Goal: Information Seeking & Learning: Learn about a topic

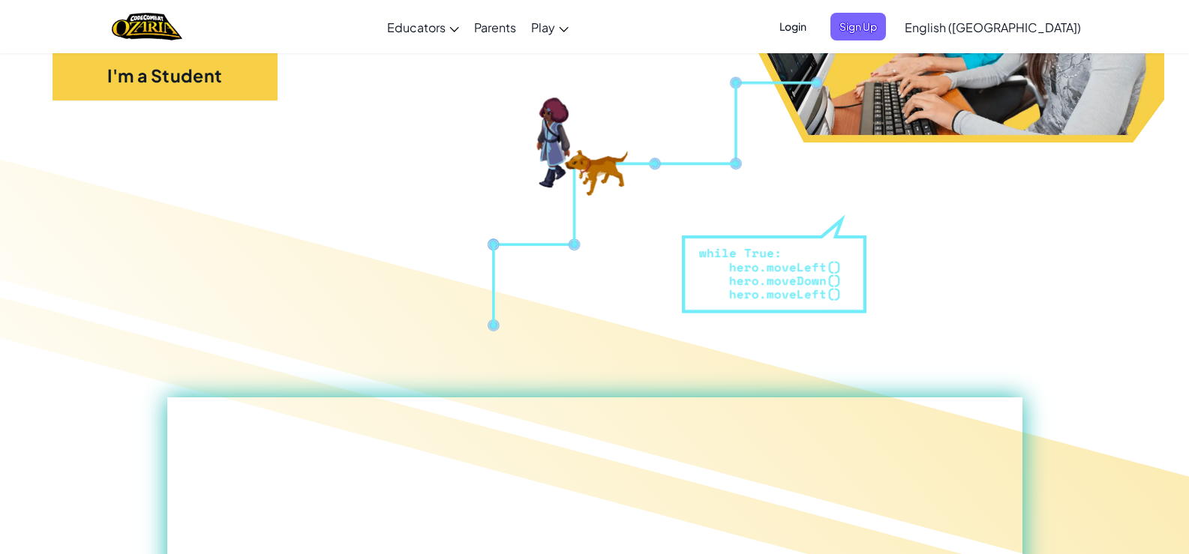
scroll to position [225, 0]
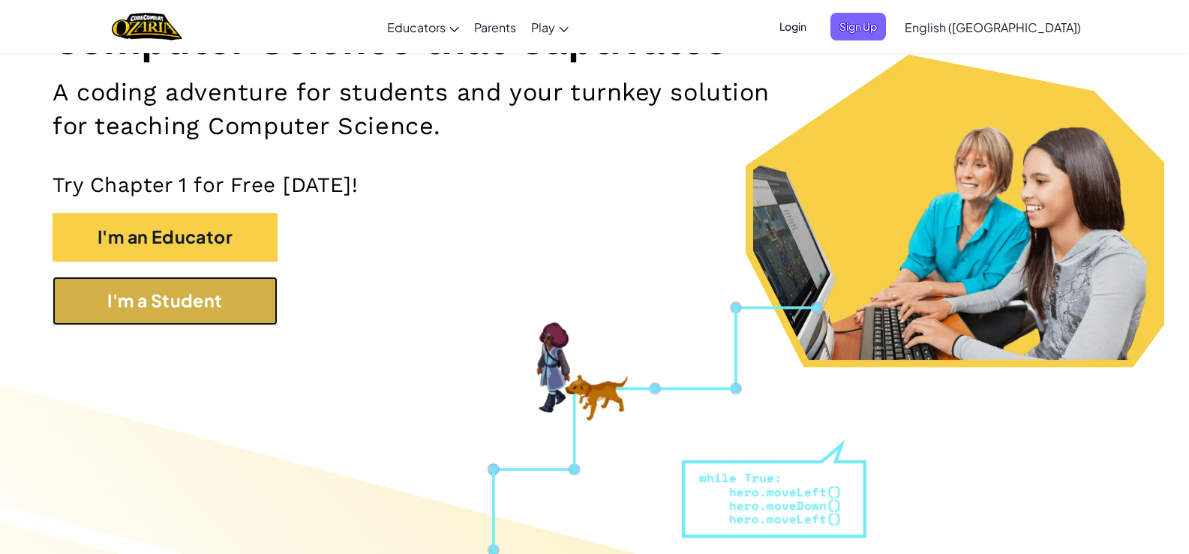
click at [200, 315] on button "I'm a Student" at bounding box center [165, 301] width 225 height 49
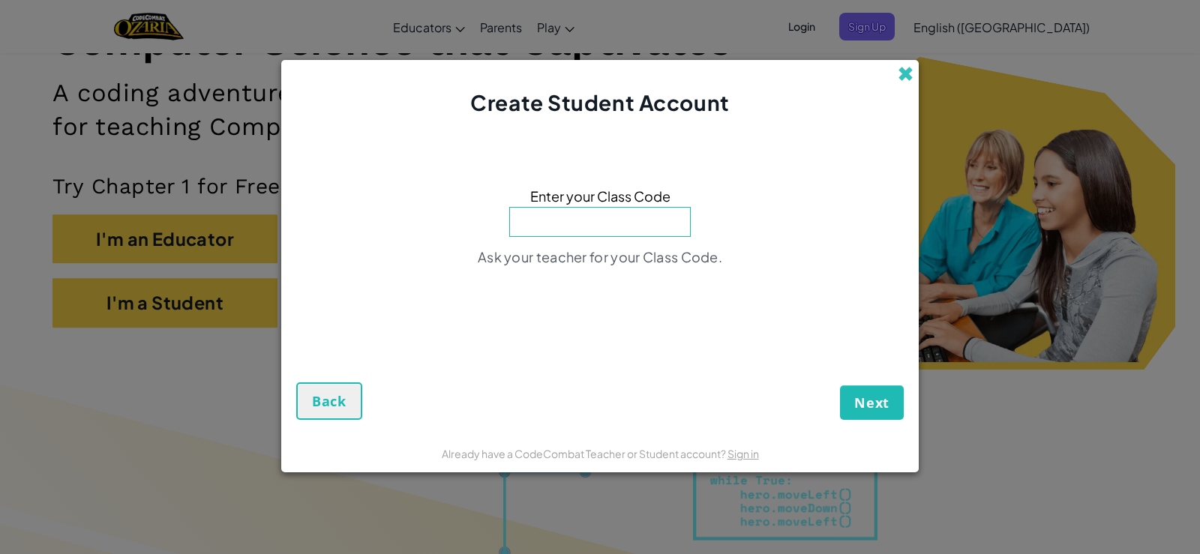
click at [903, 71] on span at bounding box center [906, 74] width 16 height 16
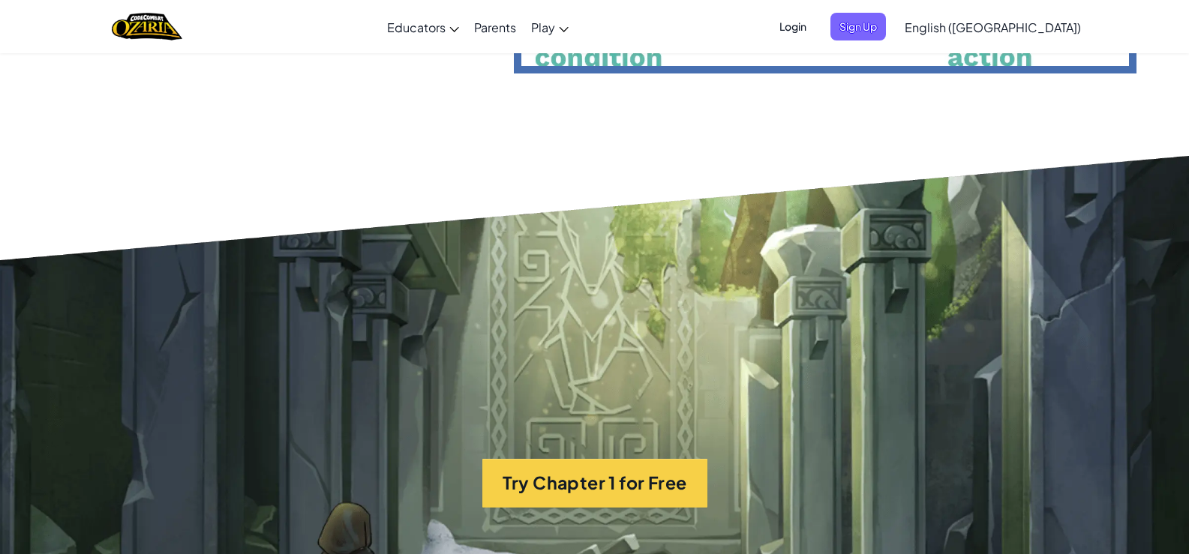
scroll to position [3001, 0]
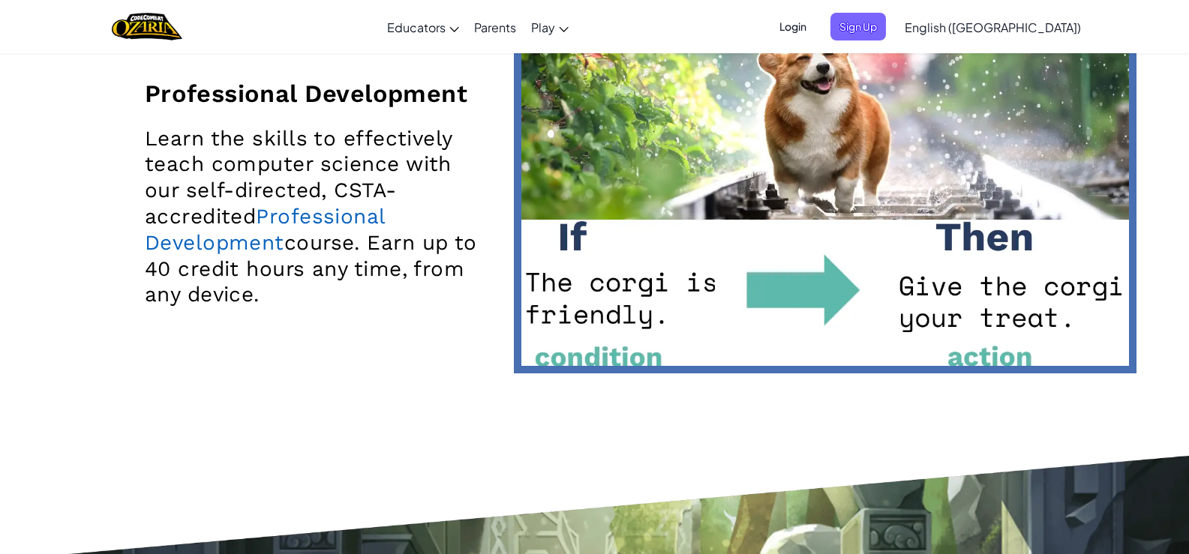
drag, startPoint x: 502, startPoint y: 369, endPoint x: 256, endPoint y: 369, distance: 246.1
click at [256, 369] on div "Professional Development Learn the skills to effectively teach computer science…" at bounding box center [594, 198] width 1107 height 500
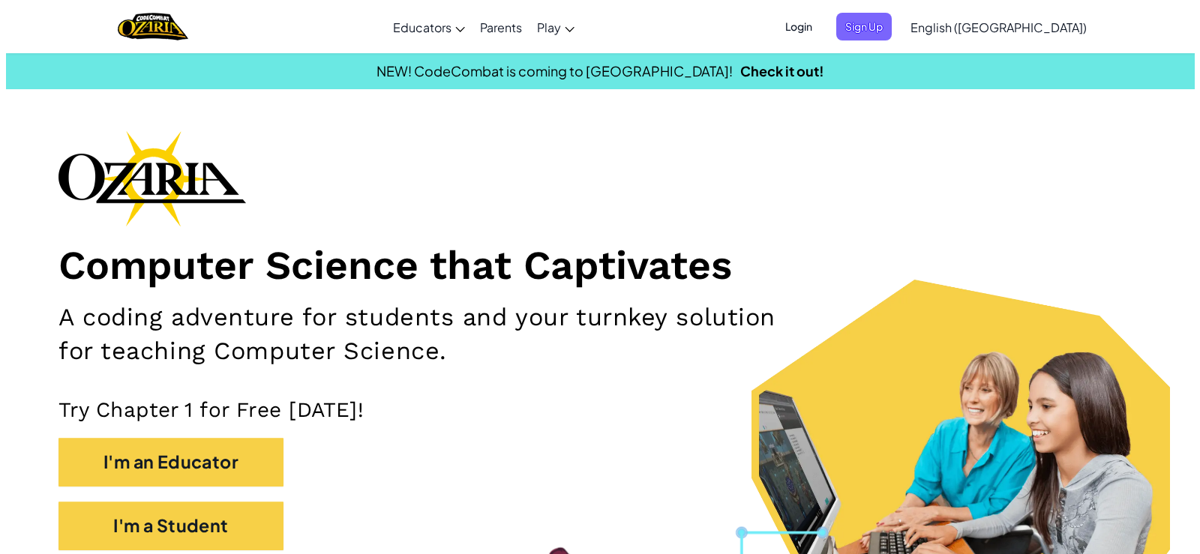
scroll to position [300, 0]
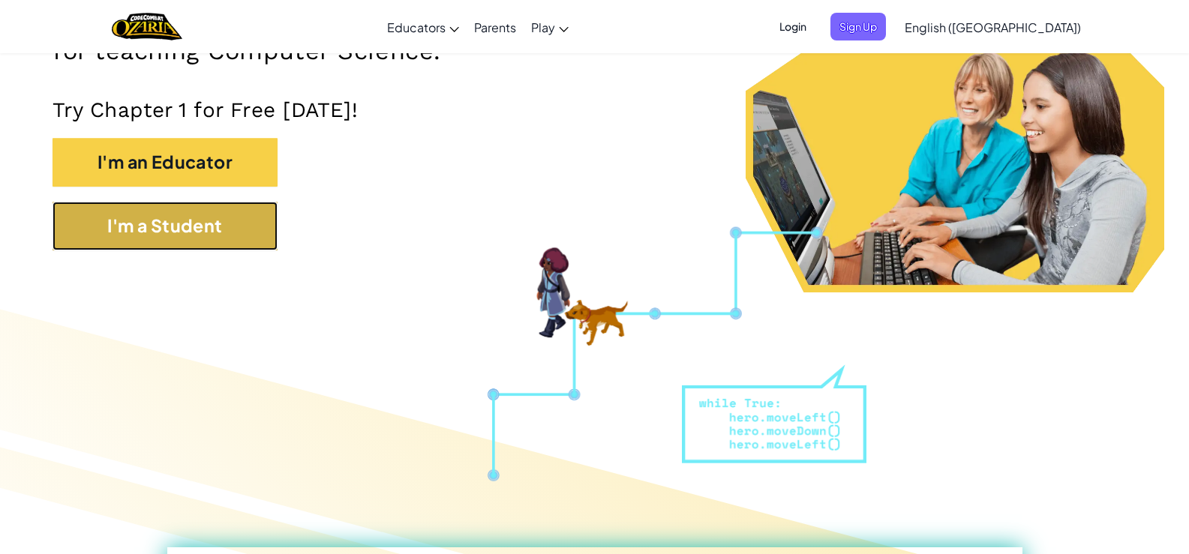
click at [103, 236] on button "I'm a Student" at bounding box center [165, 226] width 225 height 49
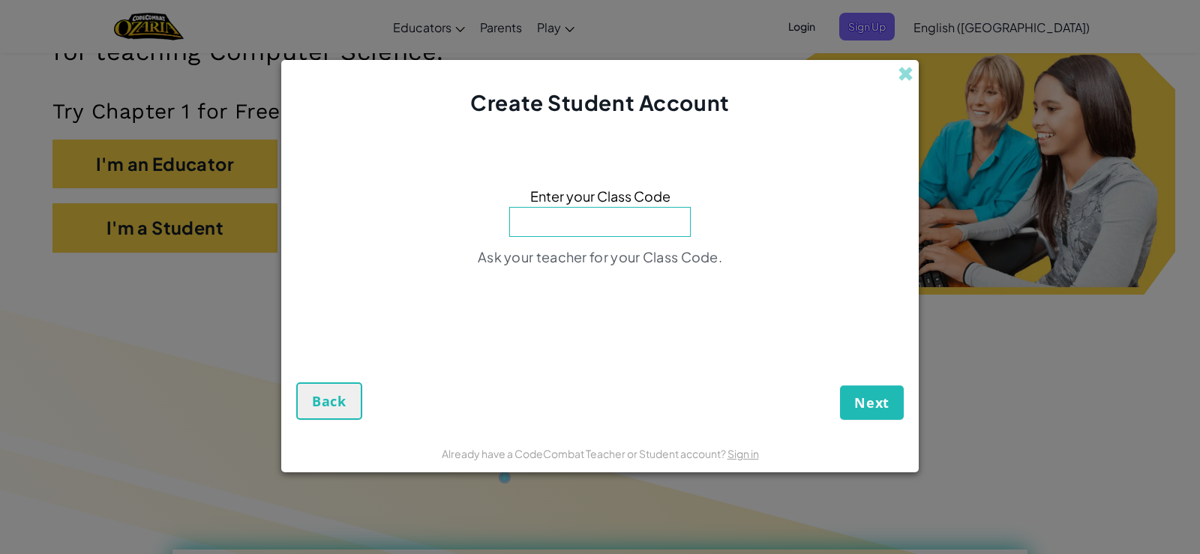
click at [537, 221] on input at bounding box center [600, 222] width 182 height 30
type input "p"
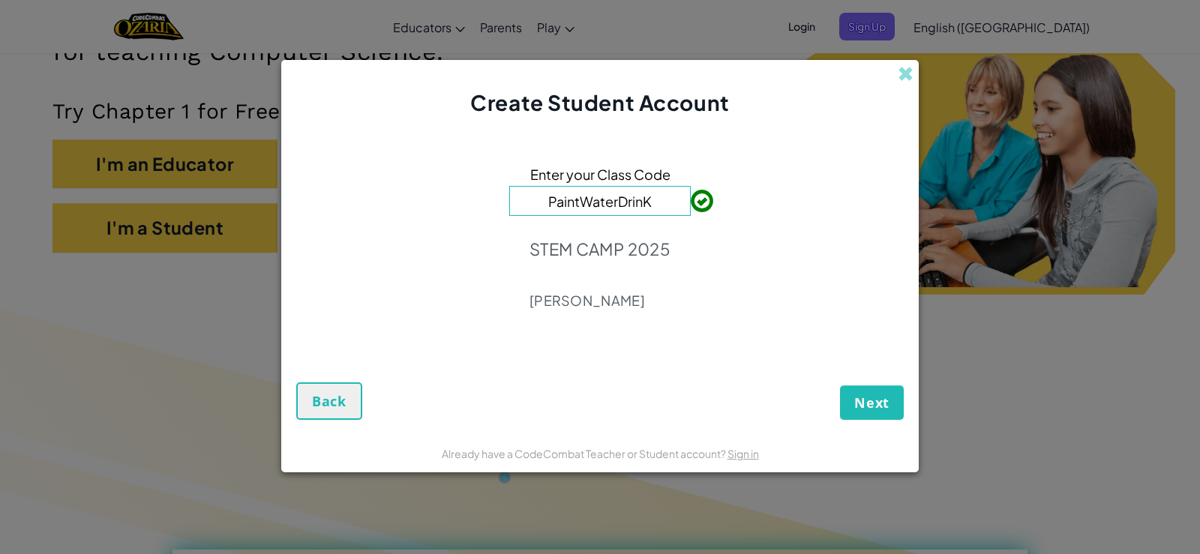
click at [635, 202] on input "PaintWaterDrinK" at bounding box center [600, 201] width 182 height 30
click at [655, 206] on input "PaintWaterDrInK" at bounding box center [600, 201] width 182 height 30
click at [635, 203] on input "PaintWaterDrInK" at bounding box center [600, 201] width 182 height 30
click at [654, 207] on input "PaintWaterDrinK" at bounding box center [600, 201] width 182 height 30
type input "PaintWaterDrinK"
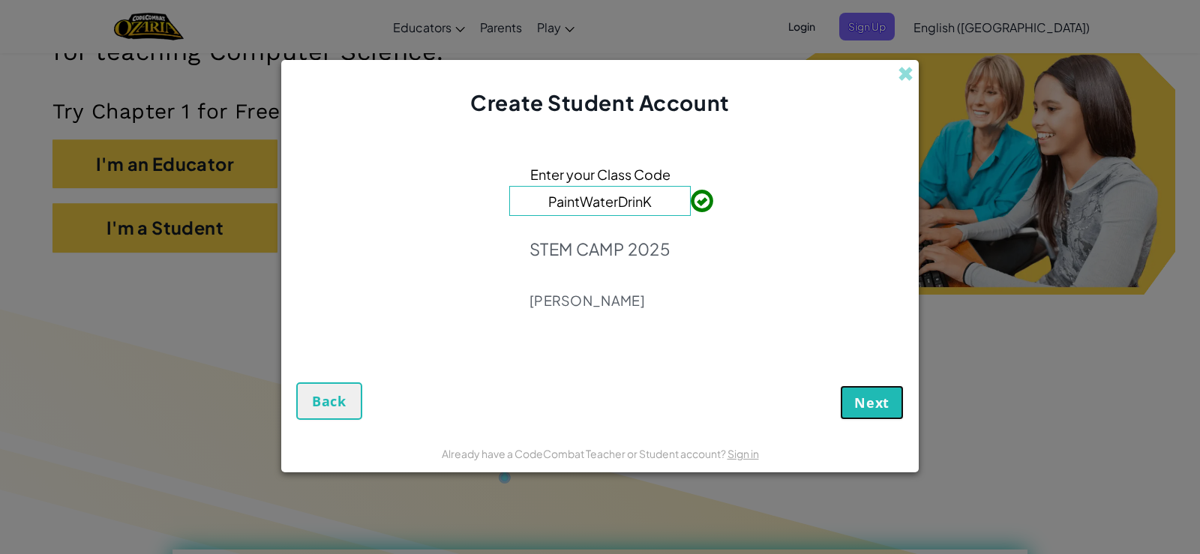
click at [870, 404] on span "Next" at bounding box center [872, 403] width 35 height 18
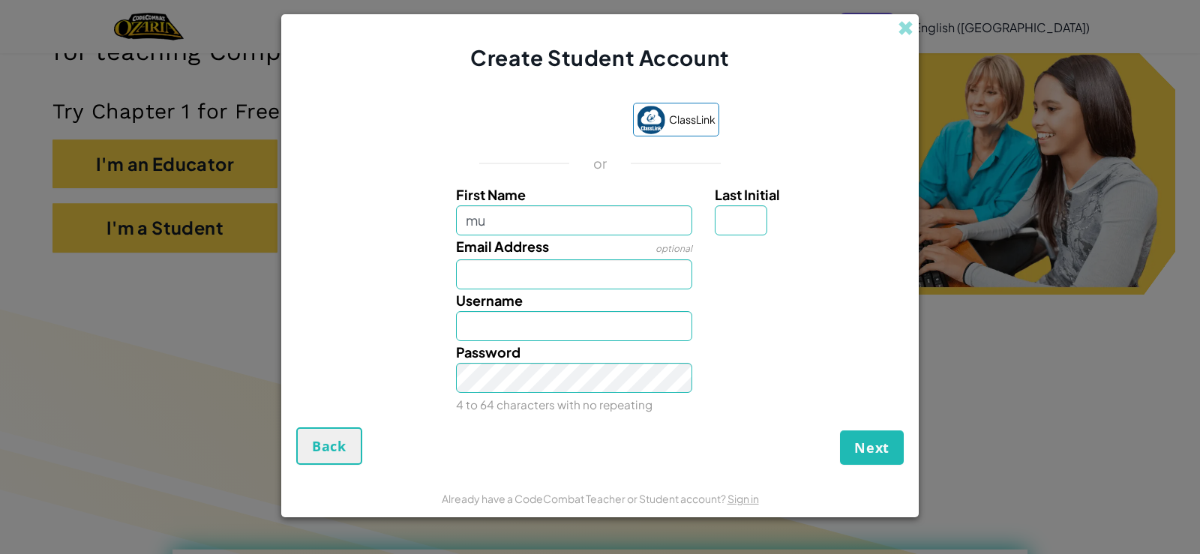
type input "m"
type input "[PERSON_NAME]"
click at [483, 273] on input "Email Address" at bounding box center [574, 275] width 237 height 30
click at [532, 215] on input "[PERSON_NAME]" at bounding box center [574, 221] width 237 height 30
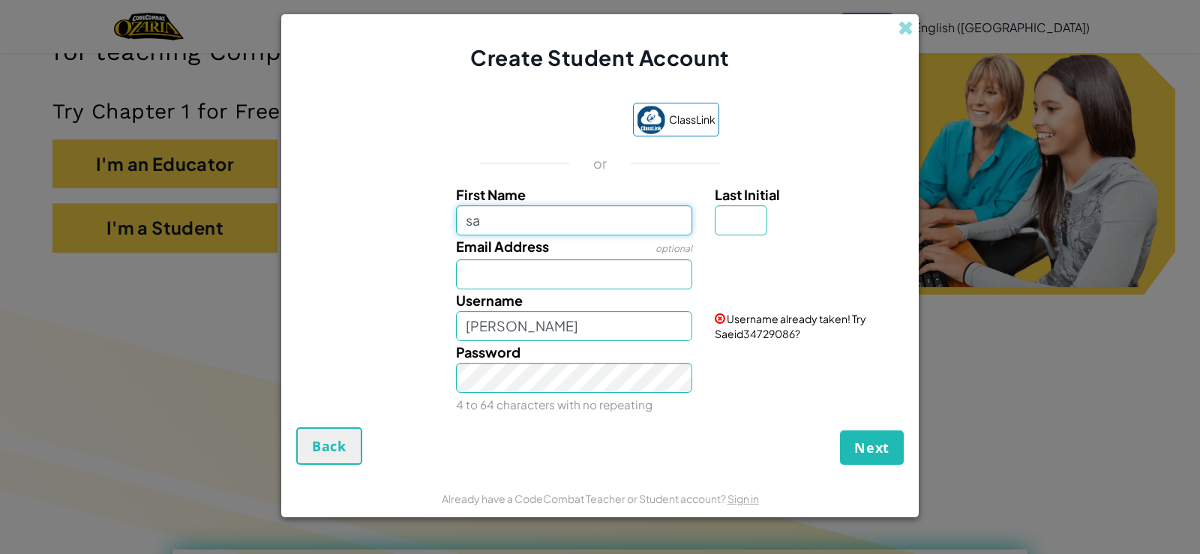
type input "s"
type input "[PERSON_NAME]"
click at [580, 329] on input "[PERSON_NAME]" at bounding box center [574, 326] width 237 height 30
type input "[PERSON_NAME]"
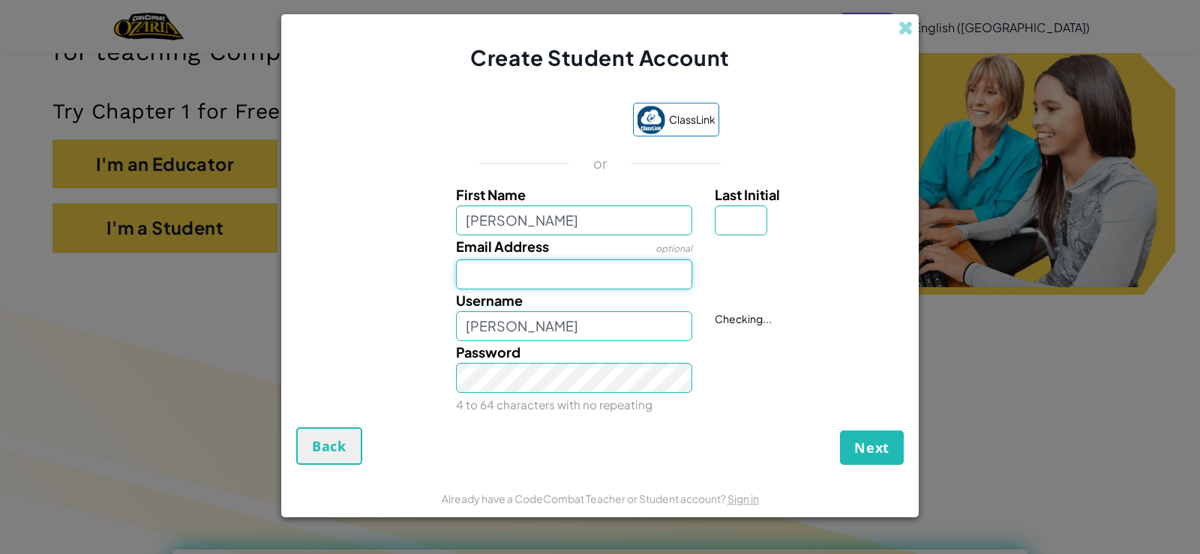
scroll to position [0, 0]
click at [485, 278] on input "Email Address" at bounding box center [574, 275] width 237 height 30
type input "[EMAIL_ADDRESS][DOMAIN_NAME]"
click at [516, 222] on input "[PERSON_NAME]" at bounding box center [574, 221] width 237 height 30
click at [522, 220] on input "[PERSON_NAME]" at bounding box center [574, 221] width 237 height 30
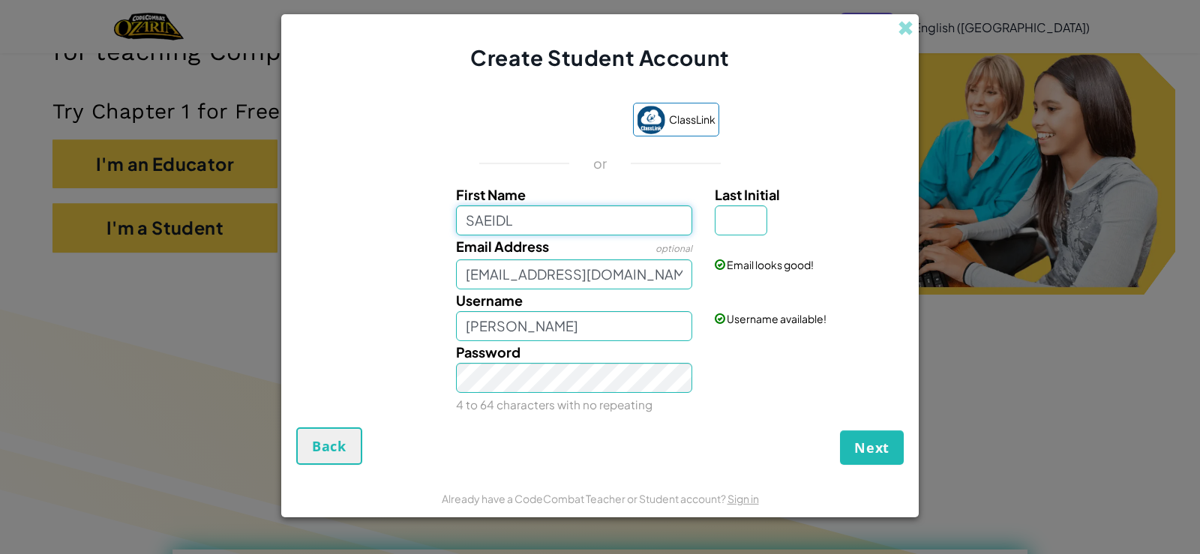
type input "[PERSON_NAME]"
click at [645, 275] on input "[EMAIL_ADDRESS][DOMAIN_NAME]" at bounding box center [574, 275] width 237 height 30
type input "[EMAIL_ADDRESS][DOMAIN_NAME]"
click at [728, 215] on input "Last Initial" at bounding box center [741, 221] width 53 height 30
type input "m"
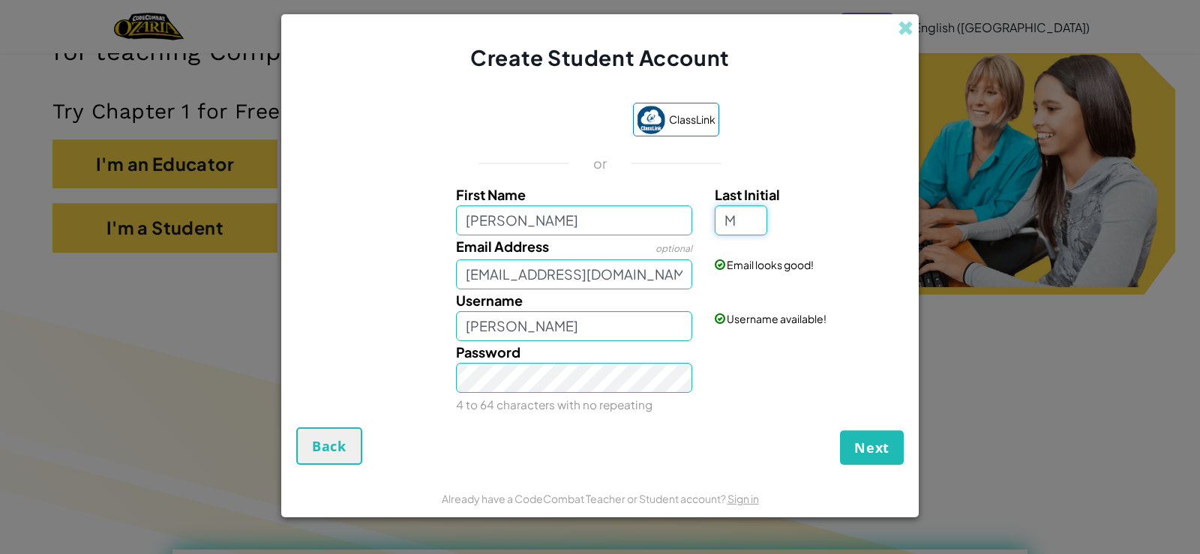
type input "M"
click at [575, 322] on input "SAEIDM" at bounding box center [574, 326] width 237 height 30
click at [539, 317] on input "[PERSON_NAME]" at bounding box center [574, 326] width 237 height 30
click at [534, 324] on input "[PERSON_NAME]" at bounding box center [574, 326] width 237 height 30
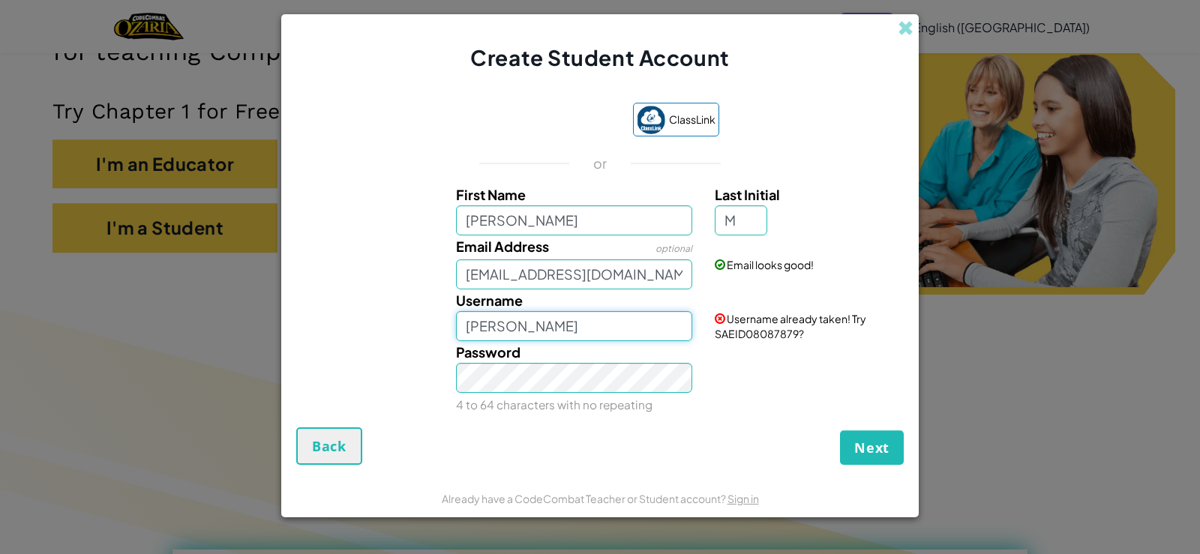
type input "[PERSON_NAME]"
click at [644, 332] on input "[PERSON_NAME]" at bounding box center [574, 326] width 237 height 30
drag, startPoint x: 641, startPoint y: 331, endPoint x: 687, endPoint y: 340, distance: 46.6
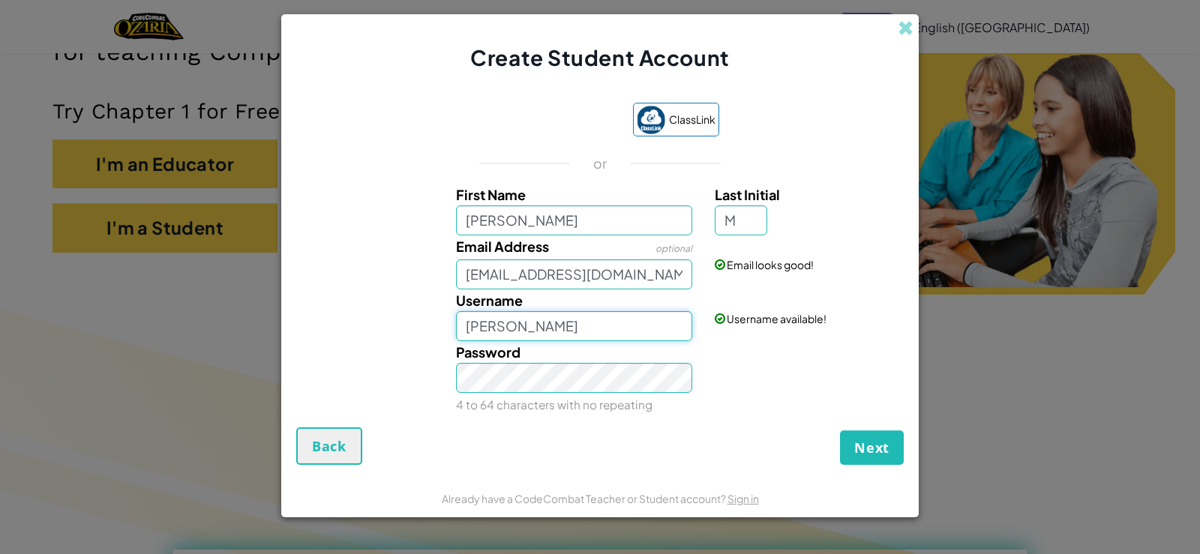
click at [687, 340] on input "[PERSON_NAME]" at bounding box center [574, 326] width 237 height 30
click at [679, 339] on input "[PERSON_NAME]" at bounding box center [574, 326] width 237 height 30
click at [684, 332] on input "[PERSON_NAME]" at bounding box center [574, 326] width 237 height 30
click at [682, 324] on input "[PERSON_NAME]" at bounding box center [574, 326] width 237 height 30
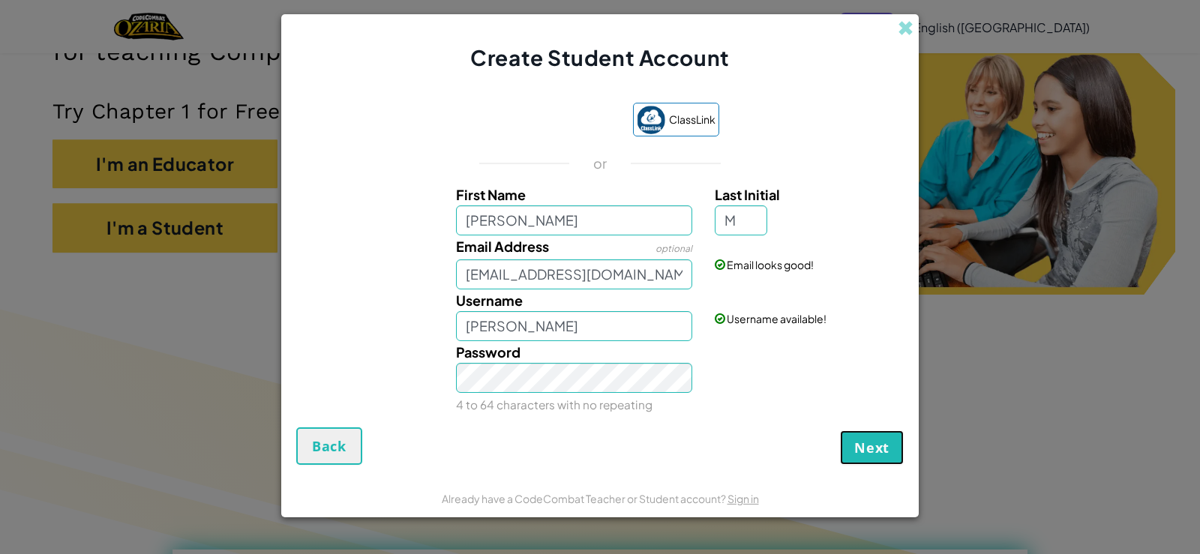
click at [878, 456] on span "Next" at bounding box center [872, 448] width 35 height 18
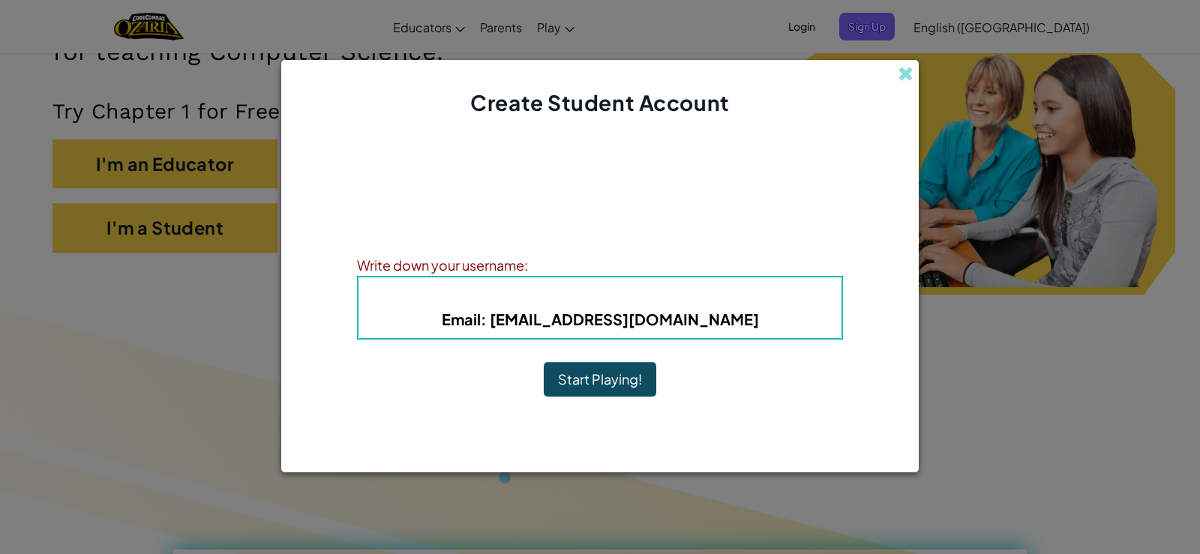
click at [673, 293] on b "Username : [PERSON_NAME]" at bounding box center [600, 295] width 206 height 17
click at [674, 292] on b "Username : [PERSON_NAME]" at bounding box center [600, 295] width 206 height 17
click at [675, 292] on b "Username : [PERSON_NAME]" at bounding box center [600, 295] width 206 height 17
click at [656, 292] on b "Username : [PERSON_NAME]" at bounding box center [600, 295] width 206 height 17
click at [703, 290] on b "Username : [PERSON_NAME]" at bounding box center [600, 295] width 206 height 17
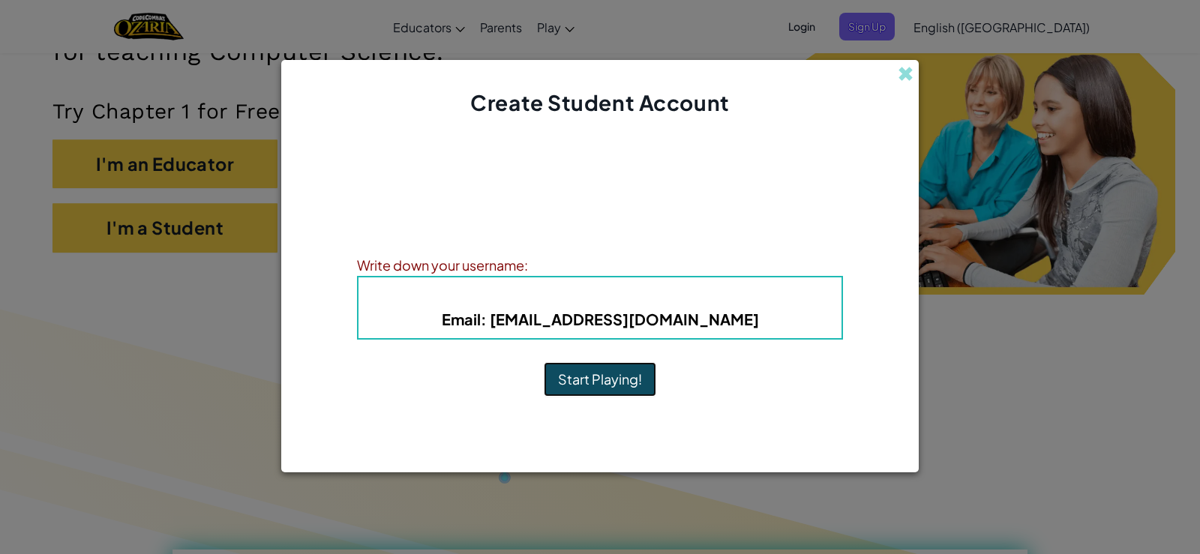
click at [607, 389] on button "Start Playing!" at bounding box center [600, 379] width 113 height 35
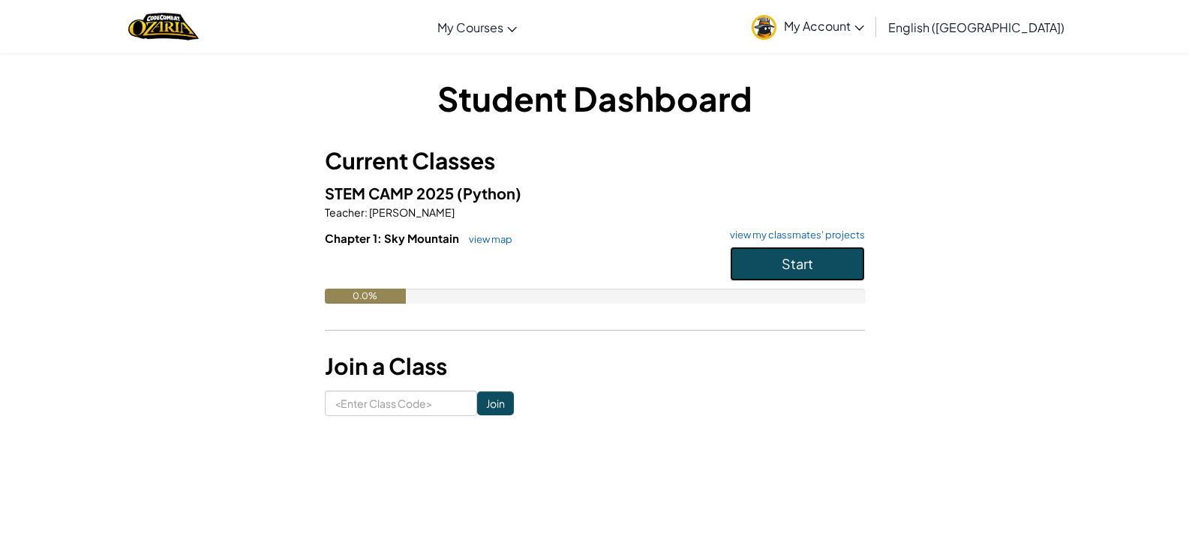
click at [813, 259] on button "Start" at bounding box center [797, 264] width 135 height 35
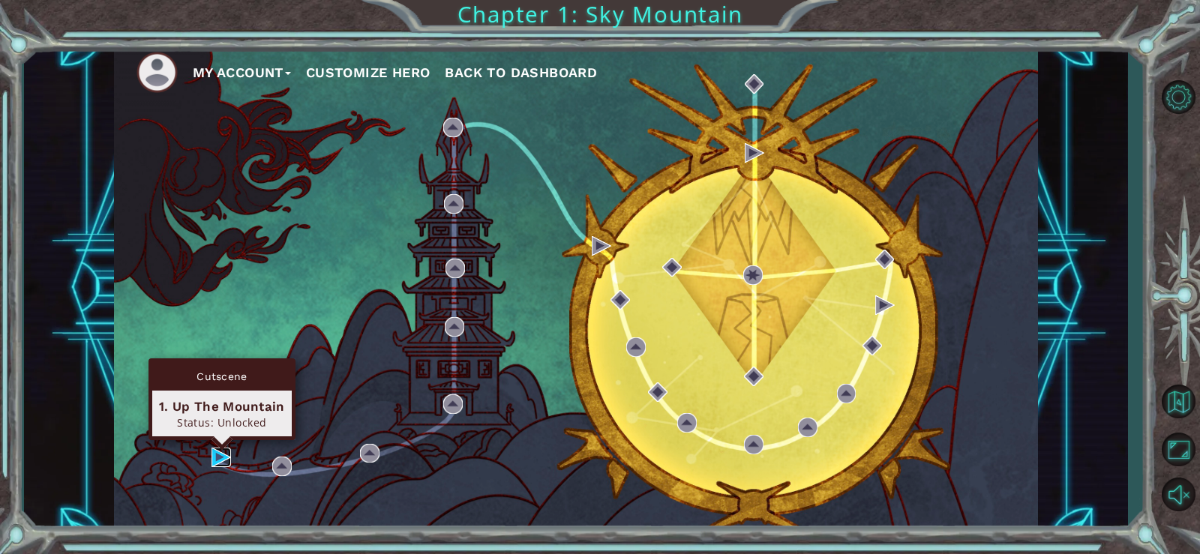
click at [218, 455] on img at bounding box center [222, 458] width 20 height 20
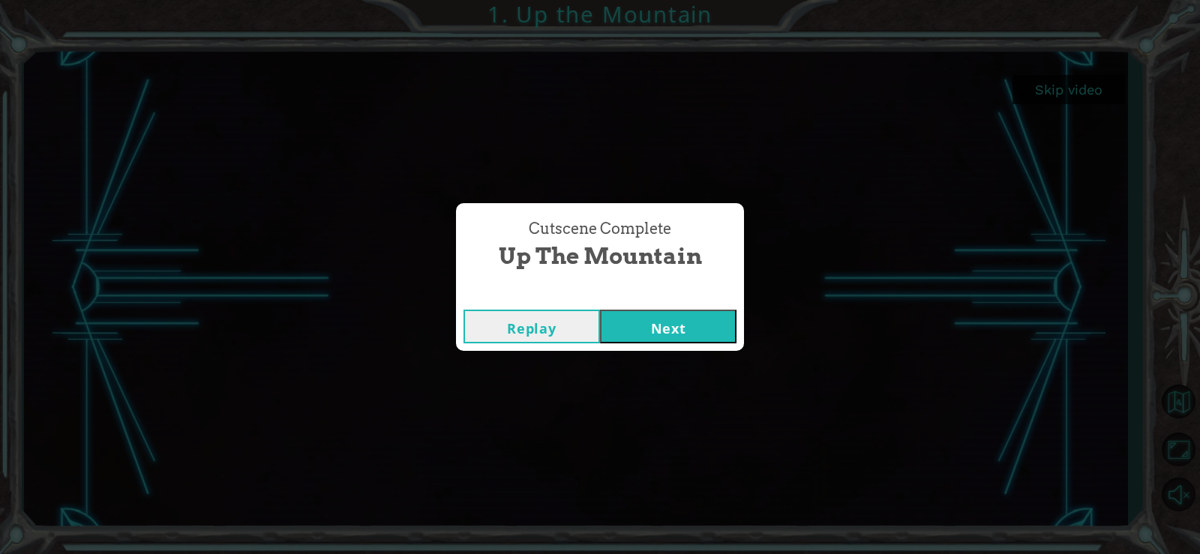
click at [622, 336] on button "Next" at bounding box center [668, 327] width 137 height 34
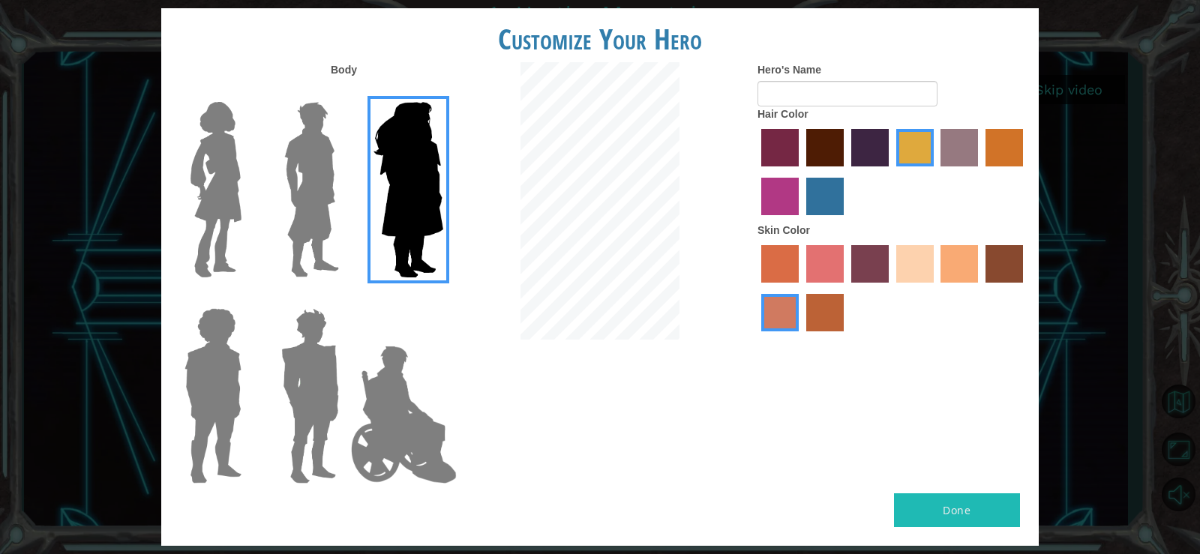
click at [305, 176] on img at bounding box center [311, 190] width 67 height 188
click at [345, 92] on input "Hero Lars" at bounding box center [345, 92] width 0 height 0
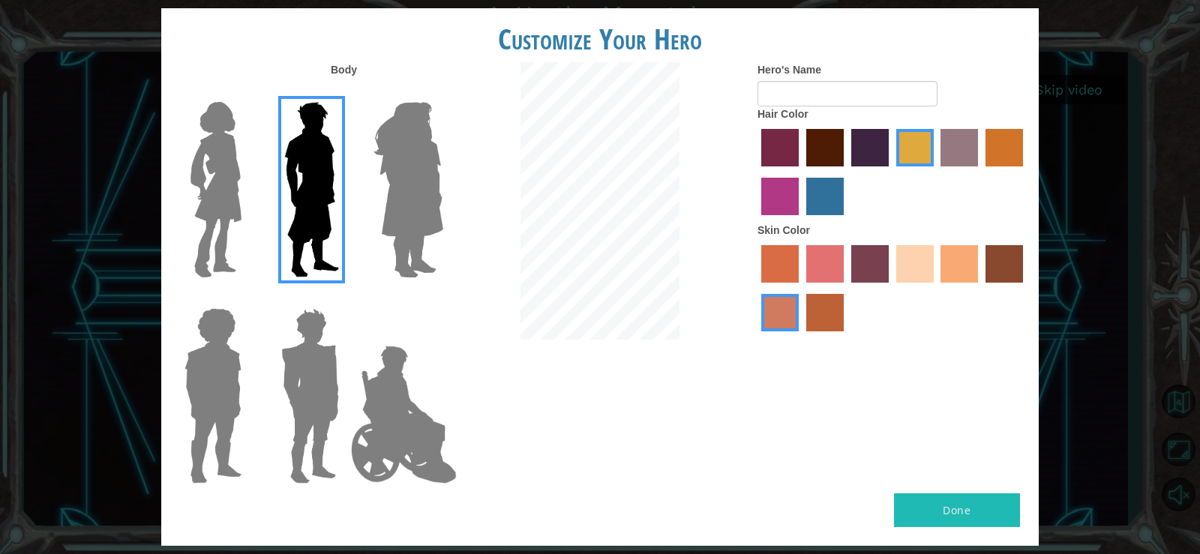
click at [224, 179] on img at bounding box center [216, 190] width 63 height 188
click at [248, 92] on input "Hero Connie" at bounding box center [248, 92] width 0 height 0
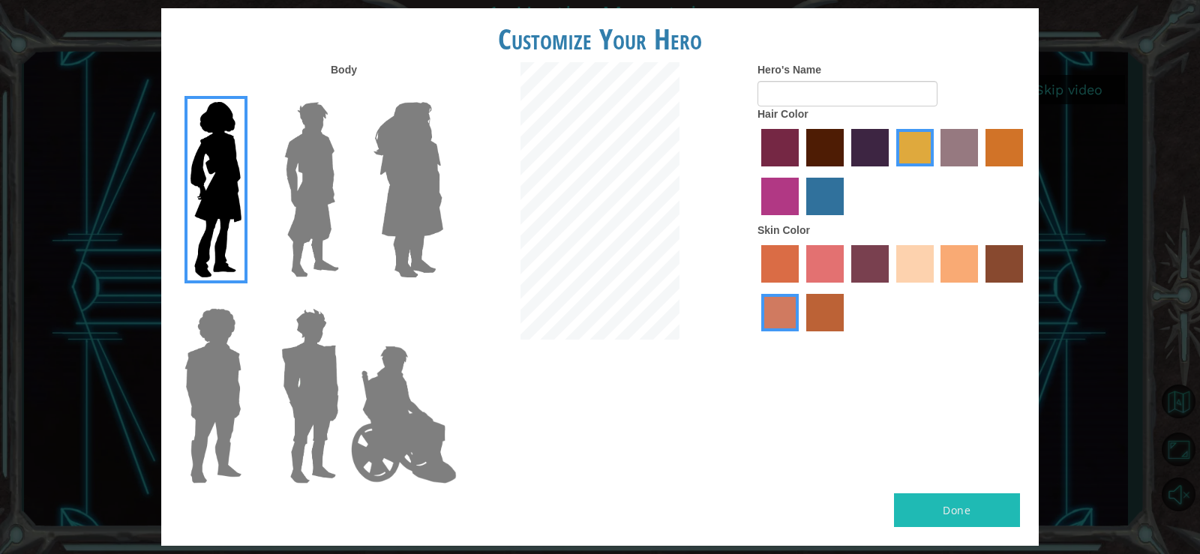
click at [289, 394] on img at bounding box center [310, 396] width 70 height 188
click at [345, 299] on input "Hero Garnet" at bounding box center [345, 299] width 0 height 0
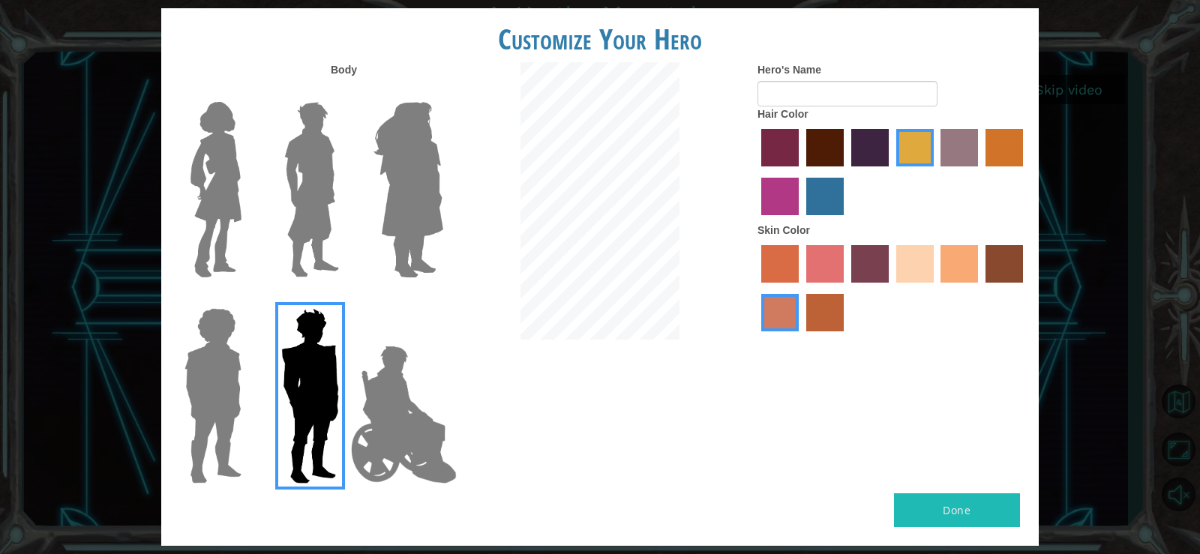
click at [344, 402] on img at bounding box center [310, 396] width 70 height 188
click at [345, 299] on input "Hero Garnet" at bounding box center [345, 299] width 0 height 0
click at [389, 407] on img at bounding box center [404, 415] width 118 height 150
click at [443, 299] on input "Hero Jamie" at bounding box center [443, 299] width 0 height 0
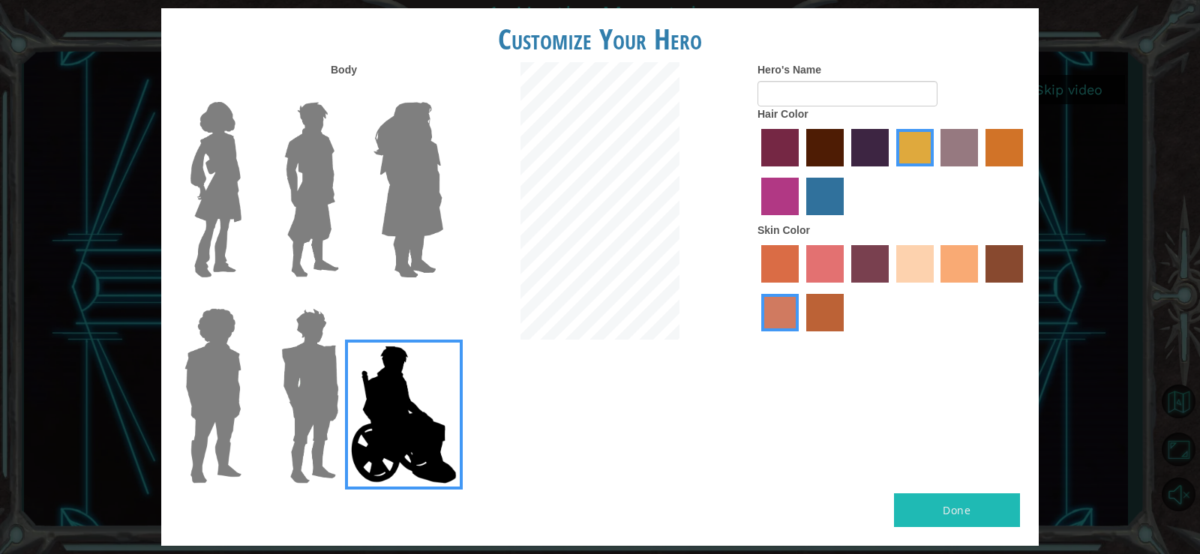
click at [230, 389] on img at bounding box center [213, 396] width 69 height 188
click at [248, 299] on input "Hero Steven" at bounding box center [248, 299] width 0 height 0
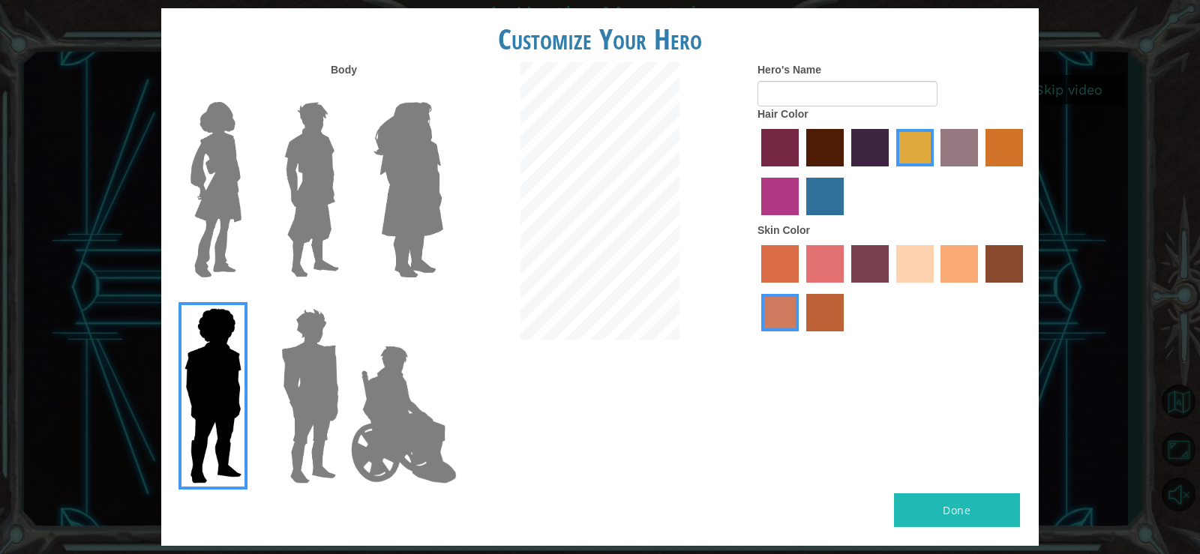
click at [293, 401] on img at bounding box center [310, 396] width 70 height 188
click at [345, 299] on input "Hero Garnet" at bounding box center [345, 299] width 0 height 0
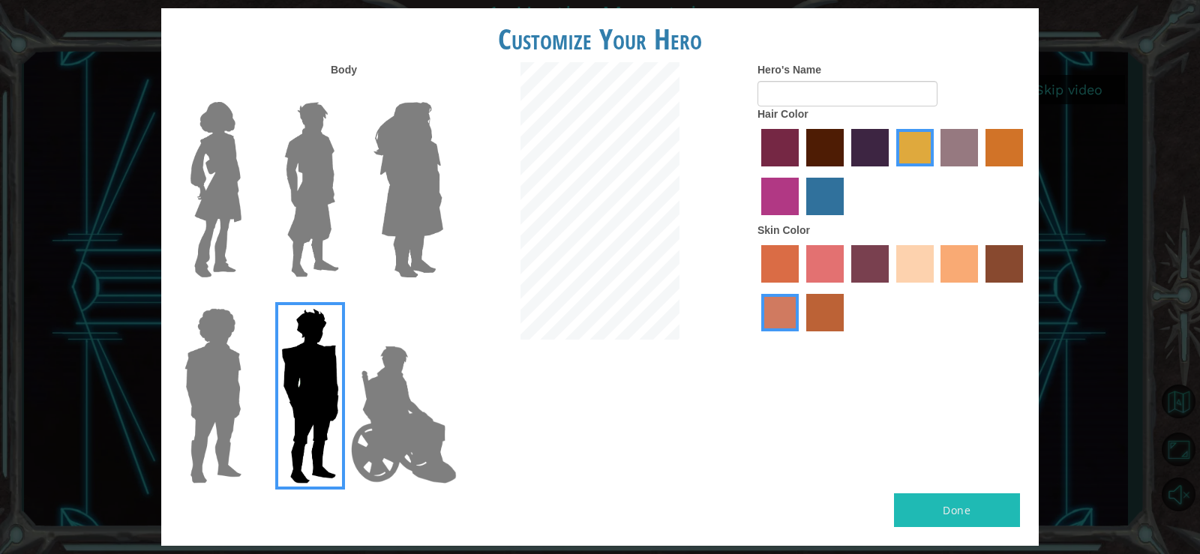
click at [919, 257] on label "sandy beach skin color" at bounding box center [916, 264] width 38 height 38
click at [891, 288] on input "sandy beach skin color" at bounding box center [891, 288] width 0 height 0
click at [824, 154] on label "maroon hair color" at bounding box center [826, 148] width 38 height 38
click at [801, 172] on input "maroon hair color" at bounding box center [801, 172] width 0 height 0
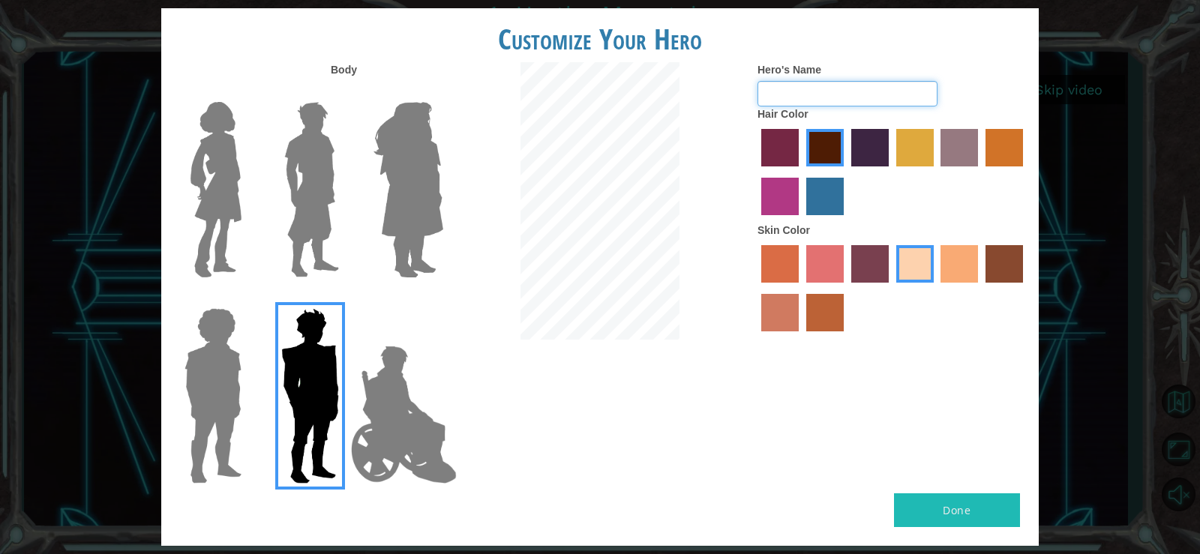
click at [807, 92] on input "Hero's Name" at bounding box center [848, 94] width 180 height 26
type input "MURSHIED"
click at [948, 500] on button "Done" at bounding box center [957, 511] width 126 height 34
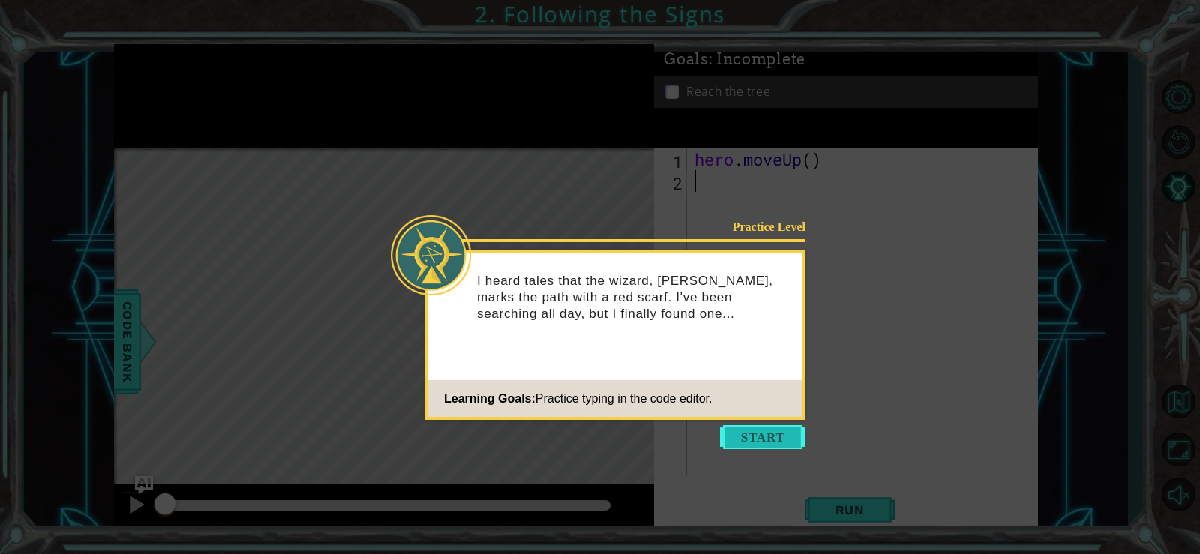
click at [734, 436] on button "Start" at bounding box center [763, 437] width 86 height 24
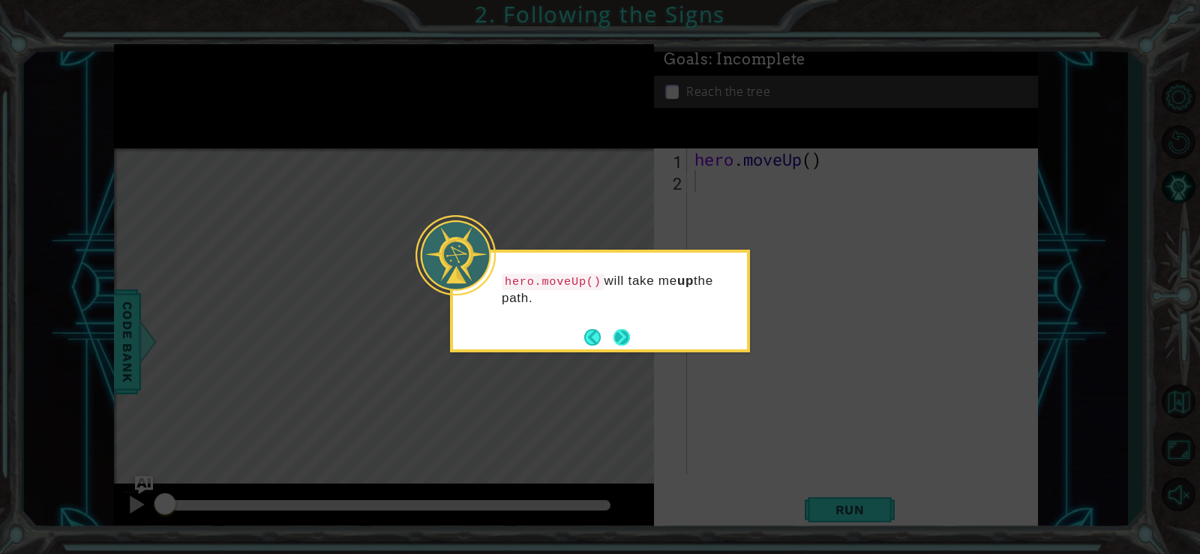
click at [621, 332] on button "Next" at bounding box center [622, 338] width 20 height 20
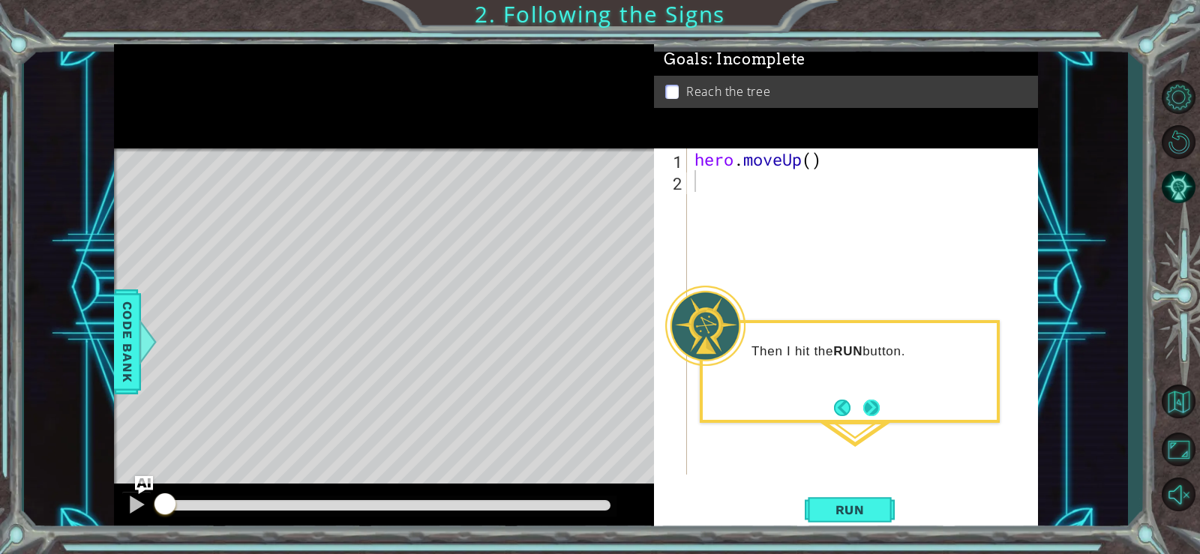
click at [867, 407] on button "Next" at bounding box center [872, 408] width 20 height 20
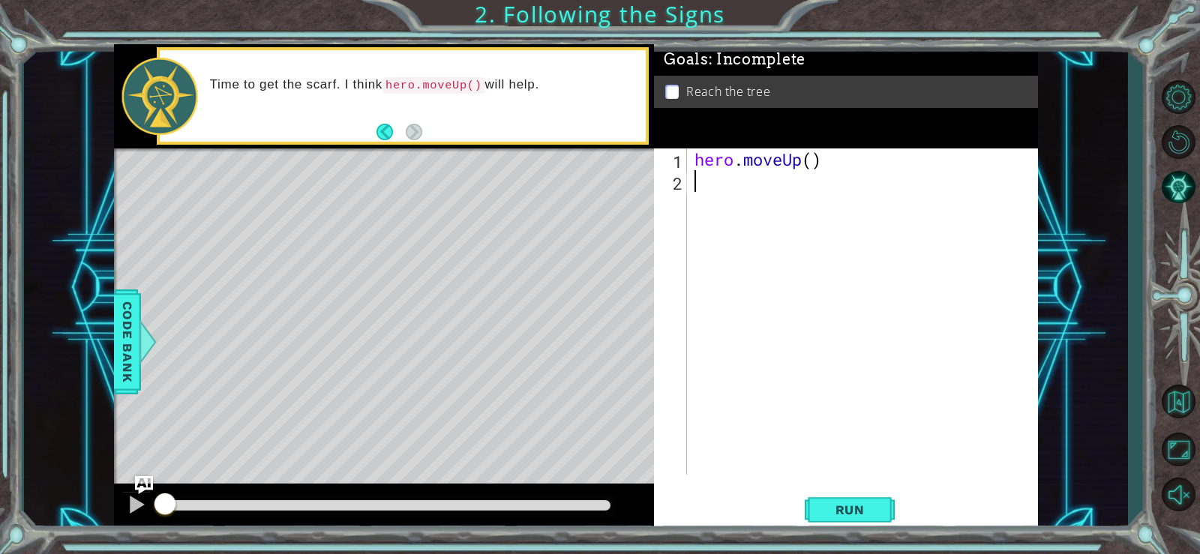
click at [728, 184] on div "hero . moveUp ( )" at bounding box center [867, 334] width 350 height 370
click at [705, 185] on div "hero . moveUp ( )" at bounding box center [867, 334] width 350 height 370
click at [383, 131] on button "Back" at bounding box center [391, 132] width 29 height 17
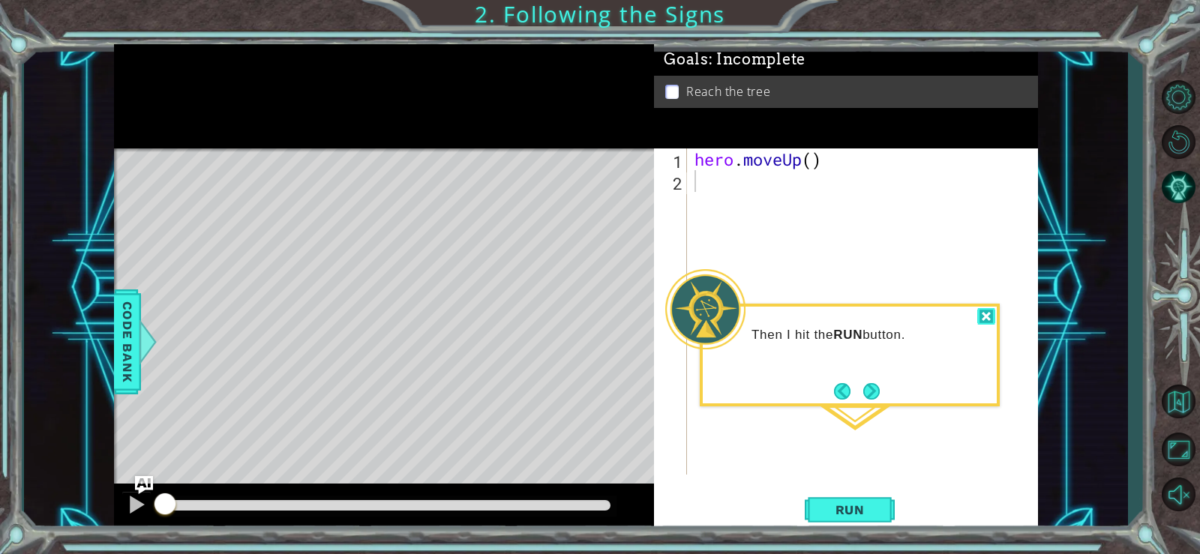
click at [982, 318] on div at bounding box center [987, 316] width 18 height 17
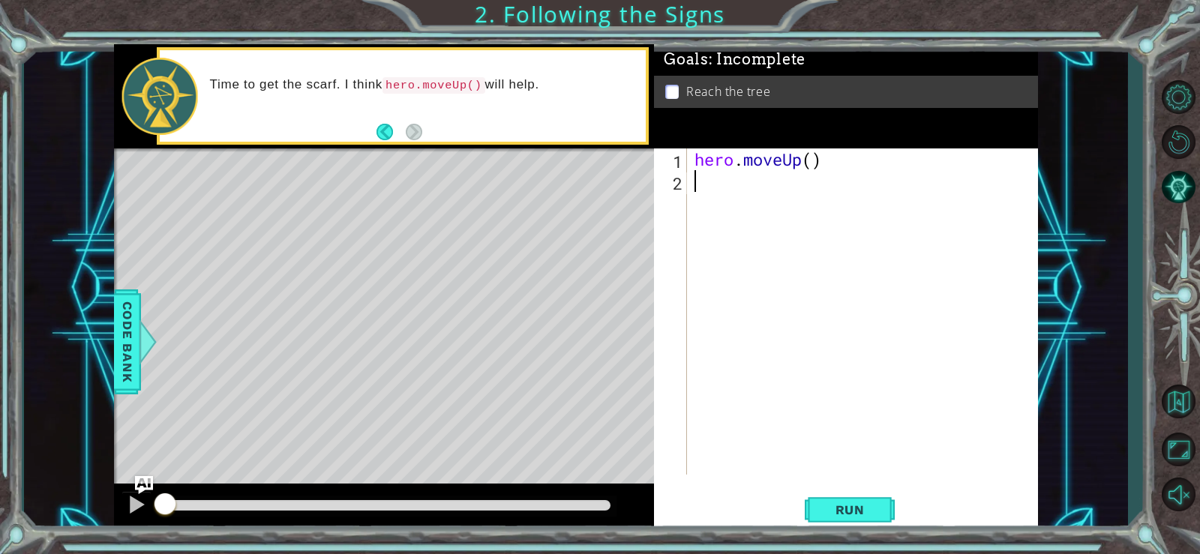
click at [708, 189] on div "hero . moveUp ( )" at bounding box center [867, 334] width 350 height 370
click at [696, 159] on div "hero . moveUp ( )" at bounding box center [867, 334] width 350 height 370
type textarea "hero.moveUp()"
click at [709, 185] on div "hero . moveUp ( )" at bounding box center [867, 334] width 350 height 370
type textarea "H"
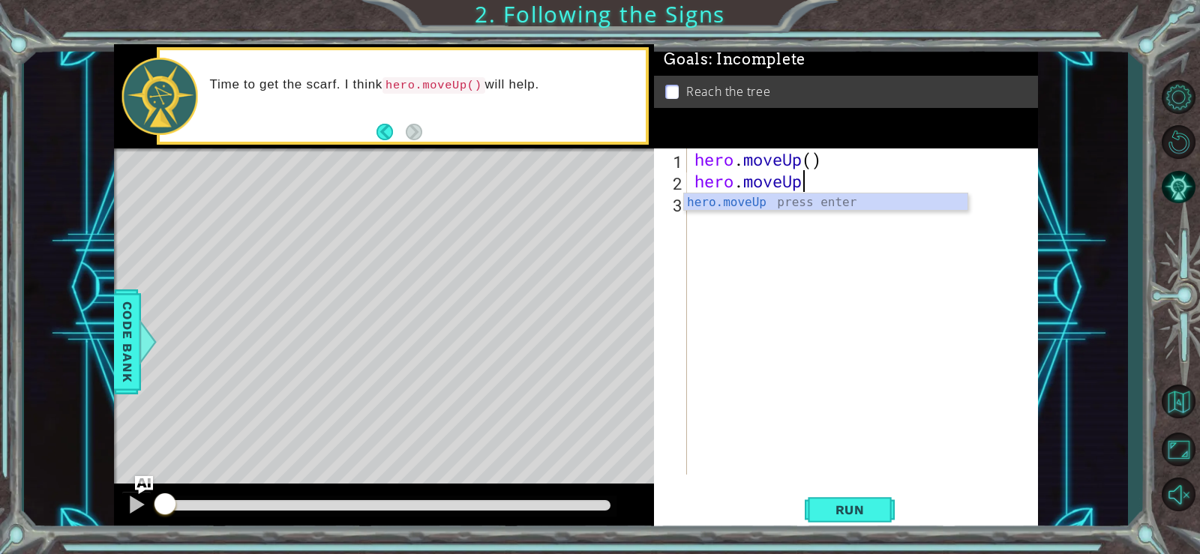
scroll to position [0, 5]
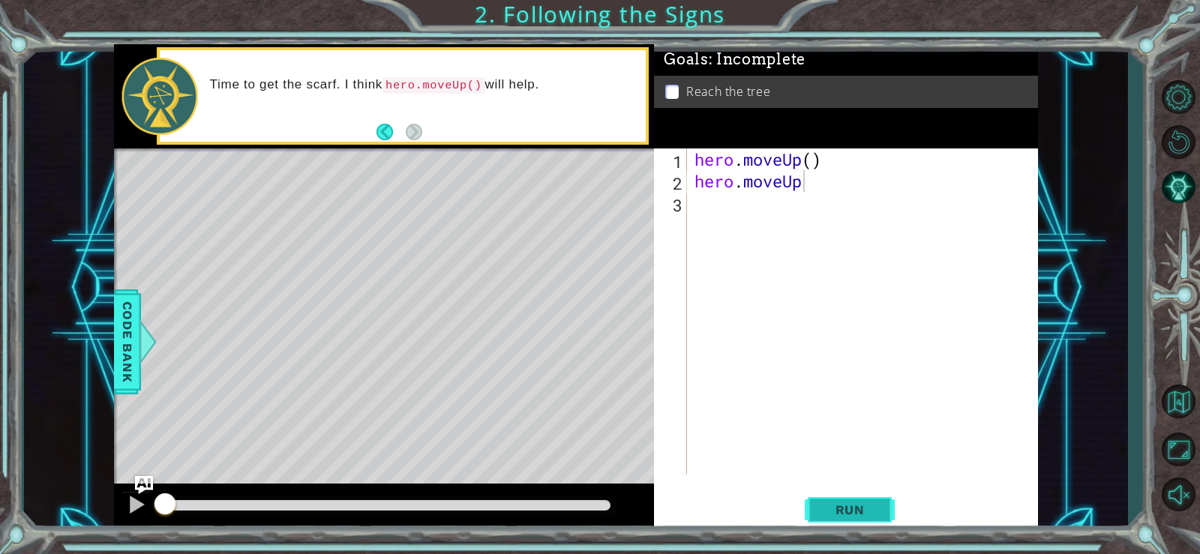
click at [847, 508] on span "Run" at bounding box center [850, 510] width 59 height 15
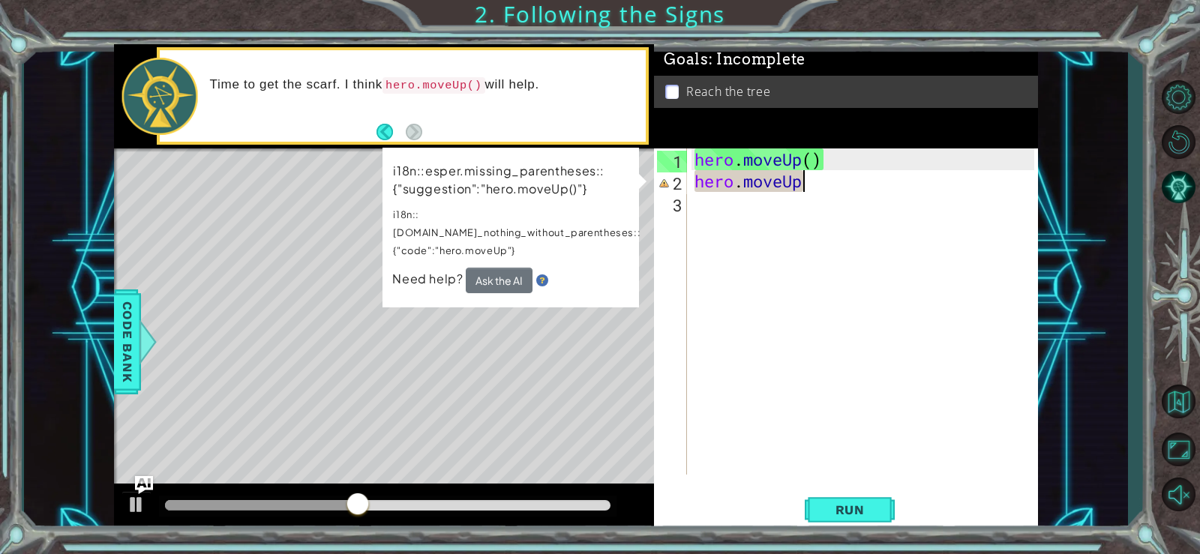
click at [810, 180] on div "hero . moveUp ( ) hero . moveUp" at bounding box center [867, 334] width 350 height 370
click at [807, 187] on div "hero . moveUp ( ) hero . moveUp" at bounding box center [867, 334] width 350 height 370
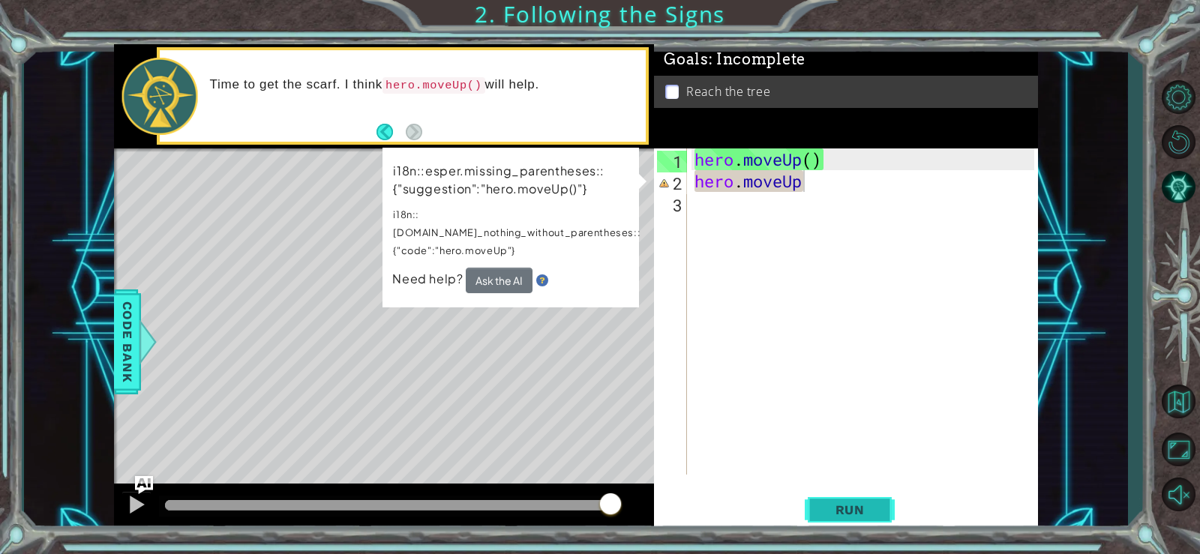
click at [856, 511] on span "Run" at bounding box center [850, 510] width 59 height 15
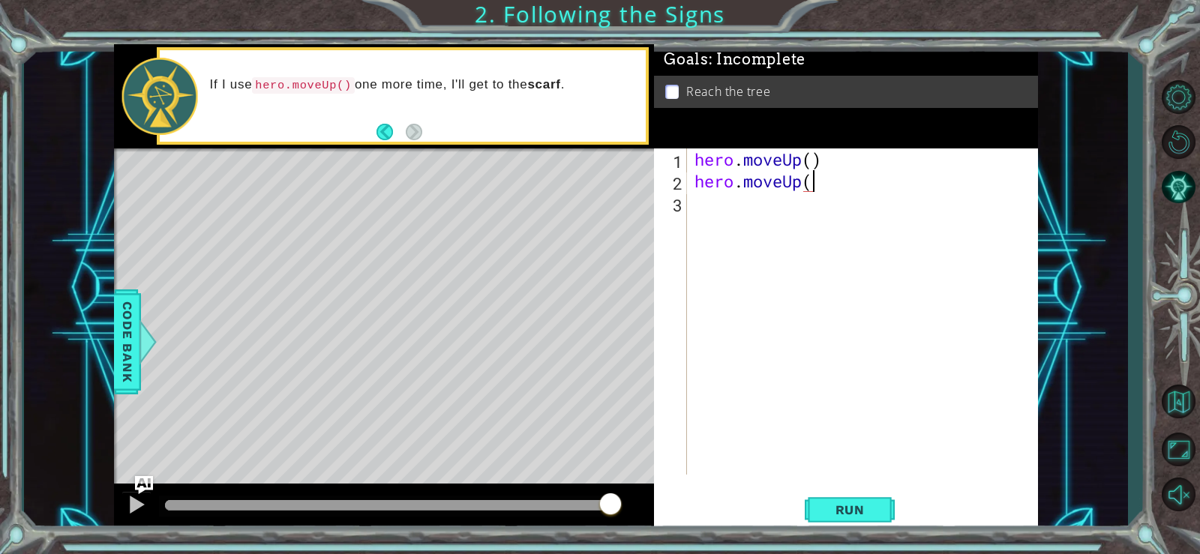
scroll to position [0, 5]
type textarea "hero.moveUp(2)"
click at [845, 514] on span "Run" at bounding box center [850, 510] width 59 height 15
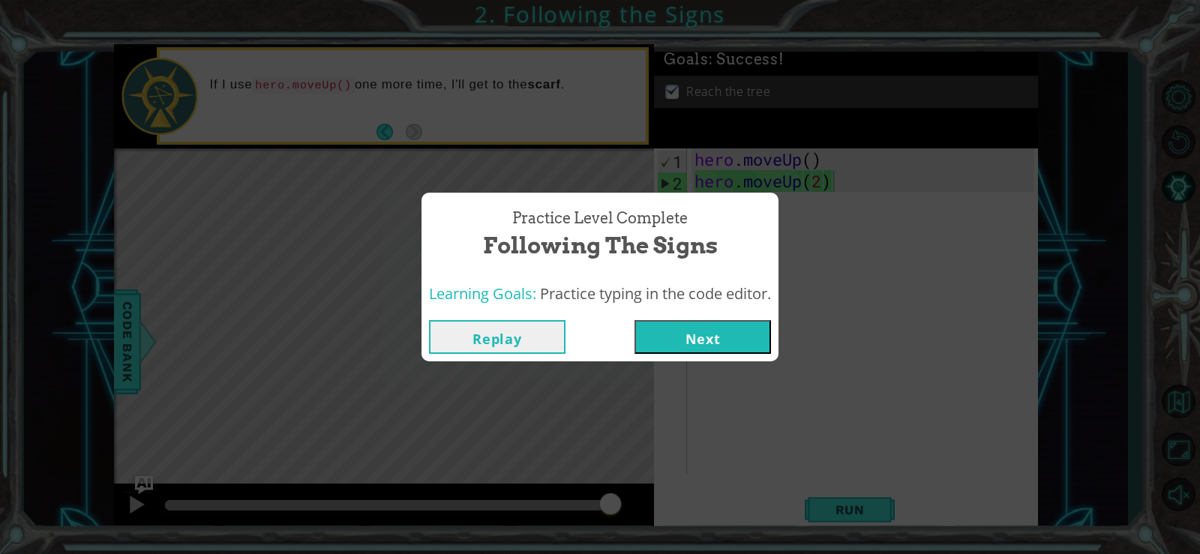
click at [662, 329] on button "Next" at bounding box center [703, 337] width 137 height 34
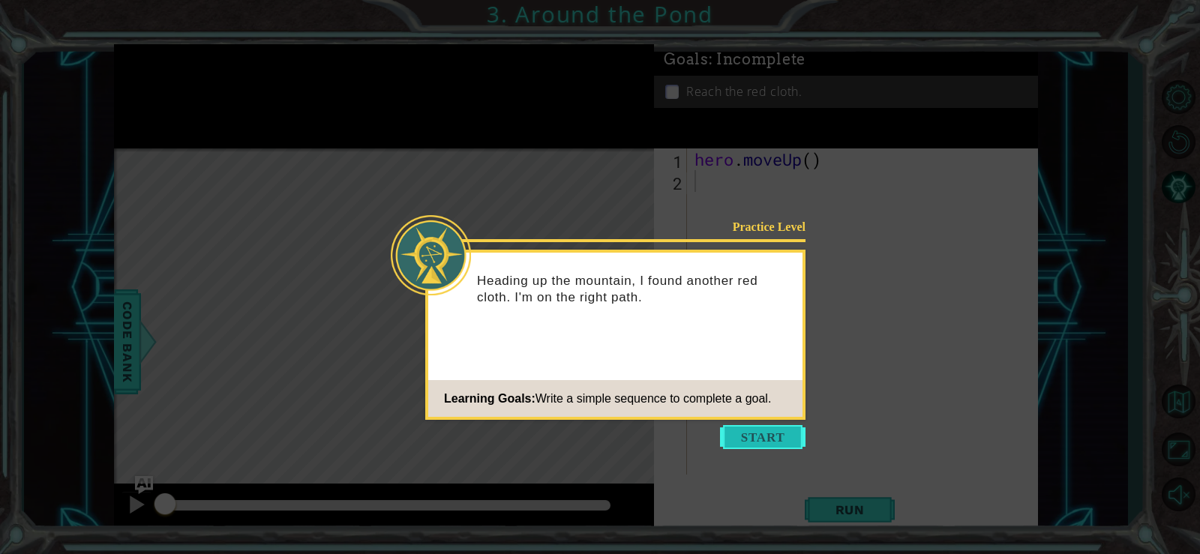
click at [764, 440] on button "Start" at bounding box center [763, 437] width 86 height 24
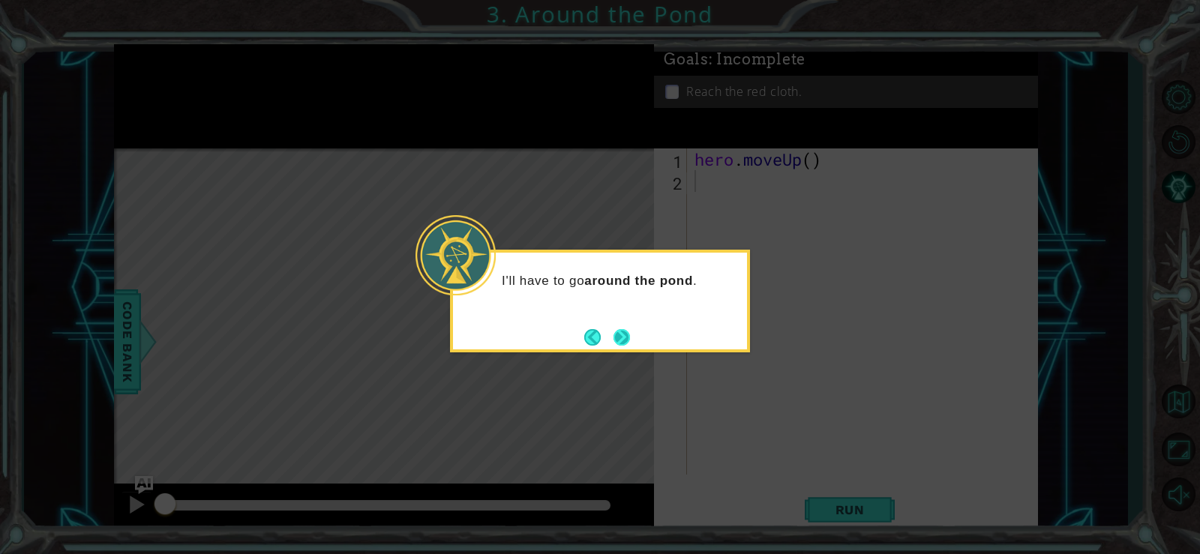
click at [613, 334] on button "Next" at bounding box center [622, 338] width 20 height 20
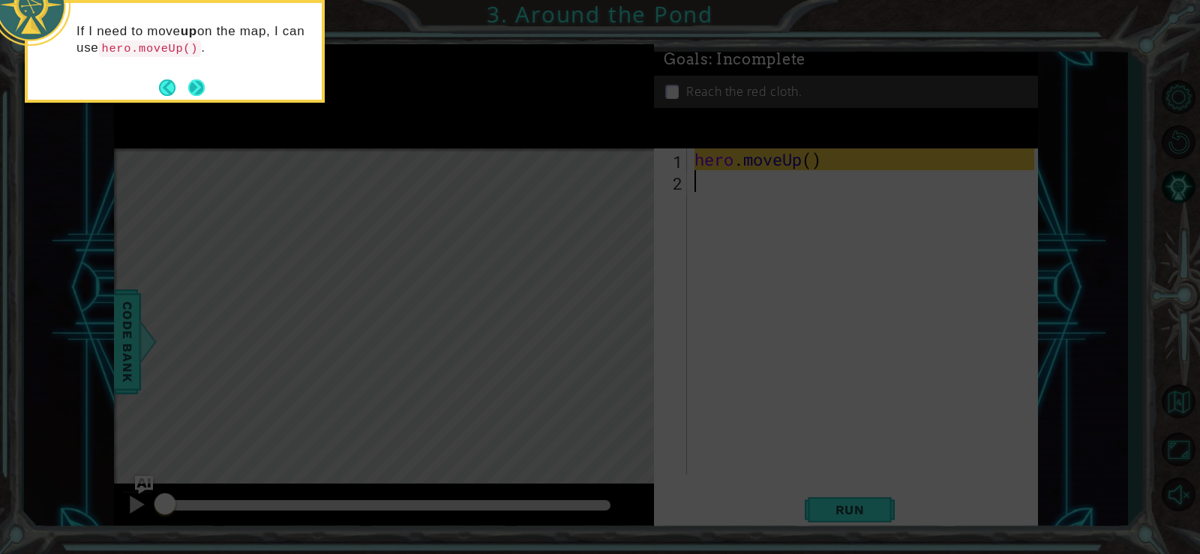
click at [192, 84] on button "Next" at bounding box center [196, 87] width 17 height 17
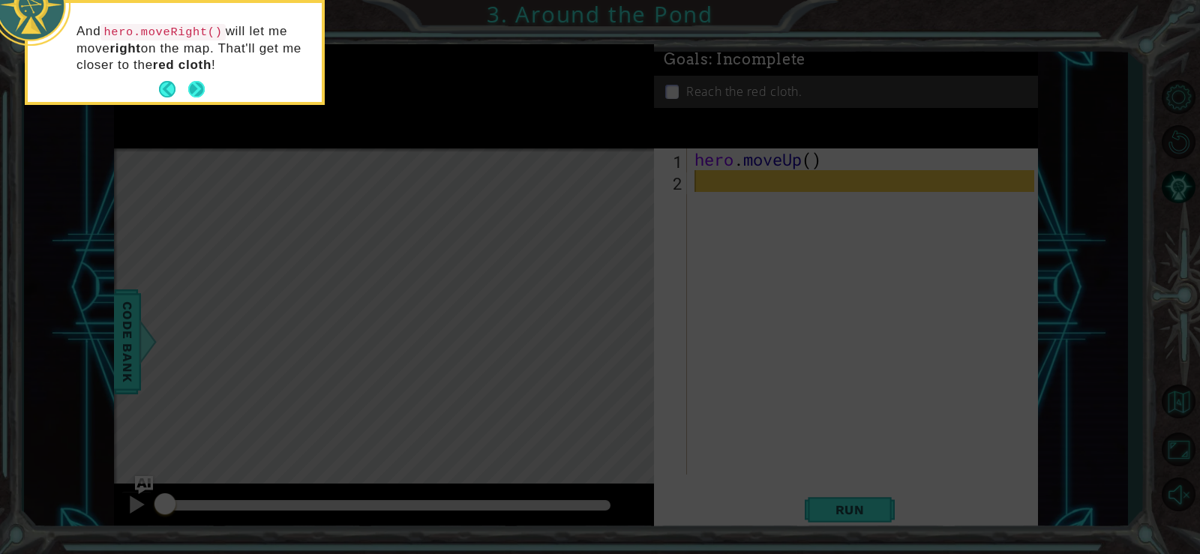
click at [187, 82] on button "Back" at bounding box center [173, 89] width 29 height 17
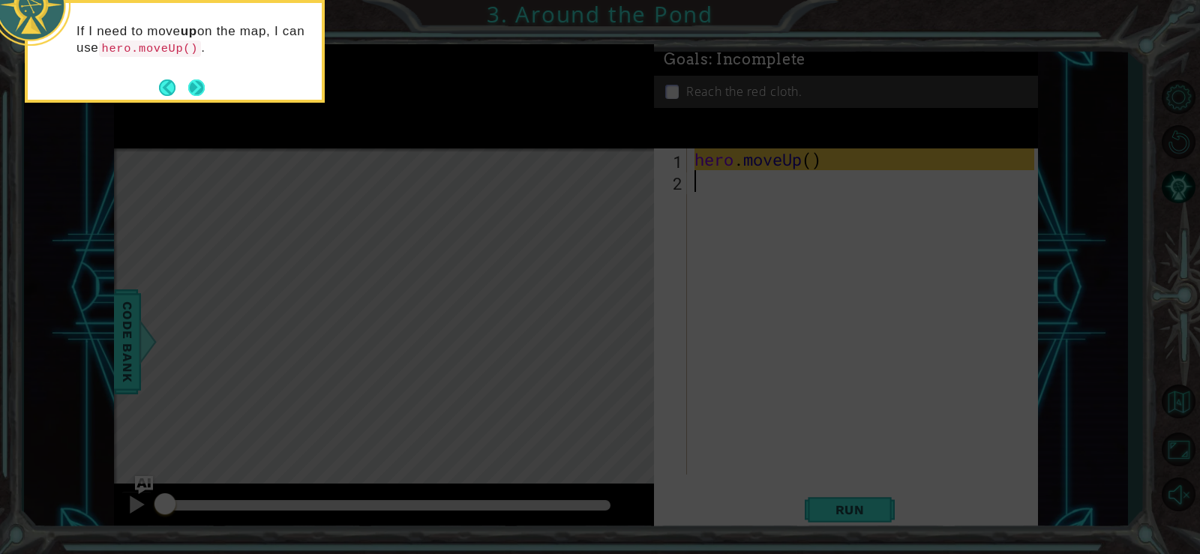
click at [192, 88] on button "Next" at bounding box center [197, 88] width 18 height 18
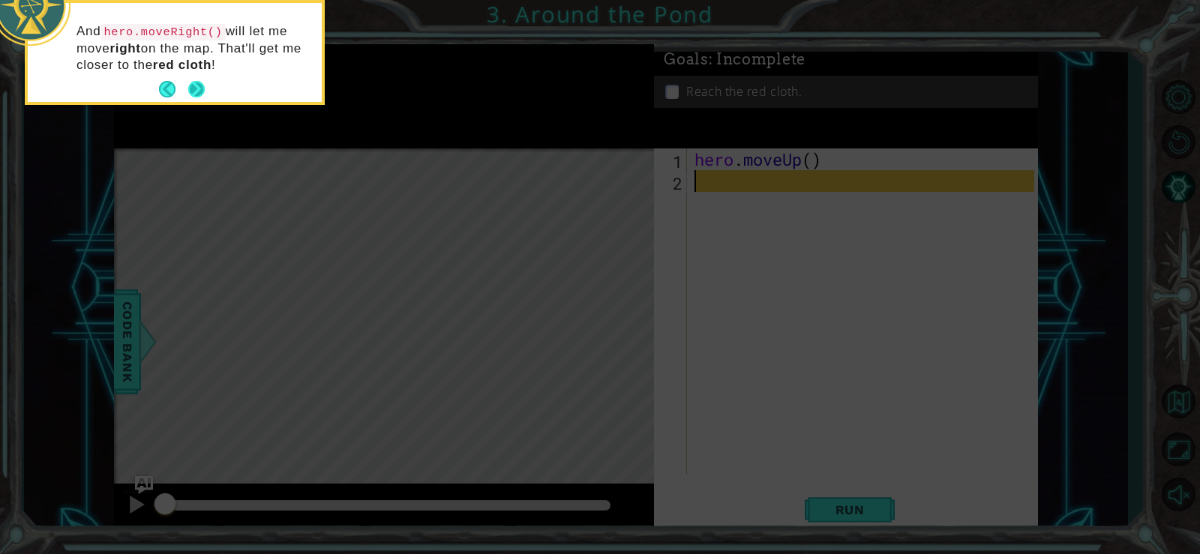
click at [193, 89] on button "Next" at bounding box center [196, 89] width 17 height 17
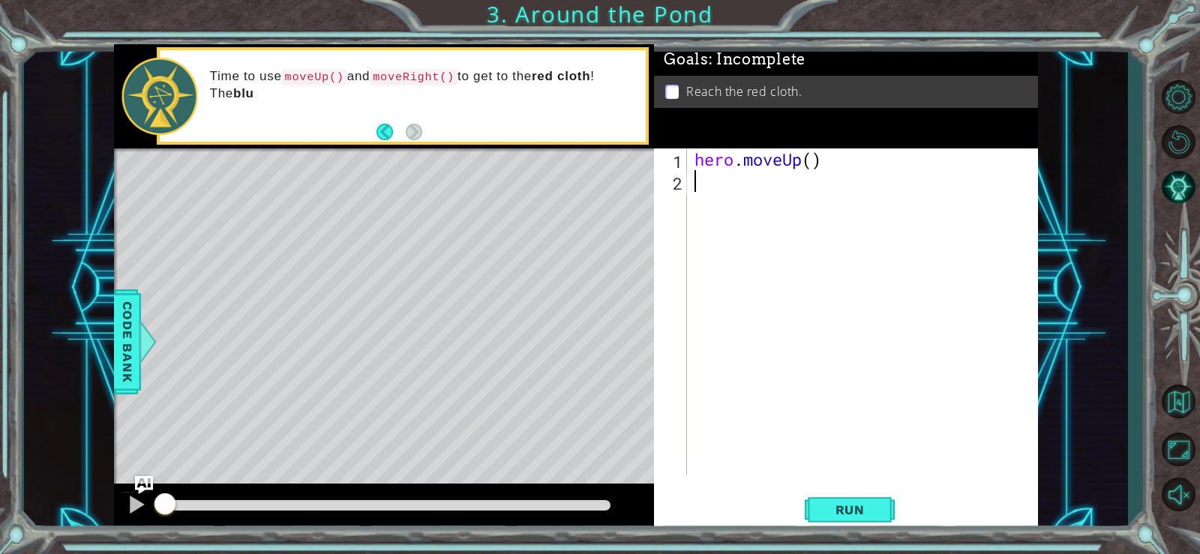
click at [719, 190] on div "hero . moveUp ( )" at bounding box center [867, 334] width 350 height 370
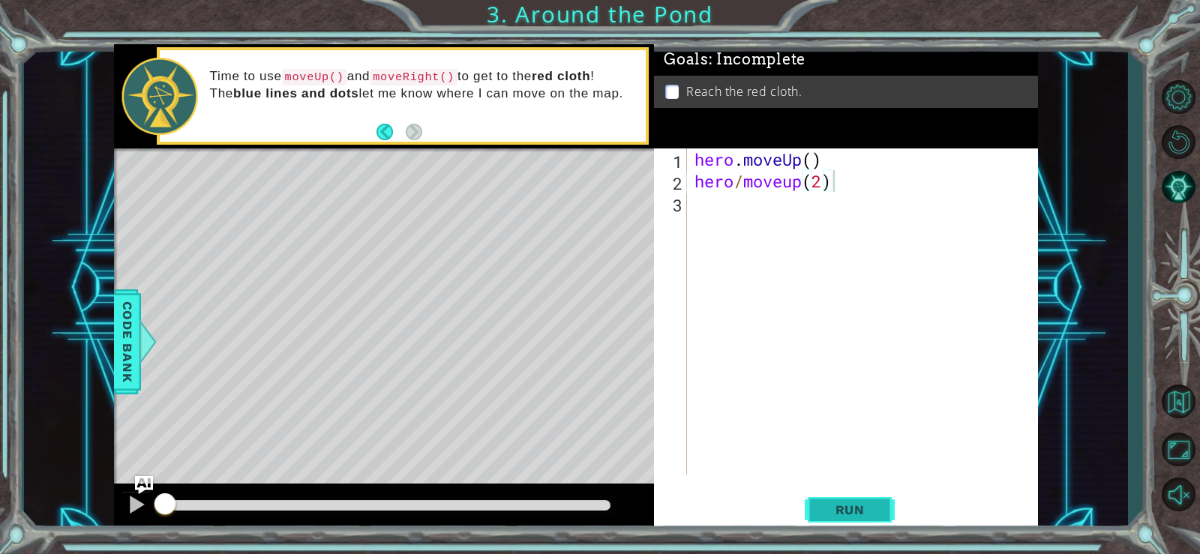
click at [831, 512] on span "Run" at bounding box center [850, 510] width 59 height 15
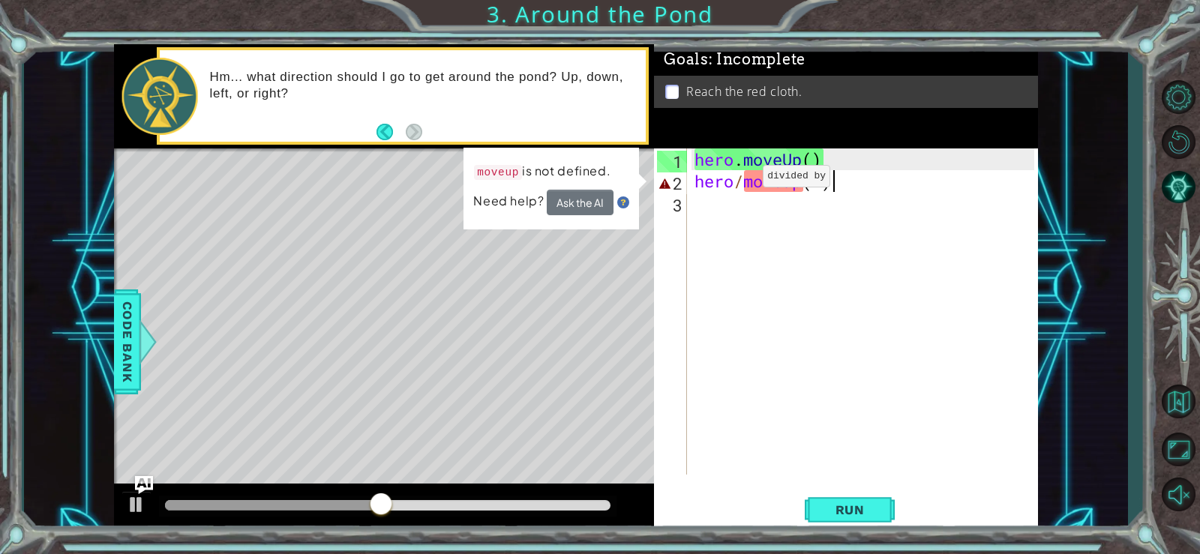
click at [740, 180] on div "hero . moveUp ( ) hero / moveup ( 2 )" at bounding box center [867, 334] width 350 height 370
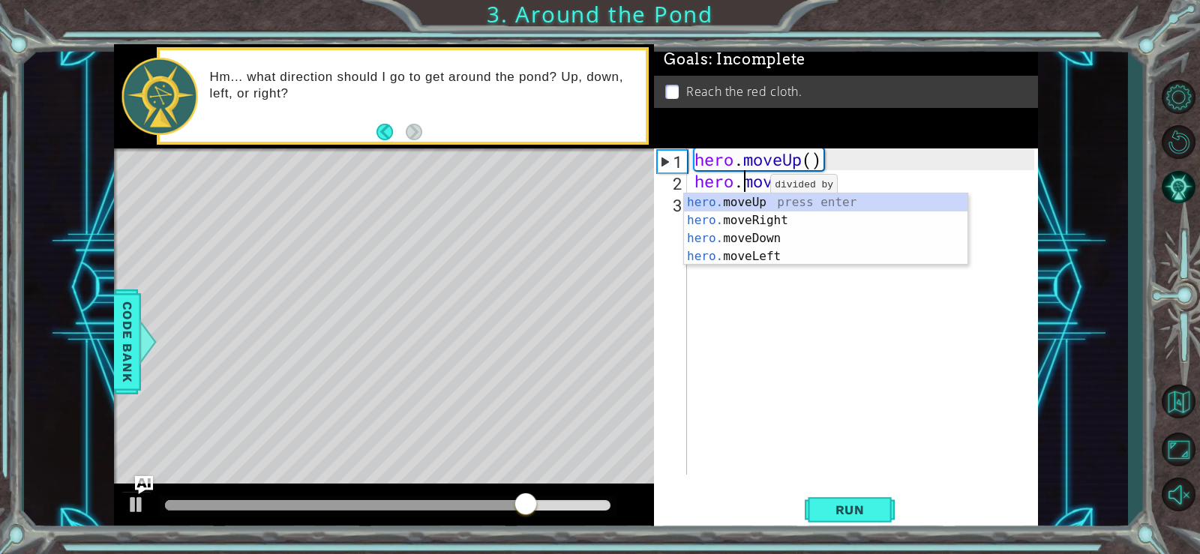
scroll to position [0, 3]
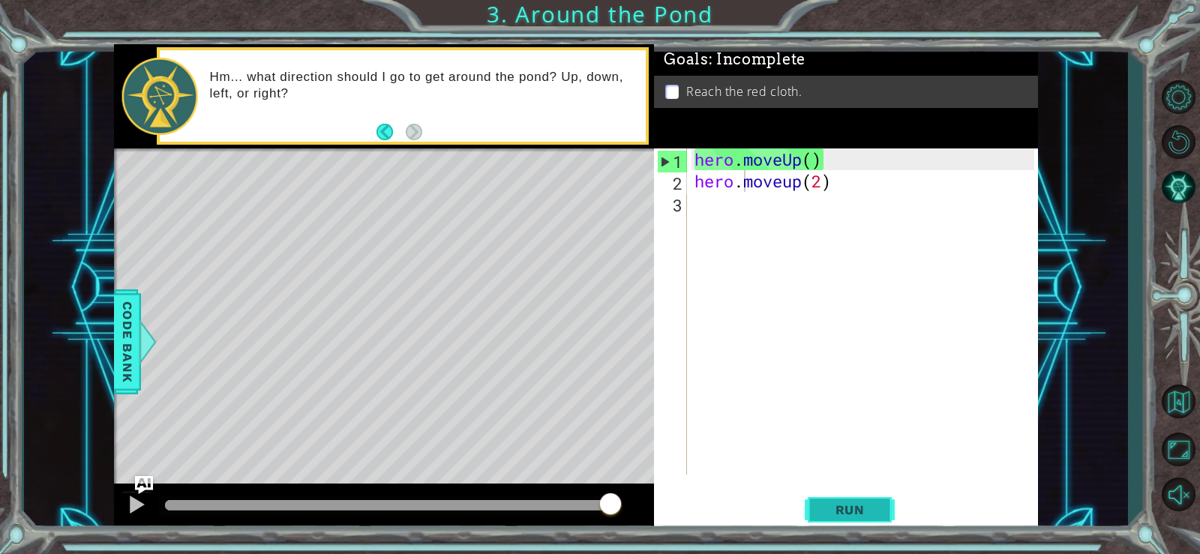
click at [869, 498] on button "Run" at bounding box center [850, 510] width 90 height 38
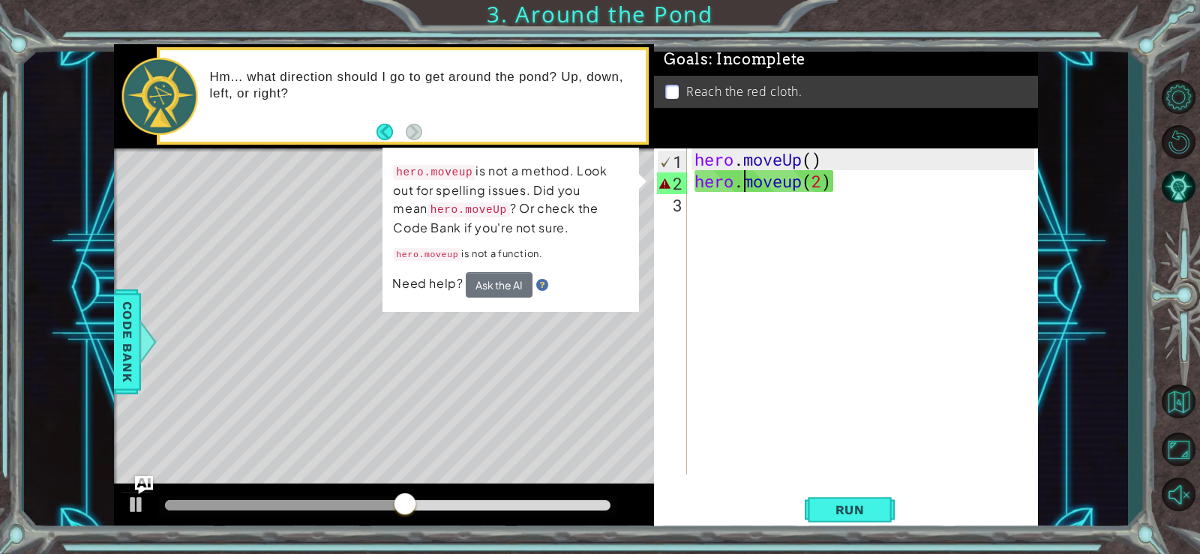
click at [745, 182] on div "hero . moveUp ( ) hero . moveup ( 2 )" at bounding box center [867, 334] width 350 height 370
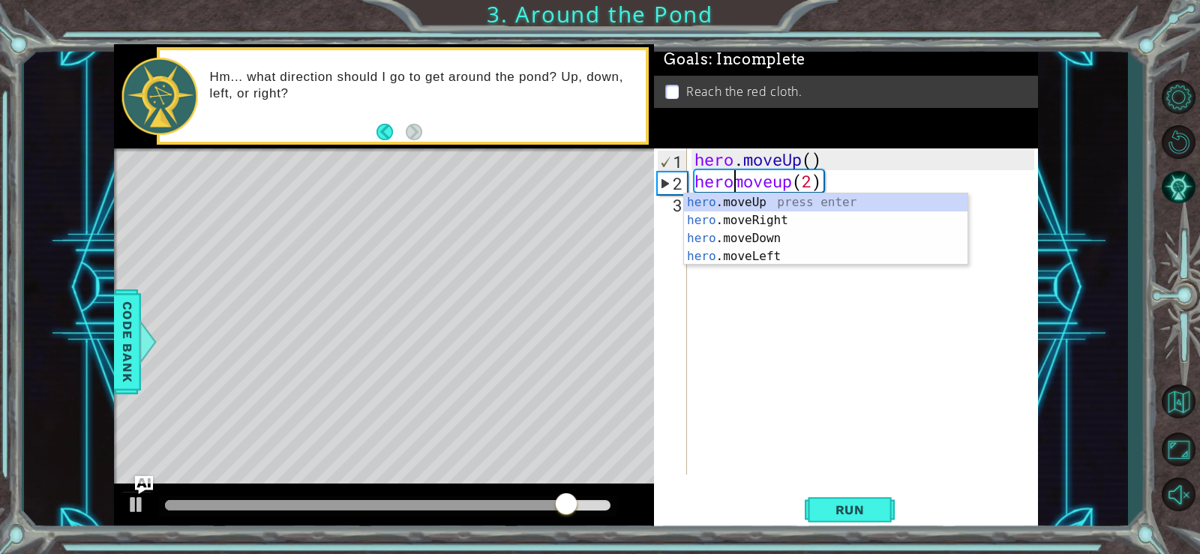
click at [810, 179] on div "hero . moveUp ( ) heromoveup ( 2 )" at bounding box center [867, 334] width 350 height 370
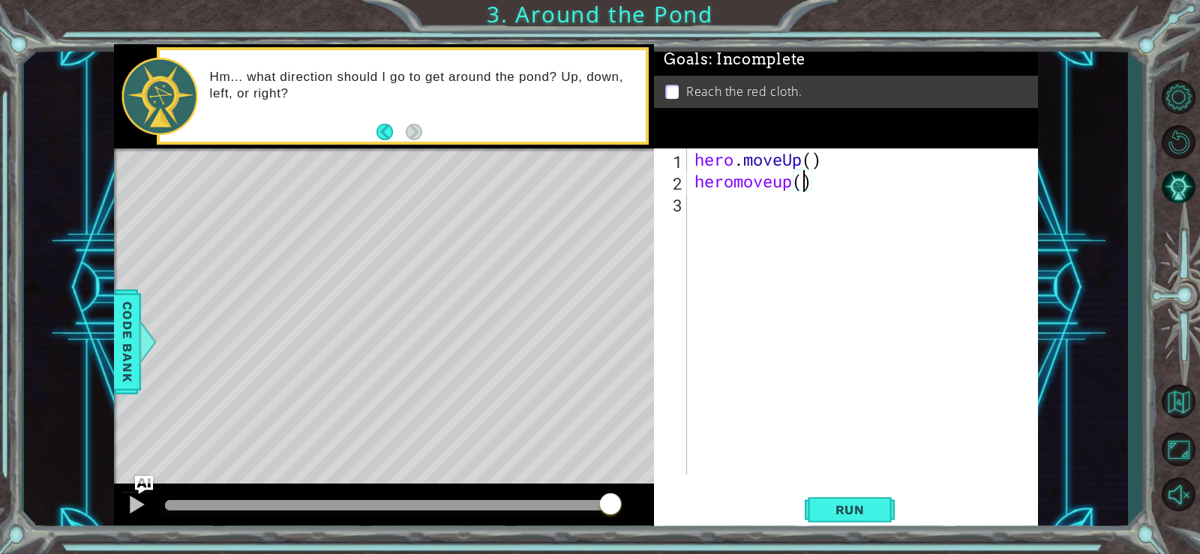
click at [732, 184] on div "hero . moveUp ( ) heromoveup ( )" at bounding box center [867, 334] width 350 height 370
type textarea "hero.moveup()"
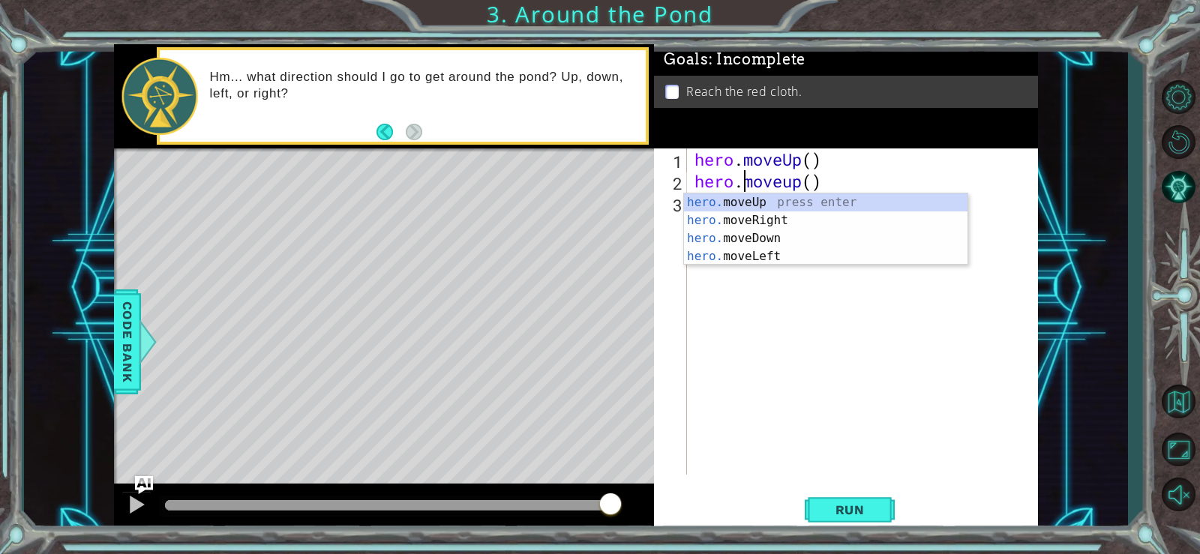
click at [915, 177] on div "hero . moveUp ( ) hero . moveup ( )" at bounding box center [867, 334] width 350 height 370
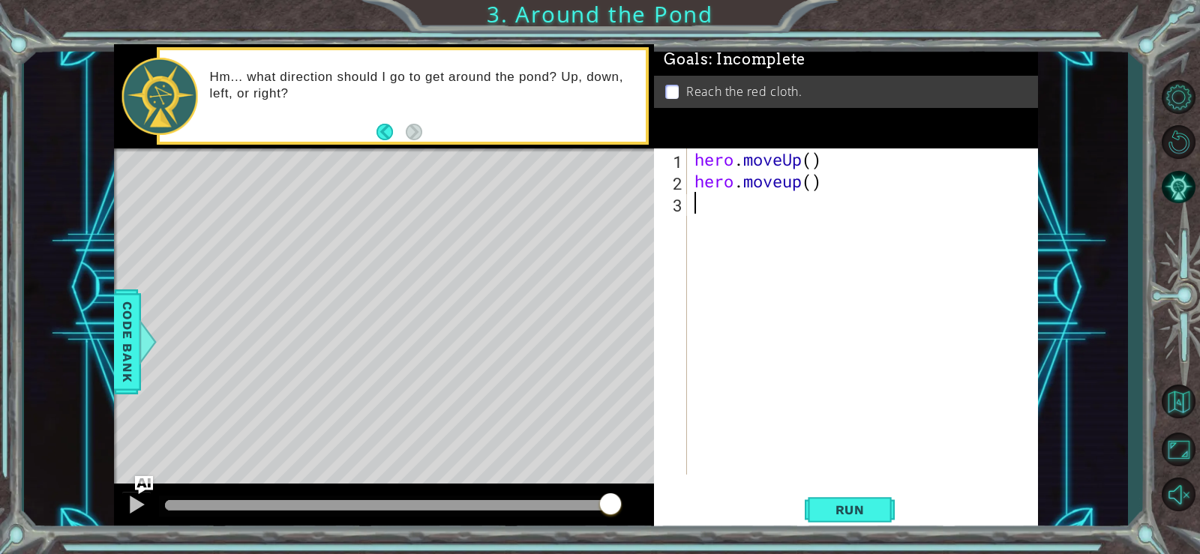
click at [782, 211] on div "hero . moveUp ( ) hero . moveup ( )" at bounding box center [867, 334] width 350 height 370
type textarea "h"
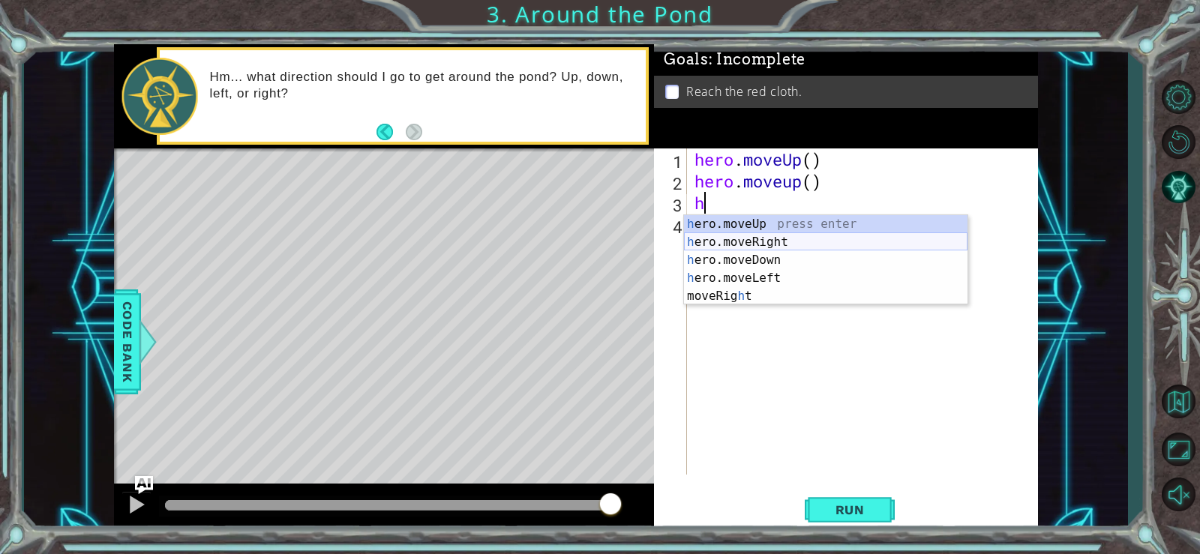
click at [714, 240] on div "h ero.moveUp press enter h ero.moveRight press enter h ero.moveDown press enter…" at bounding box center [826, 278] width 284 height 126
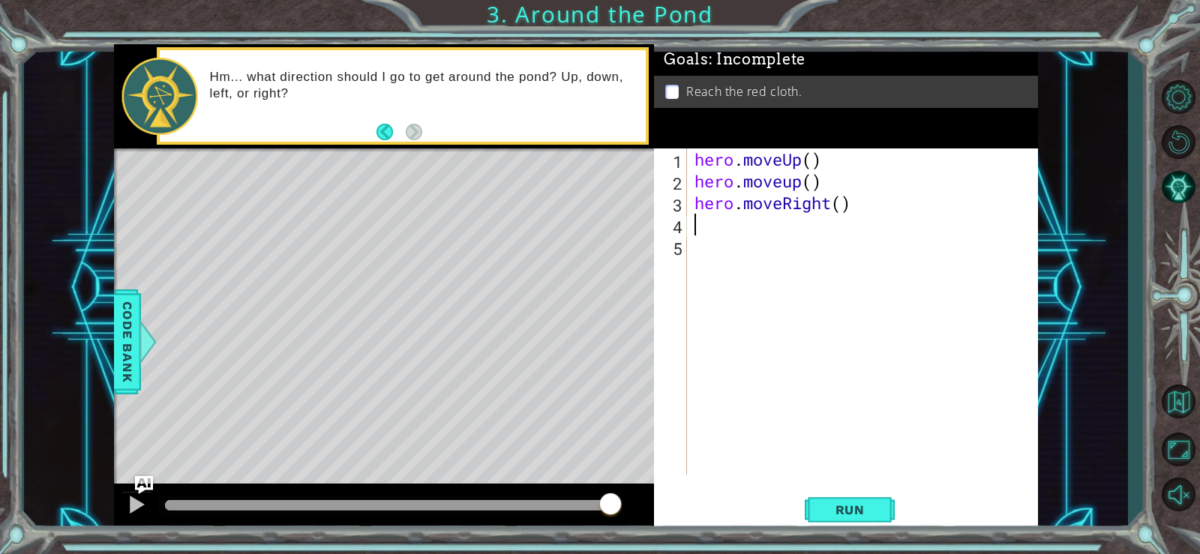
click at [729, 225] on div "hero . moveUp ( ) hero . moveup ( ) hero . moveRight ( )" at bounding box center [867, 334] width 350 height 370
type textarea "h"
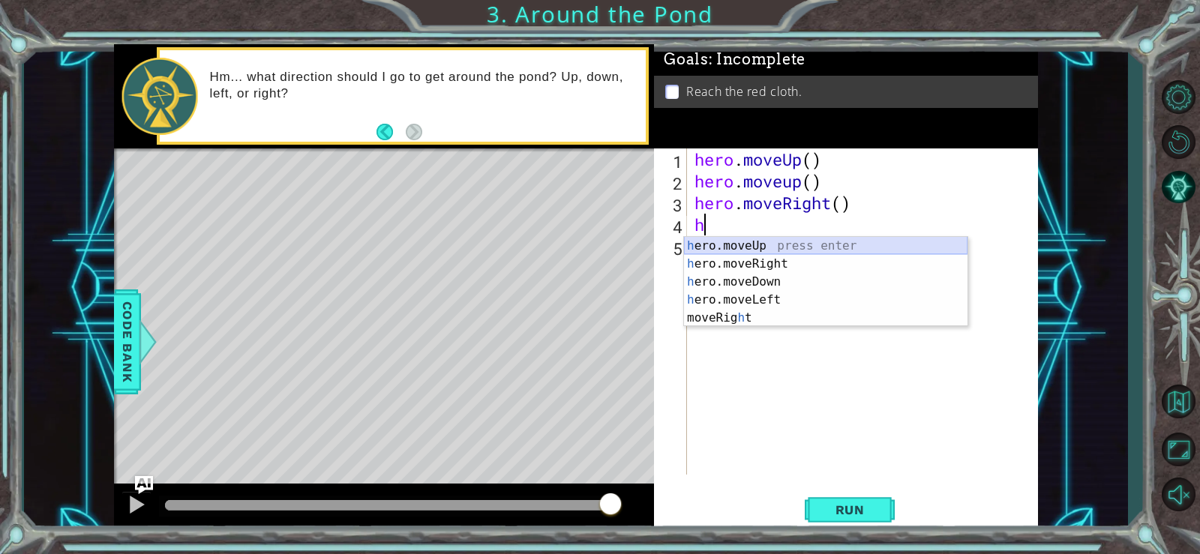
click at [725, 240] on div "h ero.moveUp press enter h ero.moveRight press enter h ero.moveDown press enter…" at bounding box center [826, 300] width 284 height 126
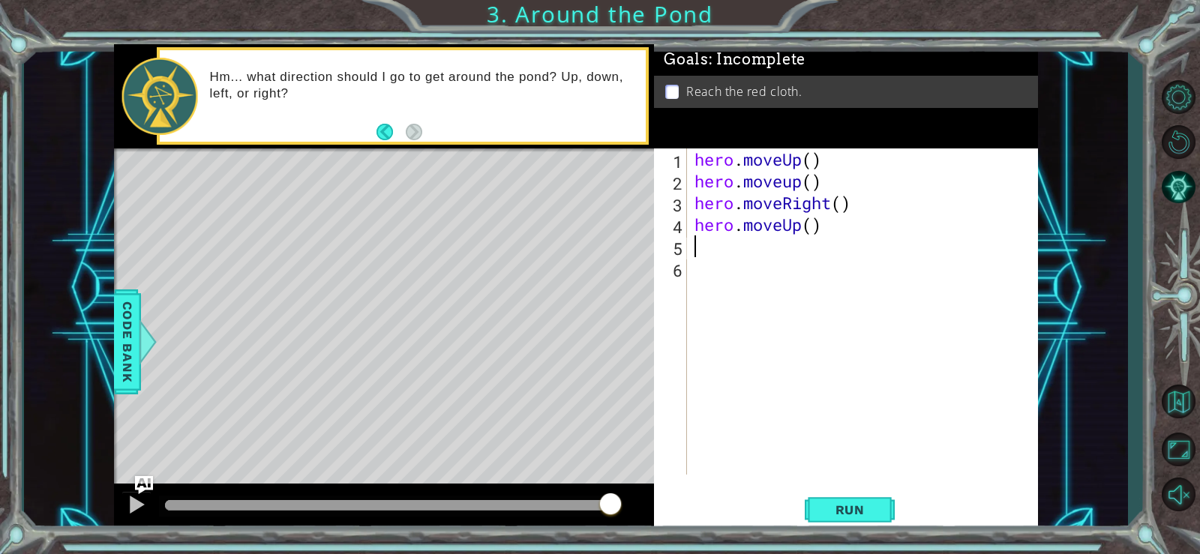
type textarea "h"
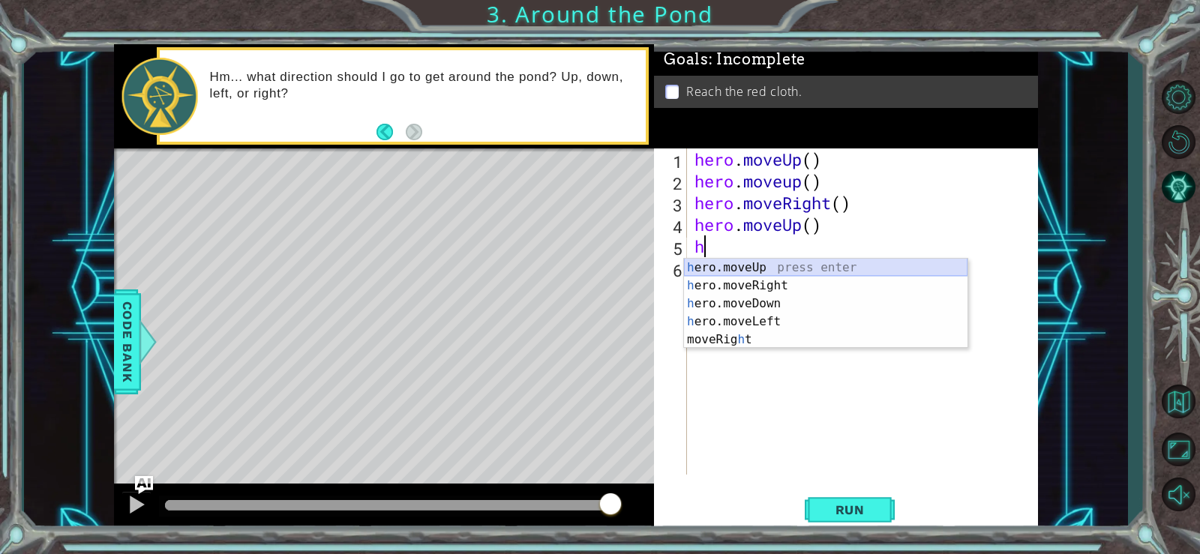
click at [722, 268] on div "h ero.moveUp press enter h ero.moveRight press enter h ero.moveDown press enter…" at bounding box center [826, 322] width 284 height 126
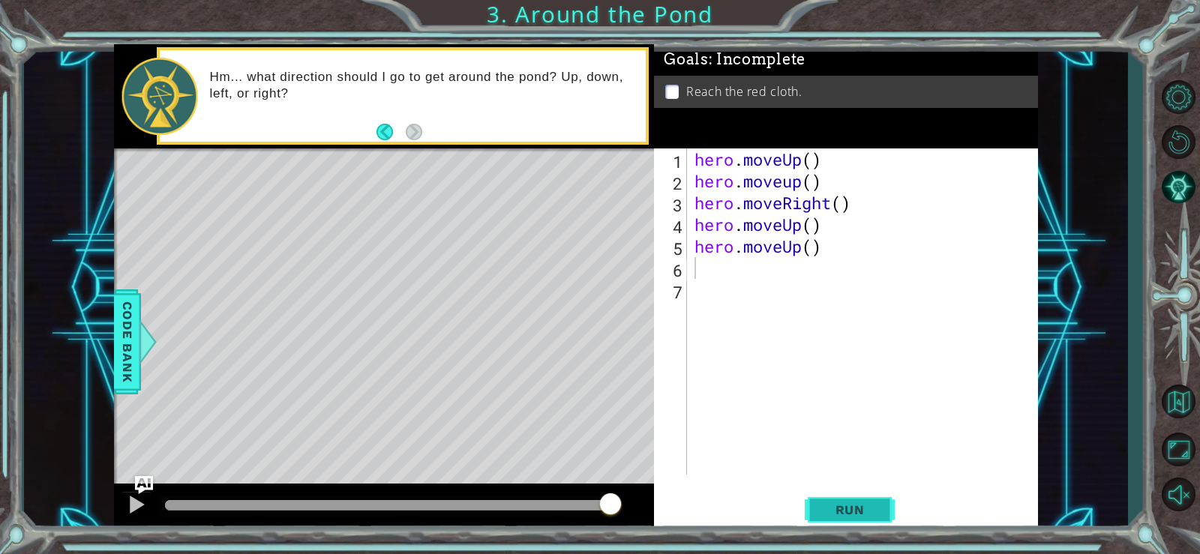
click at [810, 505] on button "Run" at bounding box center [850, 510] width 90 height 38
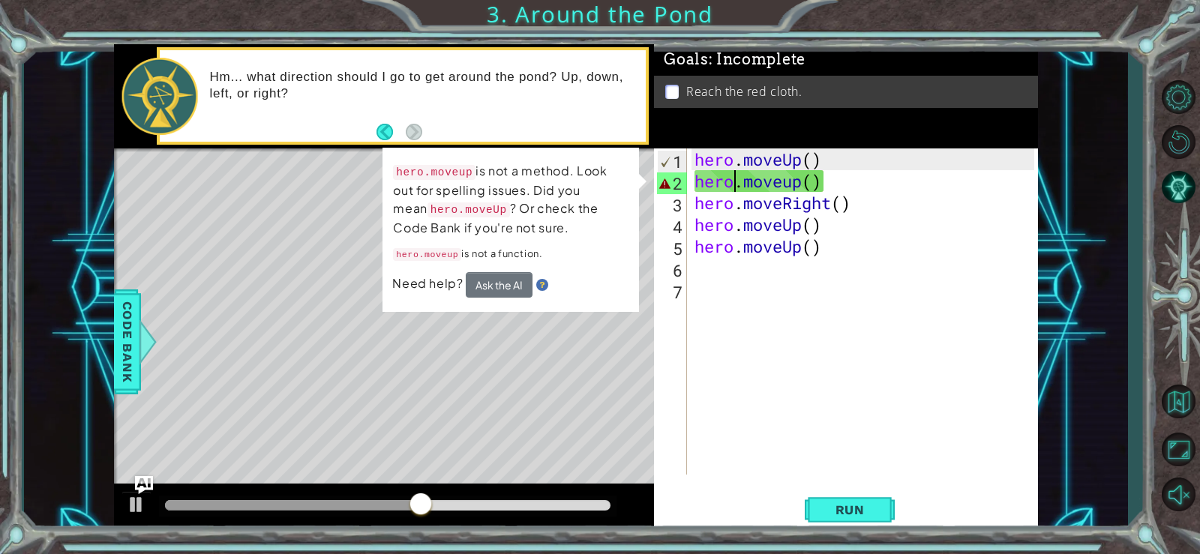
click at [733, 185] on div "hero . moveUp ( ) hero . moveup ( ) hero . moveRight ( ) hero . moveUp ( ) hero…" at bounding box center [867, 334] width 350 height 370
click at [793, 180] on div "hero . moveUp ( ) hero . moveup ( ) hero . moveRight ( ) hero . moveUp ( ) hero…" at bounding box center [867, 334] width 350 height 370
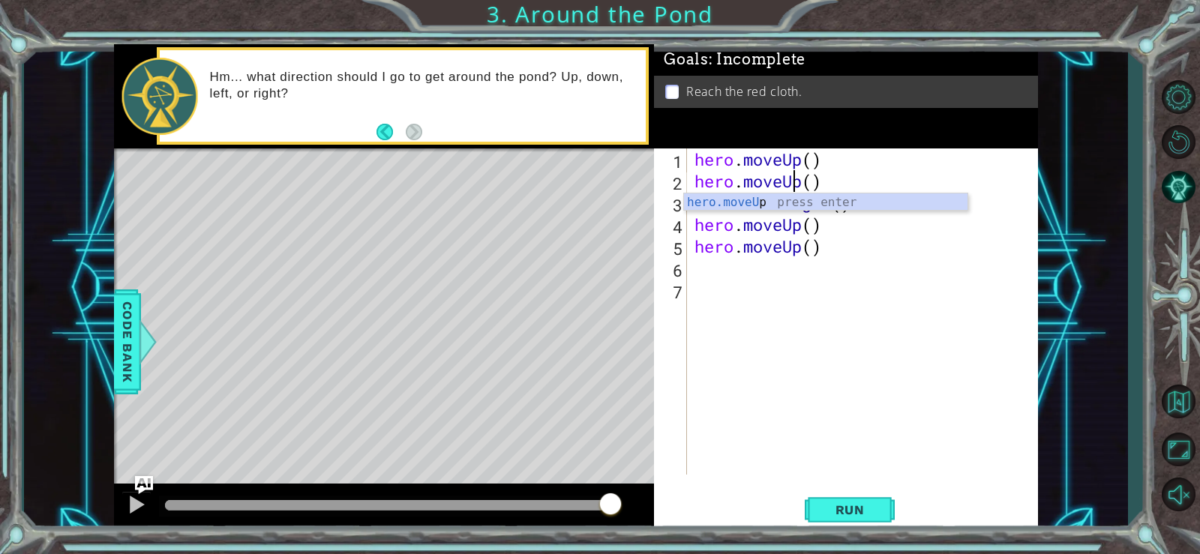
scroll to position [0, 5]
click at [811, 188] on div "hero . moveUp ( ) hero . moveUp ( ) hero . moveRight ( ) hero . moveUp ( ) hero…" at bounding box center [867, 334] width 350 height 370
click at [817, 249] on div "hero . moveUp ( ) hero . moveUp ( 2 ) hero . moveRight ( ) hero . moveUp ( ) he…" at bounding box center [867, 334] width 350 height 370
click at [822, 248] on div "hero . moveUp ( ) hero . moveUp ( 2 ) hero . moveRight ( ) hero . moveUp ( ) he…" at bounding box center [867, 334] width 350 height 370
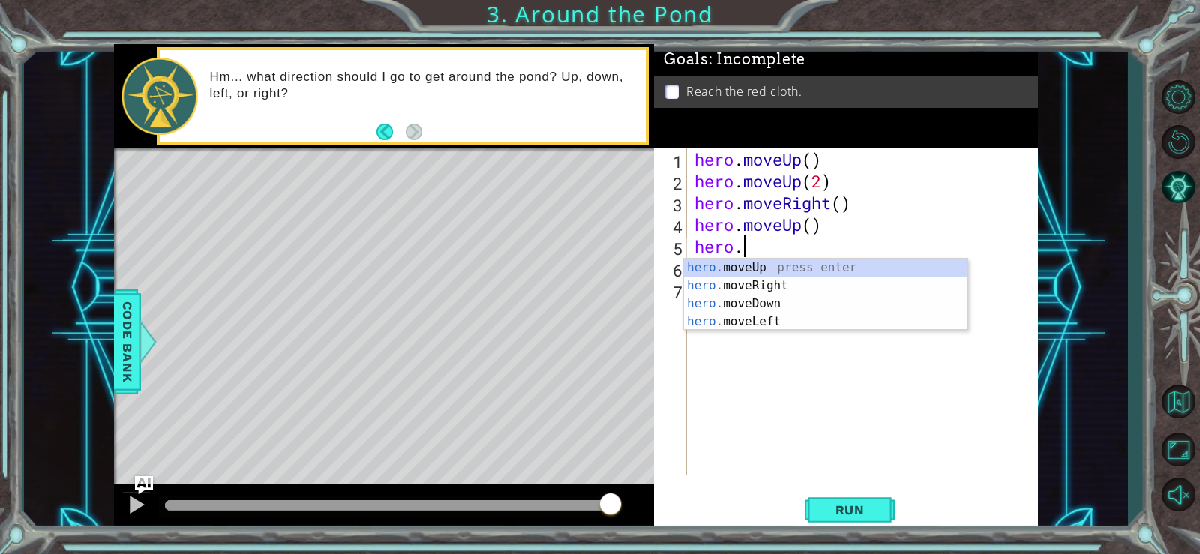
type textarea "h"
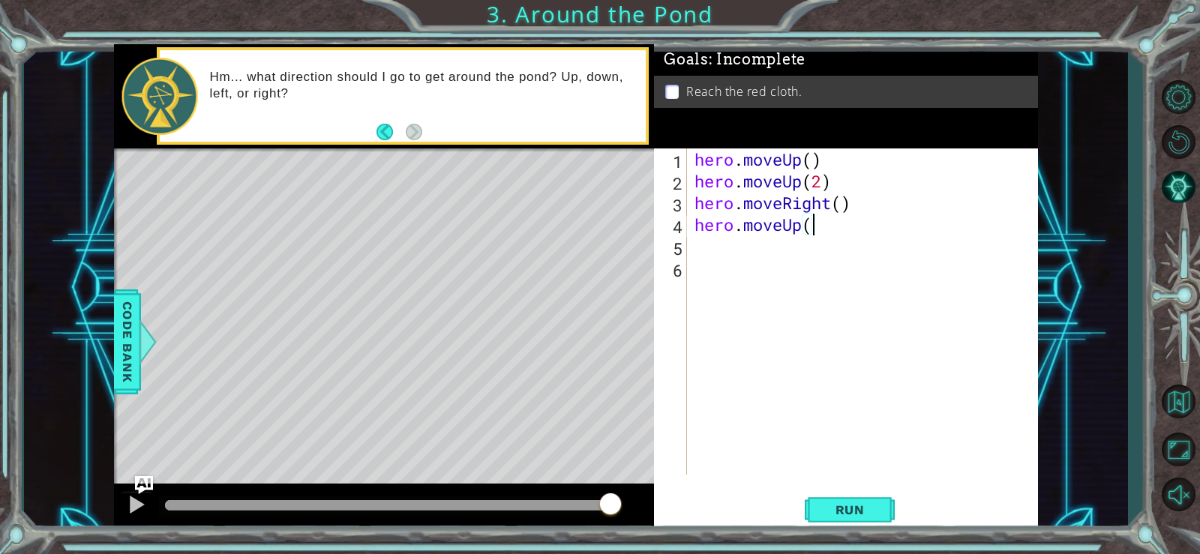
type textarea "hero.mo"
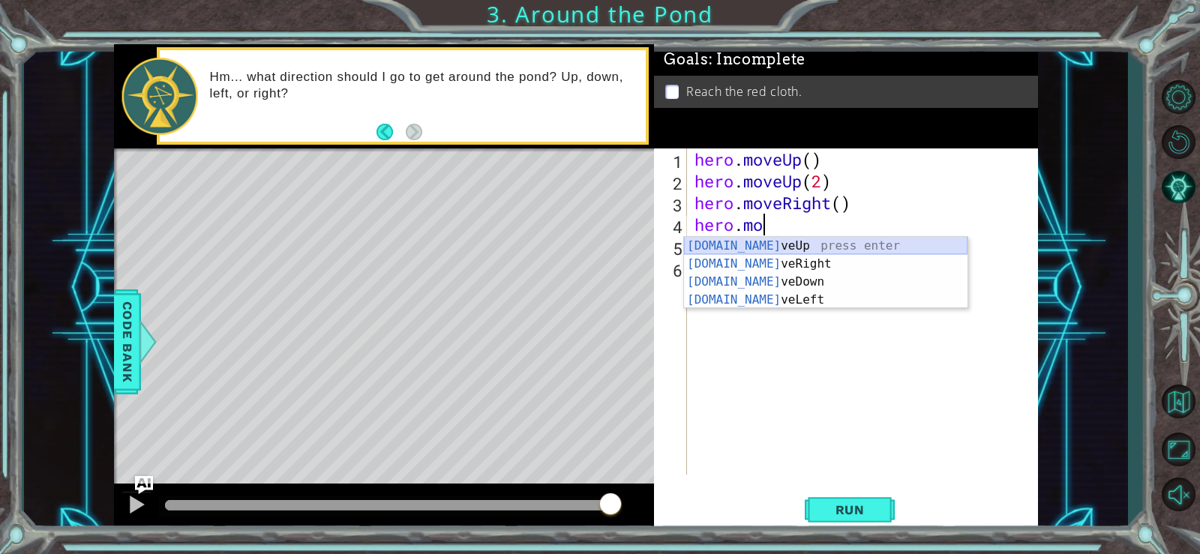
click at [745, 240] on div "hero.mo veUp press enter hero.mo veRight press enter hero.mo veDown press enter…" at bounding box center [826, 291] width 284 height 108
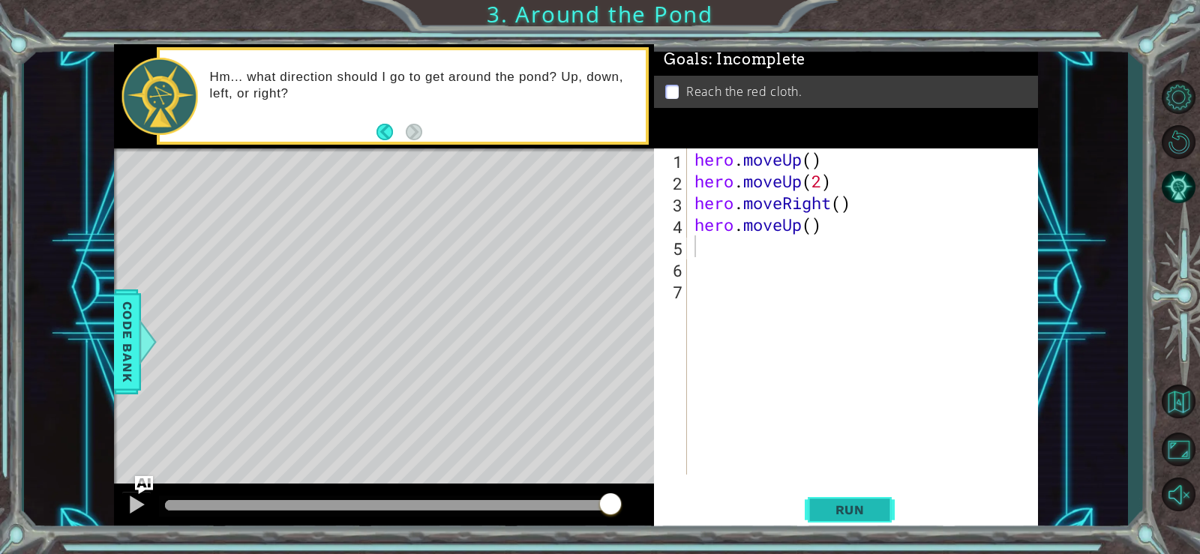
click at [874, 512] on span "Run" at bounding box center [850, 510] width 59 height 15
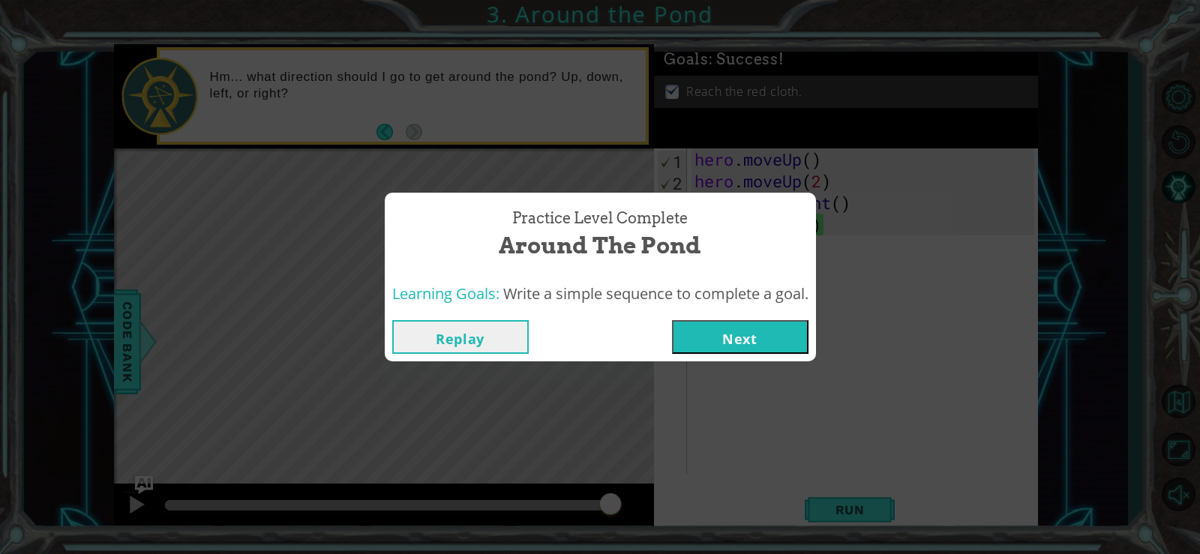
click at [701, 337] on button "Next" at bounding box center [740, 337] width 137 height 34
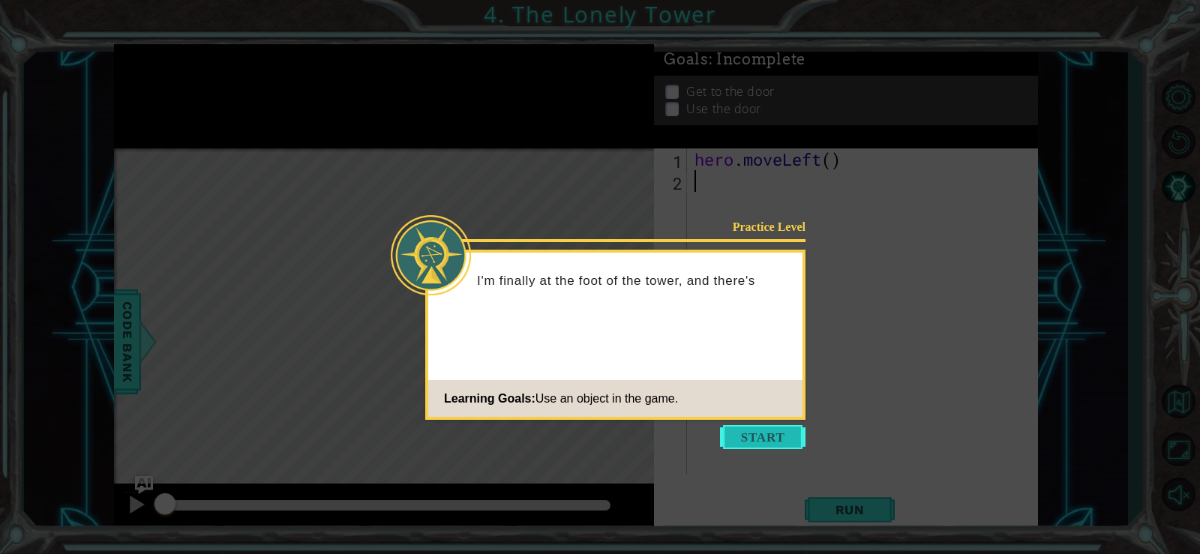
click at [773, 437] on button "Start" at bounding box center [763, 437] width 86 height 24
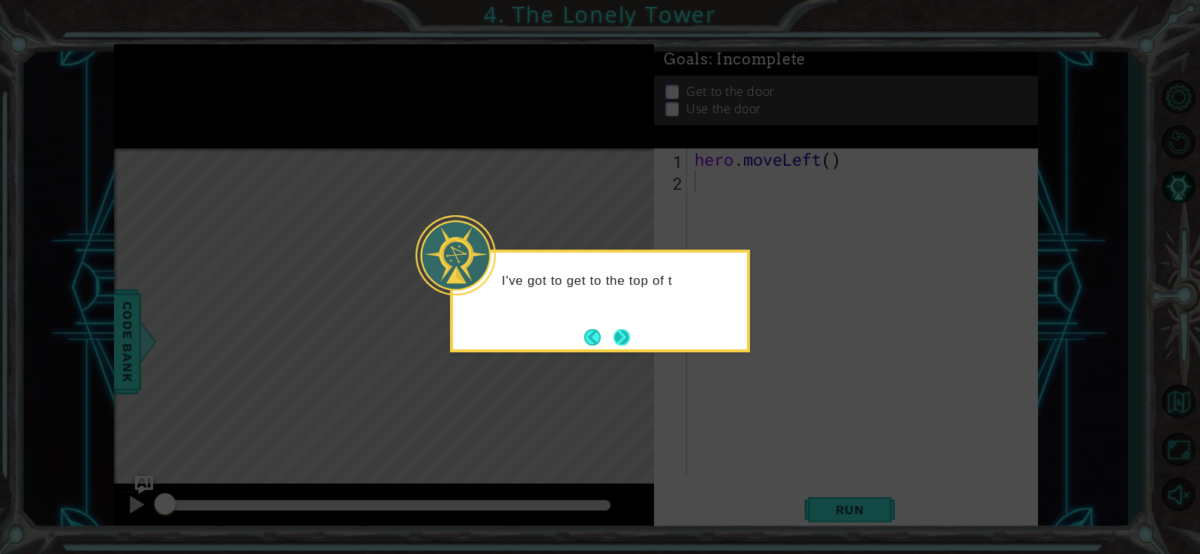
click at [612, 324] on button "Next" at bounding box center [621, 337] width 27 height 27
click at [621, 328] on button "Next" at bounding box center [621, 337] width 23 height 23
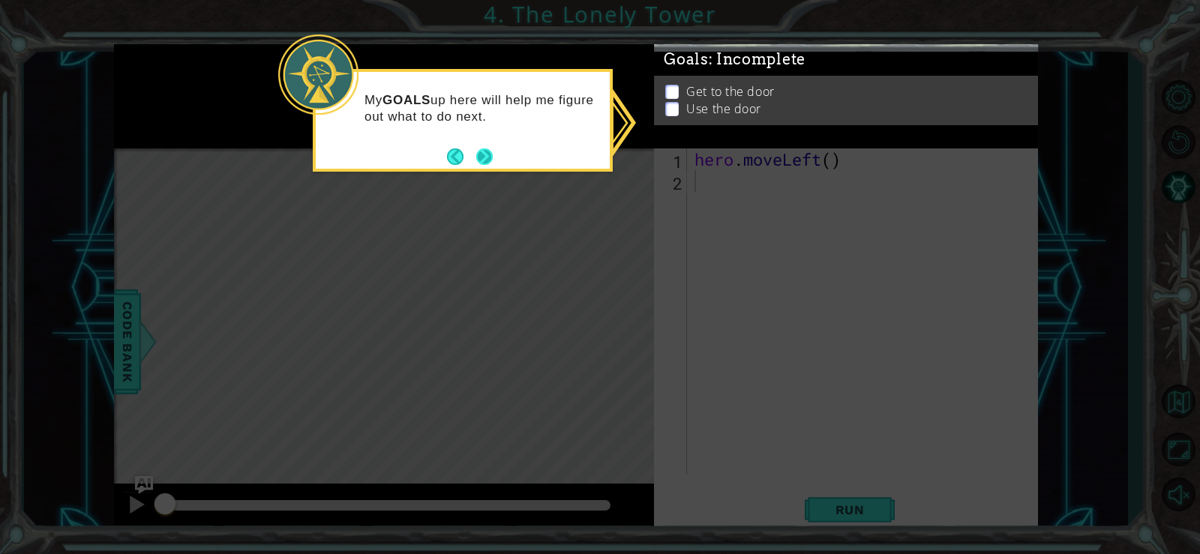
click at [479, 157] on button "Next" at bounding box center [484, 156] width 17 height 17
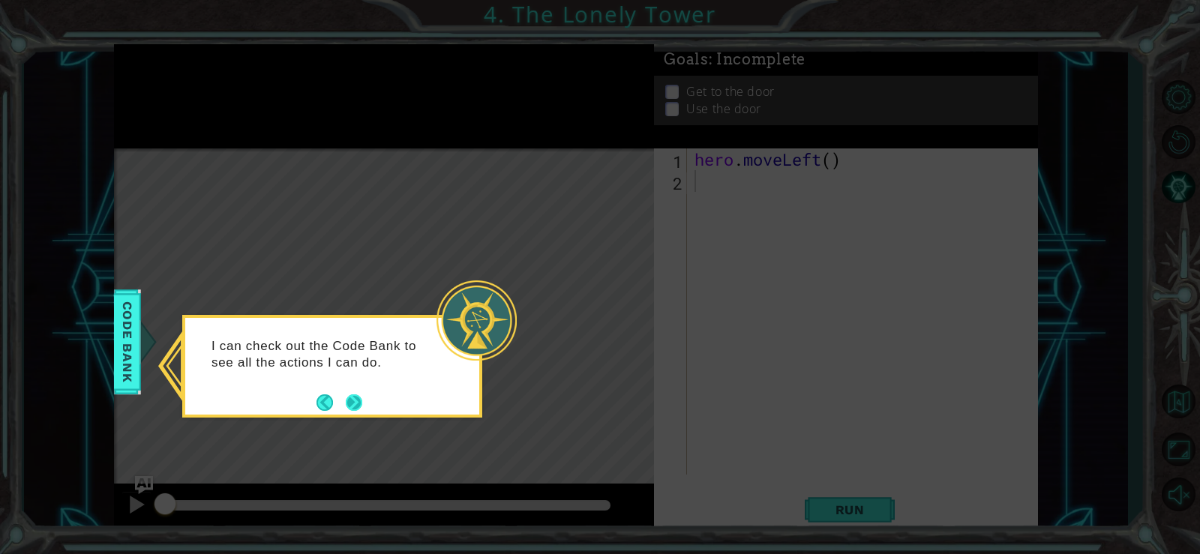
click at [347, 398] on button "Next" at bounding box center [354, 402] width 17 height 17
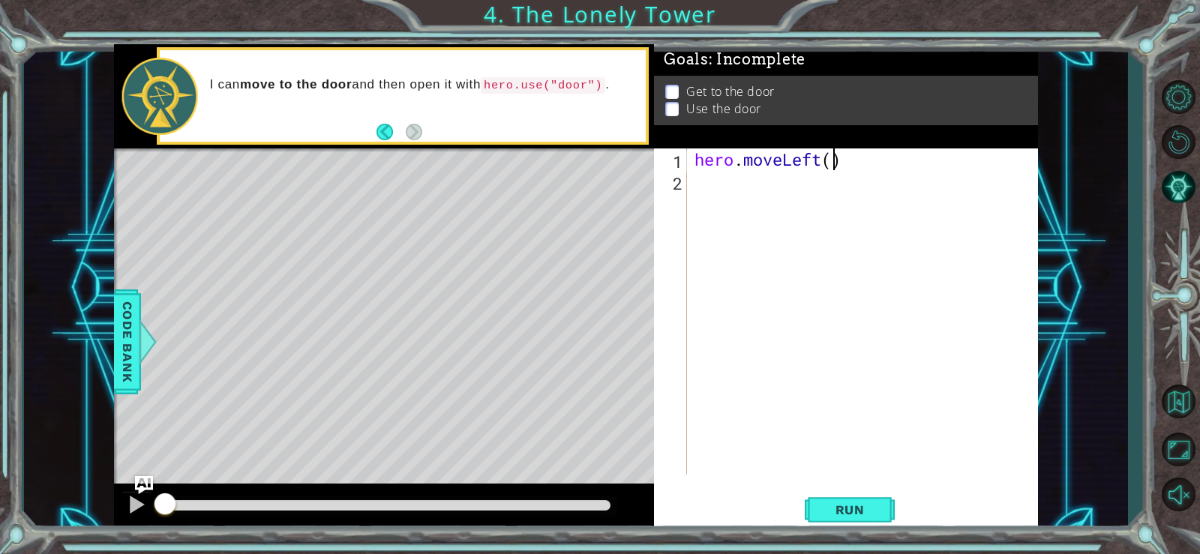
click at [834, 161] on div "hero . moveLeft ( )" at bounding box center [867, 334] width 350 height 370
type textarea "hero.moveLeft(2)"
click at [740, 185] on div "hero . moveLeft ( 2 )" at bounding box center [867, 334] width 350 height 370
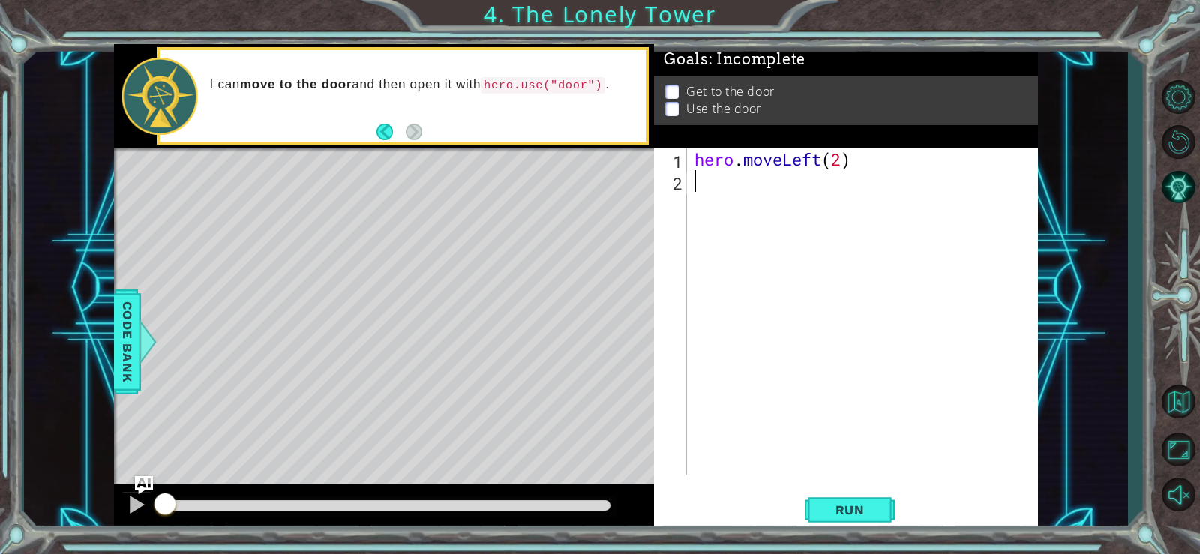
type textarea "H"
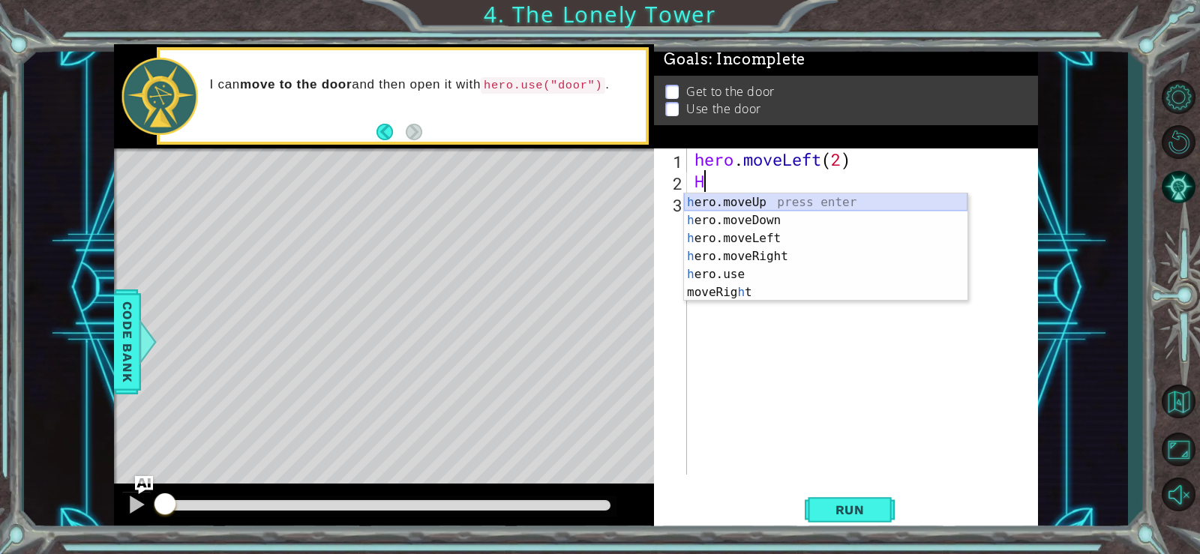
click at [707, 201] on div "h ero.moveUp press enter h ero.moveDown press enter h ero.moveLeft press enter …" at bounding box center [826, 266] width 284 height 144
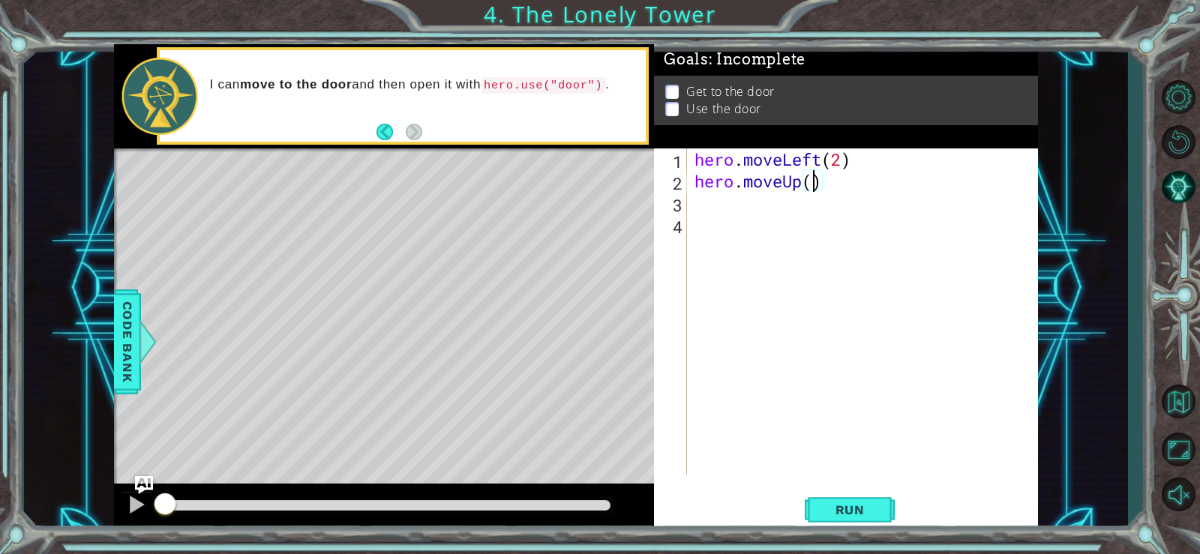
click at [813, 187] on div "hero . moveLeft ( 2 ) hero . moveUp ( )" at bounding box center [867, 334] width 350 height 370
type textarea "hero.moveUp(2)"
click at [767, 208] on div "hero . moveLeft ( 2 ) hero . moveUp ( 2 )" at bounding box center [867, 334] width 350 height 370
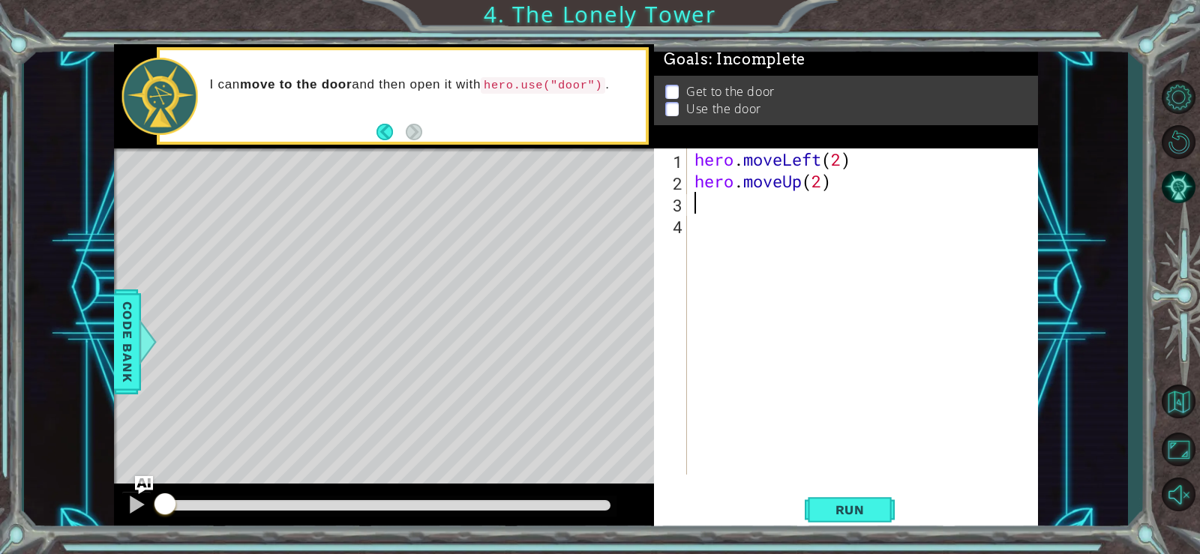
type textarea "H"
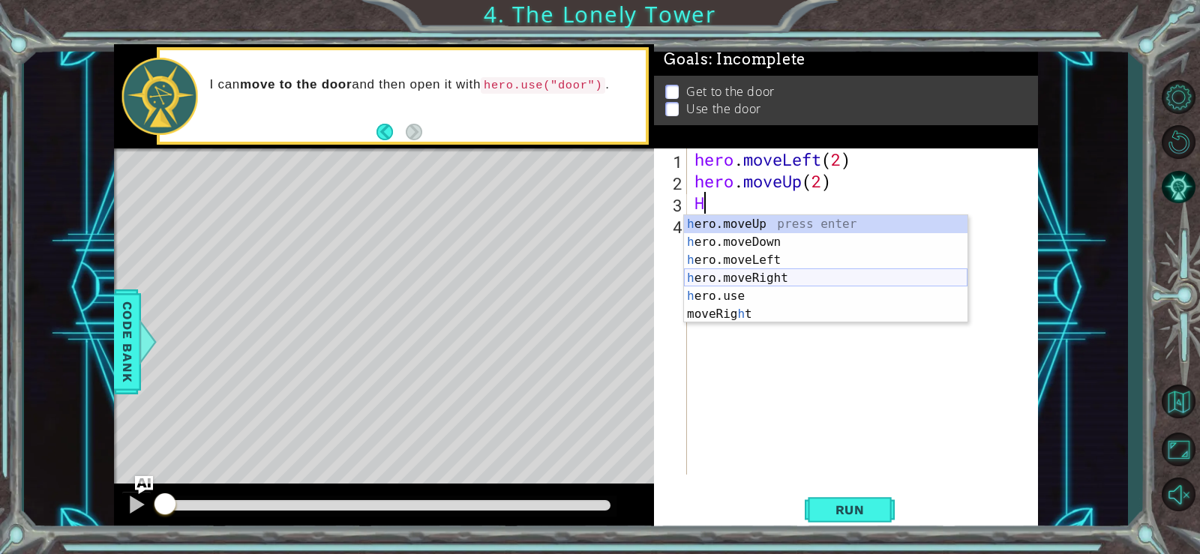
click at [780, 277] on div "h ero.moveUp press enter h ero.moveDown press enter h ero.moveLeft press enter …" at bounding box center [826, 287] width 284 height 144
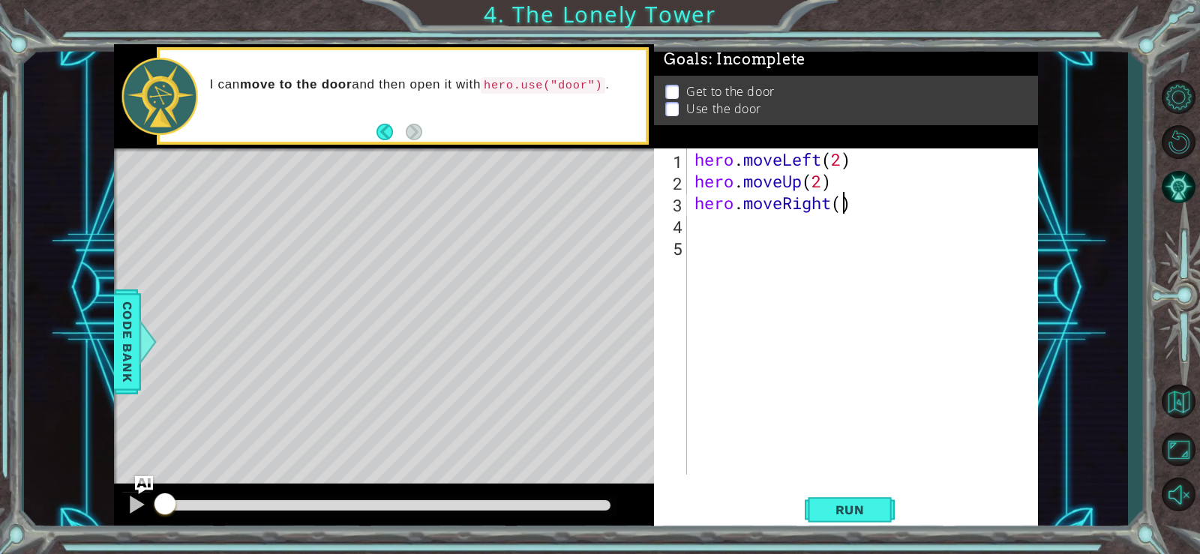
click at [840, 204] on div "hero . moveLeft ( 2 ) hero . moveUp ( 2 ) hero . moveRight ( )" at bounding box center [867, 334] width 350 height 370
type textarea "hero.moveRight(2)"
click at [829, 512] on span "Run" at bounding box center [850, 510] width 59 height 15
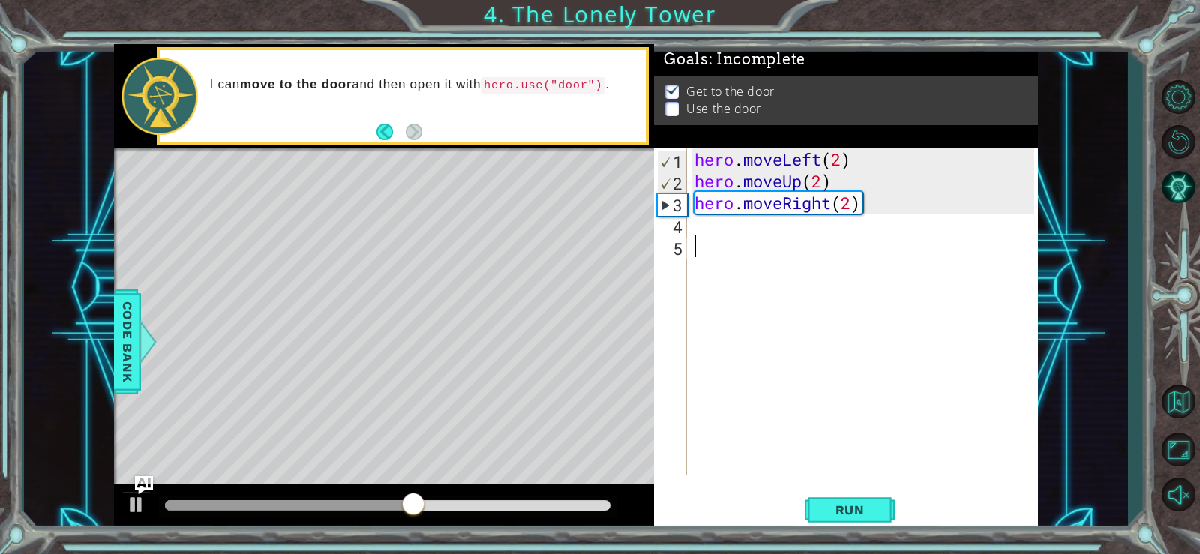
click at [692, 236] on div "hero . moveLeft ( 2 ) hero . moveUp ( 2 ) hero . moveRight ( 2 )" at bounding box center [867, 334] width 350 height 370
click at [817, 508] on button "Run" at bounding box center [850, 510] width 90 height 38
click at [707, 226] on div "hero . moveLeft ( 2 ) hero . moveUp ( 2 ) hero . moveRight ( 2 )" at bounding box center [867, 334] width 350 height 370
type textarea "H"
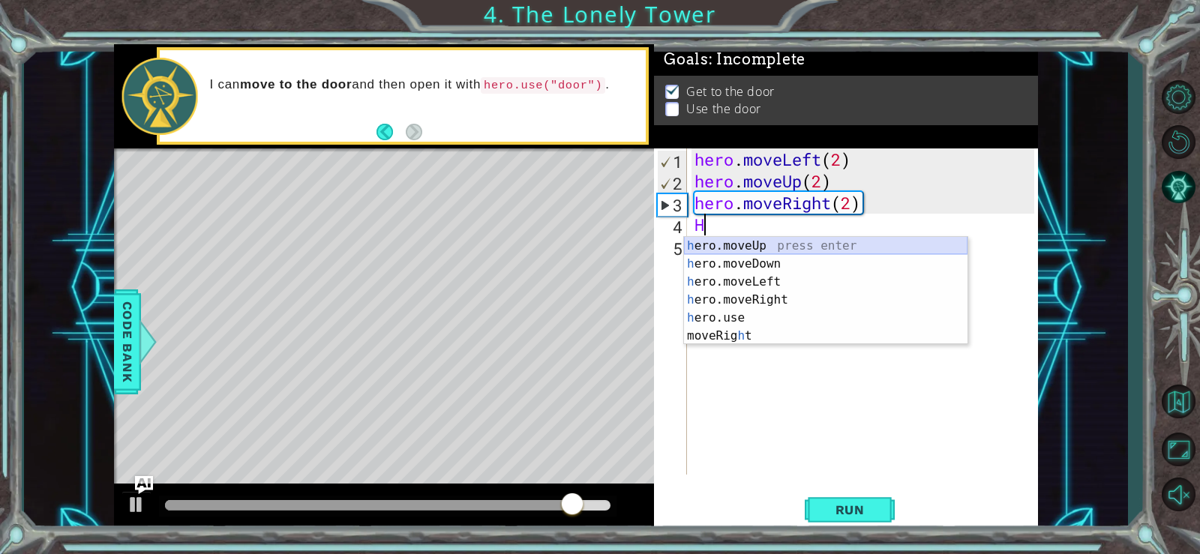
click at [710, 243] on div "h ero.moveUp press enter h ero.moveDown press enter h ero.moveLeft press enter …" at bounding box center [826, 309] width 284 height 144
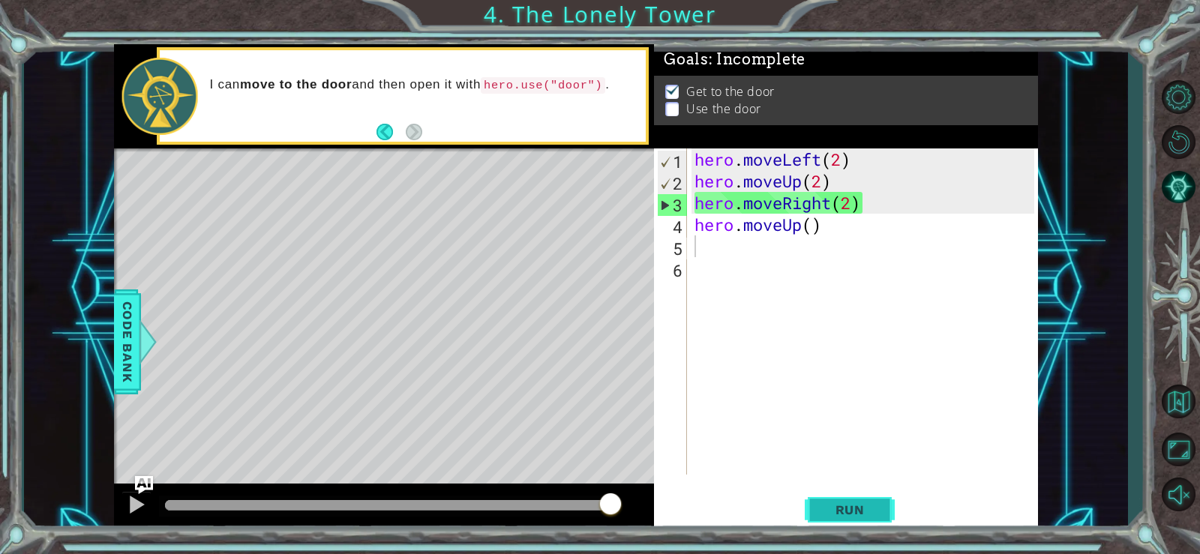
click at [849, 501] on button "Run" at bounding box center [850, 510] width 90 height 38
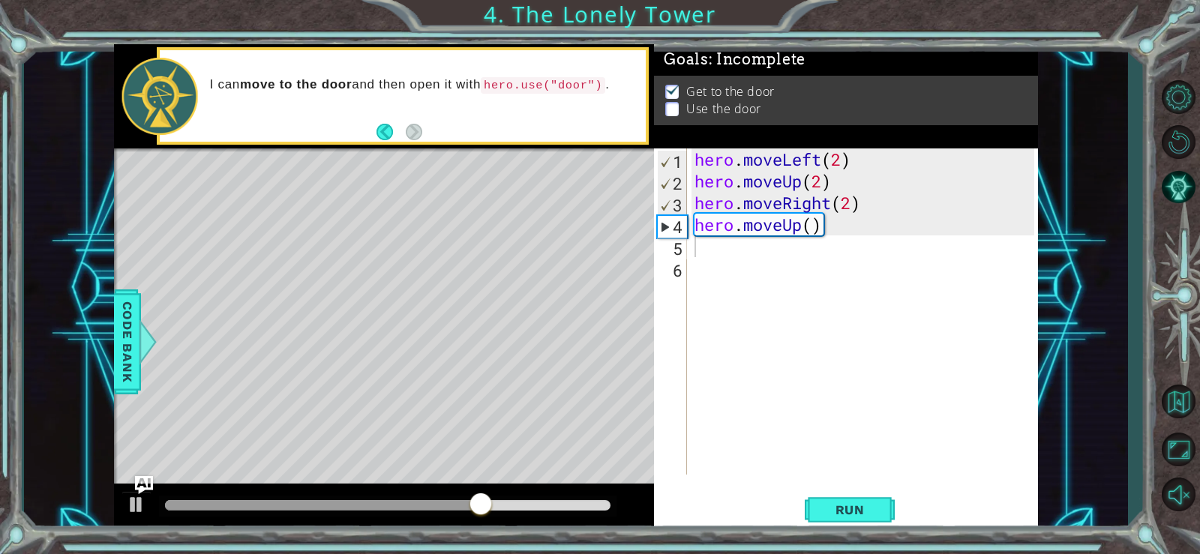
click at [470, 207] on div "Level Map" at bounding box center [460, 370] width 693 height 442
click at [470, 241] on div "Level Map" at bounding box center [460, 370] width 693 height 442
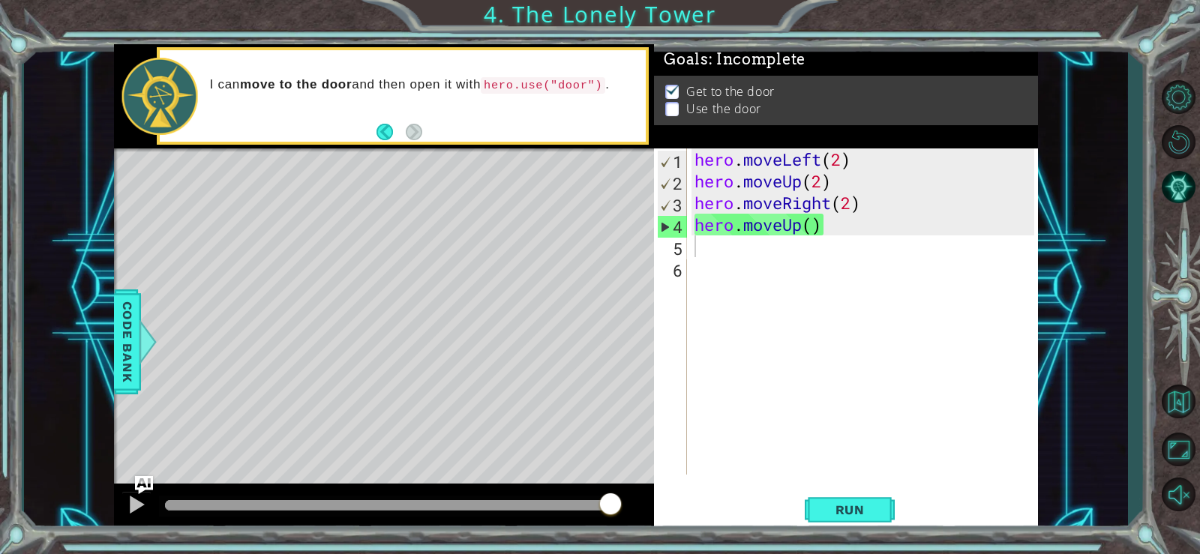
click at [708, 255] on div "hero . moveLeft ( 2 ) hero . moveUp ( 2 ) hero . moveRight ( 2 ) hero . moveUp …" at bounding box center [867, 334] width 350 height 370
type textarea "H"
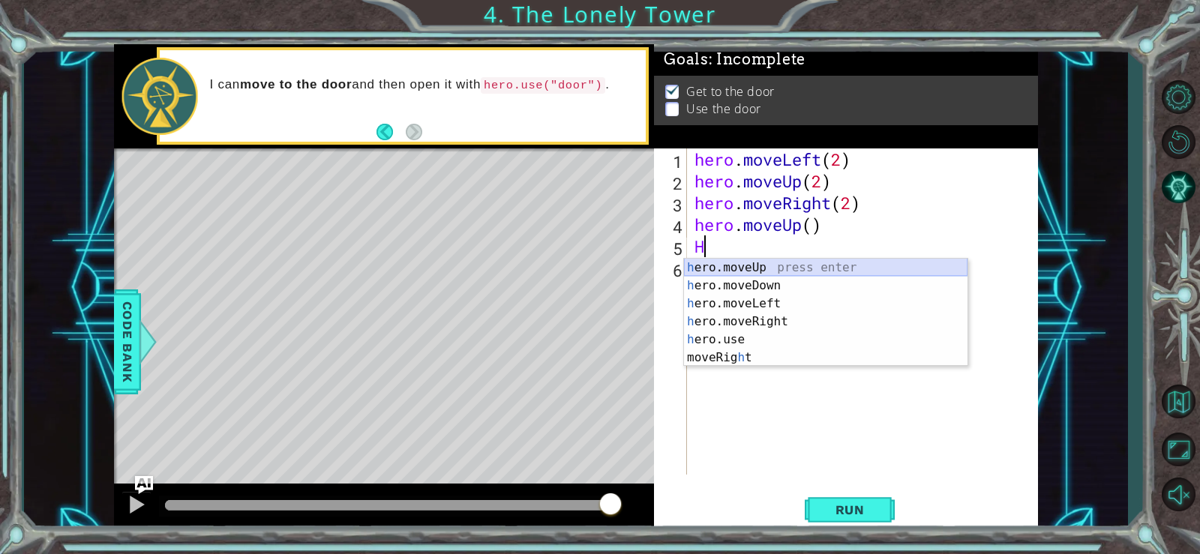
click at [710, 264] on div "h ero.moveUp press enter h ero.moveDown press enter h ero.moveLeft press enter …" at bounding box center [826, 331] width 284 height 144
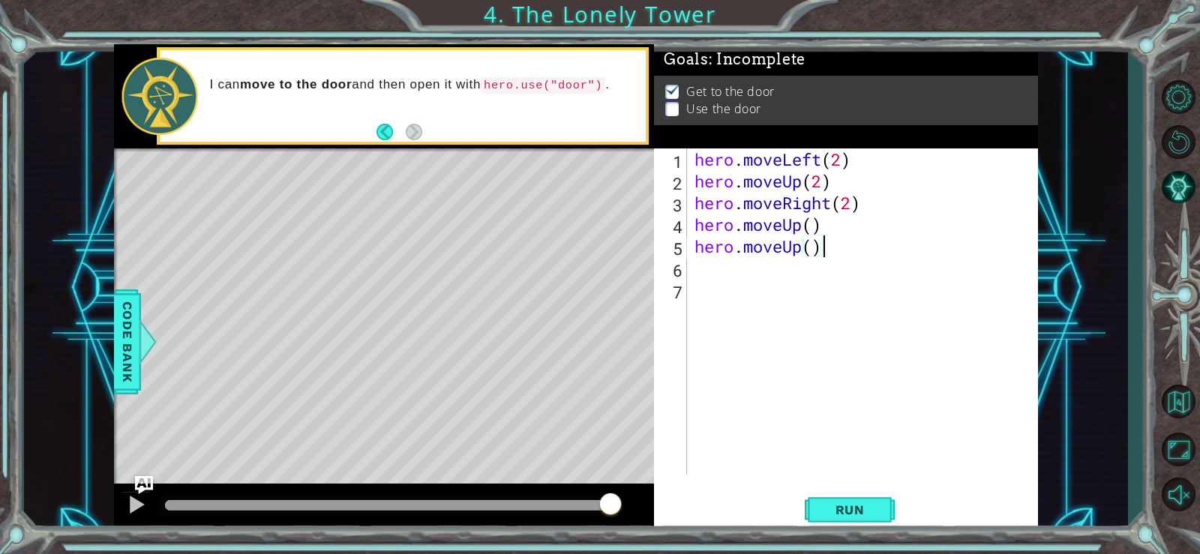
click at [822, 251] on div "hero . moveLeft ( 2 ) hero . moveUp ( 2 ) hero . moveRight ( 2 ) hero . moveUp …" at bounding box center [867, 334] width 350 height 370
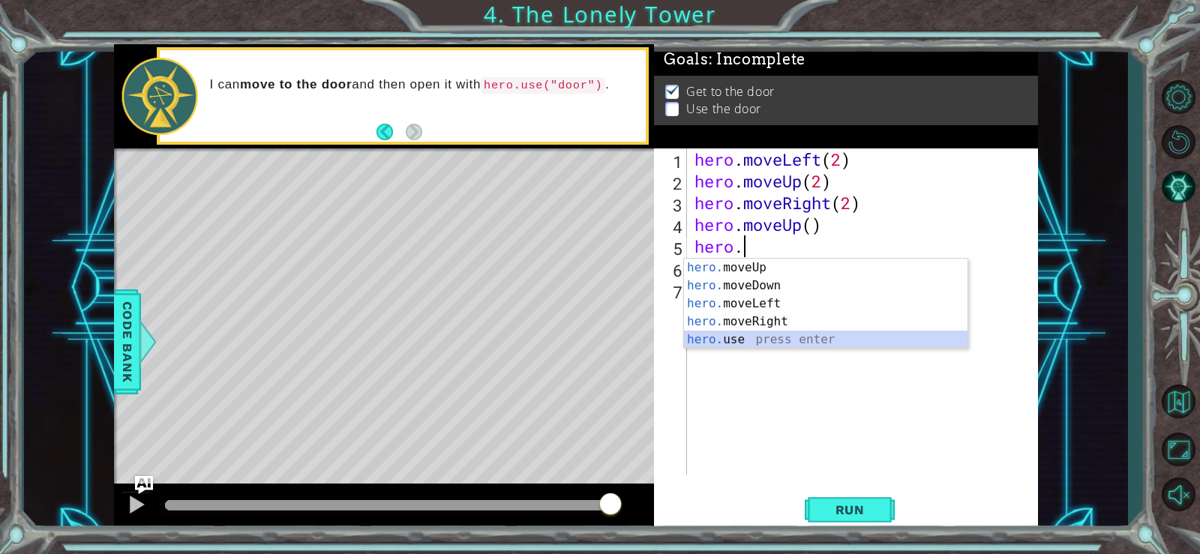
click at [804, 344] on div "hero. moveUp press enter hero. moveDown press enter hero. moveLeft press enter …" at bounding box center [826, 322] width 284 height 126
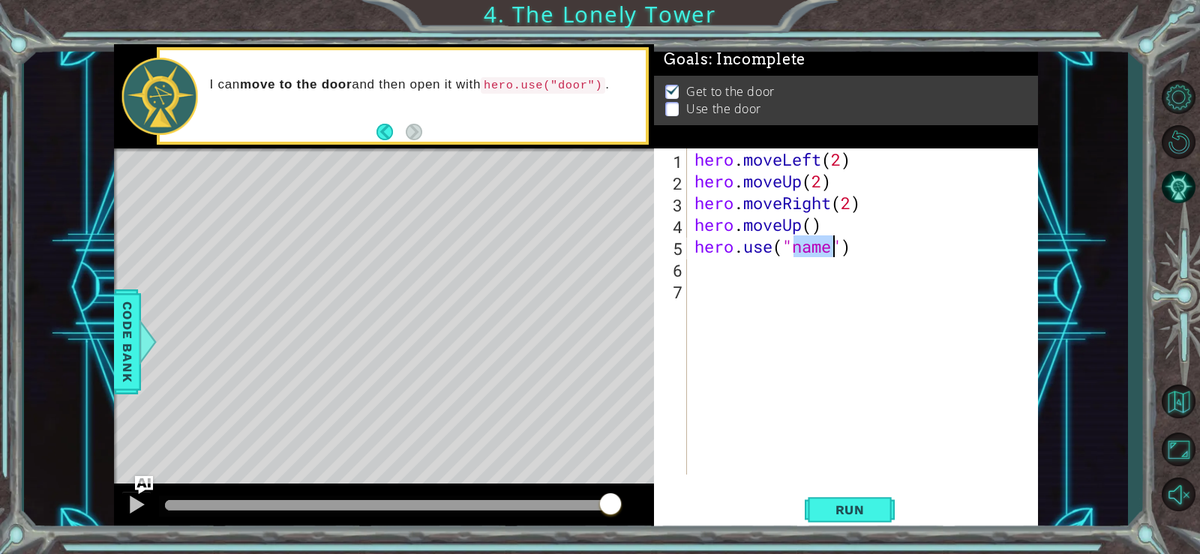
click at [827, 248] on div "hero . moveLeft ( 2 ) hero . moveUp ( 2 ) hero . moveRight ( 2 ) hero . moveUp …" at bounding box center [863, 312] width 343 height 326
click at [835, 251] on div "hero . moveLeft ( 2 ) hero . moveUp ( 2 ) hero . moveRight ( 2 ) hero . moveUp …" at bounding box center [867, 334] width 350 height 370
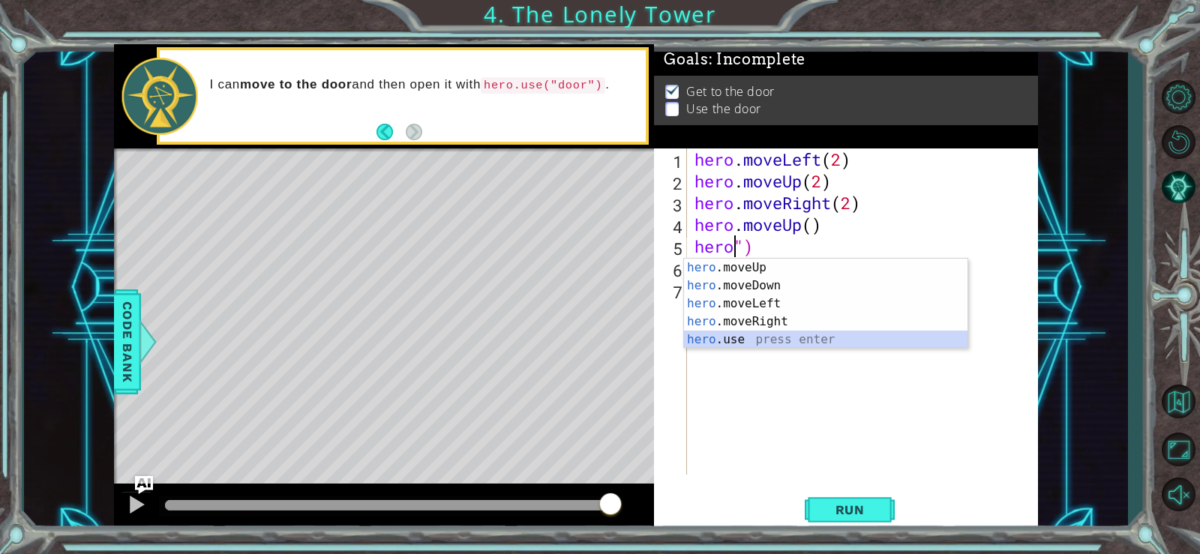
click at [796, 344] on div "hero .moveUp press enter hero .moveDown press enter hero .moveLeft press enter …" at bounding box center [826, 322] width 284 height 126
type textarea "hero.use("name")"
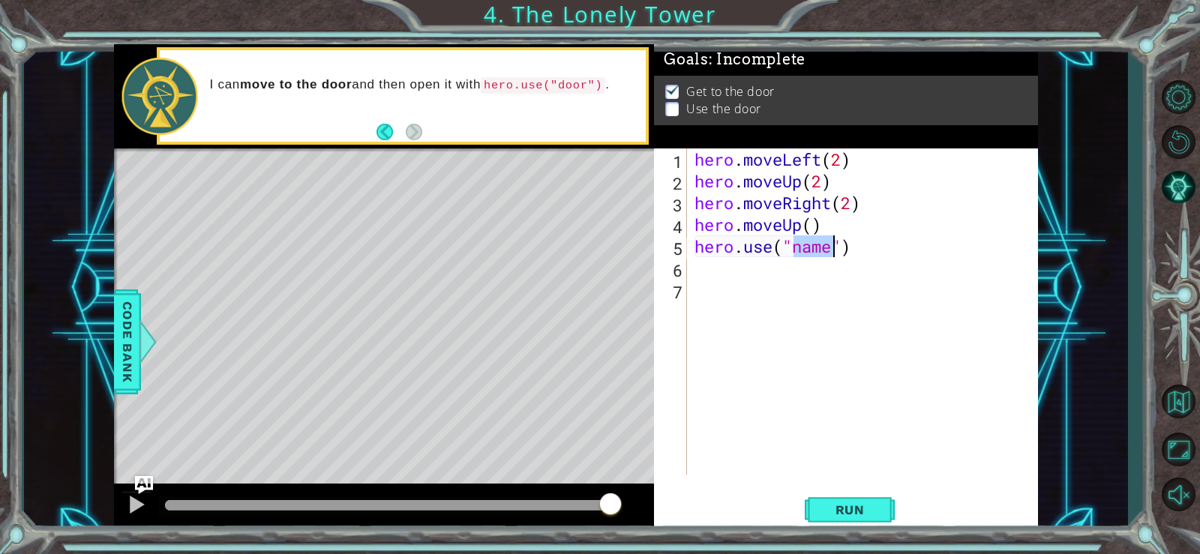
click at [828, 257] on div "hero . moveLeft ( 2 ) hero . moveUp ( 2 ) hero . moveRight ( 2 ) hero . moveUp …" at bounding box center [863, 312] width 343 height 326
click at [840, 257] on div "hero . moveLeft ( 2 ) hero . moveUp ( 2 ) hero . moveRight ( 2 ) hero . moveUp …" at bounding box center [867, 334] width 350 height 370
click at [838, 252] on div "hero . moveLeft ( 2 ) hero . moveUp ( 2 ) hero . moveRight ( 2 ) hero . moveUp …" at bounding box center [867, 334] width 350 height 370
click at [844, 250] on div "hero . moveLeft ( 2 ) hero . moveUp ( 2 ) hero . moveRight ( 2 ) hero . moveUp …" at bounding box center [867, 334] width 350 height 370
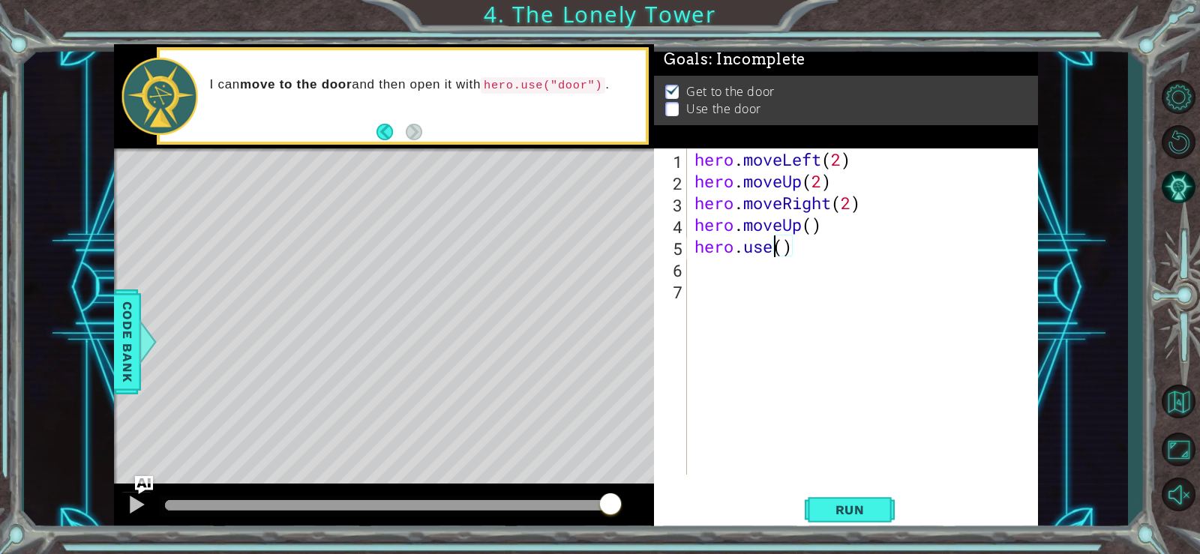
click at [772, 250] on div "hero . moveLeft ( 2 ) hero . moveUp ( 2 ) hero . moveRight ( 2 ) hero . moveUp …" at bounding box center [867, 334] width 350 height 370
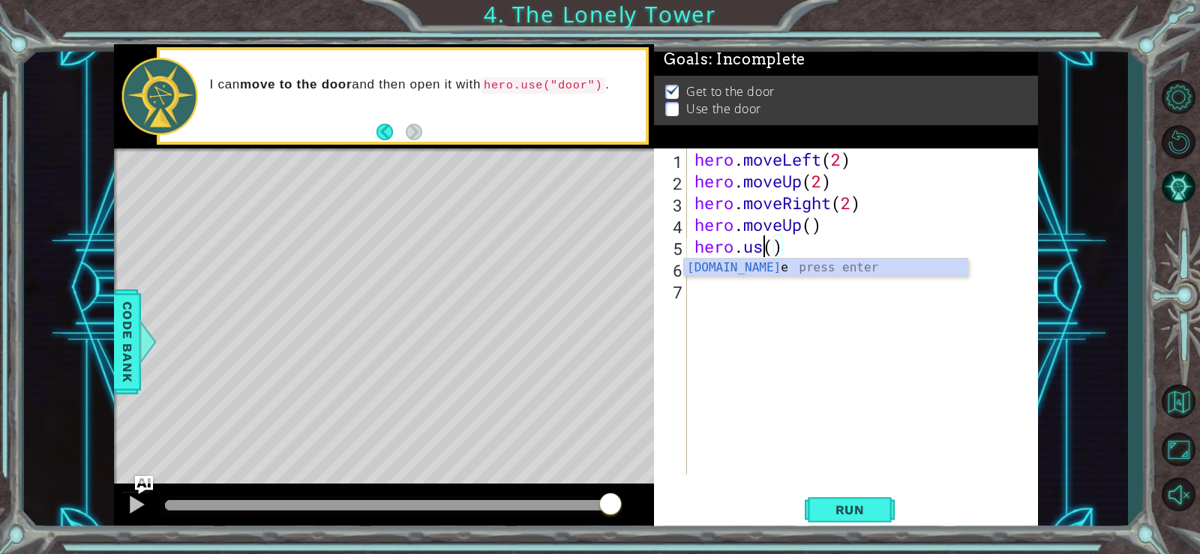
scroll to position [0, 3]
click at [791, 268] on div "hero.u se press enter hero. move U p press enter" at bounding box center [826, 295] width 284 height 72
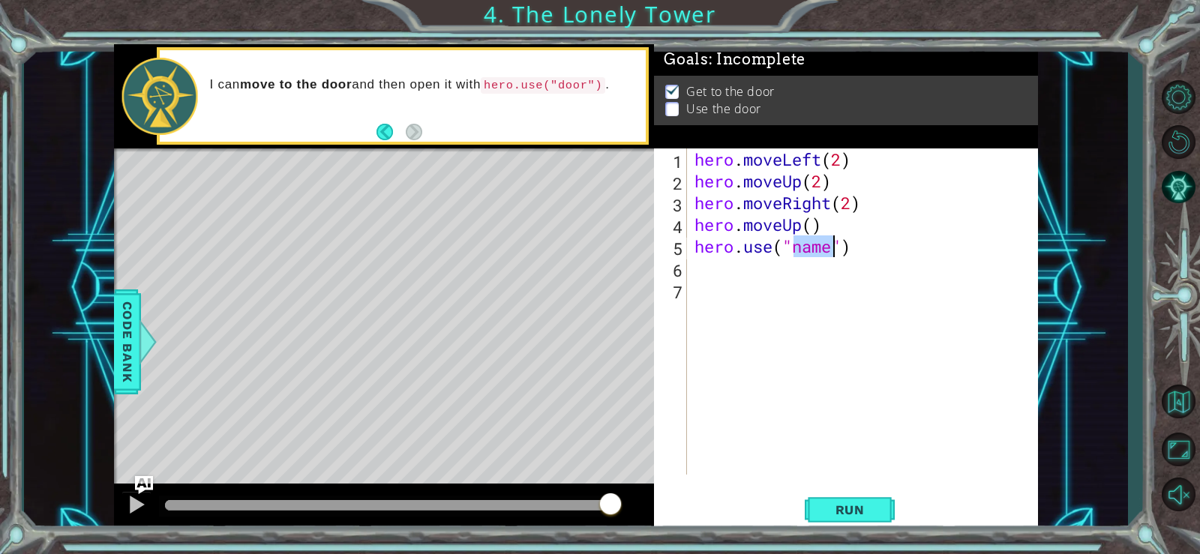
click at [831, 245] on div "hero . moveLeft ( 2 ) hero . moveUp ( 2 ) hero . moveRight ( 2 ) hero . moveUp …" at bounding box center [863, 312] width 343 height 326
click at [852, 514] on span "Run" at bounding box center [850, 510] width 59 height 15
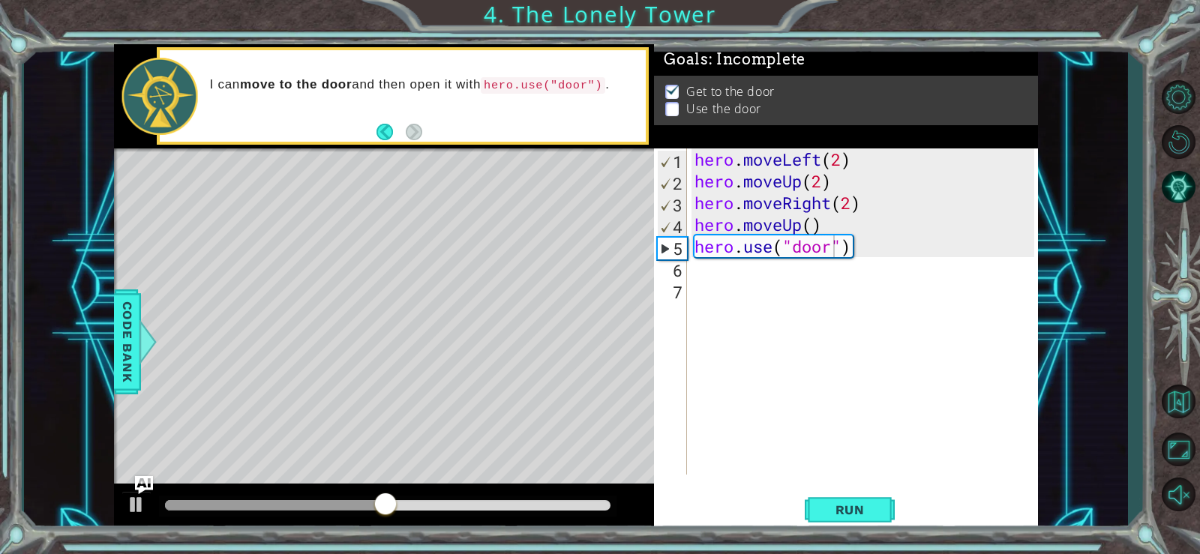
click at [461, 241] on div "Level Map" at bounding box center [460, 370] width 693 height 442
click at [464, 178] on div "Level Map" at bounding box center [460, 370] width 693 height 442
click at [827, 226] on div "hero . moveLeft ( 2 ) hero . moveUp ( 2 ) hero . moveRight ( 2 ) hero . moveUp …" at bounding box center [867, 334] width 350 height 370
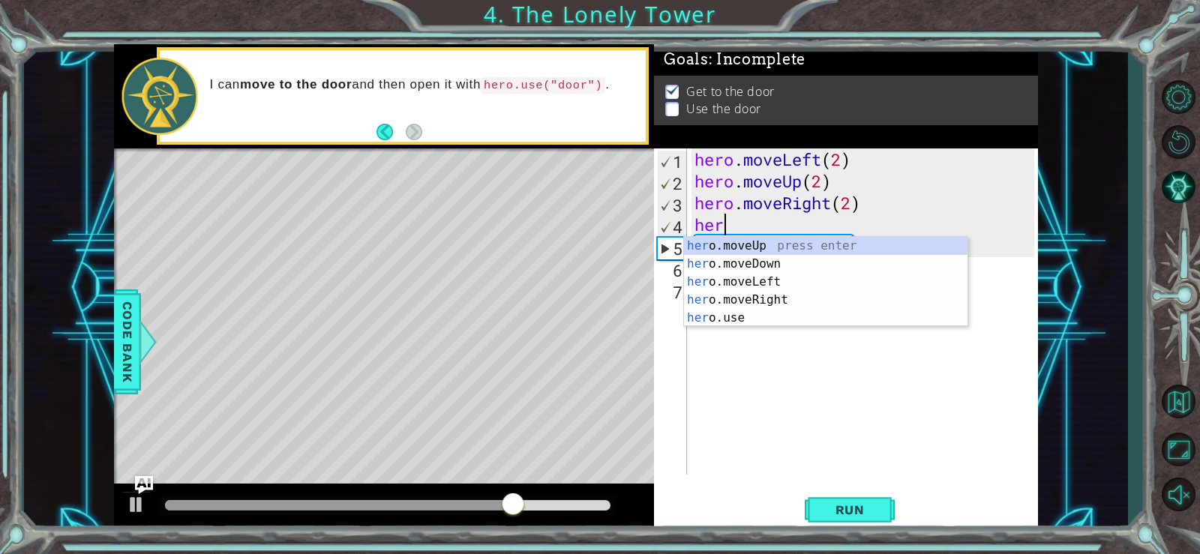
type textarea "h"
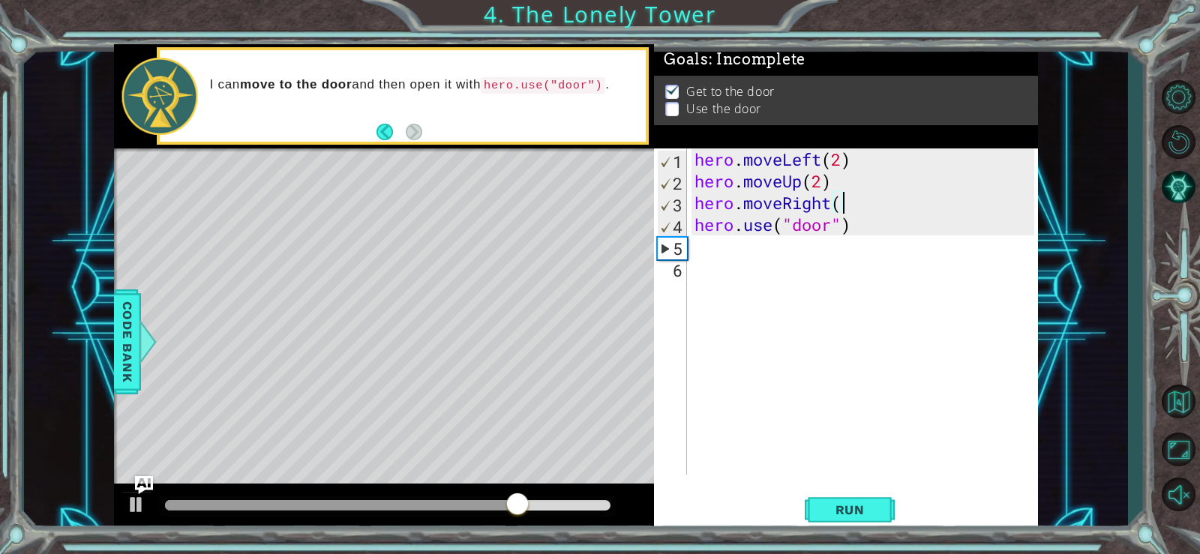
type textarea "hero.moveR"
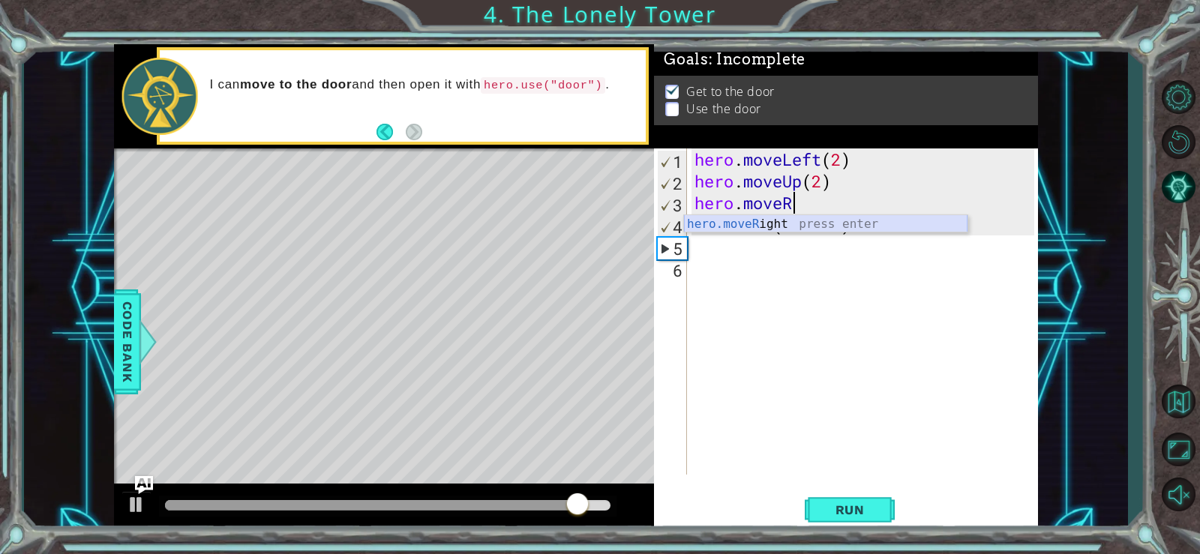
click at [827, 224] on div "hero.moveR ight press enter" at bounding box center [826, 242] width 284 height 54
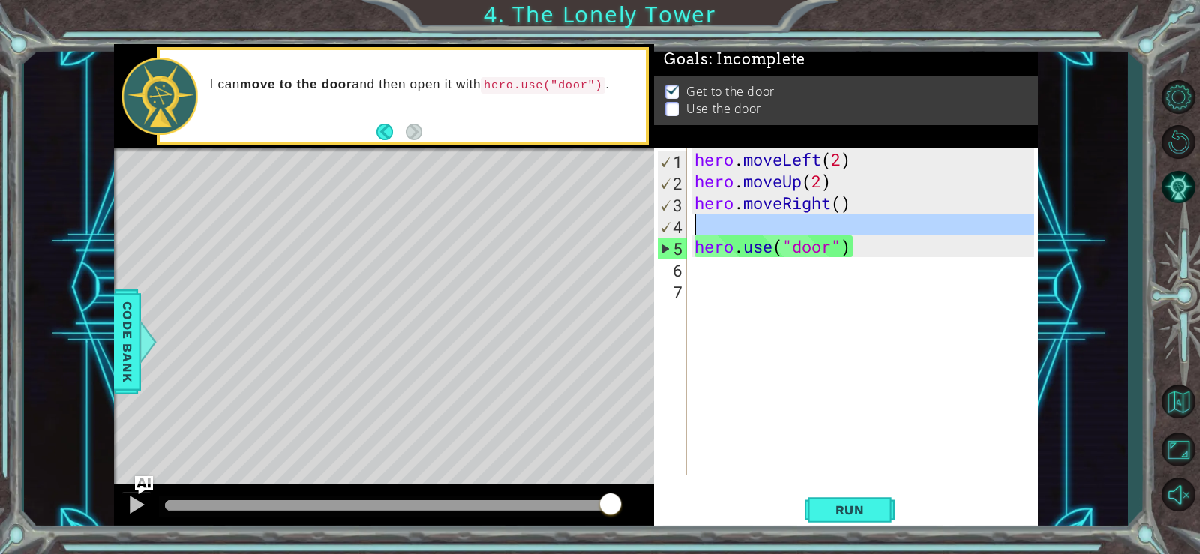
click at [671, 230] on div "4" at bounding box center [672, 227] width 29 height 22
type textarea "hero.use("door")"
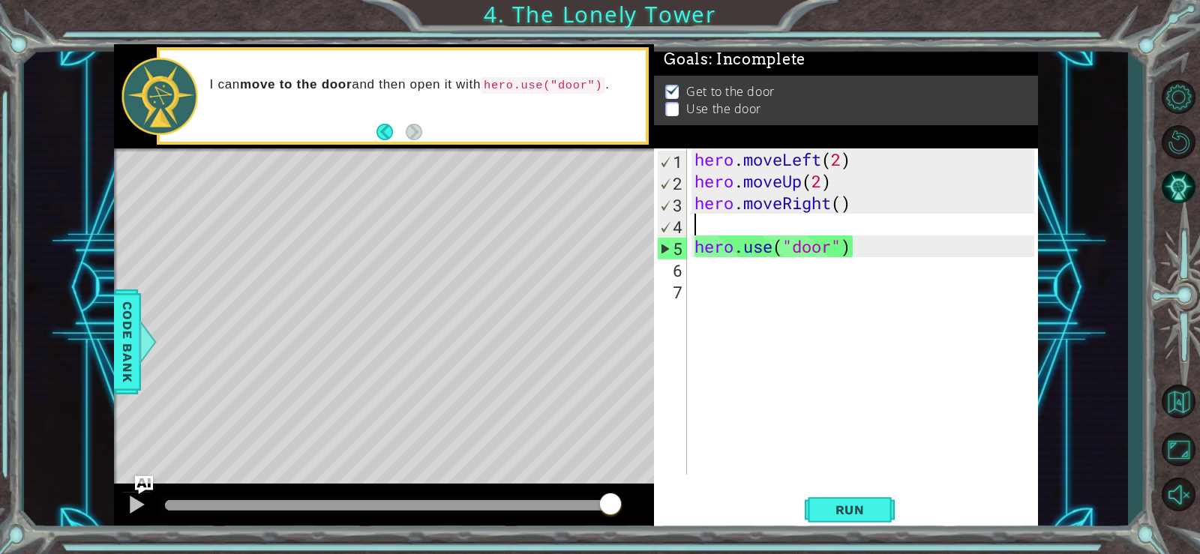
click at [722, 245] on div "hero . moveLeft ( 2 ) hero . moveUp ( 2 ) hero . moveRight ( ) hero . use ( "do…" at bounding box center [867, 334] width 350 height 370
type textarea "hero.use("door")"
click at [721, 231] on div "hero . moveLeft ( 2 ) hero . moveUp ( 2 ) hero . moveRight ( ) hero . use ( "do…" at bounding box center [867, 334] width 350 height 370
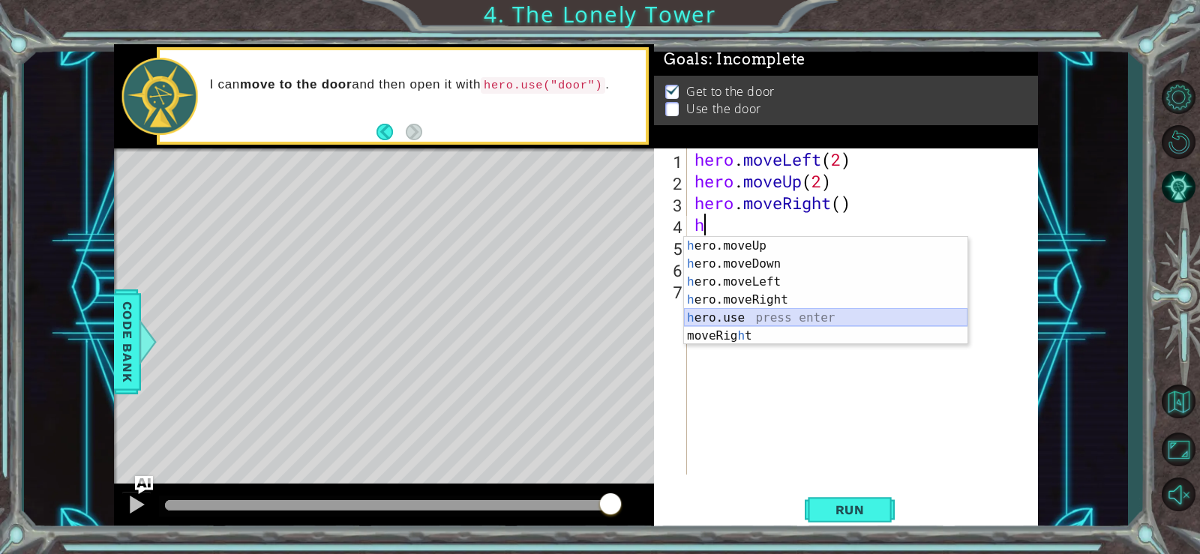
click at [746, 317] on div "h ero.moveUp press enter h ero.moveDown press enter h ero.moveLeft press enter …" at bounding box center [826, 309] width 284 height 144
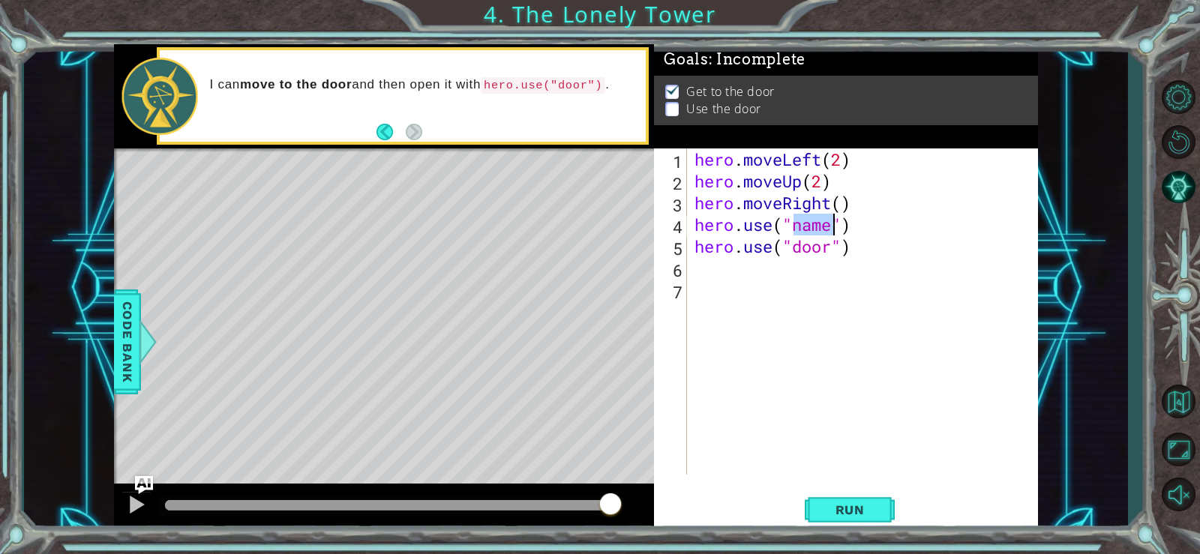
click at [829, 229] on div "hero . moveLeft ( 2 ) hero . moveUp ( 2 ) hero . moveRight ( ) hero . use ( "na…" at bounding box center [863, 312] width 343 height 326
click at [858, 251] on div "hero . moveLeft ( 2 ) hero . moveUp ( 2 ) hero . moveRight ( ) hero . use ( "do…" at bounding box center [867, 334] width 350 height 370
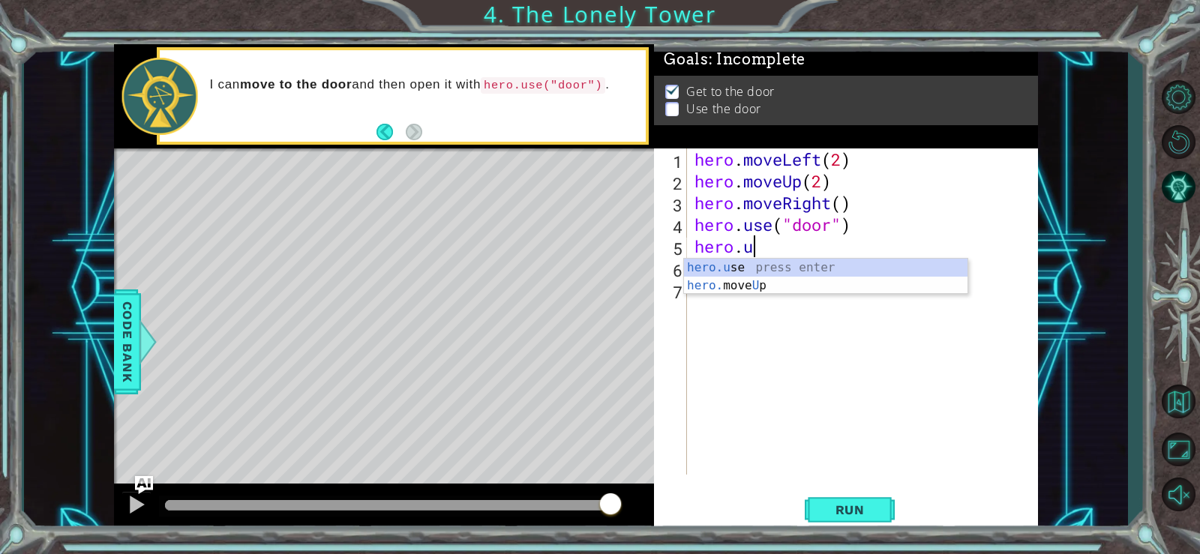
scroll to position [0, 0]
type textarea "h"
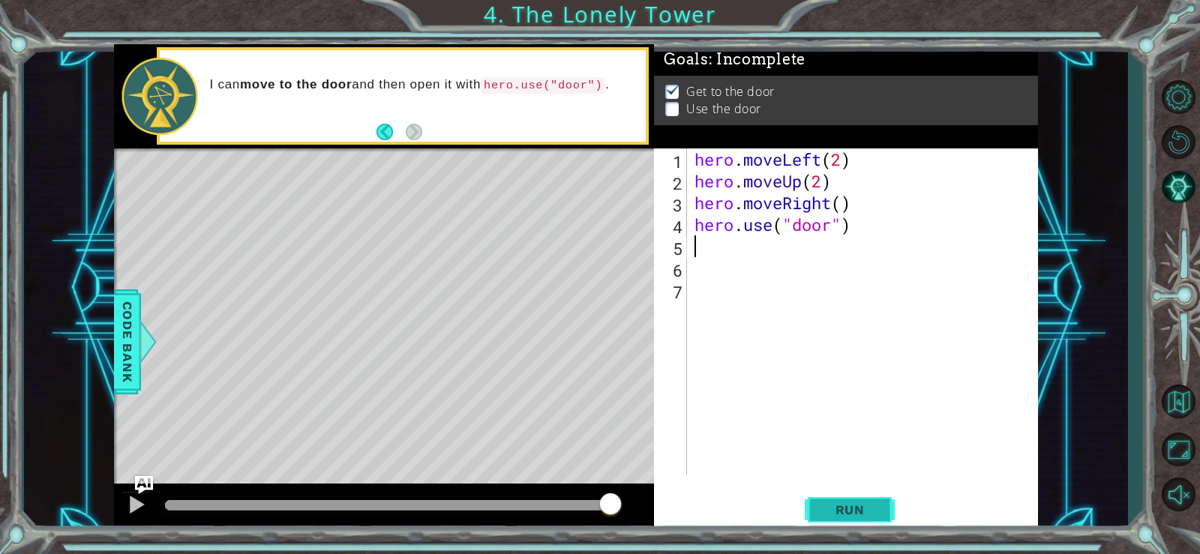
click at [825, 507] on span "Run" at bounding box center [850, 510] width 59 height 15
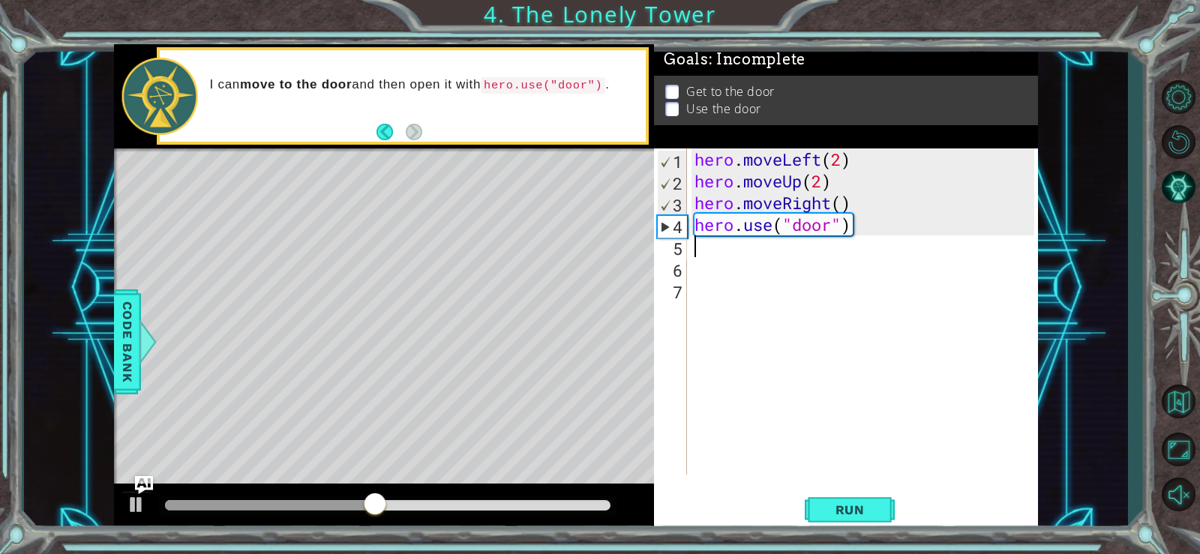
click at [841, 202] on div "hero . moveLeft ( 2 ) hero . moveUp ( 2 ) hero . moveRight ( ) hero . use ( "do…" at bounding box center [867, 334] width 350 height 370
type textarea "hero.moveRight(2)"
click at [864, 512] on span "Run" at bounding box center [850, 510] width 59 height 15
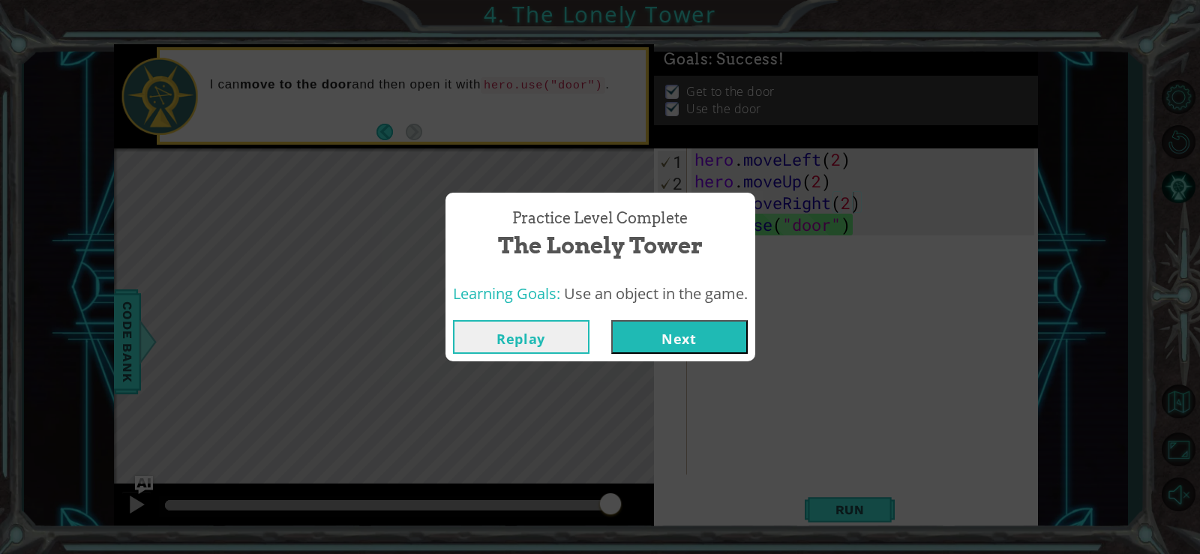
click at [659, 332] on button "Next" at bounding box center [679, 337] width 137 height 34
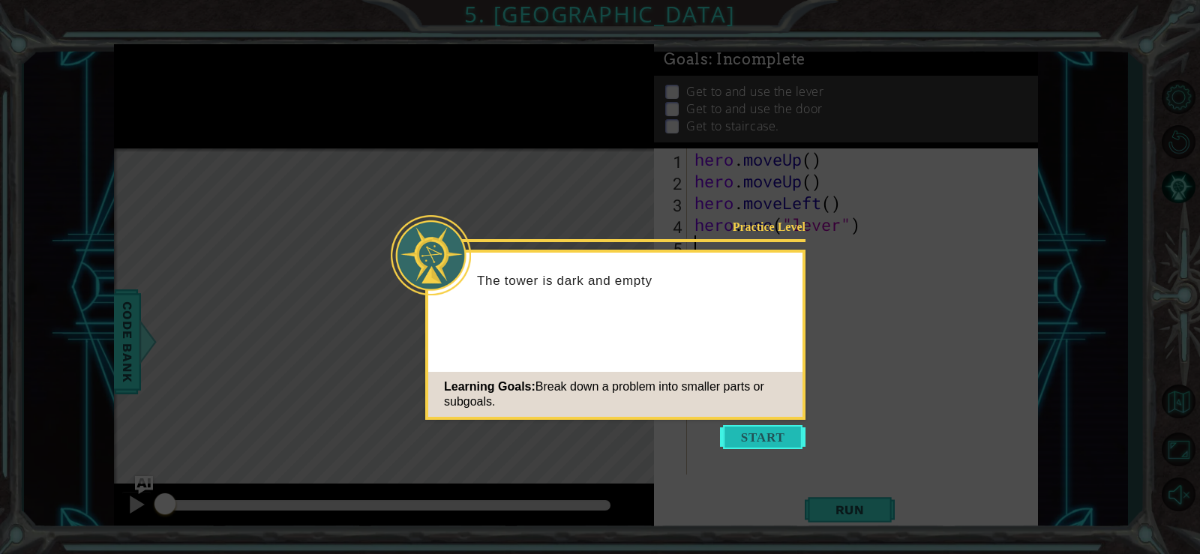
click at [754, 431] on button "Start" at bounding box center [763, 437] width 86 height 24
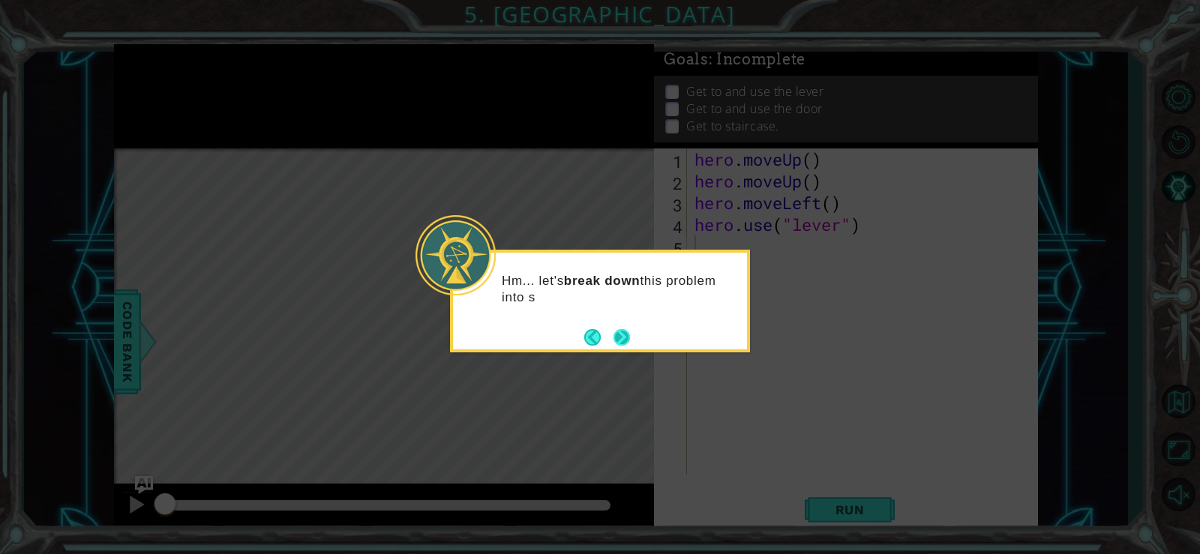
click at [618, 328] on button "Next" at bounding box center [622, 337] width 19 height 19
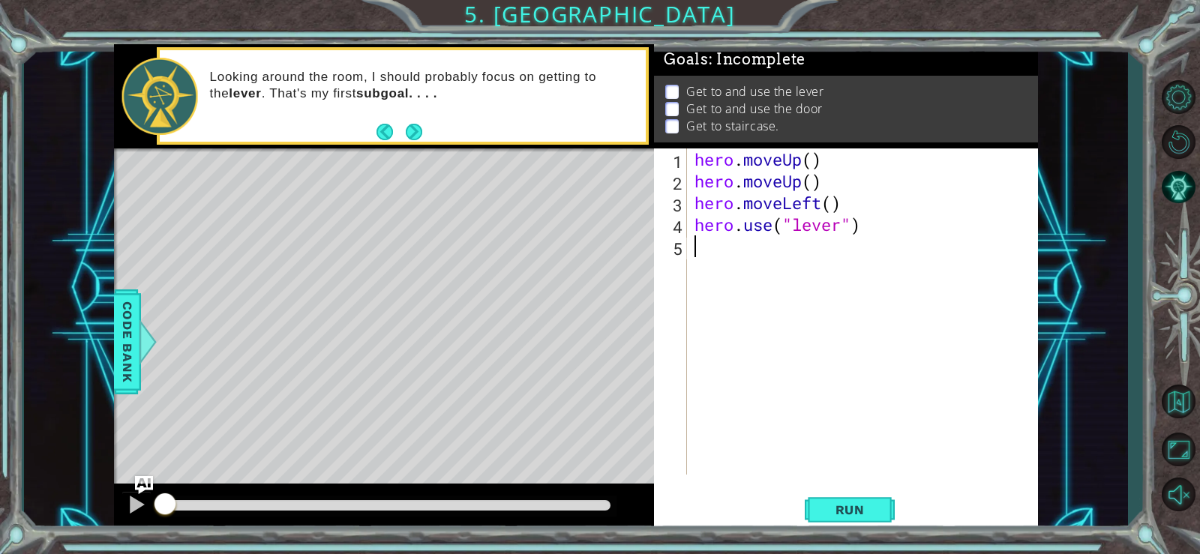
click at [704, 260] on div "hero . moveUp ( ) hero . moveUp ( ) hero . moveLeft ( ) hero . use ( "lever" )" at bounding box center [867, 334] width 350 height 370
type textarea "h"
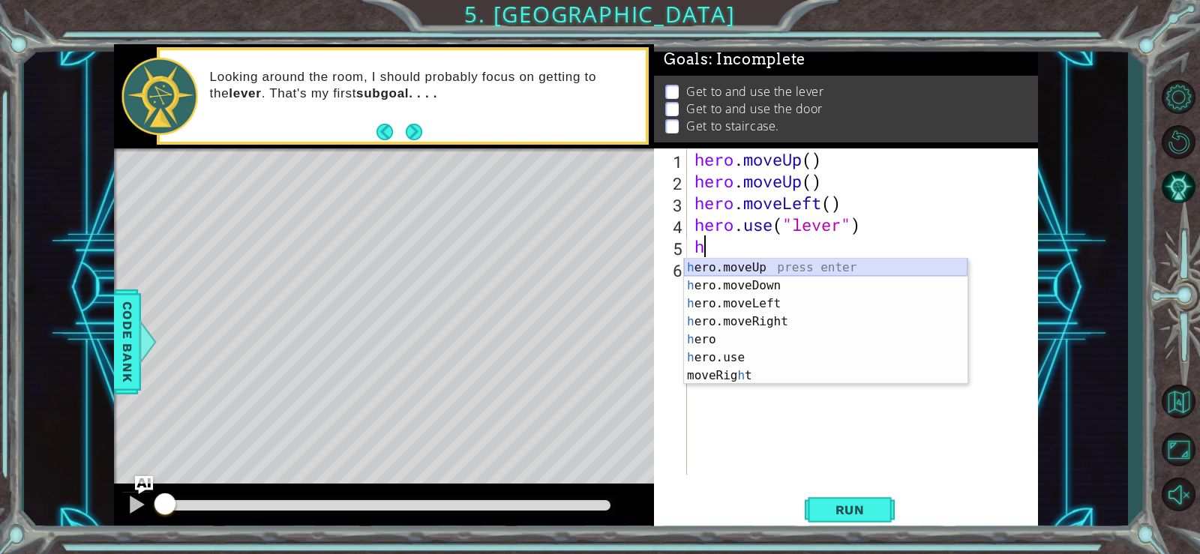
click at [735, 265] on div "h ero.moveUp press enter h ero.moveDown press enter h ero.moveLeft press enter …" at bounding box center [826, 340] width 284 height 162
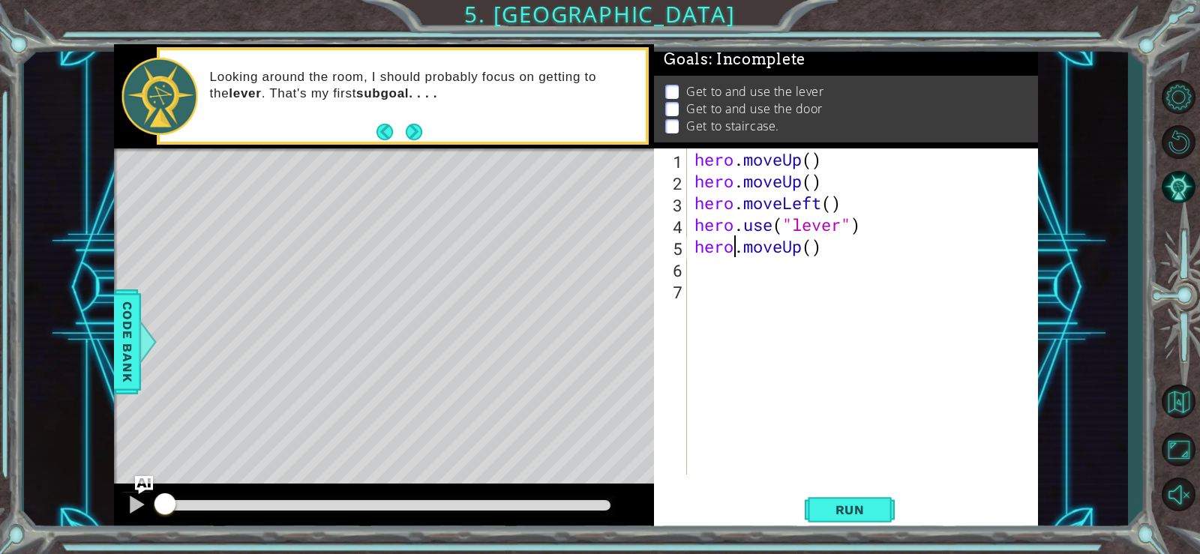
click at [732, 250] on div "hero . moveUp ( ) hero . moveUp ( ) hero . moveLeft ( ) hero . use ( "lever" ) …" at bounding box center [867, 334] width 350 height 370
click at [837, 248] on div "hero . moveUp ( ) hero . moveUp ( ) hero . moveLeft ( ) hero . use ( "lever" ) …" at bounding box center [867, 334] width 350 height 370
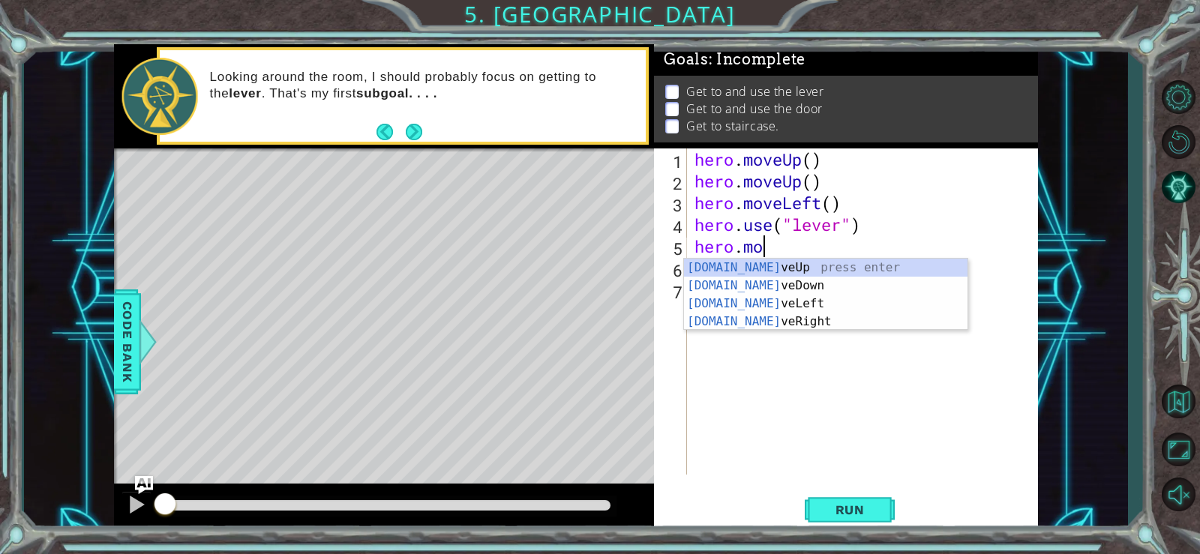
type textarea "hero.m"
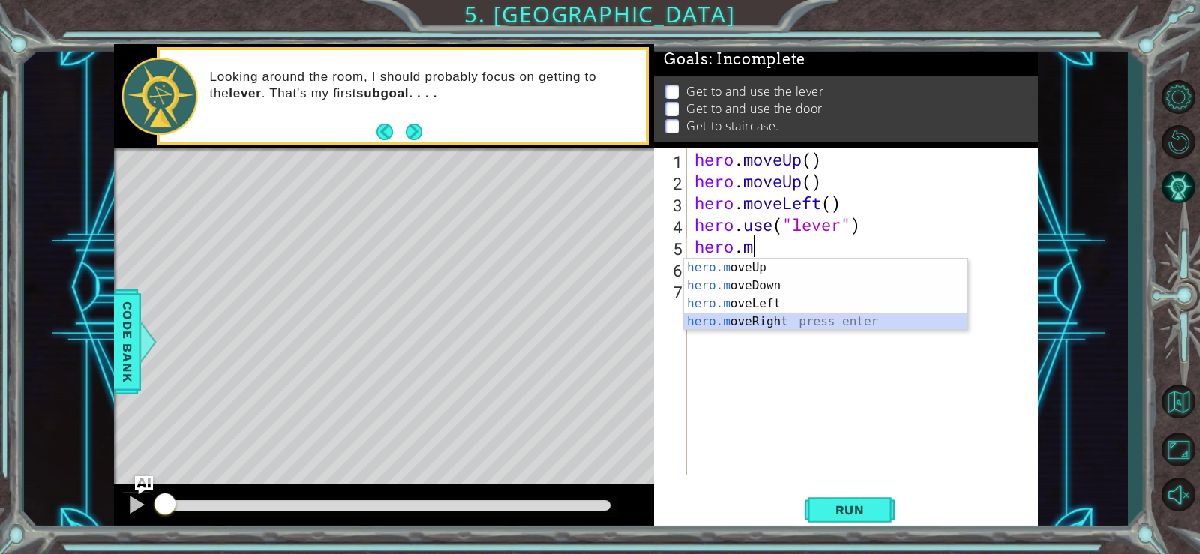
click at [816, 323] on div "hero.m oveUp press enter hero.m oveDown press enter hero.m oveLeft press enter …" at bounding box center [826, 313] width 284 height 108
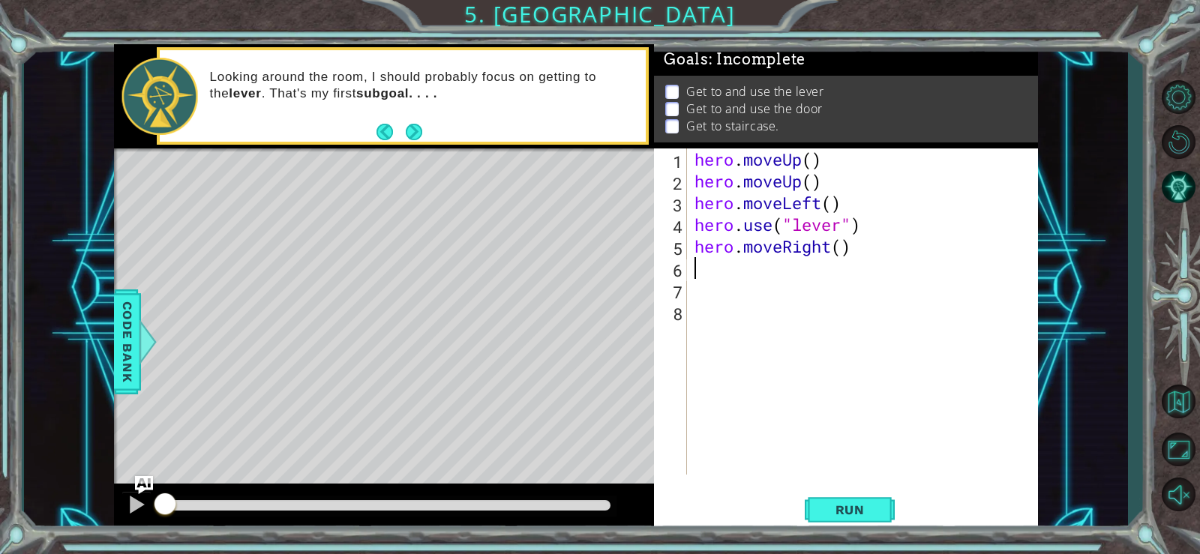
click at [843, 254] on div "hero . moveUp ( ) hero . moveUp ( ) hero . moveLeft ( ) hero . use ( "lever" ) …" at bounding box center [867, 334] width 350 height 370
type textarea "hero.moveRight(3)"
click at [756, 279] on div "hero . moveUp ( ) hero . moveUp ( ) hero . moveLeft ( ) hero . use ( "lever" ) …" at bounding box center [867, 334] width 350 height 370
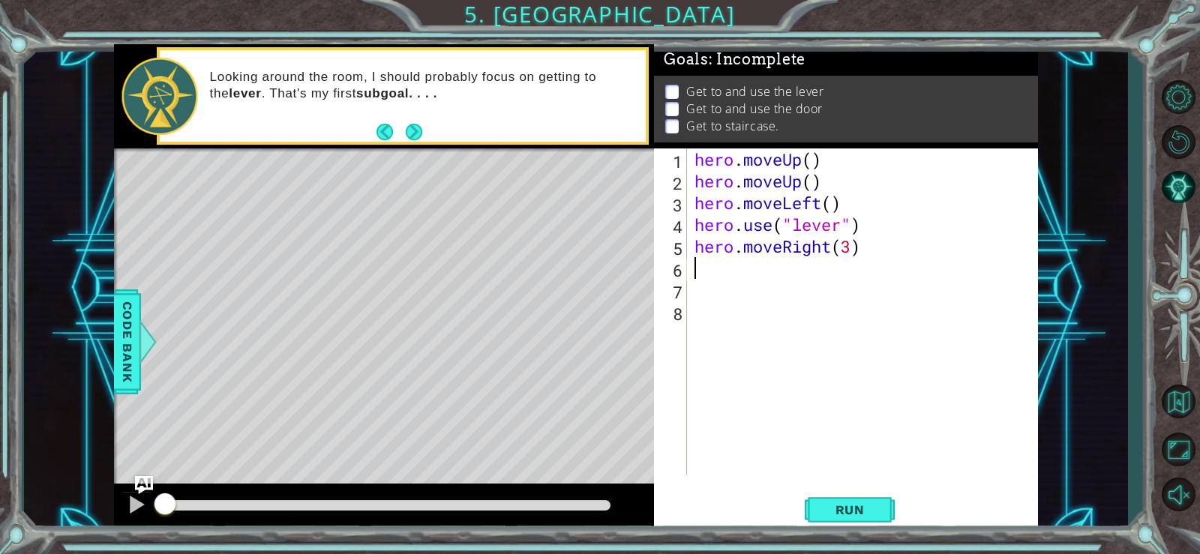
click at [751, 274] on div "hero . moveUp ( ) hero . moveUp ( ) hero . moveLeft ( ) hero . use ( "lever" ) …" at bounding box center [867, 334] width 350 height 370
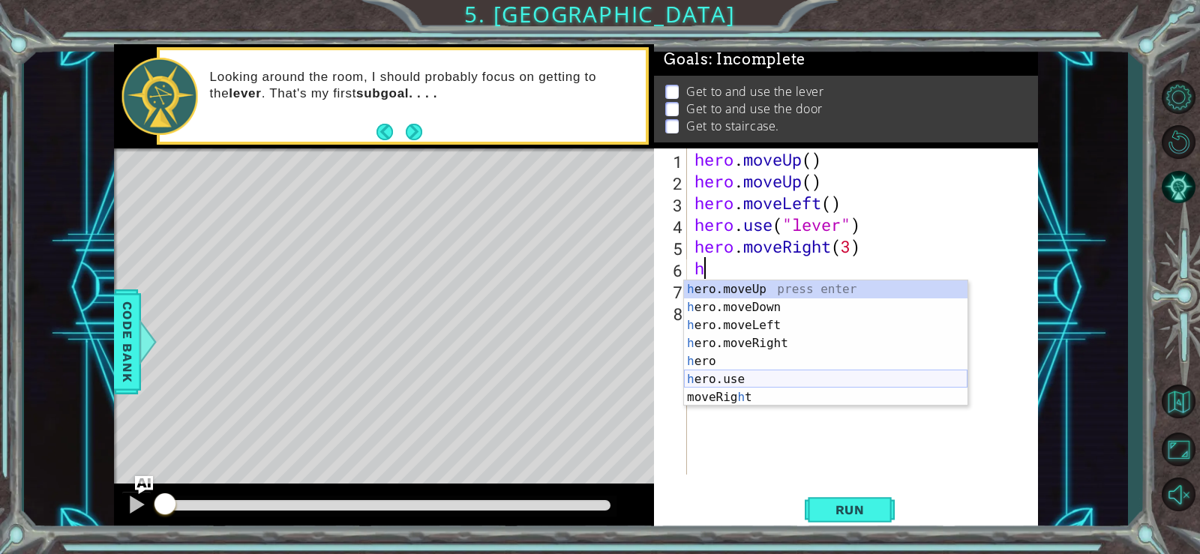
click at [722, 377] on div "h ero.moveUp press enter h ero.moveDown press enter h ero.moveLeft press enter …" at bounding box center [826, 362] width 284 height 162
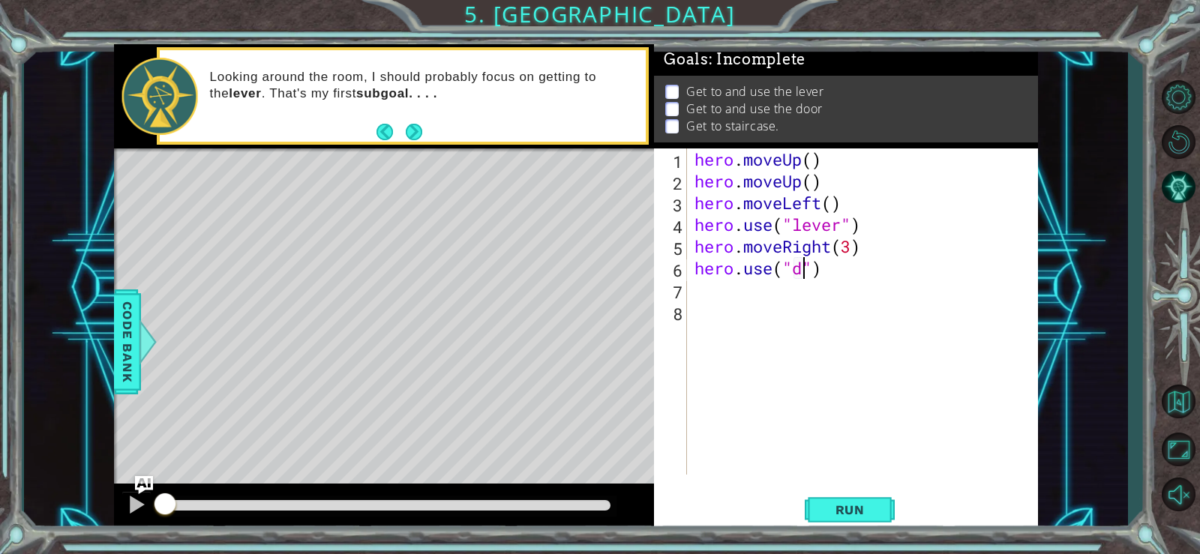
scroll to position [0, 5]
type textarea "hero.use("door")"
click at [698, 290] on div "hero . moveUp ( ) hero . moveUp ( ) hero . moveLeft ( ) hero . use ( "lever" ) …" at bounding box center [867, 334] width 350 height 370
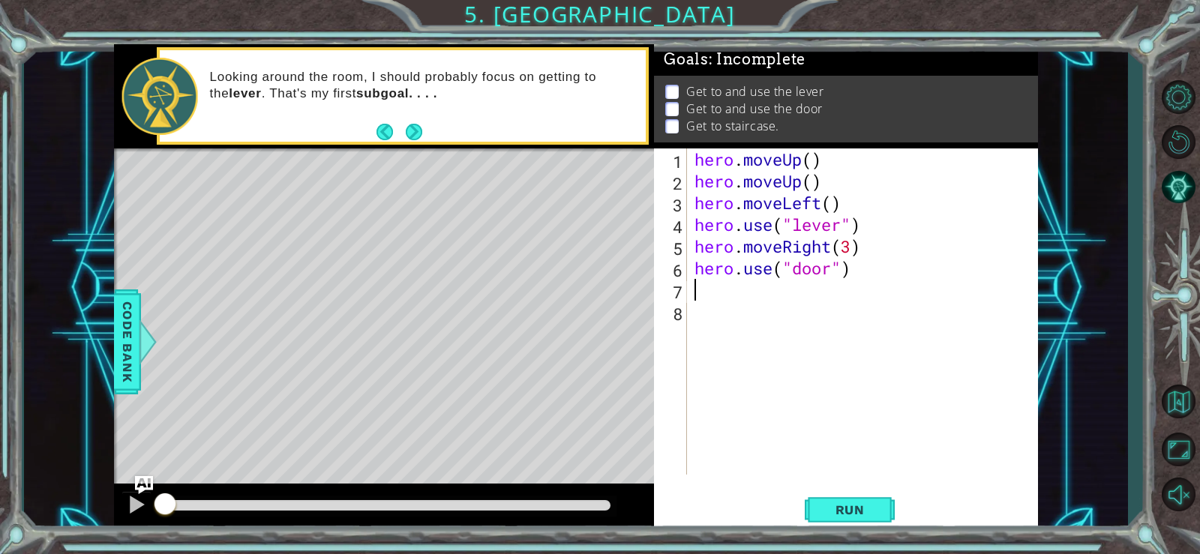
type textarea "h"
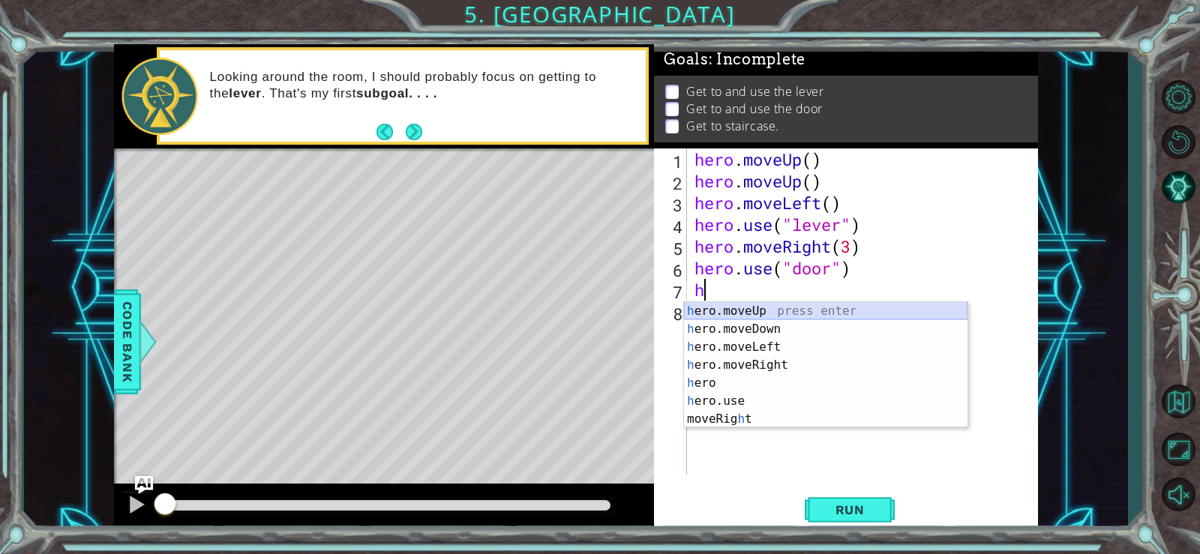
click at [724, 305] on div "h ero.moveUp press enter h ero.moveDown press enter h ero.moveLeft press enter …" at bounding box center [826, 383] width 284 height 162
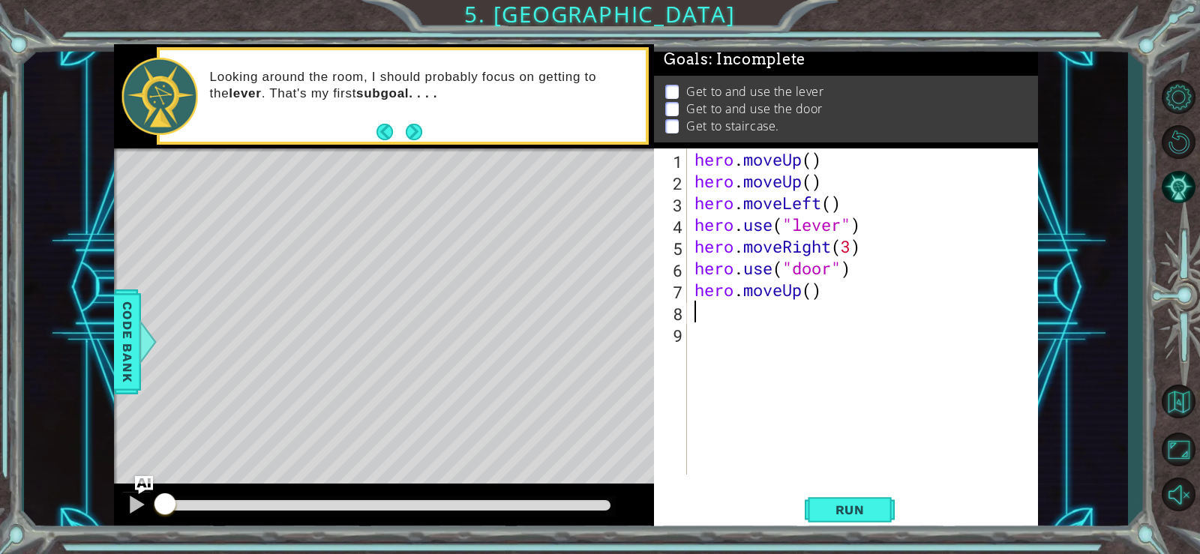
type textarea "h"
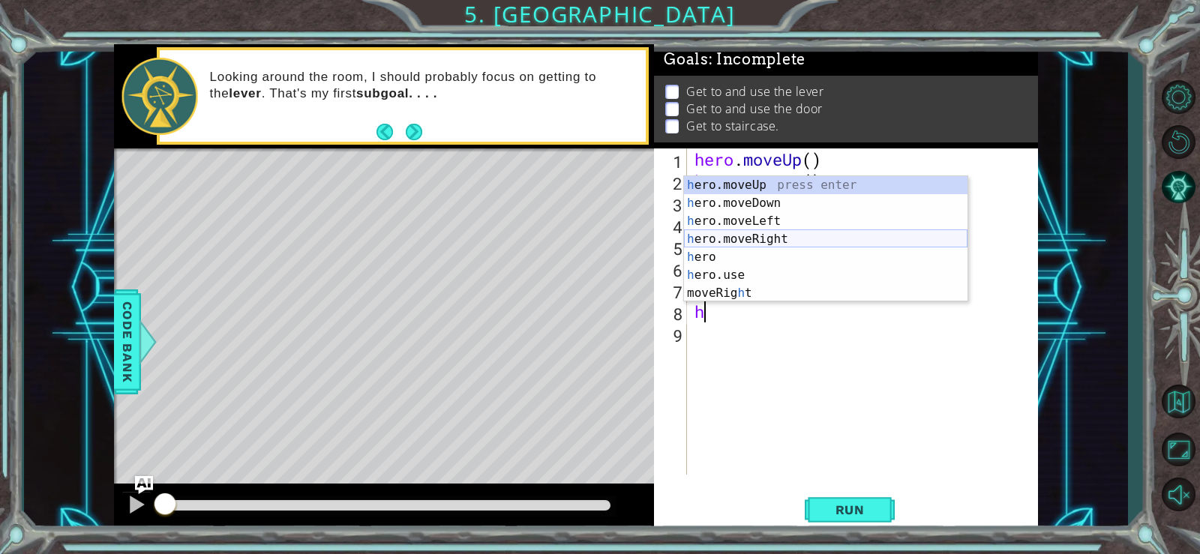
click at [705, 233] on div "h ero.moveUp press enter h ero.moveDown press enter h ero.moveLeft press enter …" at bounding box center [826, 257] width 284 height 162
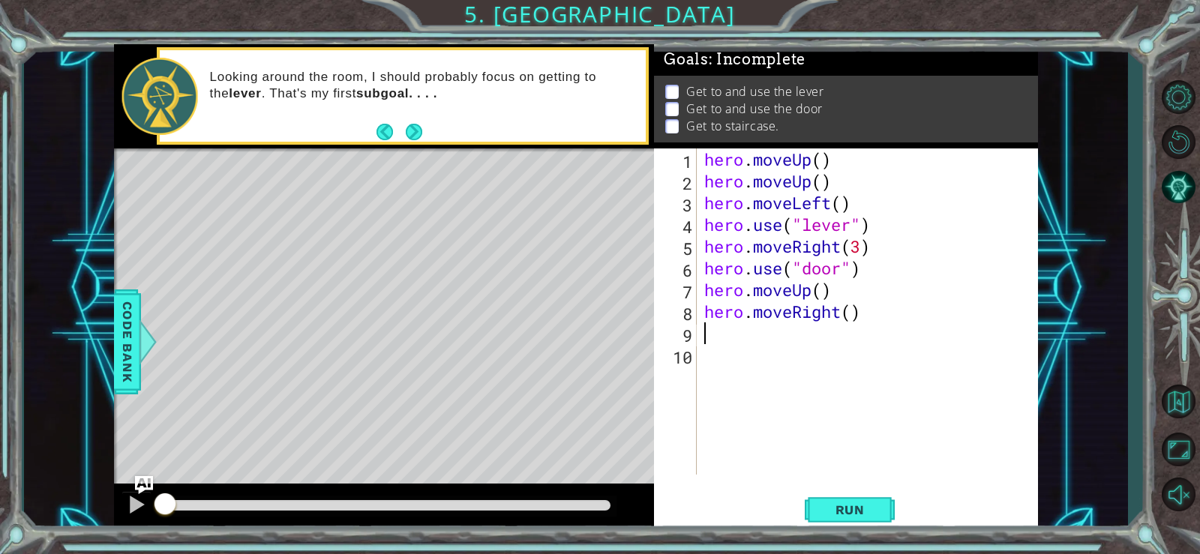
click at [834, 311] on div "hero . moveUp ( ) hero . moveUp ( ) hero . moveLeft ( ) hero . use ( "lever" ) …" at bounding box center [871, 334] width 341 height 370
click at [866, 317] on div "hero . moveUp ( ) hero . moveUp ( ) hero . moveLeft ( ) hero . use ( "lever" ) …" at bounding box center [871, 334] width 341 height 370
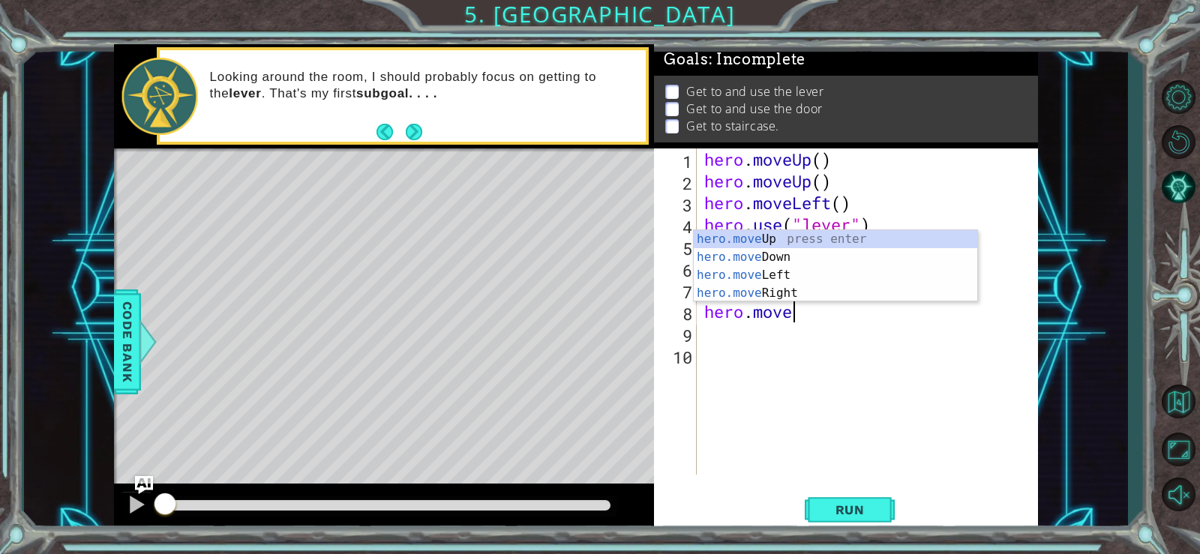
type textarea "hero.mov"
click at [761, 270] on div "hero.mov eUp press enter hero.mov eDown press enter hero.mov eLeft press enter …" at bounding box center [836, 284] width 284 height 108
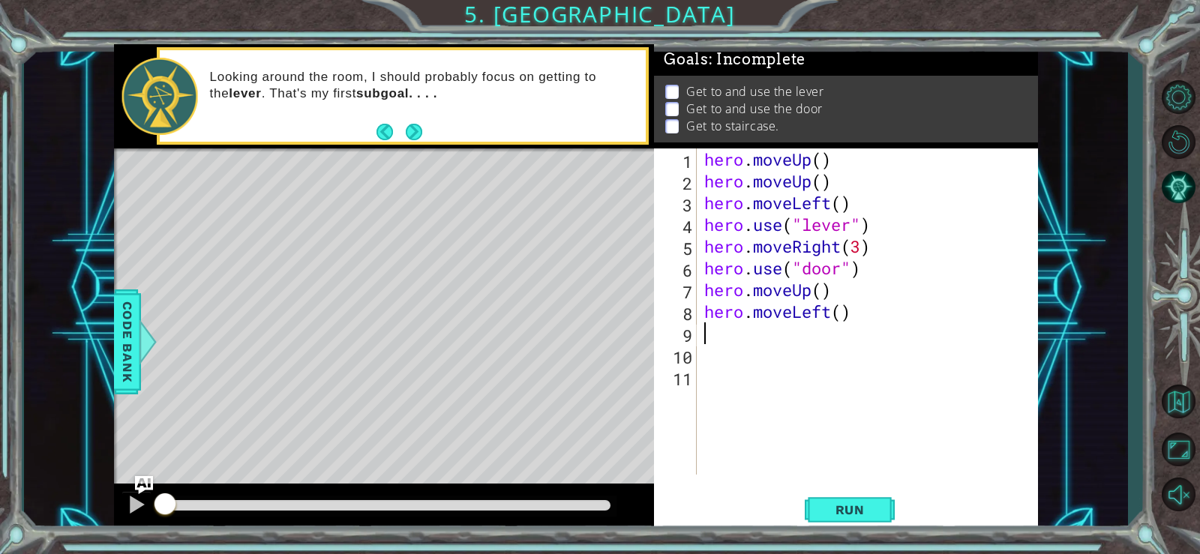
click at [840, 314] on div "hero . moveUp ( ) hero . moveUp ( ) hero . moveLeft ( ) hero . use ( "lever" ) …" at bounding box center [871, 334] width 341 height 370
type textarea "hero.moveLeft(3)"
click at [755, 338] on div "hero . moveUp ( ) hero . moveUp ( ) hero . moveLeft ( ) hero . use ( "lever" ) …" at bounding box center [871, 334] width 341 height 370
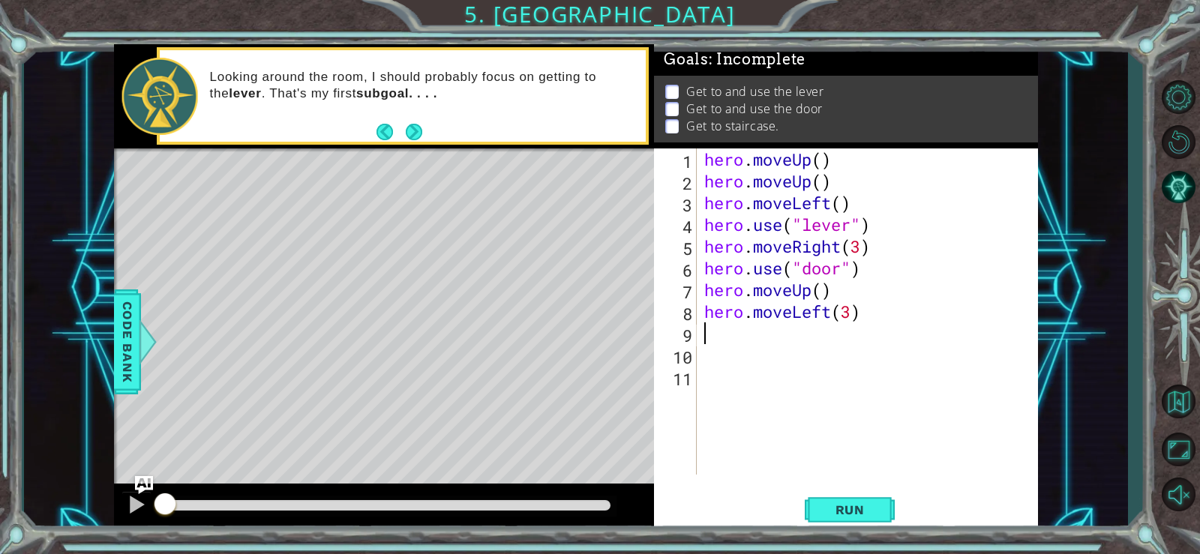
click at [739, 331] on div "hero . moveUp ( ) hero . moveUp ( ) hero . moveLeft ( ) hero . use ( "lever" ) …" at bounding box center [871, 334] width 341 height 370
type textarea "h"
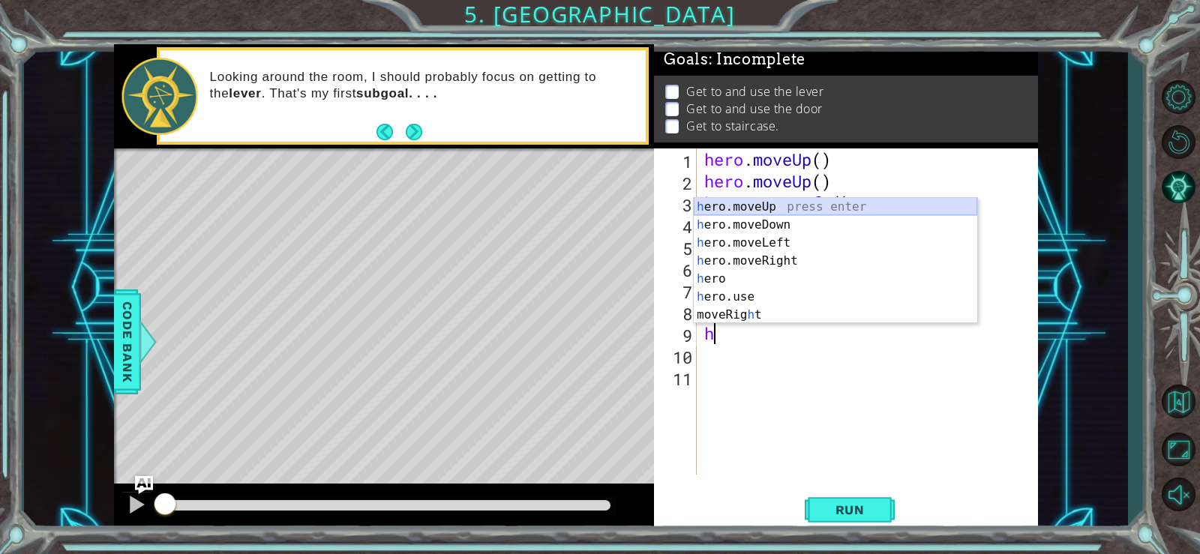
click at [759, 211] on div "h ero.moveUp press enter h ero.moveDown press enter h ero.moveLeft press enter …" at bounding box center [836, 279] width 284 height 162
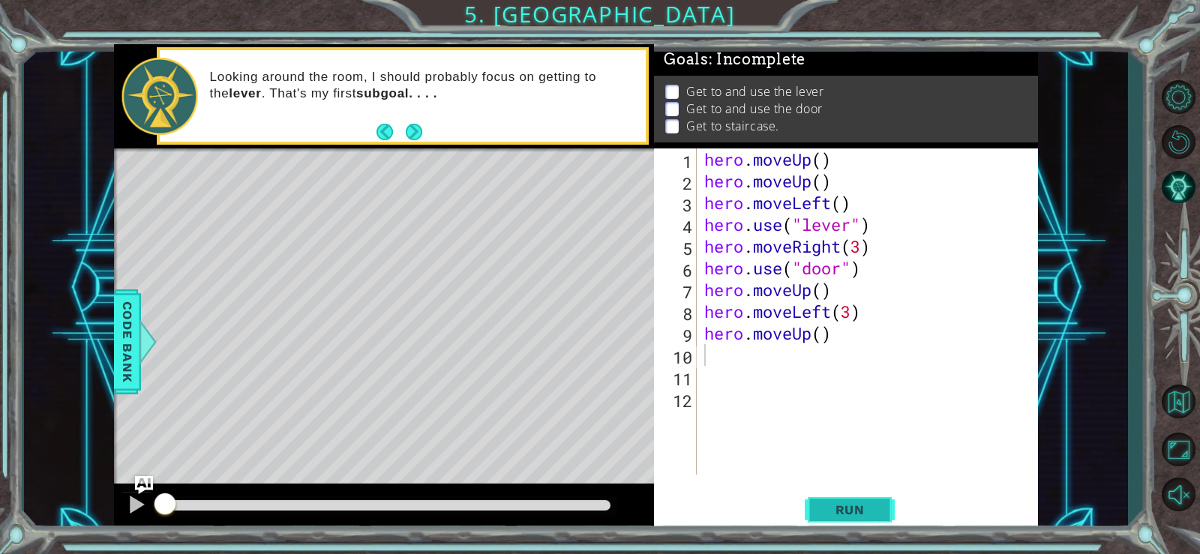
click at [834, 512] on span "Run" at bounding box center [850, 510] width 59 height 15
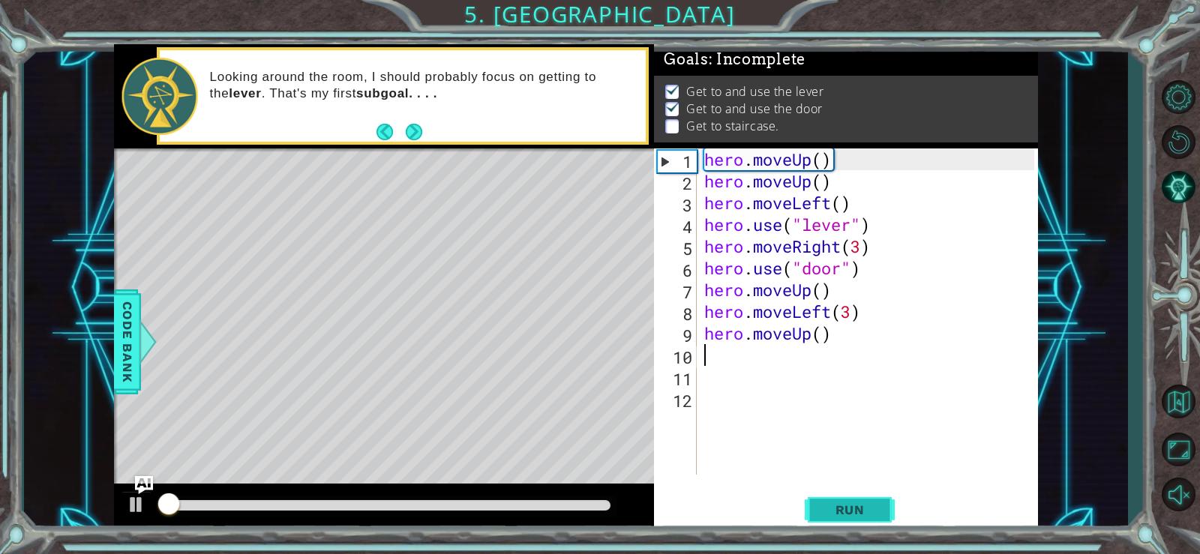
scroll to position [7, 0]
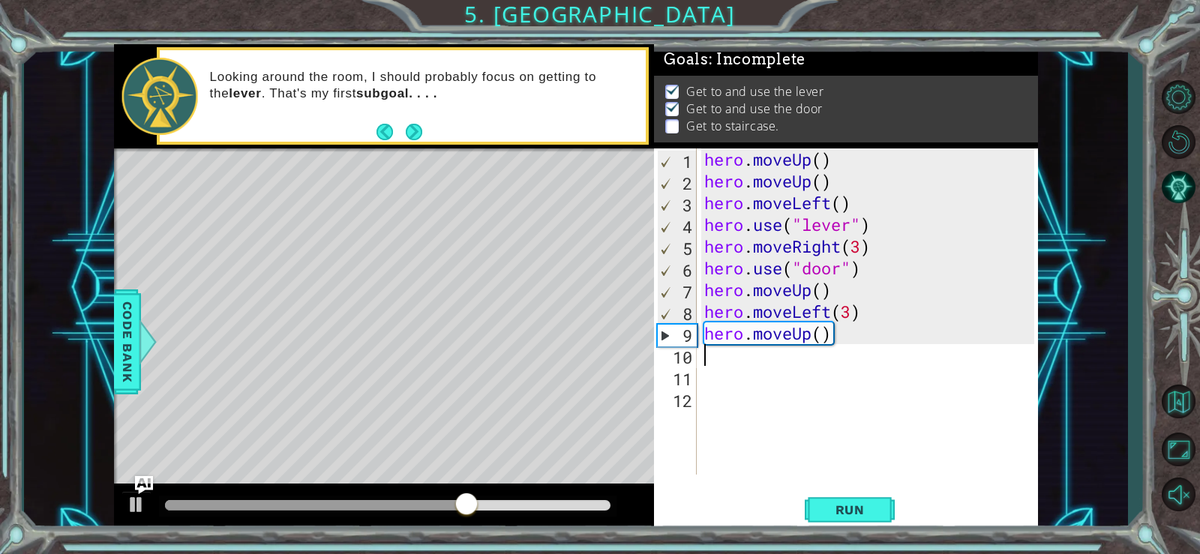
click at [821, 296] on div "hero . moveUp ( ) hero . moveUp ( ) hero . moveLeft ( ) hero . use ( "lever" ) …" at bounding box center [871, 334] width 341 height 370
type textarea "hero.moveUp(2)"
click at [835, 510] on span "Run" at bounding box center [850, 510] width 59 height 15
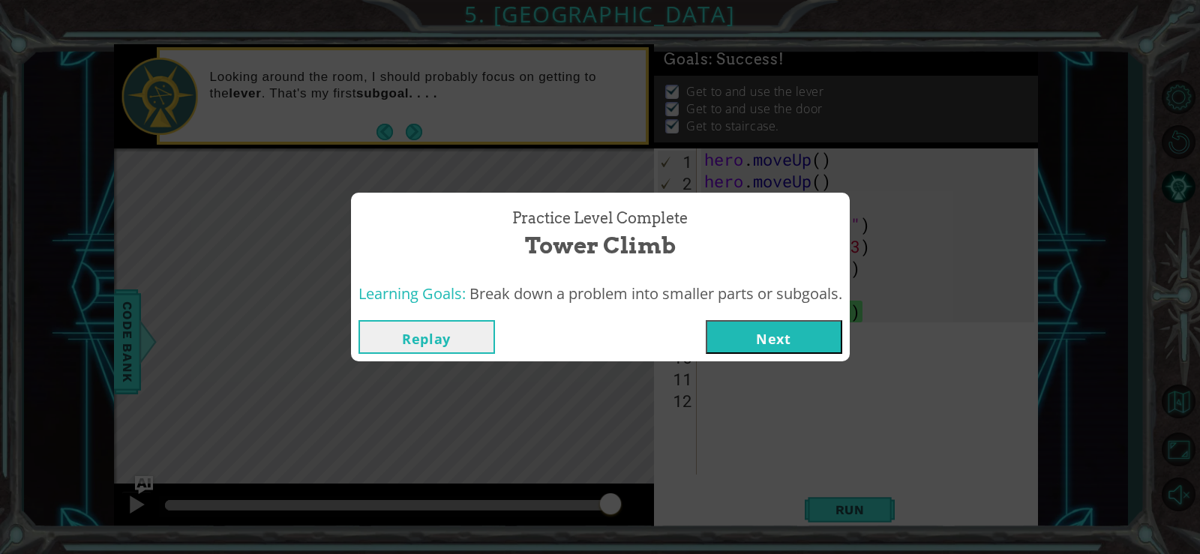
click at [752, 341] on button "Next" at bounding box center [774, 337] width 137 height 34
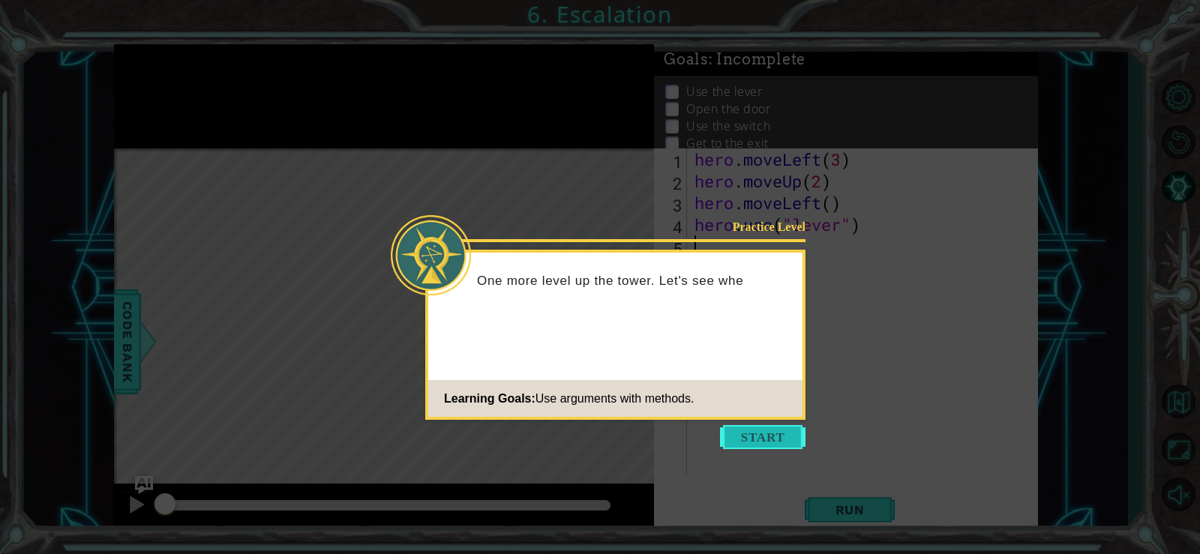
click at [731, 442] on button "Start" at bounding box center [763, 437] width 86 height 24
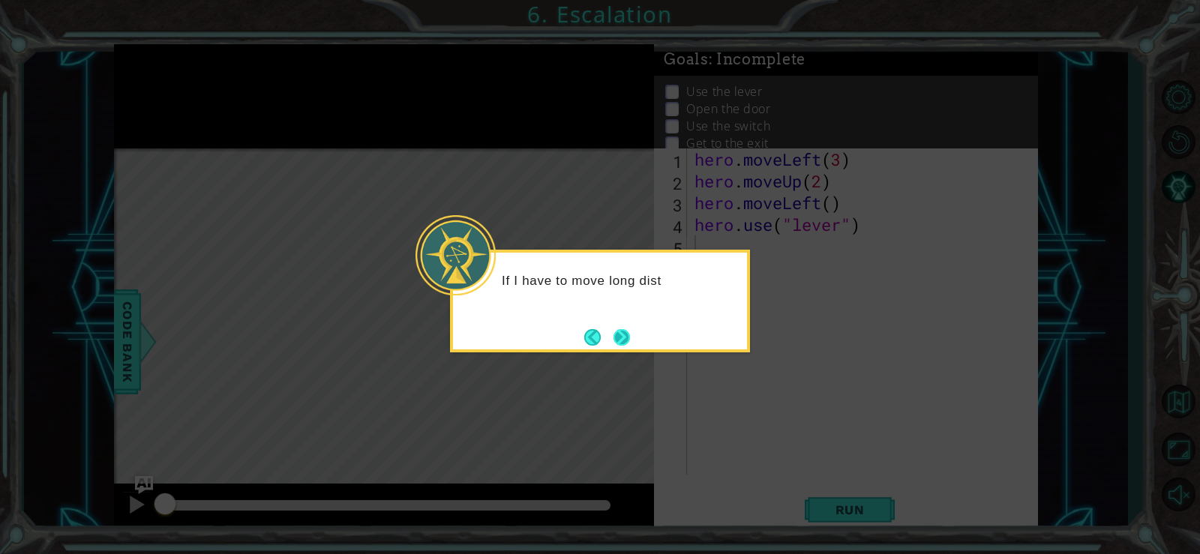
click at [618, 336] on button "Next" at bounding box center [621, 337] width 27 height 27
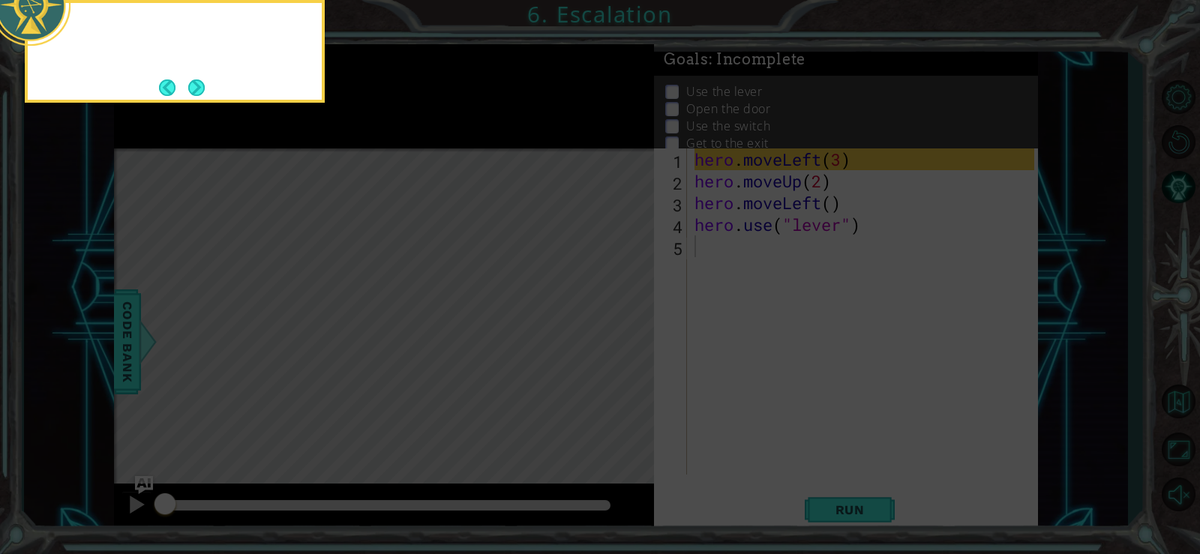
click at [618, 336] on icon at bounding box center [600, 82] width 1200 height 943
click at [185, 93] on button "Next" at bounding box center [197, 88] width 24 height 24
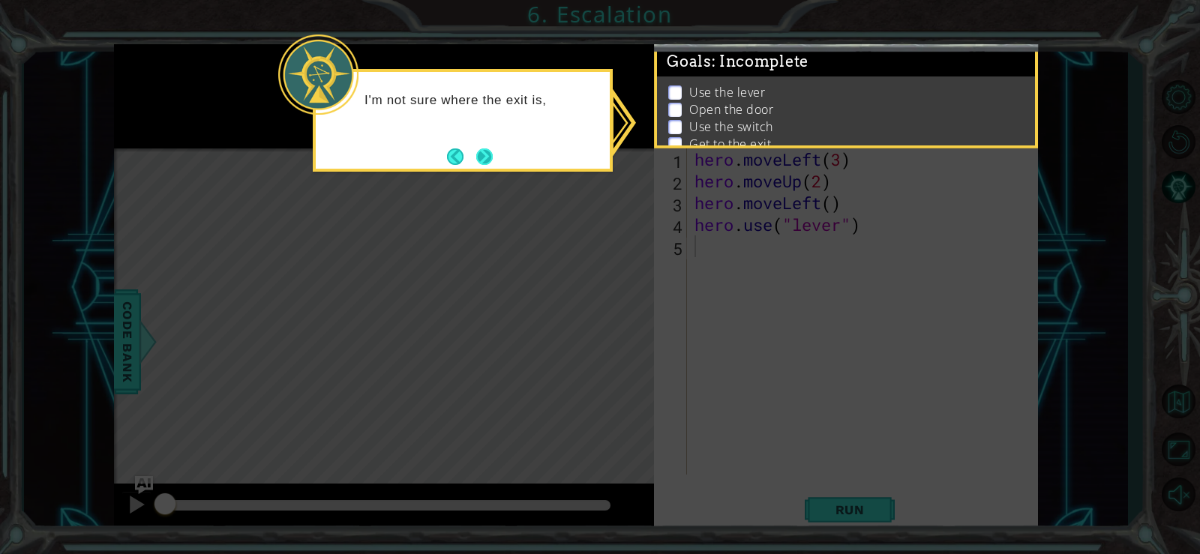
click at [492, 155] on button "Next" at bounding box center [484, 156] width 23 height 23
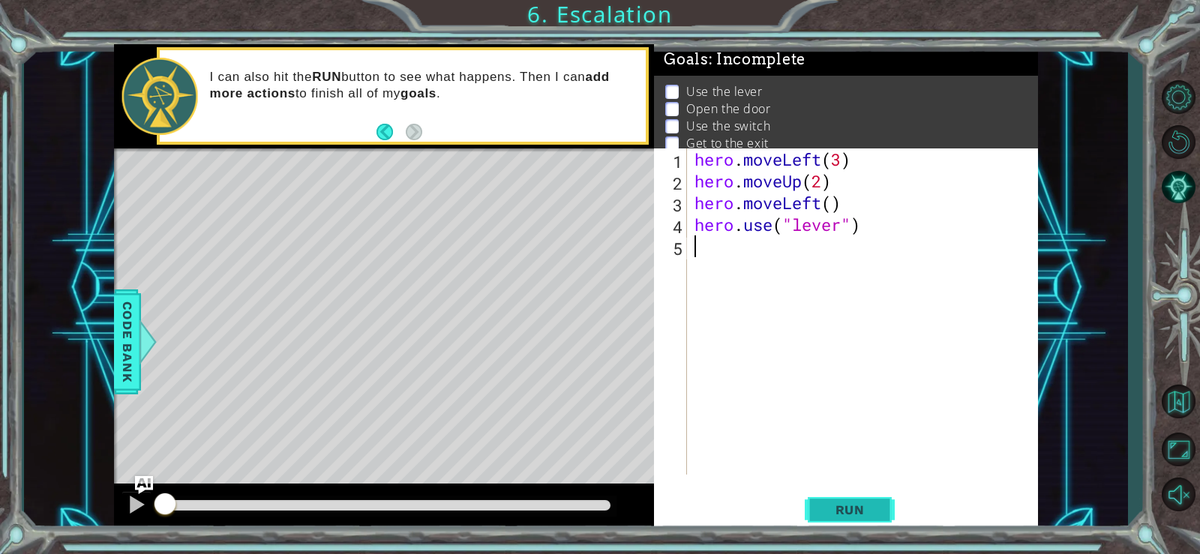
click at [852, 518] on button "Run" at bounding box center [850, 510] width 90 height 38
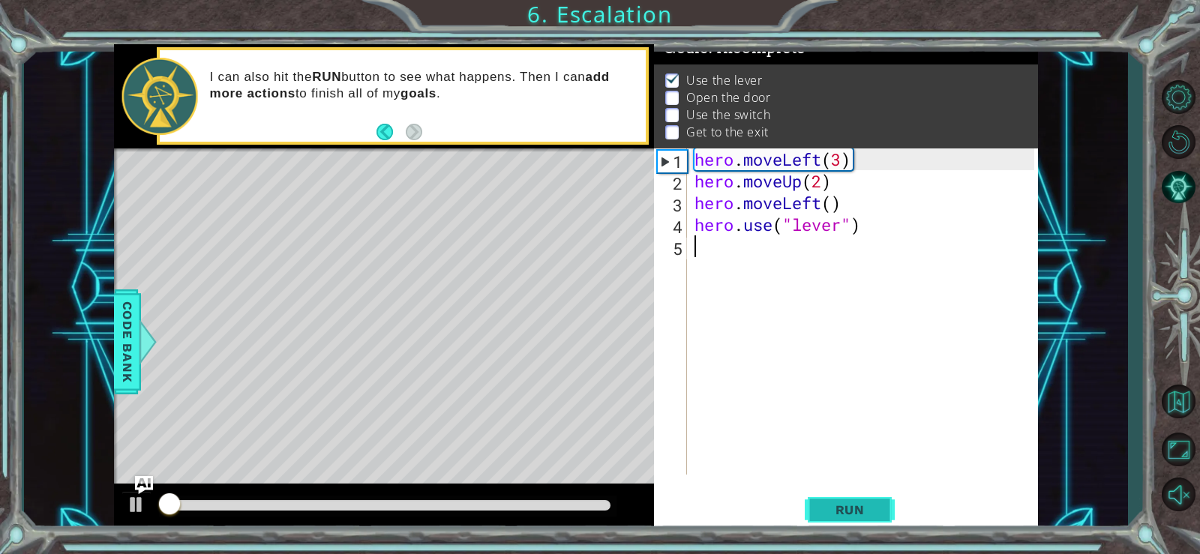
scroll to position [15, 0]
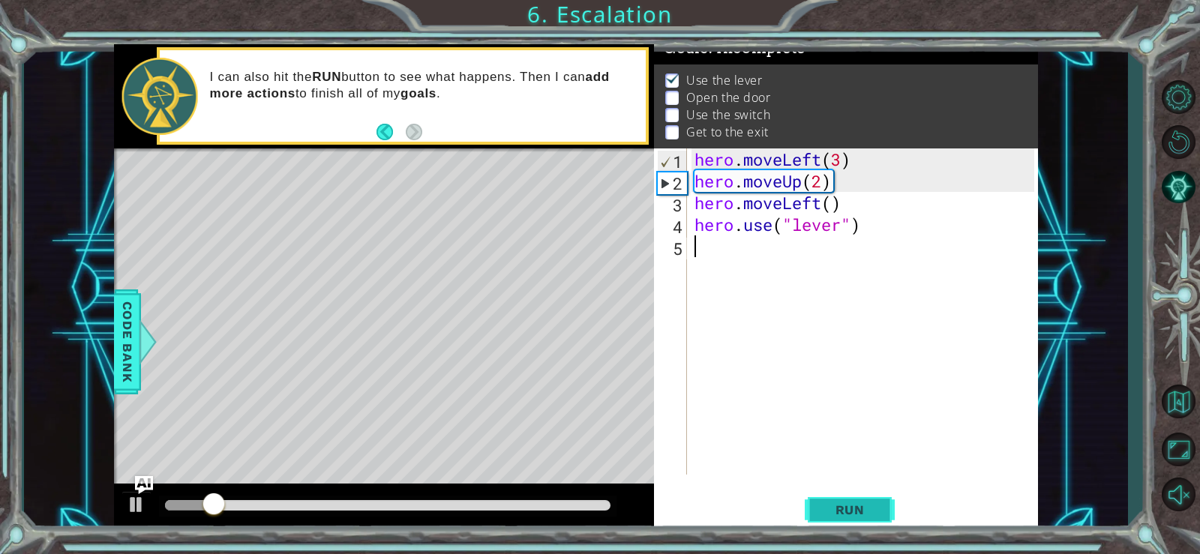
click at [826, 513] on span "Run" at bounding box center [850, 510] width 59 height 15
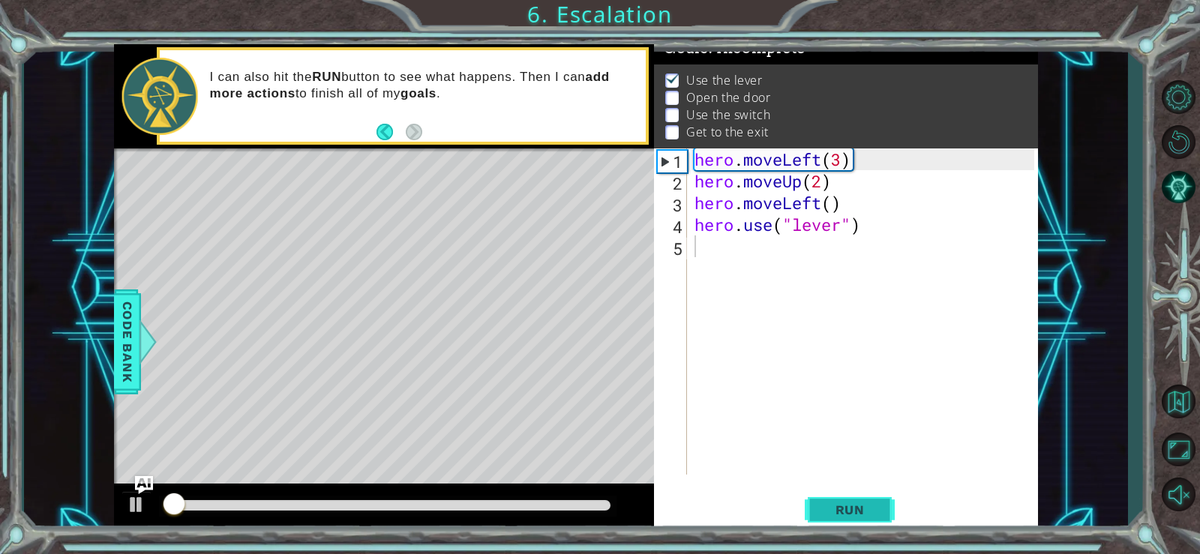
click at [826, 513] on span "Run" at bounding box center [850, 510] width 59 height 15
click at [719, 244] on div "hero . moveLeft ( 3 ) hero . moveUp ( 2 ) hero . moveLeft ( ) hero . use ( "lev…" at bounding box center [867, 334] width 350 height 370
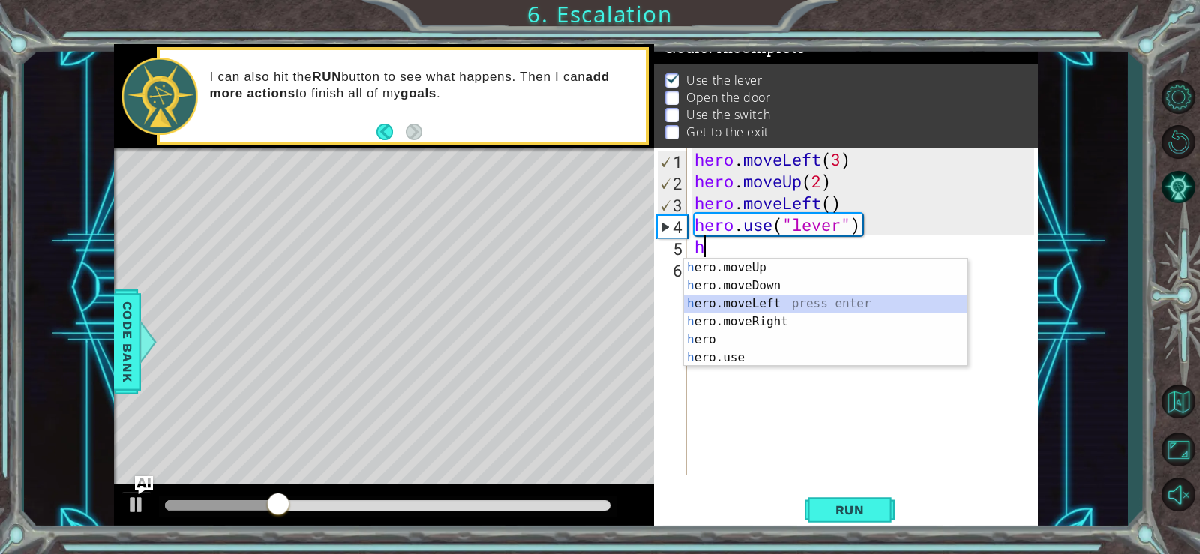
click at [734, 299] on div "h ero.moveUp press enter h ero.moveDown press enter h ero.moveLeft press enter …" at bounding box center [826, 331] width 284 height 144
type textarea "hero.moveLeft(1)"
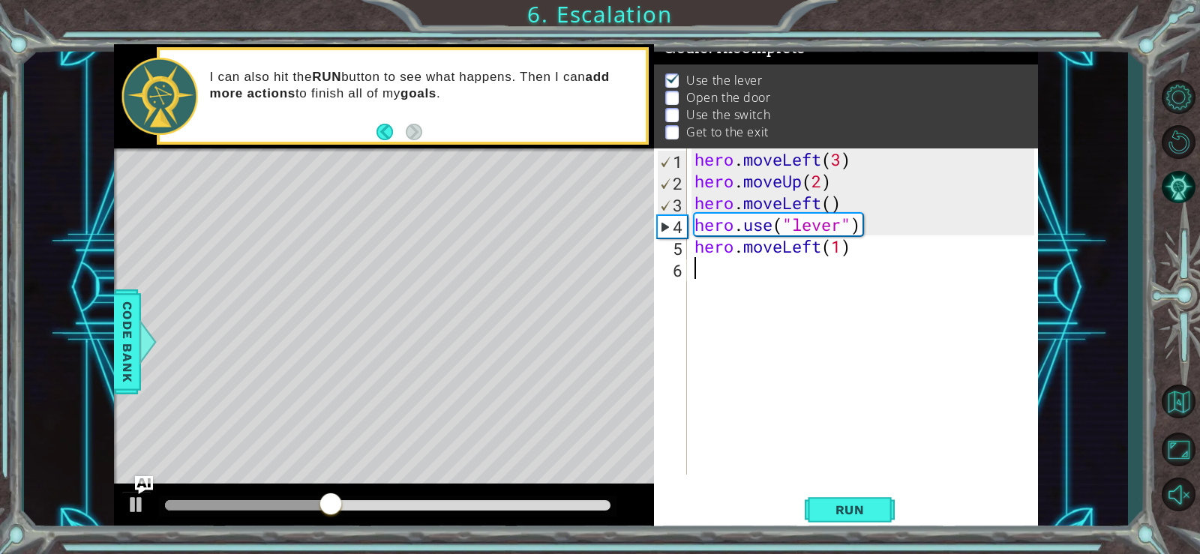
click at [829, 269] on div "hero . moveLeft ( 3 ) hero . moveUp ( 2 ) hero . moveLeft ( ) hero . use ( "lev…" at bounding box center [867, 334] width 350 height 370
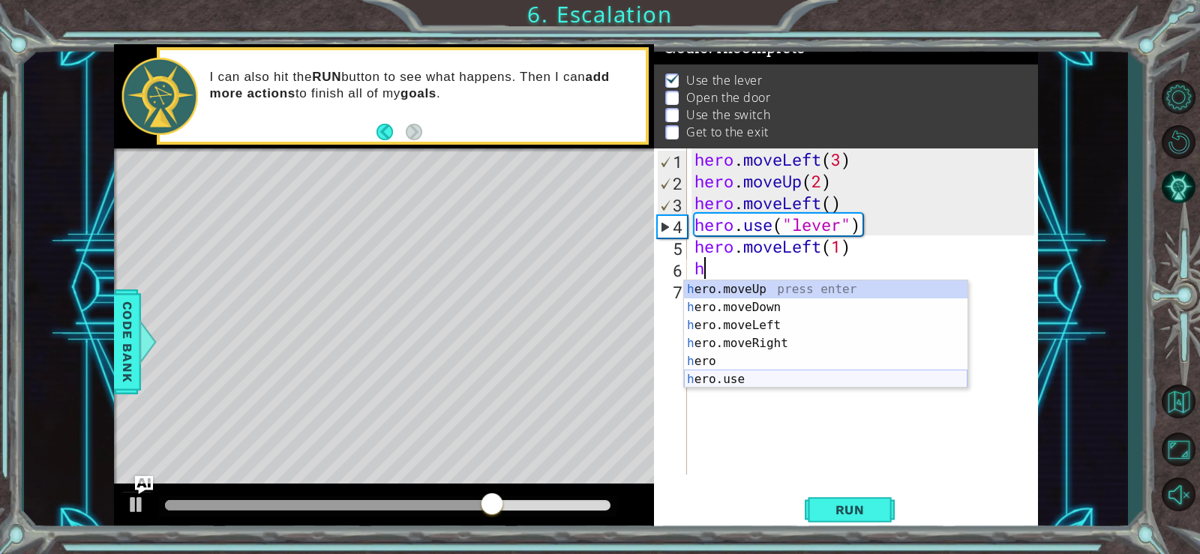
click at [752, 380] on div "h ero.moveUp press enter h ero.moveDown press enter h ero.moveLeft press enter …" at bounding box center [826, 353] width 284 height 144
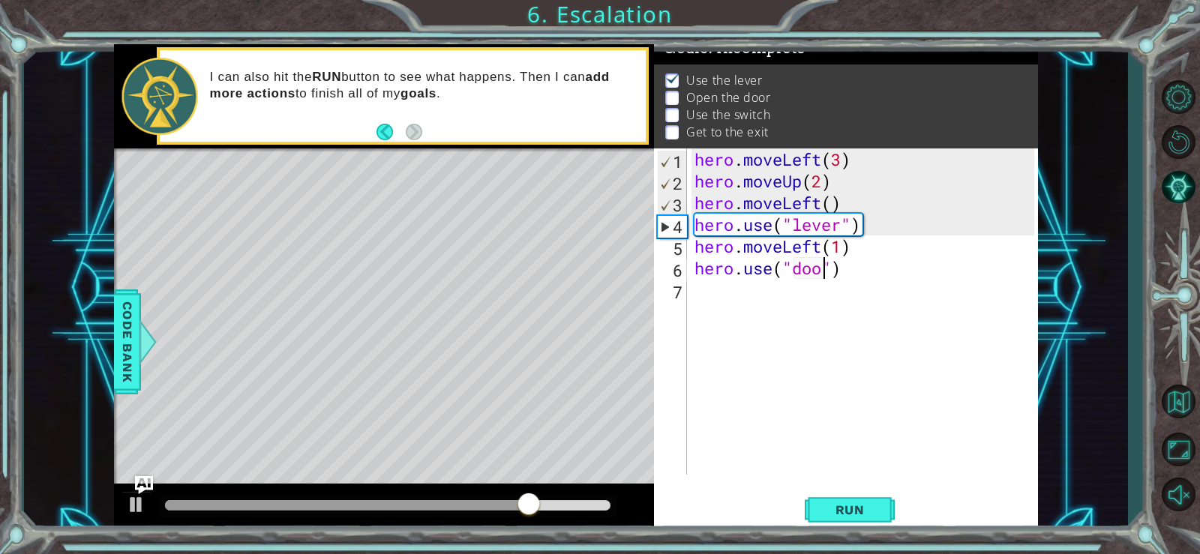
type textarea "hero.use("door")"
click at [714, 293] on div "hero . moveLeft ( 3 ) hero . moveUp ( 2 ) hero . moveLeft ( ) hero . use ( "lev…" at bounding box center [867, 334] width 350 height 370
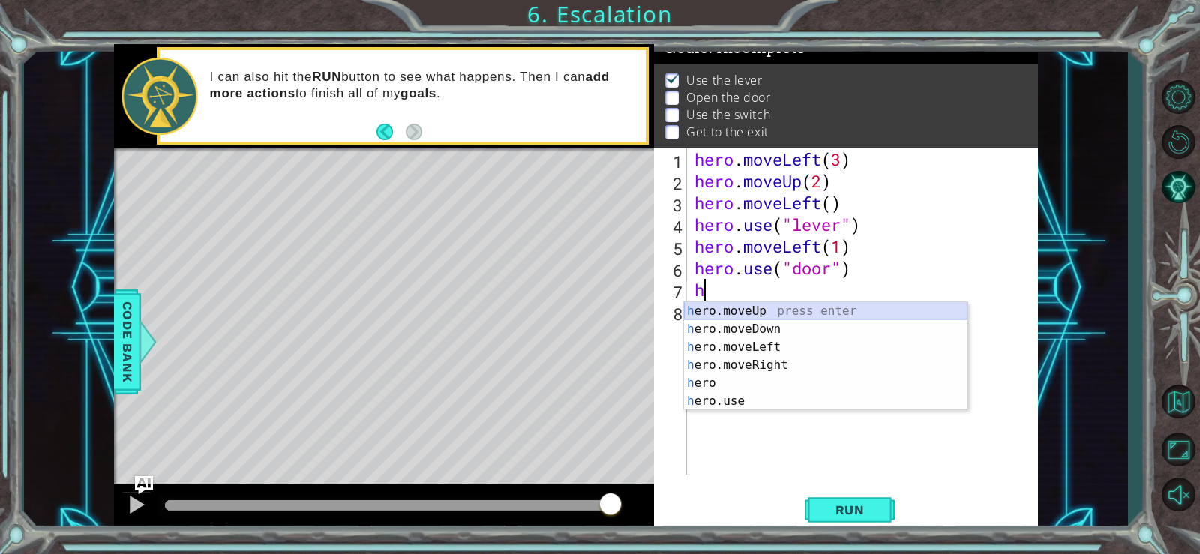
click at [734, 305] on div "h ero.moveUp press enter h ero.moveDown press enter h ero.moveLeft press enter …" at bounding box center [826, 374] width 284 height 144
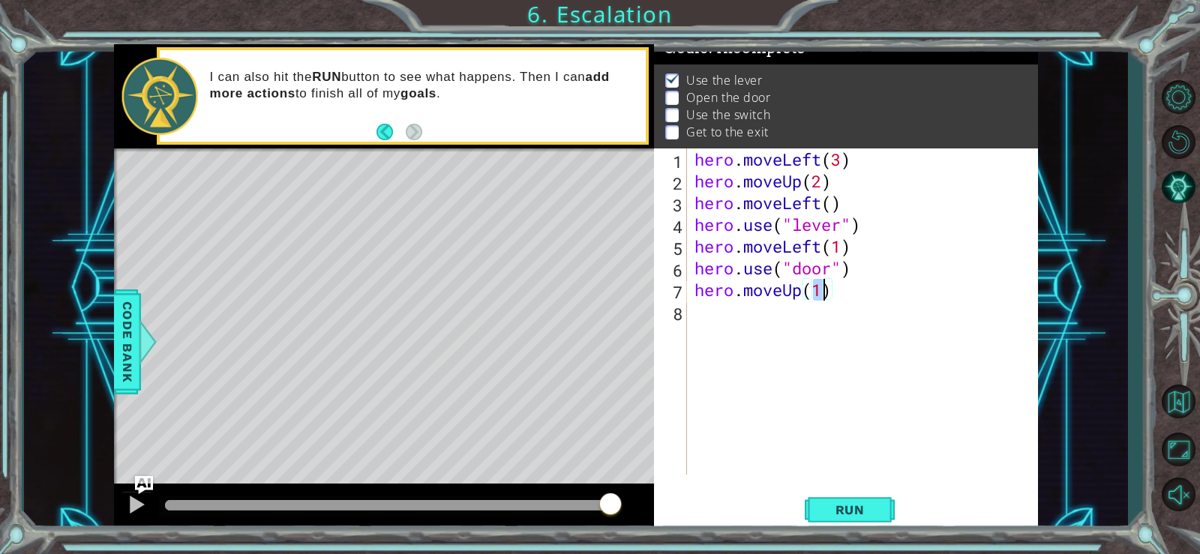
type textarea "hero.moveUp(2)"
click at [779, 314] on div "hero . moveLeft ( 3 ) hero . moveUp ( 2 ) hero . moveLeft ( ) hero . use ( "lev…" at bounding box center [867, 334] width 350 height 370
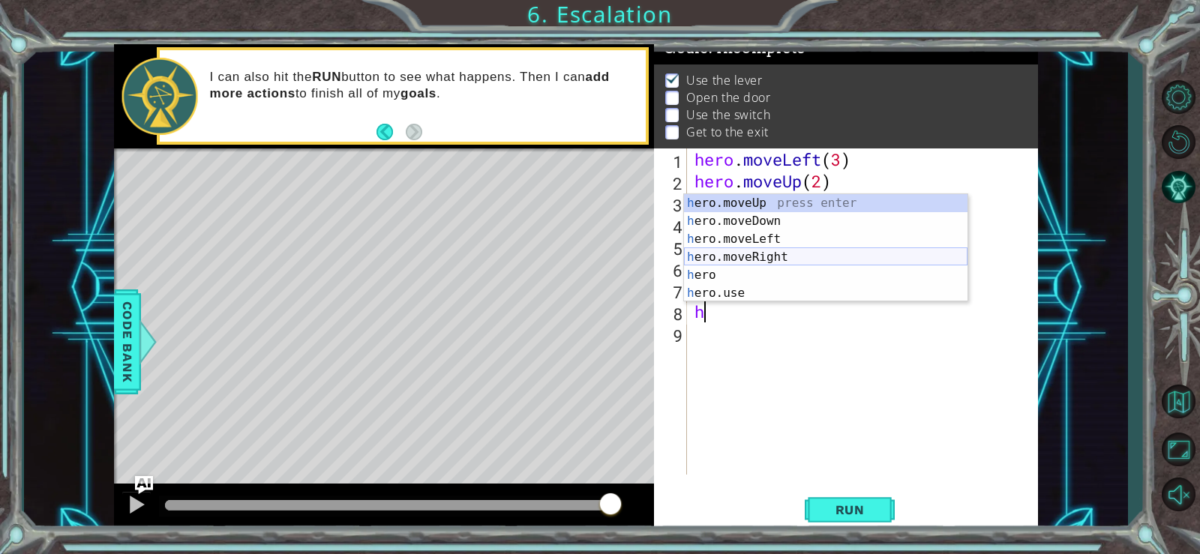
click at [764, 255] on div "h ero.moveUp press enter h ero.moveDown press enter h ero.moveLeft press enter …" at bounding box center [826, 266] width 284 height 144
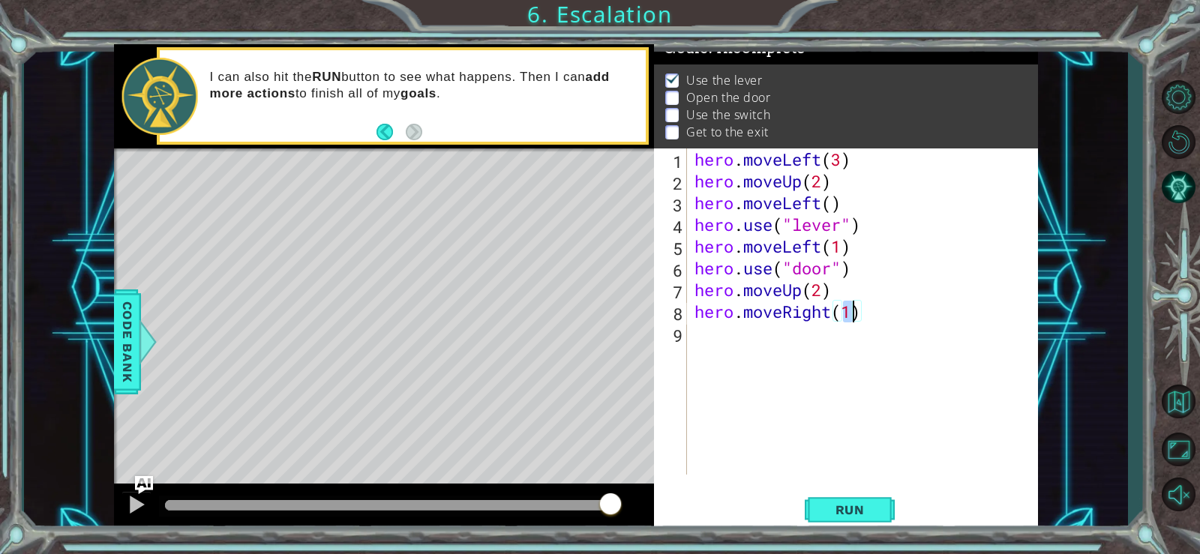
type textarea "hero.moveRight(2)"
click at [801, 341] on div "hero . moveLeft ( 3 ) hero . moveUp ( 2 ) hero . moveLeft ( ) hero . use ( "lev…" at bounding box center [867, 334] width 350 height 370
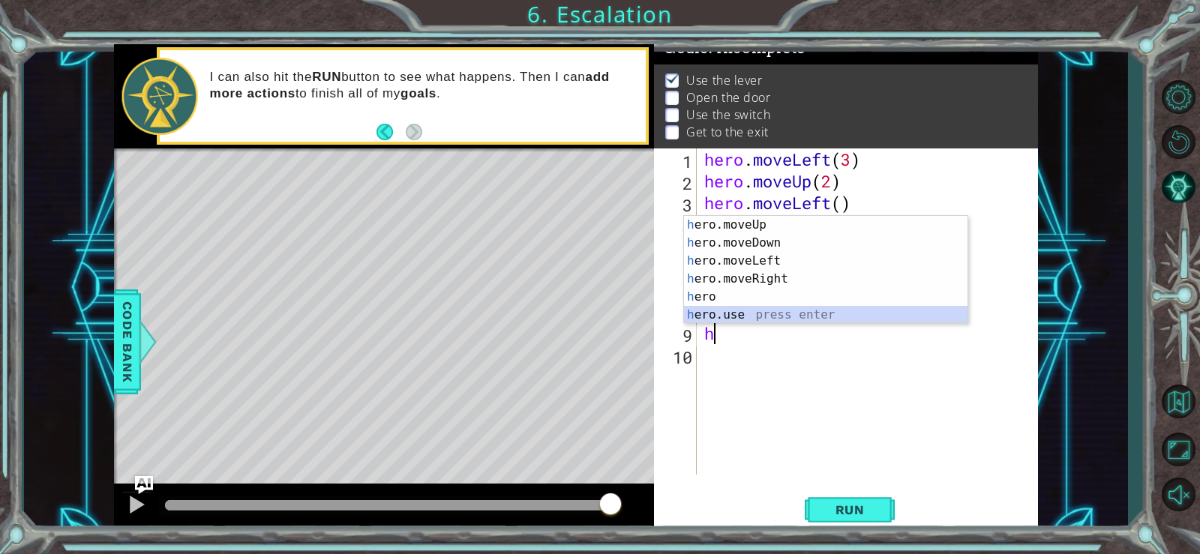
click at [740, 312] on div "h ero.moveUp press enter h ero.moveDown press enter h ero.moveLeft press enter …" at bounding box center [826, 288] width 284 height 144
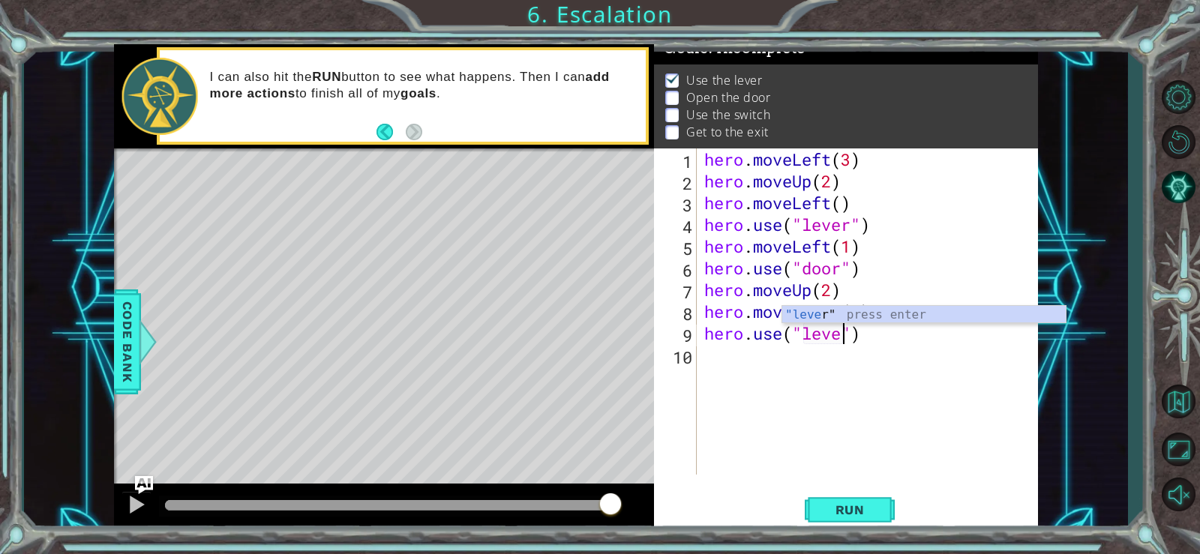
scroll to position [0, 7]
type textarea "hero.use("lever")"
click at [729, 365] on div "hero . moveLeft ( 3 ) hero . moveUp ( 2 ) hero . moveLeft ( ) hero . use ( "lev…" at bounding box center [871, 334] width 341 height 370
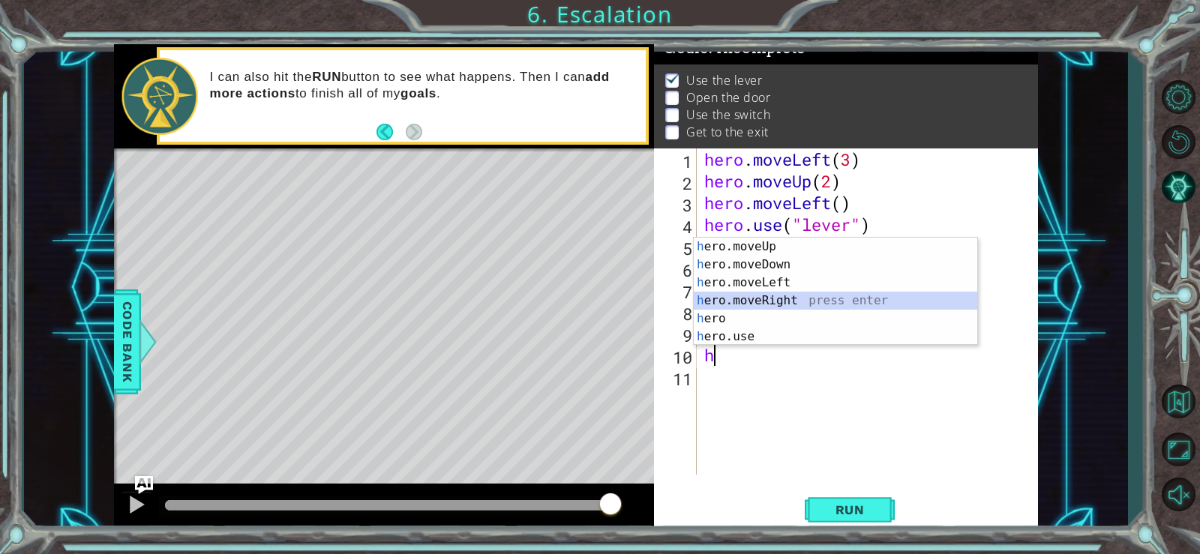
click at [716, 293] on div "h ero.moveUp press enter h ero.moveDown press enter h ero.moveLeft press enter …" at bounding box center [836, 310] width 284 height 144
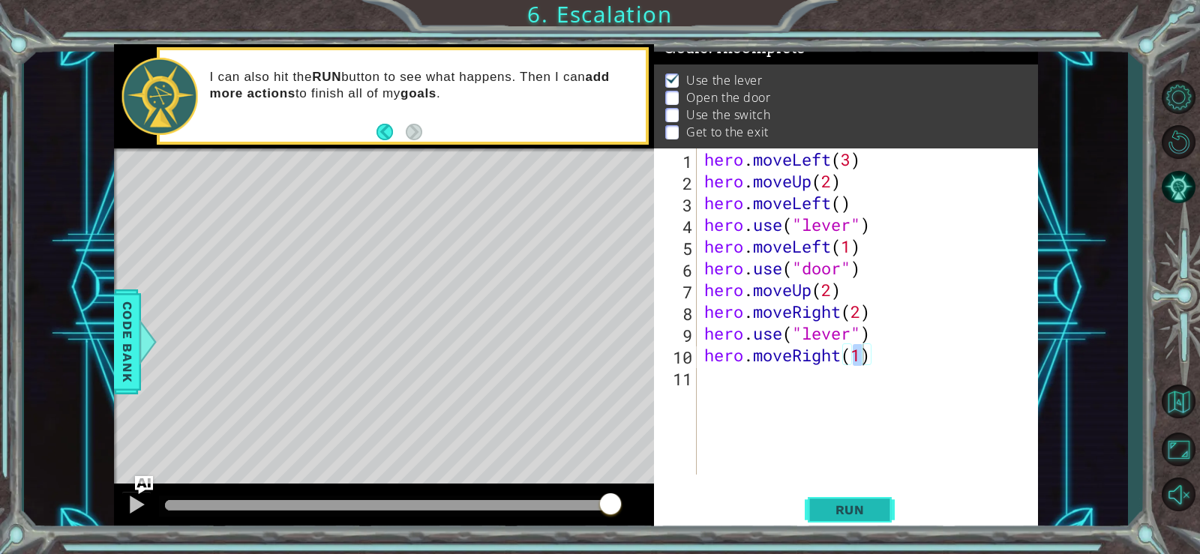
click at [851, 514] on span "Run" at bounding box center [850, 510] width 59 height 15
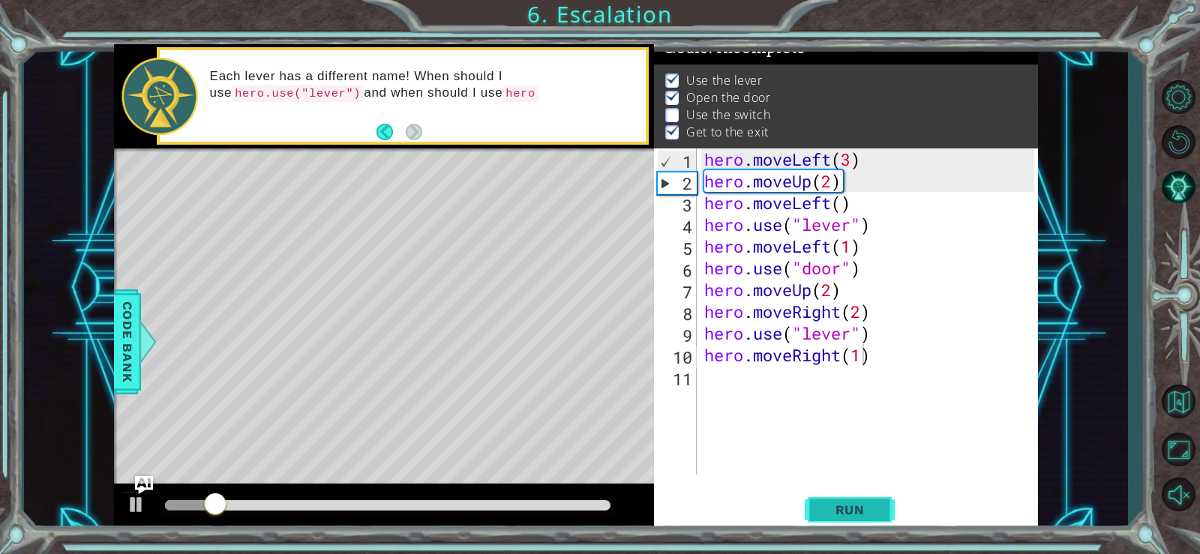
click at [849, 506] on span "Run" at bounding box center [850, 510] width 59 height 15
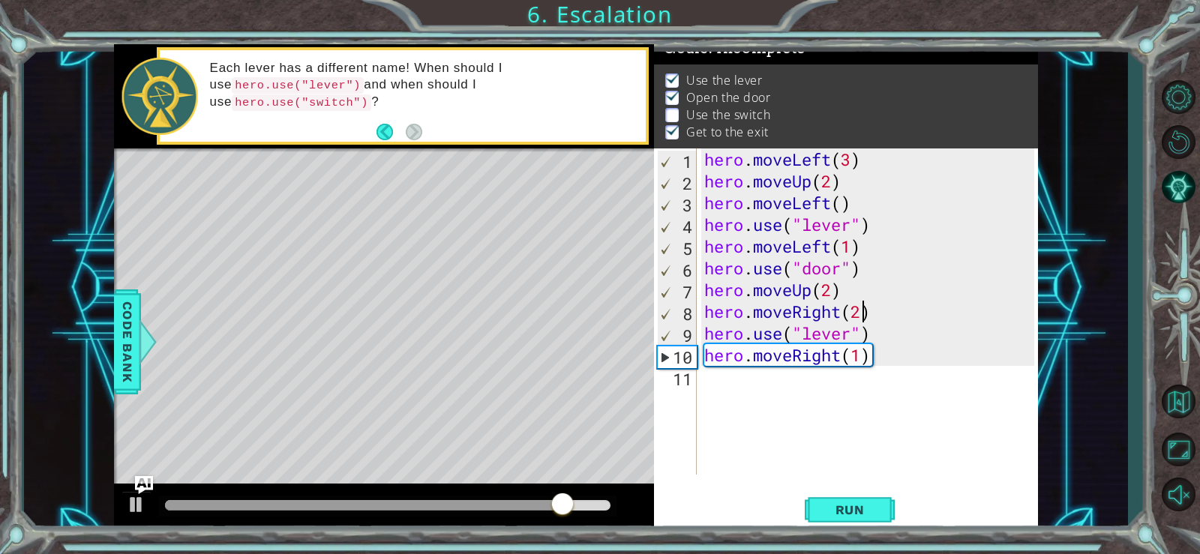
click at [860, 314] on div "hero . moveLeft ( 3 ) hero . moveUp ( 2 ) hero . moveLeft ( ) hero . use ( "lev…" at bounding box center [871, 334] width 341 height 370
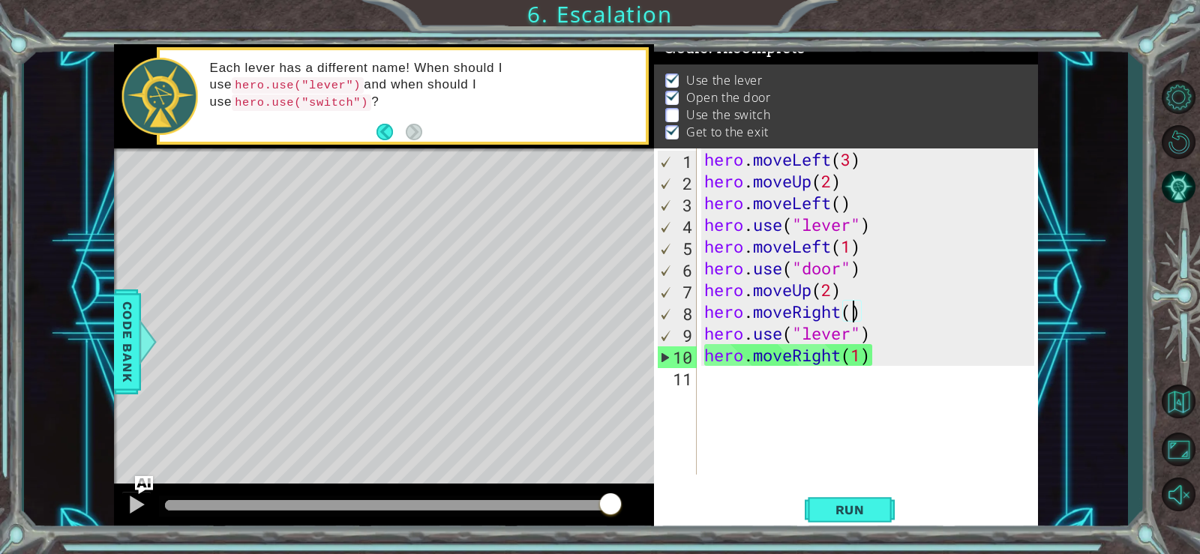
scroll to position [0, 7]
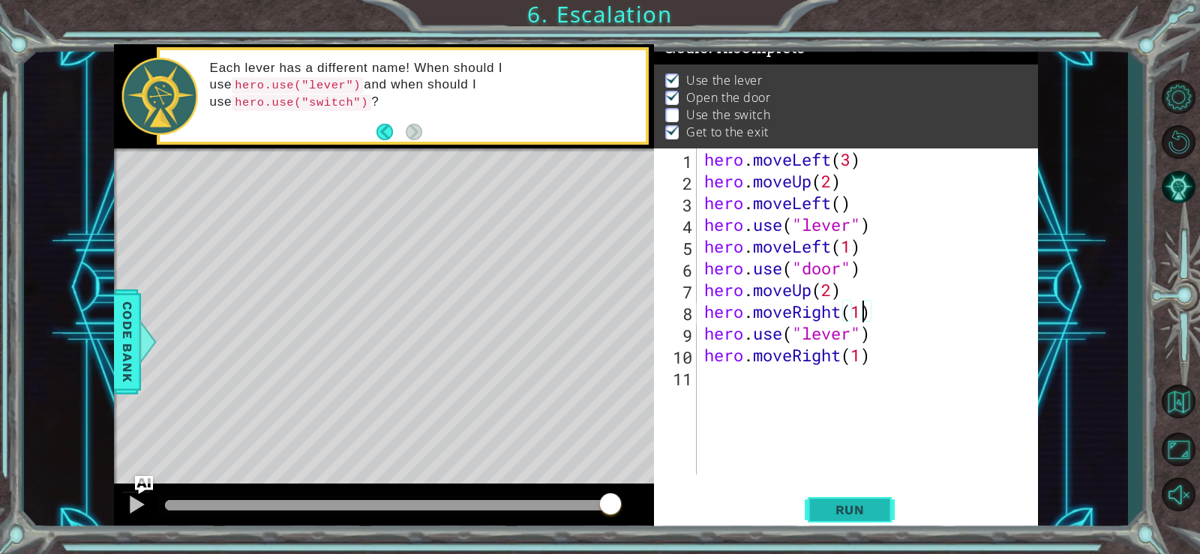
click at [875, 504] on span "Run" at bounding box center [850, 510] width 59 height 15
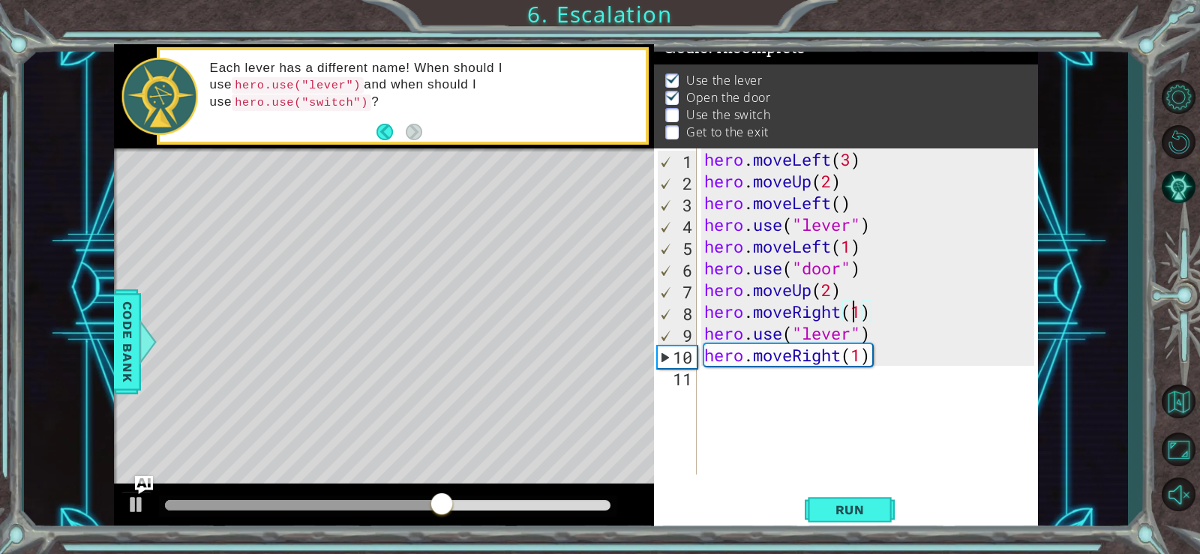
click at [857, 314] on div "hero . moveLeft ( 3 ) hero . moveUp ( 2 ) hero . moveLeft ( ) hero . use ( "lev…" at bounding box center [871, 334] width 341 height 370
click at [859, 315] on div "hero . moveLeft ( 3 ) hero . moveUp ( 2 ) hero . moveLeft ( ) hero . use ( "lev…" at bounding box center [871, 334] width 341 height 370
type textarea "hero.moveRight(2)"
drag, startPoint x: 843, startPoint y: 503, endPoint x: 842, endPoint y: 494, distance: 8.4
click at [843, 505] on span "Run" at bounding box center [850, 510] width 59 height 15
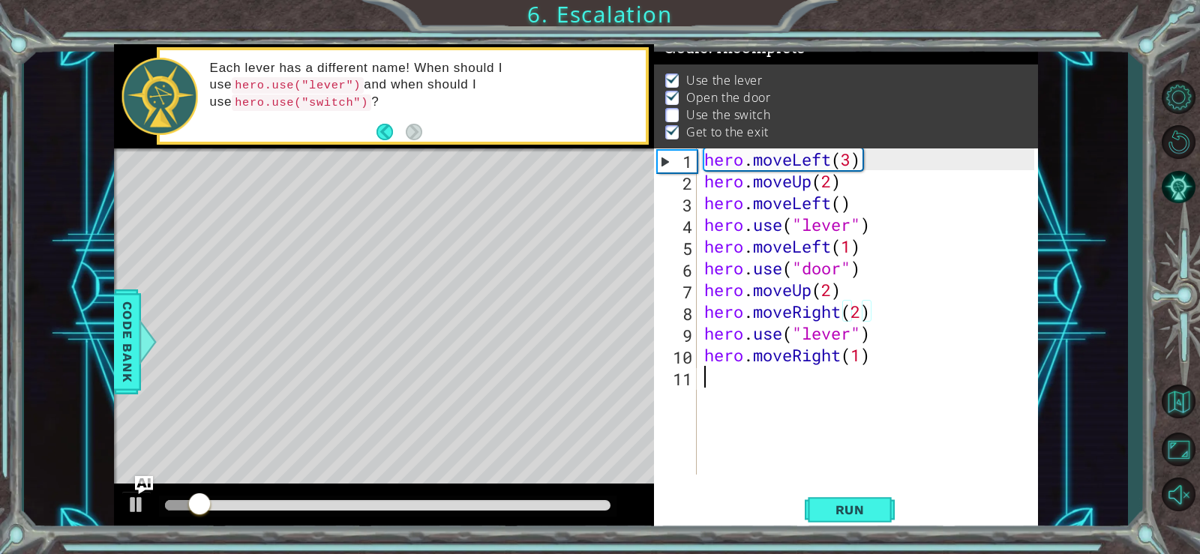
click at [764, 378] on div "hero . moveLeft ( 3 ) hero . moveUp ( 2 ) hero . moveLeft ( ) hero . use ( "lev…" at bounding box center [871, 334] width 341 height 370
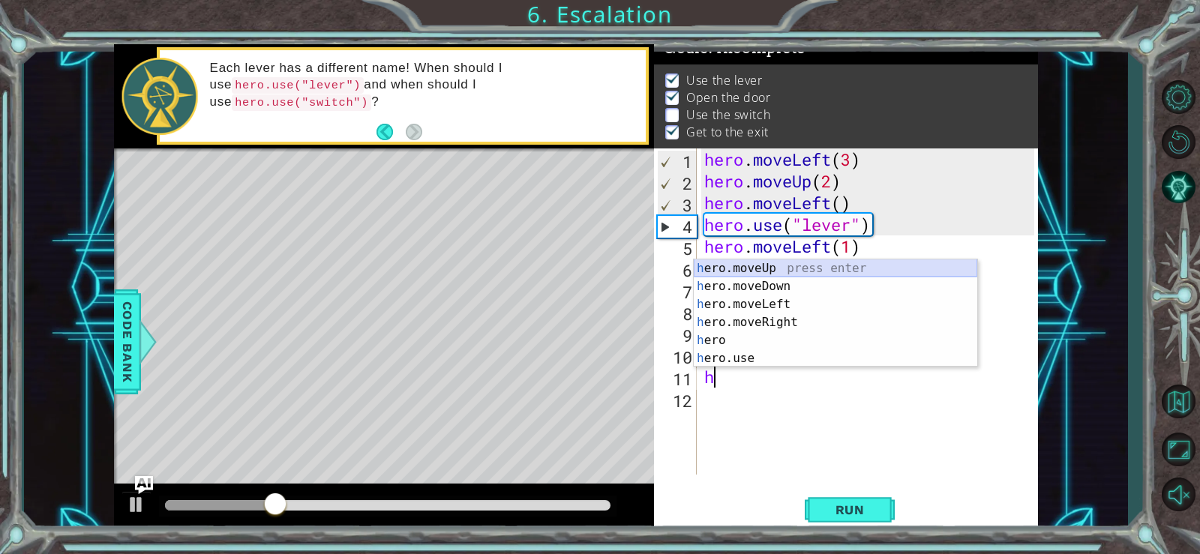
click at [754, 271] on div "h ero.moveUp press enter h ero.moveDown press enter h ero.moveLeft press enter …" at bounding box center [836, 332] width 284 height 144
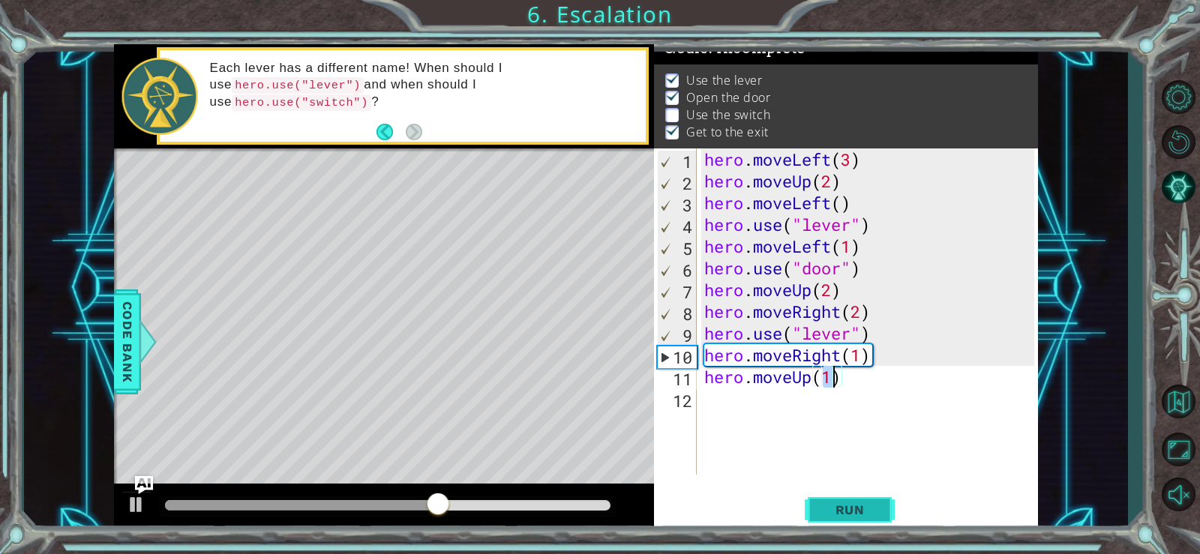
click at [841, 503] on span "Run" at bounding box center [850, 510] width 59 height 15
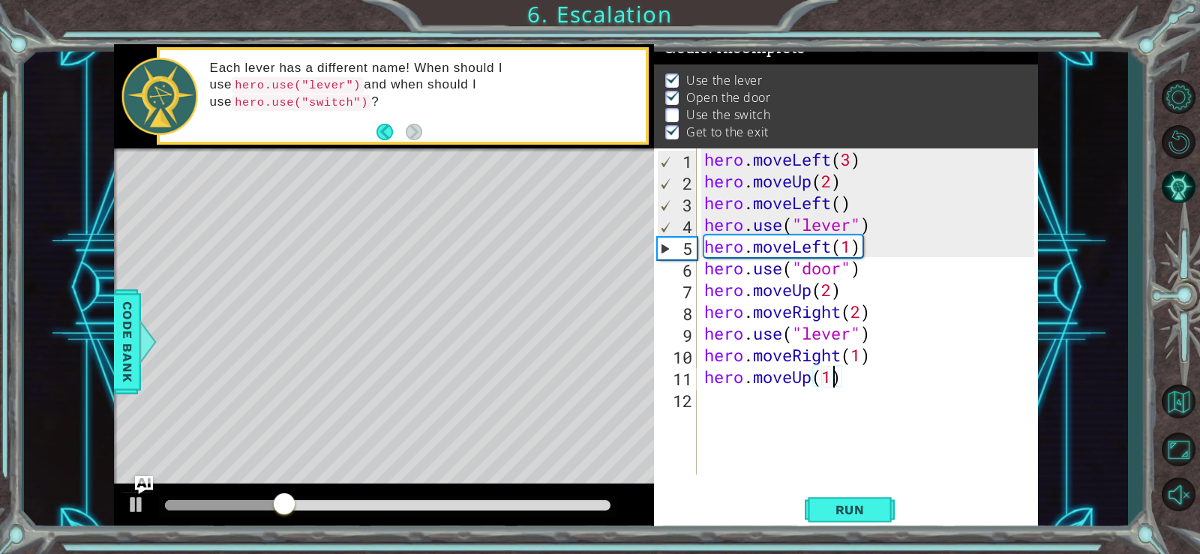
click at [849, 335] on div "hero . moveLeft ( 3 ) hero . moveUp ( 2 ) hero . moveLeft ( ) hero . use ( "lev…" at bounding box center [871, 334] width 341 height 370
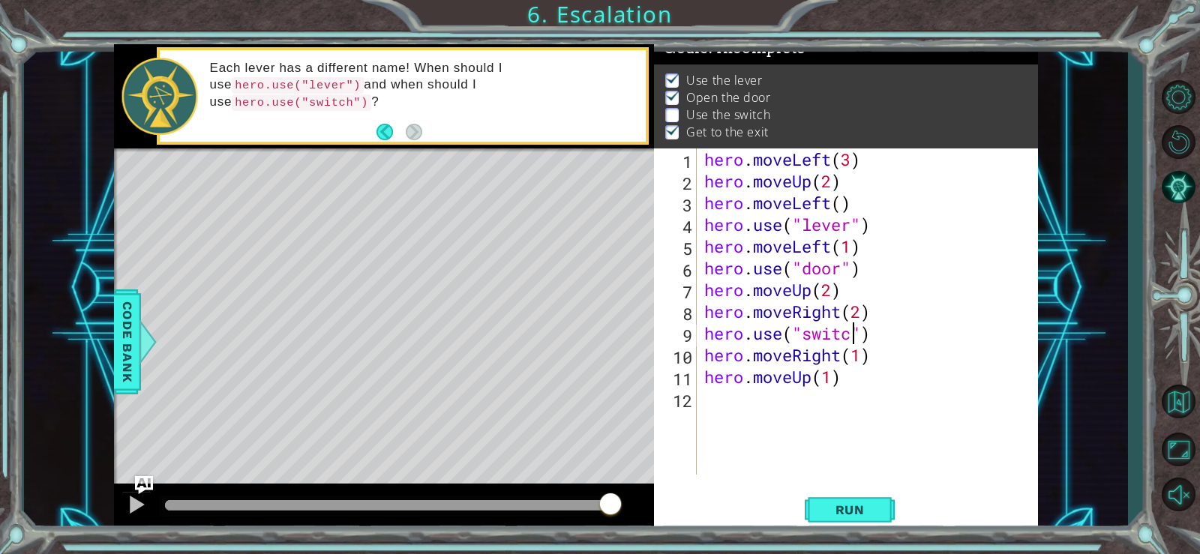
scroll to position [0, 8]
type textarea "hero.use("switch")"
click at [845, 505] on span "Run" at bounding box center [850, 510] width 59 height 15
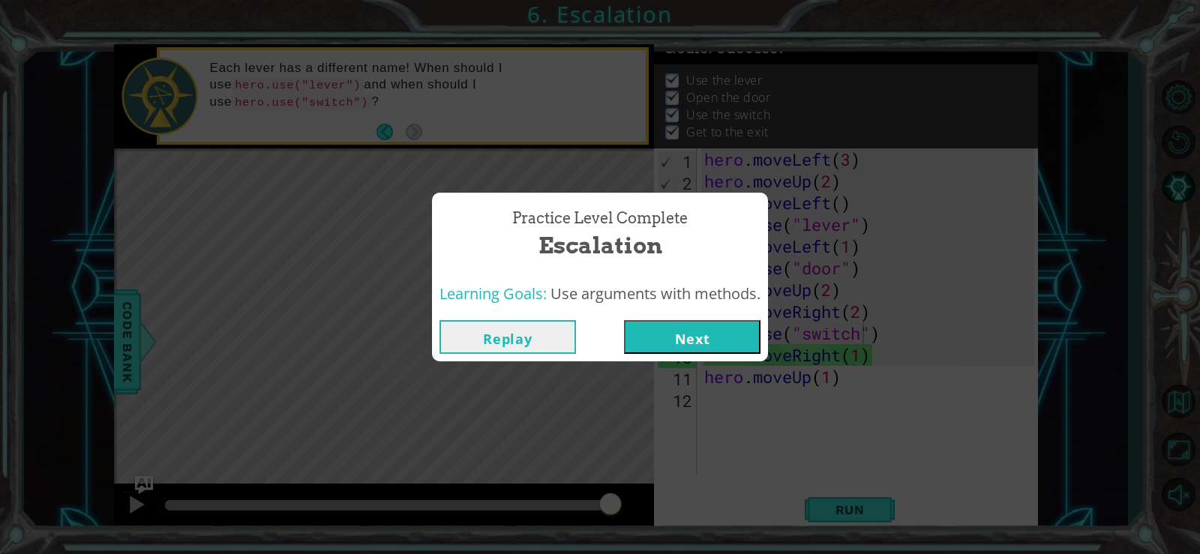
click at [739, 324] on button "Next" at bounding box center [692, 337] width 137 height 34
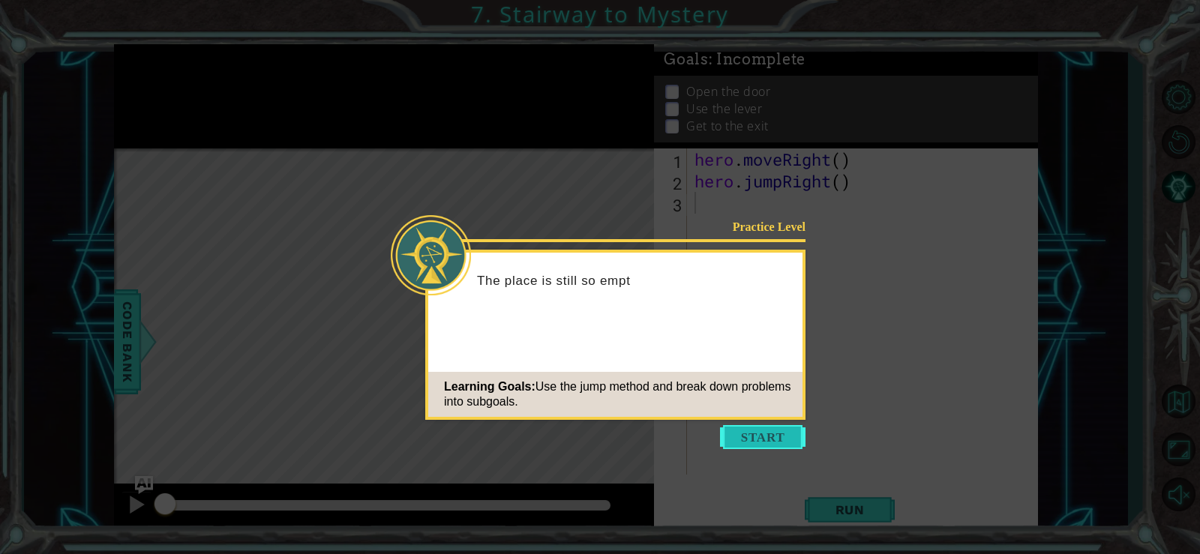
click at [765, 431] on button "Start" at bounding box center [763, 437] width 86 height 24
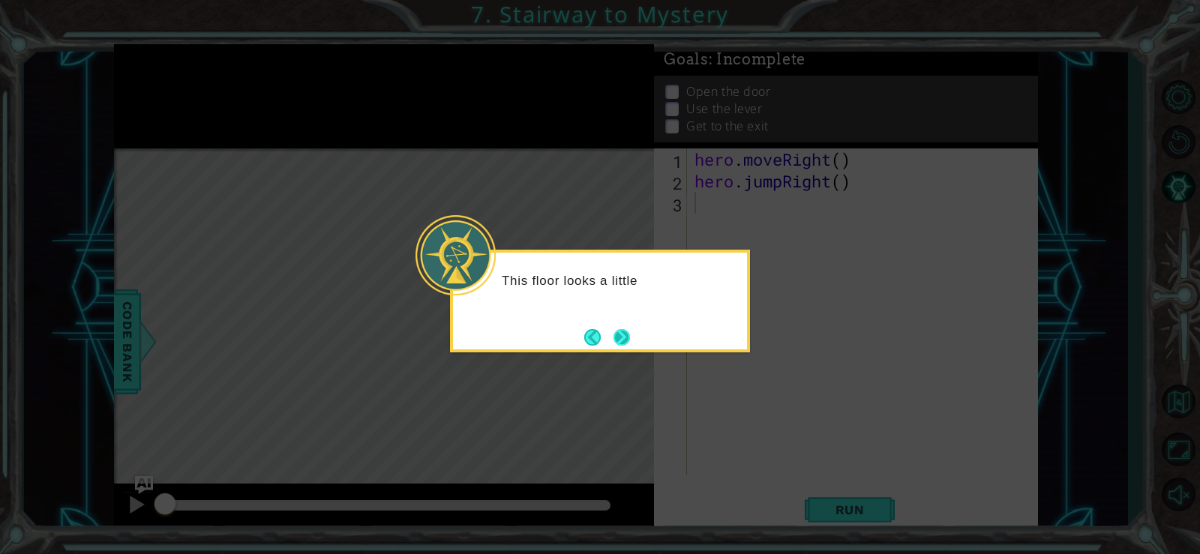
click at [615, 329] on button "Next" at bounding box center [622, 338] width 20 height 20
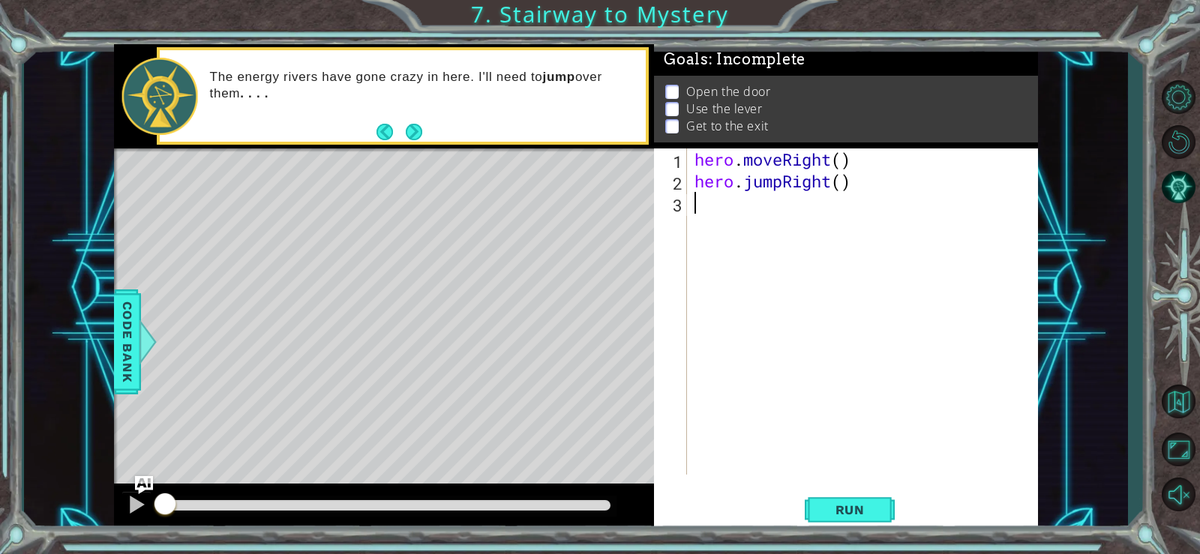
click at [740, 201] on div "hero . moveRight ( ) hero . jumpRight ( )" at bounding box center [867, 334] width 350 height 370
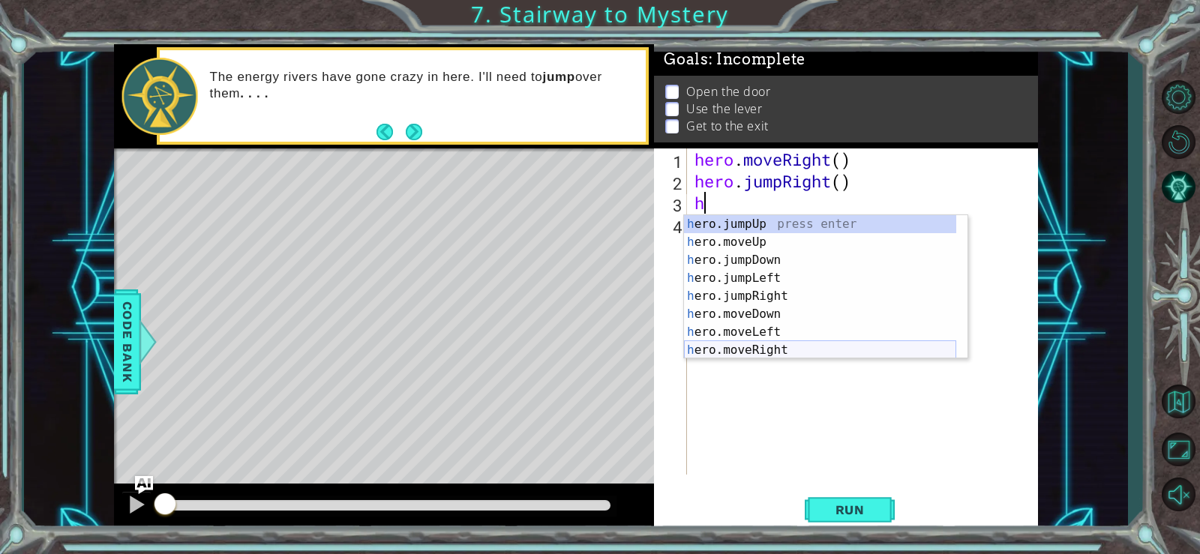
click at [769, 350] on div "h ero.jumpUp press enter h ero.moveUp press enter h ero.jumpDown press enter h …" at bounding box center [820, 305] width 272 height 180
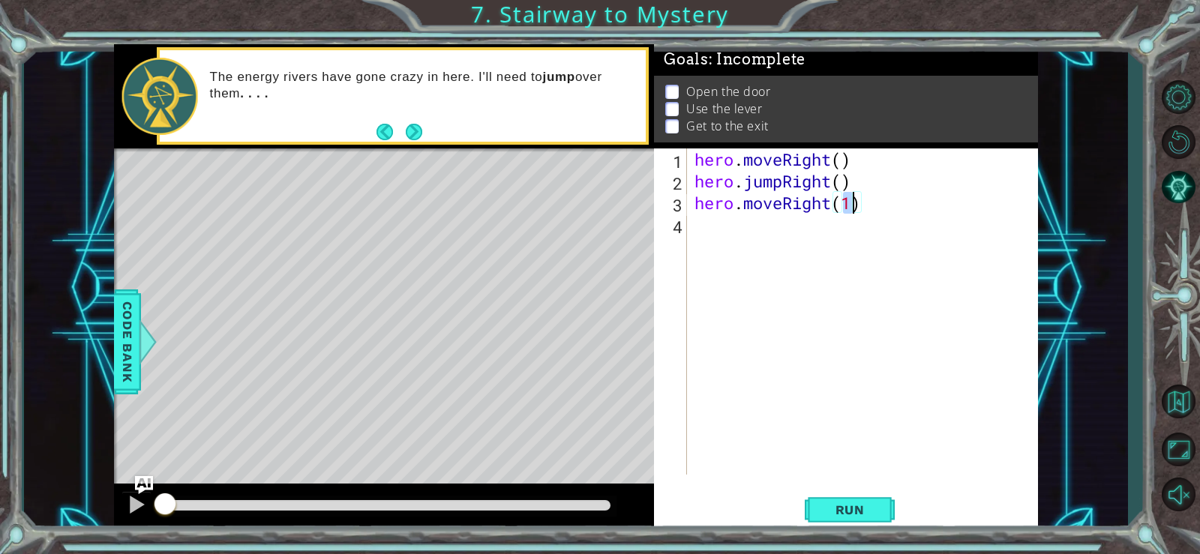
type textarea "hero.moveRight(h)"
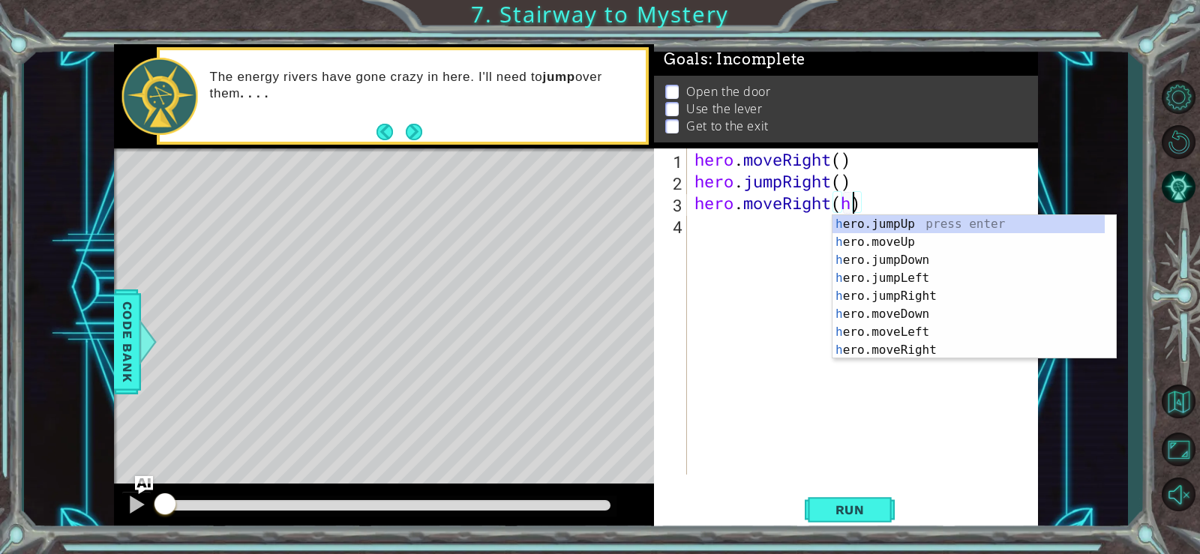
scroll to position [0, 7]
click at [741, 227] on div "hero . moveRight ( ) hero . jumpRight ( ) hero . moveRight ( h )" at bounding box center [867, 334] width 350 height 370
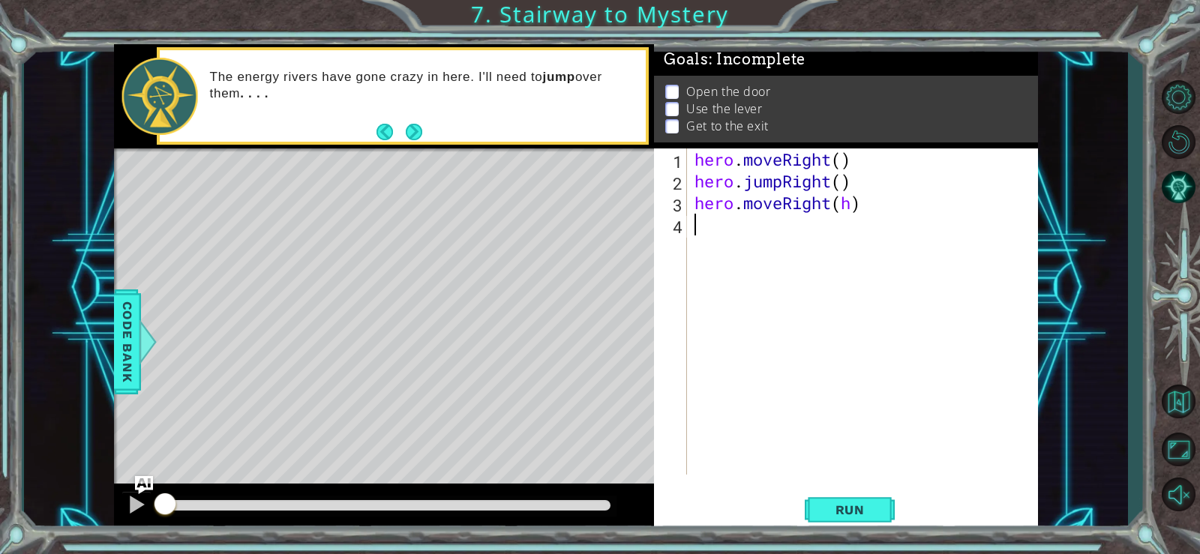
scroll to position [0, 0]
click at [855, 207] on div "hero . moveRight ( ) hero . jumpRight ( ) hero . moveRight ( h )" at bounding box center [867, 334] width 350 height 370
type textarea "hero.moveRight()"
click at [850, 231] on div "hero . moveRight ( ) hero . jumpRight ( ) hero . moveRight ( )" at bounding box center [867, 334] width 350 height 370
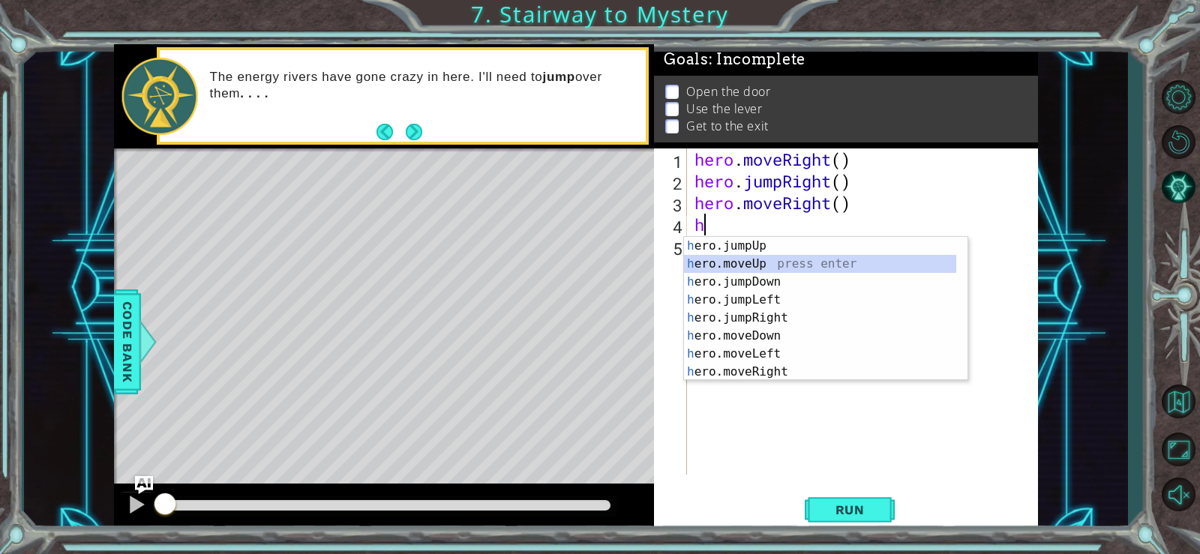
click at [788, 256] on div "h ero.jumpUp press enter h ero.moveUp press enter h ero.jumpDown press enter h …" at bounding box center [820, 327] width 272 height 180
type textarea "hero.moveUp(1)"
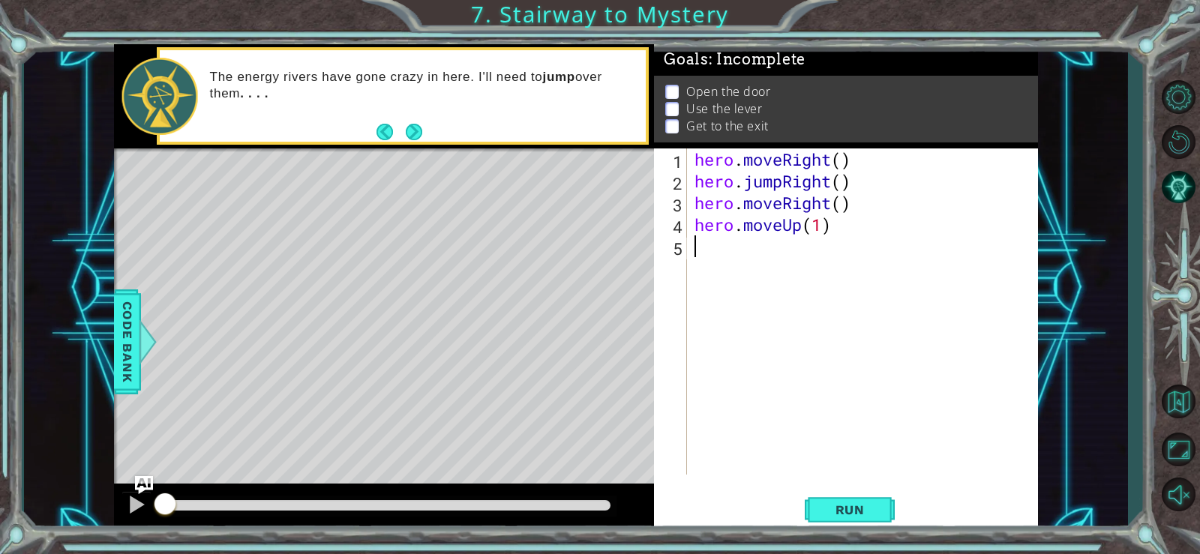
click at [771, 246] on div "hero . moveRight ( ) hero . jumpRight ( ) hero . moveRight ( ) hero . moveUp ( …" at bounding box center [867, 334] width 350 height 370
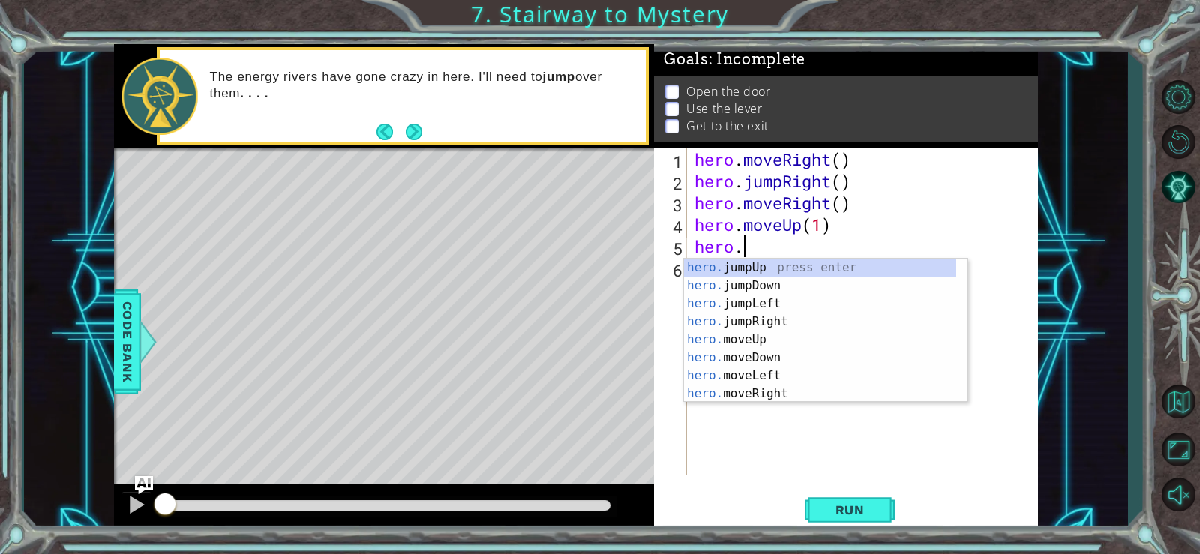
scroll to position [0, 2]
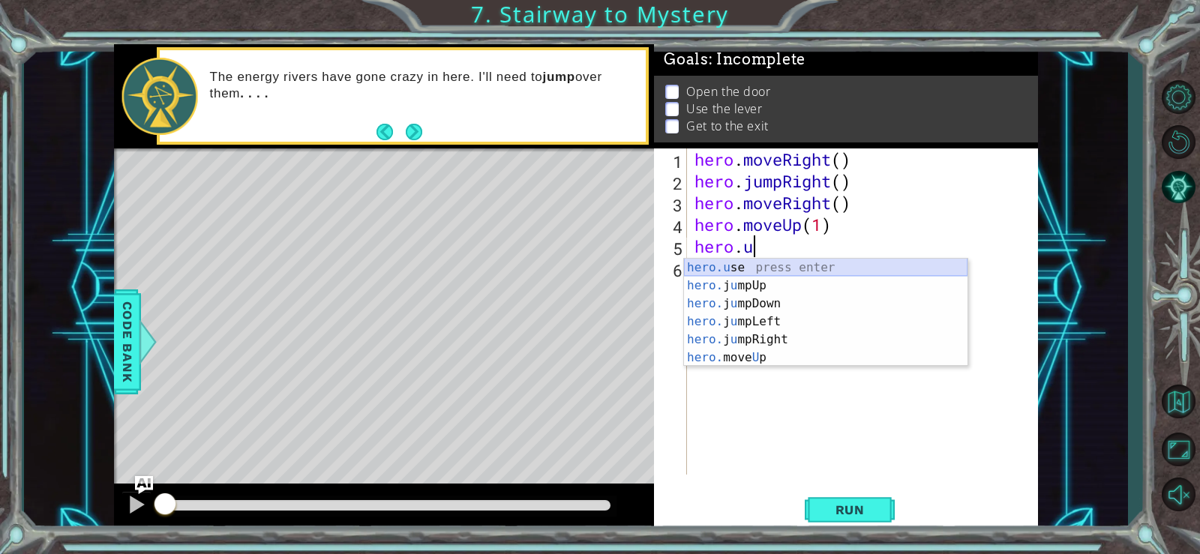
click at [796, 261] on div "hero.u se press enter hero. j u mpUp press enter hero. j u mpDown press enter h…" at bounding box center [826, 331] width 284 height 144
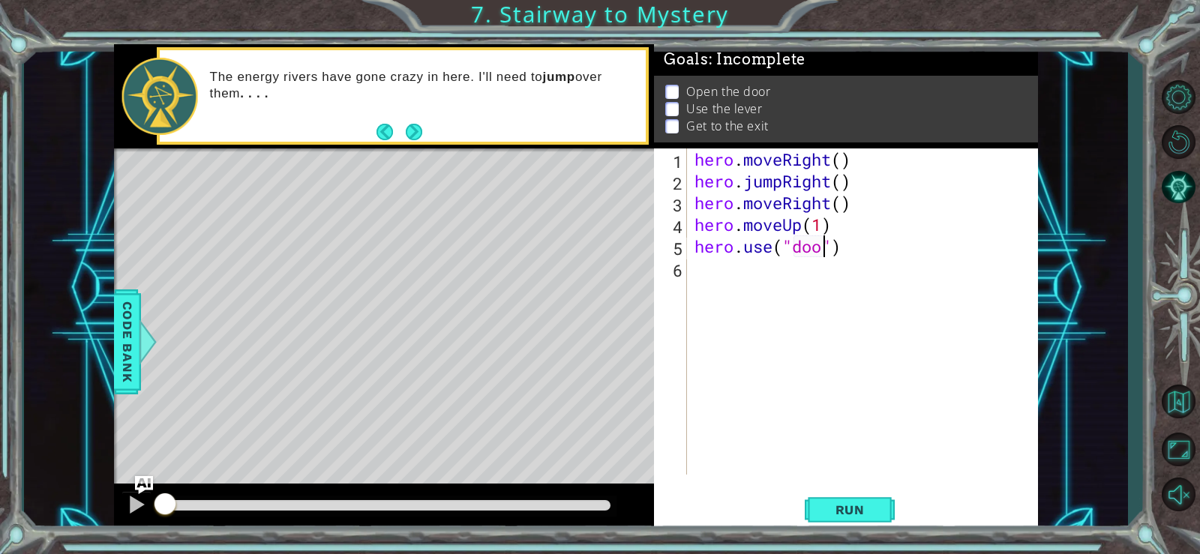
type textarea "hero.use("door")"
click at [764, 273] on div "hero . moveRight ( ) hero . jumpRight ( ) hero . moveRight ( ) hero . moveUp ( …" at bounding box center [867, 334] width 350 height 370
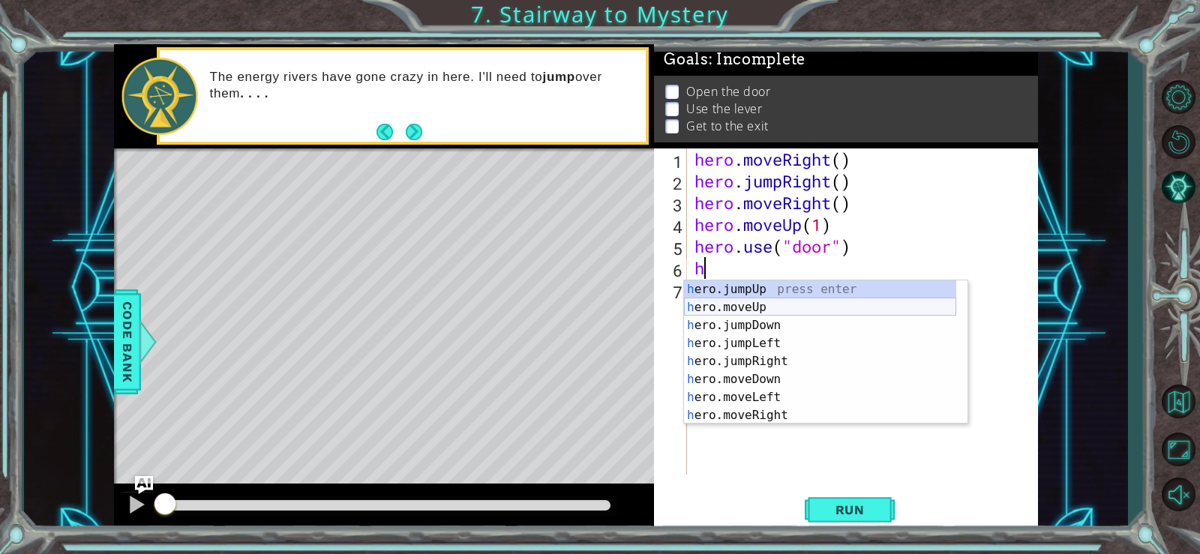
click at [743, 301] on div "h ero.jumpUp press enter h ero.moveUp press enter h ero.jumpDown press enter h …" at bounding box center [820, 371] width 272 height 180
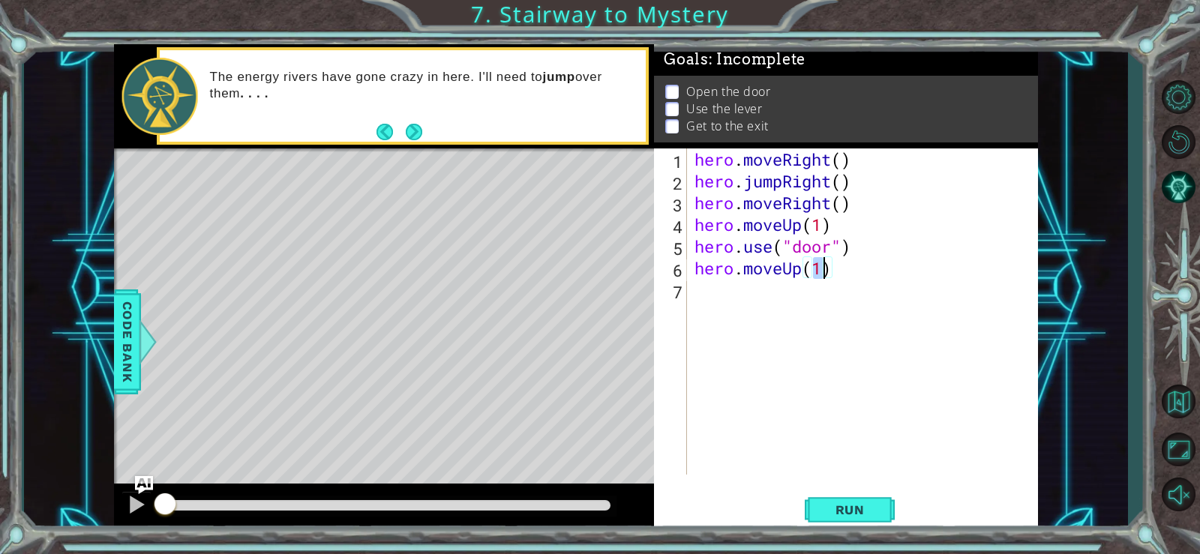
type textarea "hero.moveUp(2)"
click at [746, 300] on div "hero . moveRight ( ) hero . jumpRight ( ) hero . moveRight ( ) hero . moveUp ( …" at bounding box center [867, 334] width 350 height 370
type textarea "h"
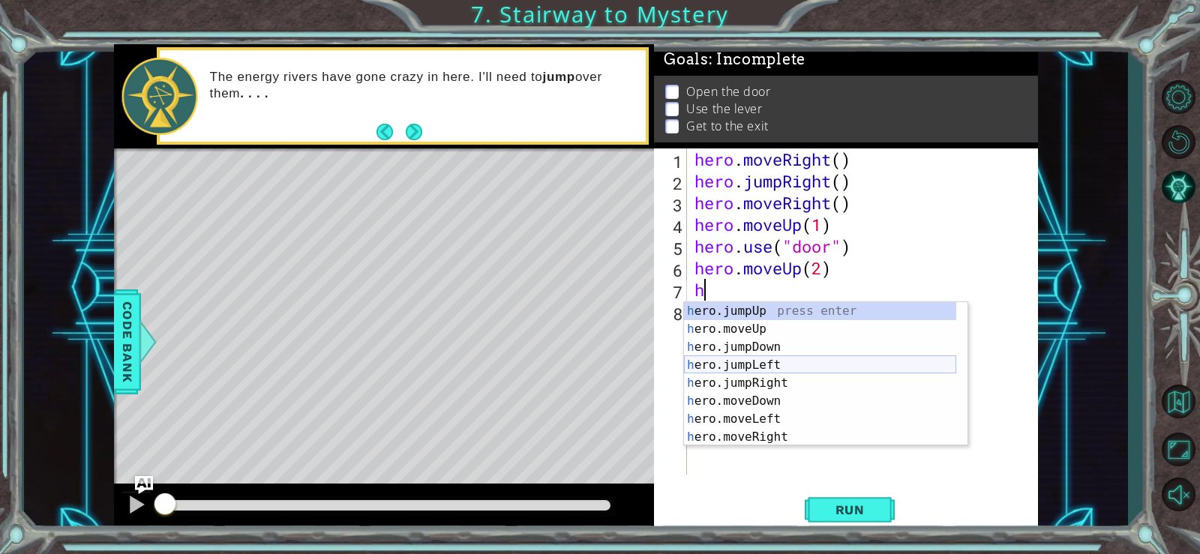
click at [729, 362] on div "h ero.jumpUp press enter h ero.moveUp press enter h ero.jumpDown press enter h …" at bounding box center [820, 392] width 272 height 180
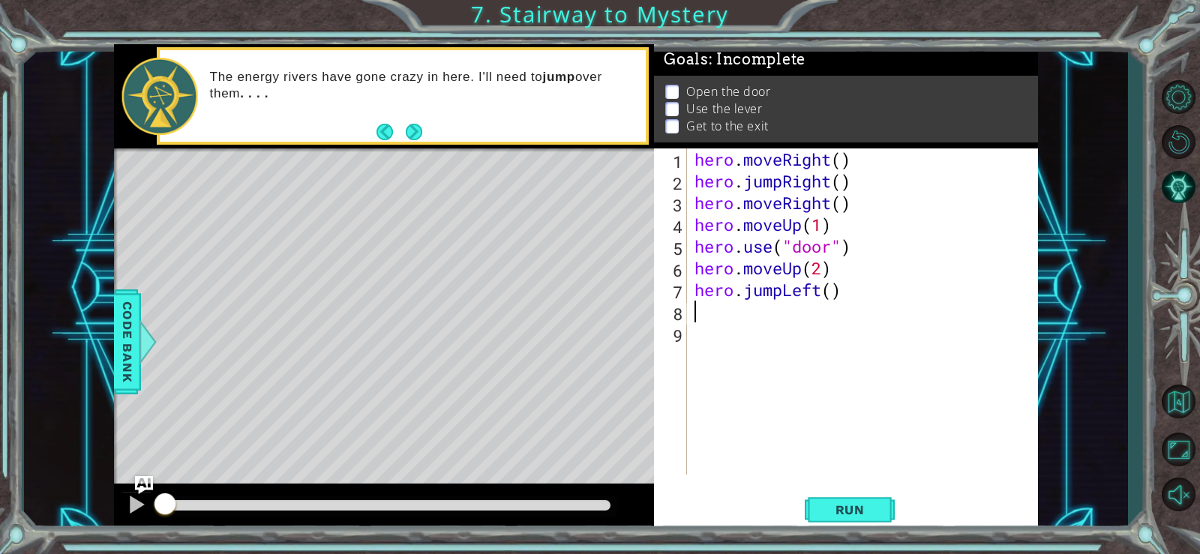
click at [713, 316] on div "hero . moveRight ( ) hero . jumpRight ( ) hero . moveRight ( ) hero . moveUp ( …" at bounding box center [867, 334] width 350 height 370
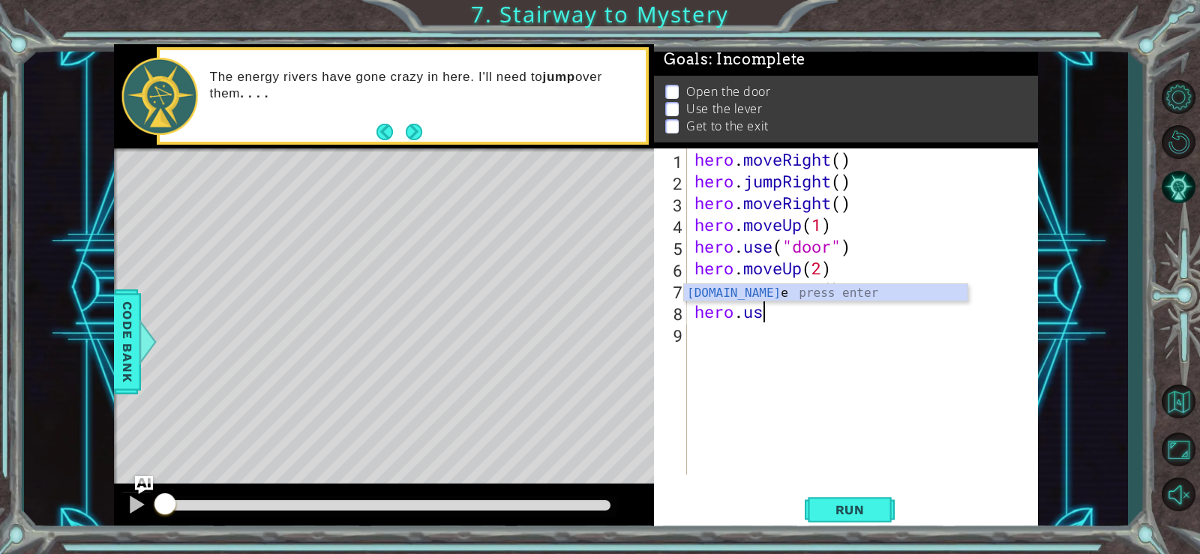
scroll to position [0, 3]
click at [755, 290] on div "hero.use press enter" at bounding box center [826, 311] width 284 height 54
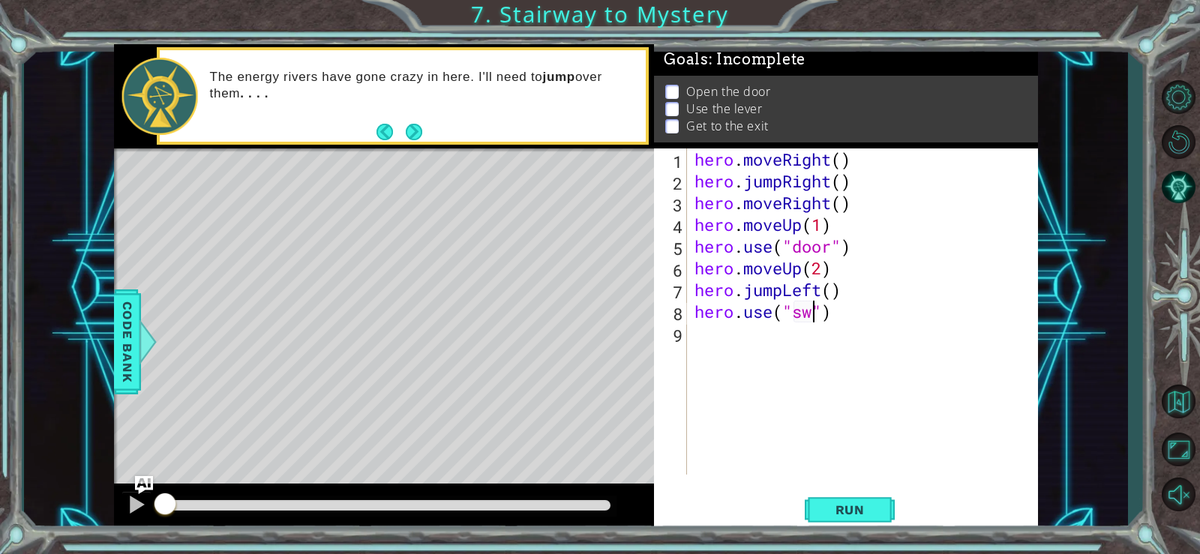
scroll to position [0, 6]
type textarea "hero.use("switch")"
click at [736, 337] on div "hero . moveRight ( ) hero . jumpRight ( ) hero . moveRight ( ) hero . moveUp ( …" at bounding box center [867, 334] width 350 height 370
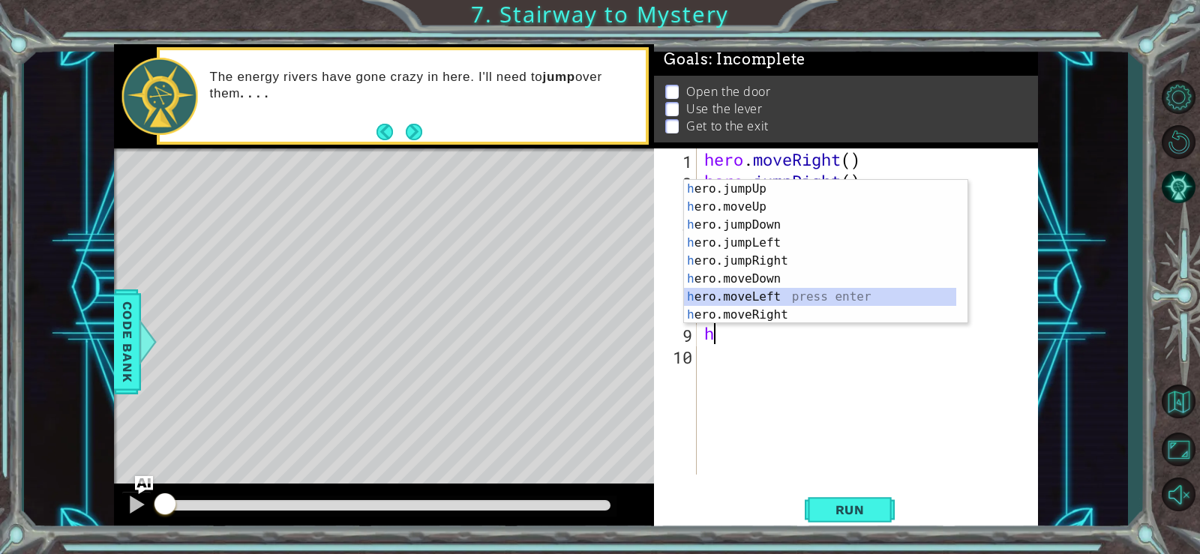
click at [720, 293] on div "h ero.jumpUp press enter h ero.moveUp press enter h ero.jumpDown press enter h …" at bounding box center [820, 270] width 272 height 180
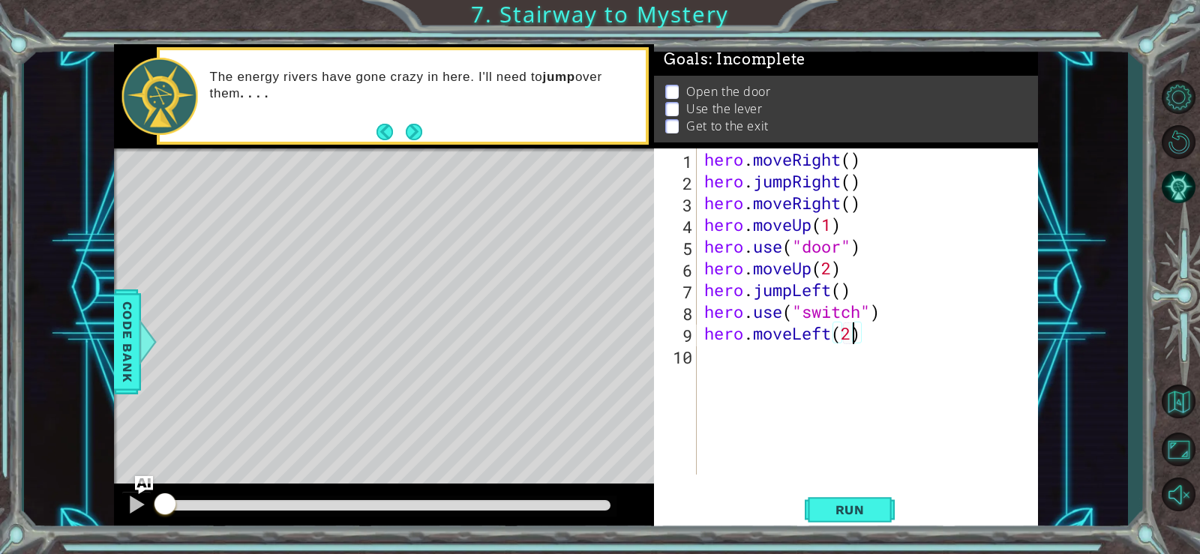
type textarea "hero.moveLeft(2)"
click at [791, 360] on div "hero . moveRight ( ) hero . jumpRight ( ) hero . moveRight ( ) hero . moveUp ( …" at bounding box center [871, 334] width 341 height 370
type textarea "h"
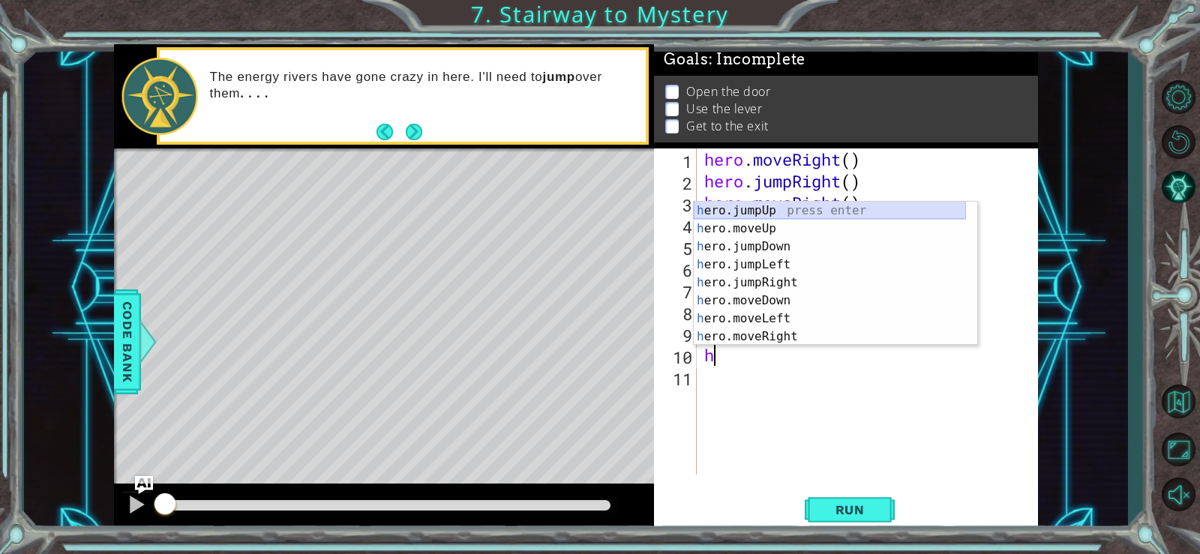
click at [734, 209] on div "h ero.jumpUp press enter h ero.moveUp press enter h ero.jumpDown press enter h …" at bounding box center [830, 292] width 272 height 180
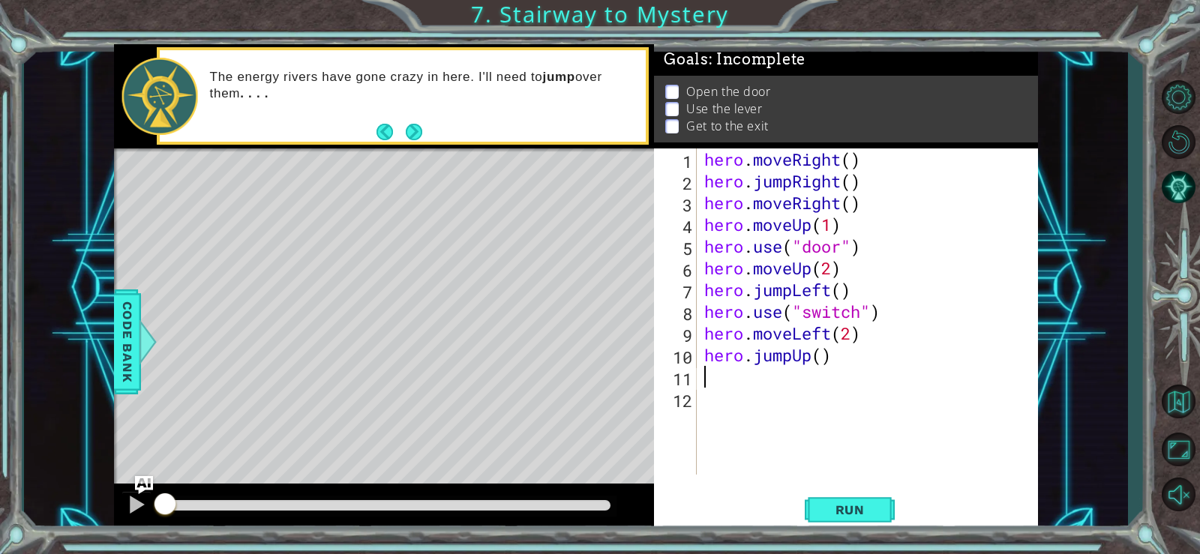
click at [808, 374] on div "hero . moveRight ( ) hero . jumpRight ( ) hero . moveRight ( ) hero . moveUp ( …" at bounding box center [871, 334] width 341 height 370
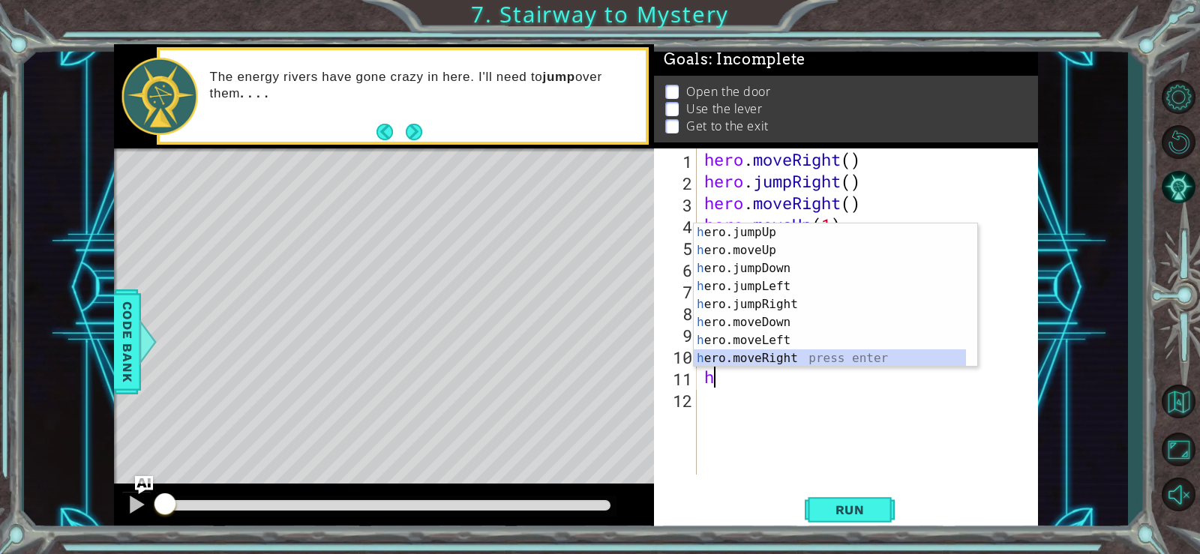
click at [742, 358] on div "h ero.jumpUp press enter h ero.moveUp press enter h ero.jumpDown press enter h …" at bounding box center [830, 314] width 272 height 180
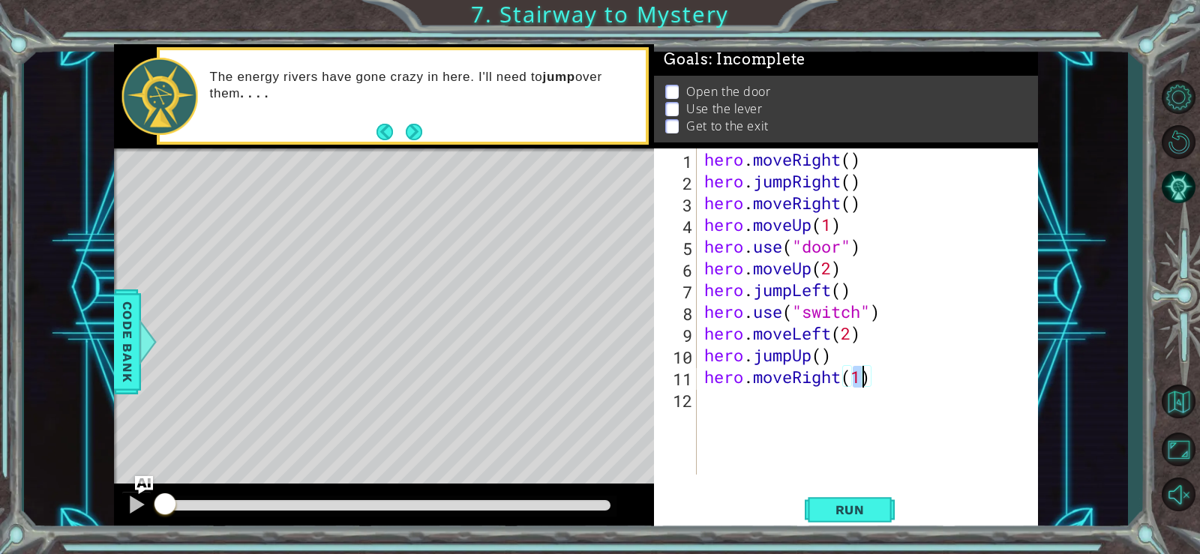
click at [852, 372] on div "hero . moveRight ( ) hero . jumpRight ( ) hero . moveRight ( ) hero . moveUp ( …" at bounding box center [868, 312] width 334 height 326
click at [861, 377] on div "hero . moveRight ( ) hero . jumpRight ( ) hero . moveRight ( ) hero . moveUp ( …" at bounding box center [871, 334] width 341 height 370
type textarea "hero.moveRight(2)"
click at [840, 404] on div "hero . moveRight ( ) hero . jumpRight ( ) hero . moveRight ( ) hero . moveUp ( …" at bounding box center [871, 334] width 341 height 370
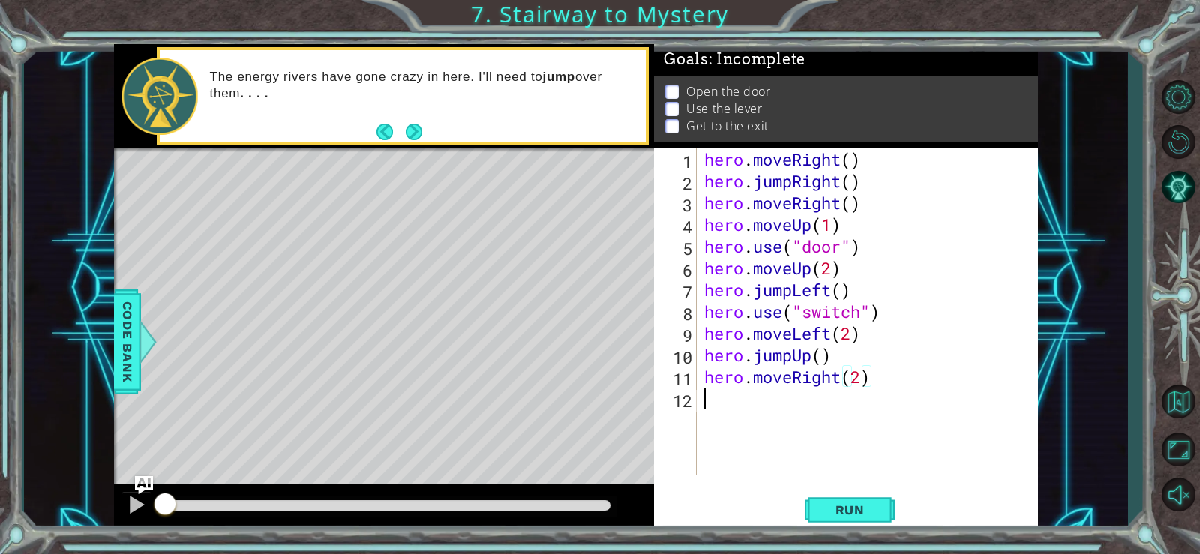
scroll to position [0, 0]
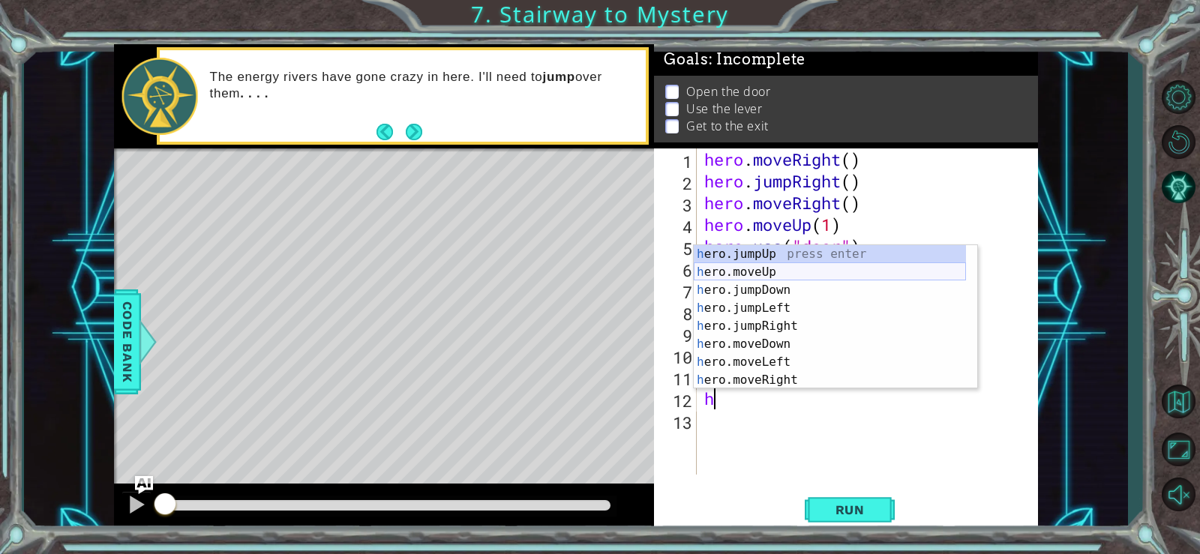
click at [737, 266] on div "h ero.jumpUp press enter h ero.moveUp press enter h ero.jumpDown press enter h …" at bounding box center [830, 335] width 272 height 180
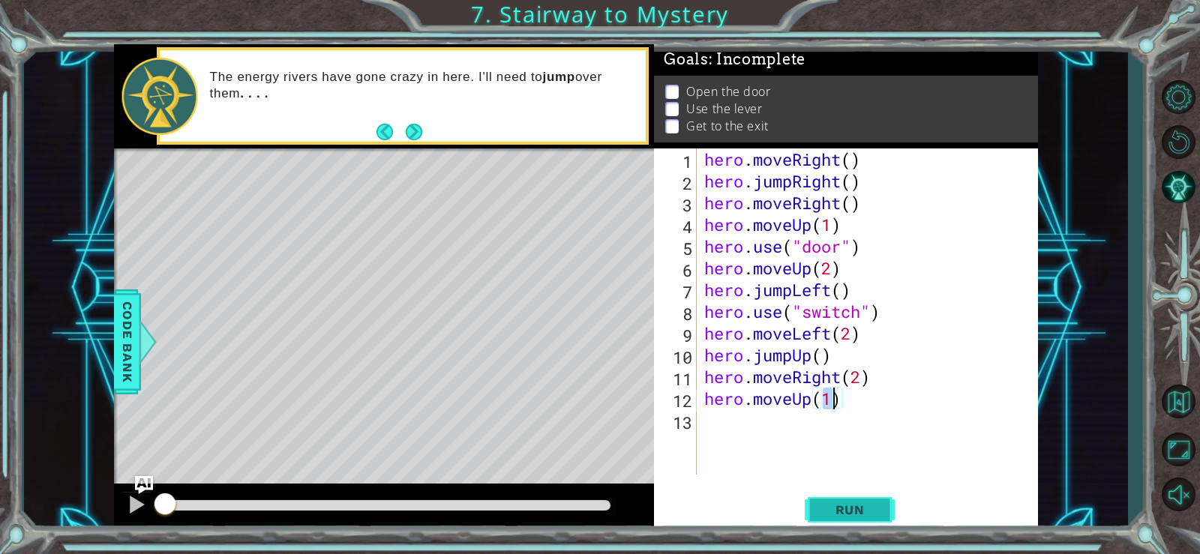
click at [840, 515] on span "Run" at bounding box center [850, 510] width 59 height 15
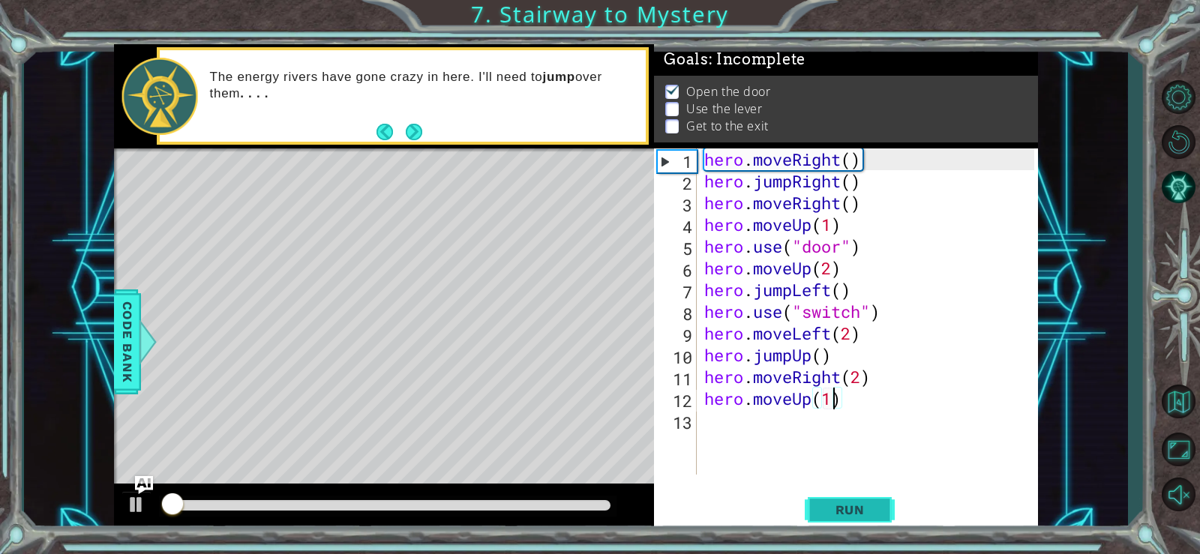
scroll to position [7, 0]
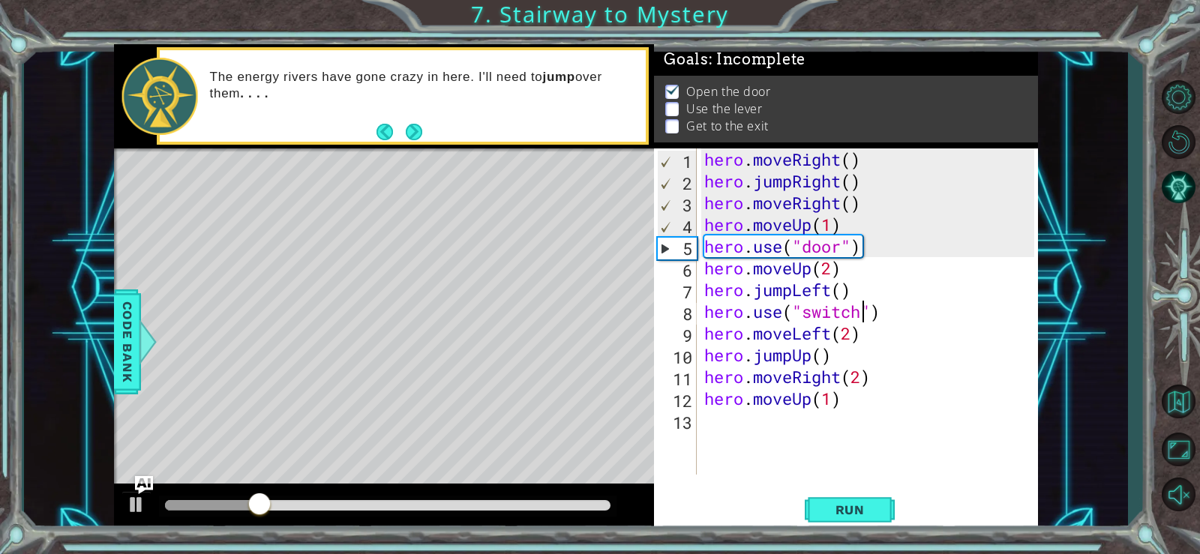
click at [865, 317] on div "hero . moveRight ( ) hero . jumpRight ( ) hero . moveRight ( ) hero . moveUp ( …" at bounding box center [871, 334] width 341 height 370
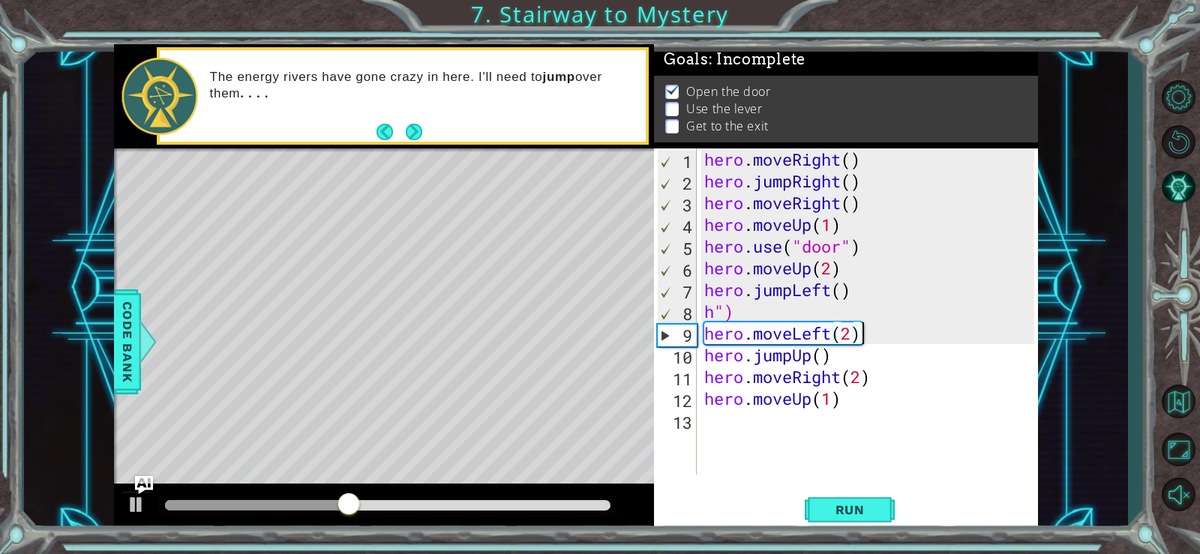
click at [882, 326] on div "hero . moveRight ( ) hero . jumpRight ( ) hero . moveRight ( ) hero . moveUp ( …" at bounding box center [871, 334] width 341 height 370
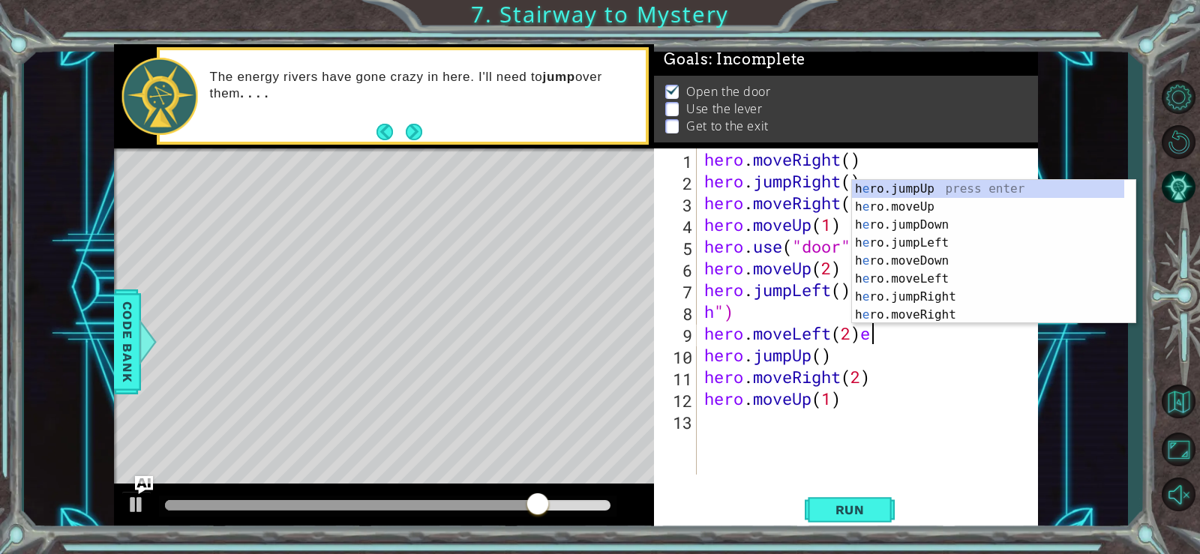
scroll to position [0, 7]
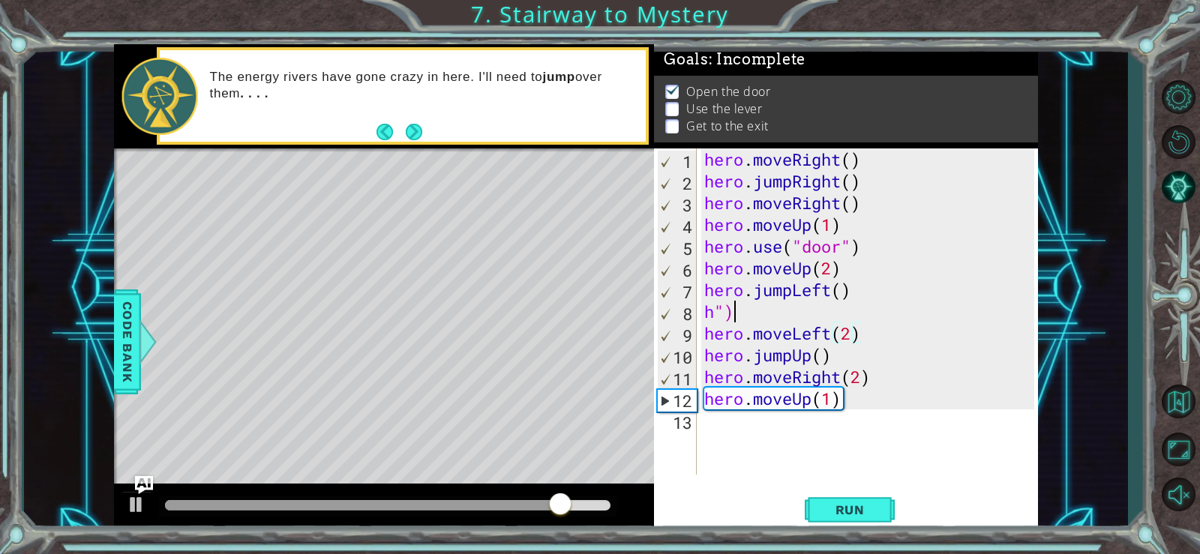
click at [885, 312] on div "hero . moveRight ( ) hero . jumpRight ( ) hero . moveRight ( ) hero . moveUp ( …" at bounding box center [871, 334] width 341 height 370
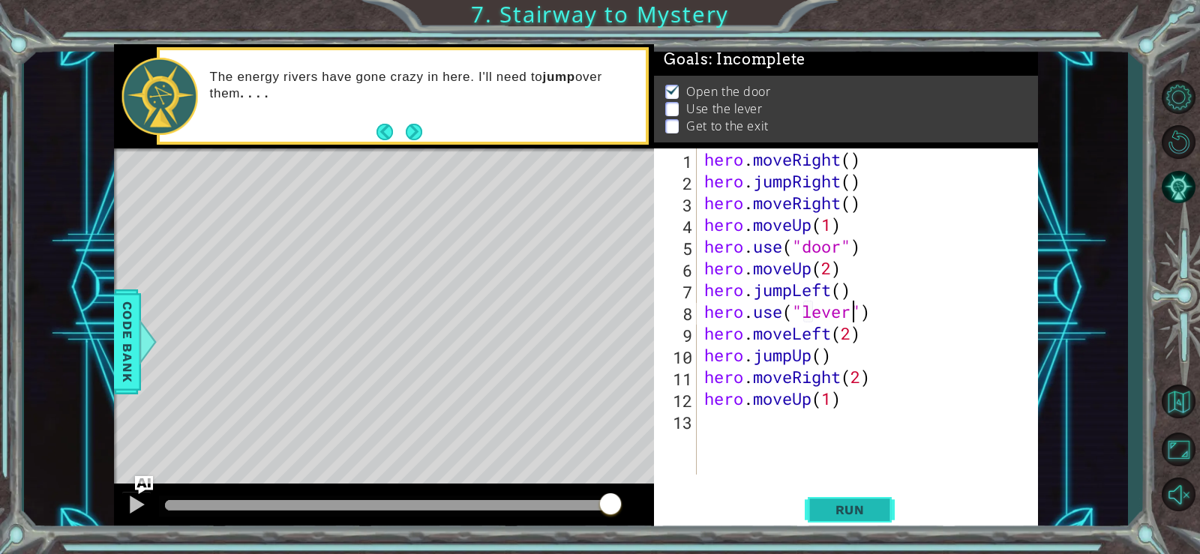
click at [861, 500] on button "Run" at bounding box center [850, 510] width 90 height 38
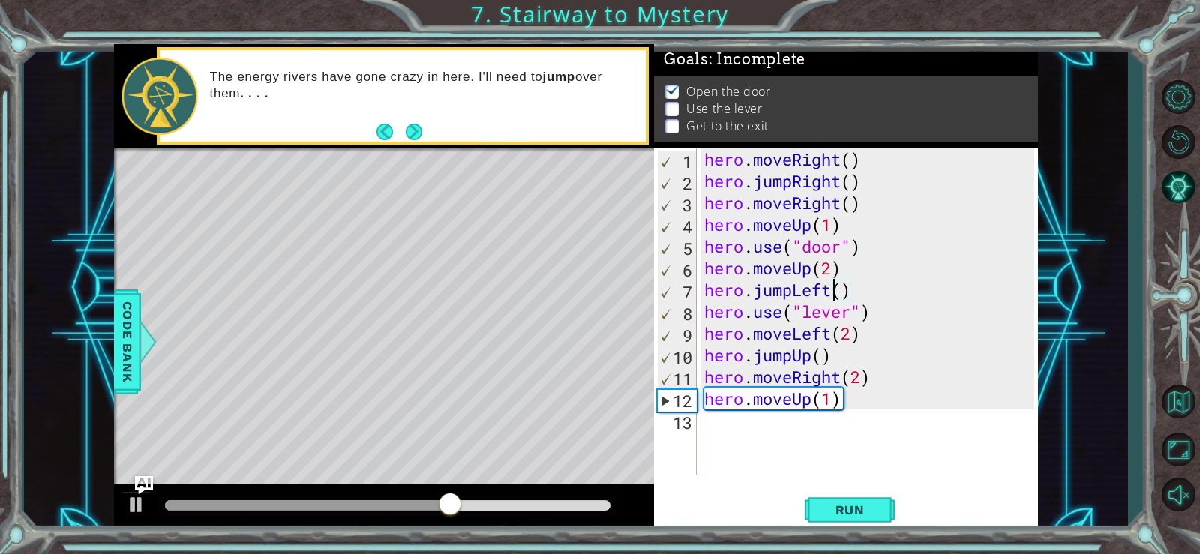
click at [834, 290] on div "hero . moveRight ( ) hero . jumpRight ( ) hero . moveRight ( ) hero . moveUp ( …" at bounding box center [871, 334] width 341 height 370
click at [791, 290] on div "hero . moveRight ( ) hero . jumpRight ( ) hero . moveRight ( ) hero . moveUp ( …" at bounding box center [871, 334] width 341 height 370
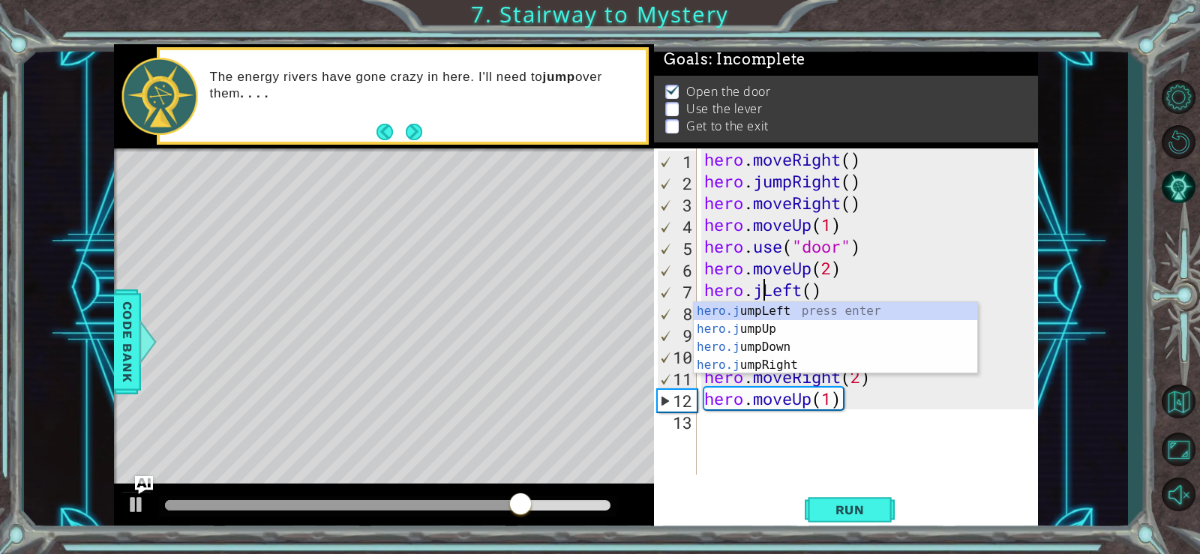
scroll to position [0, 5]
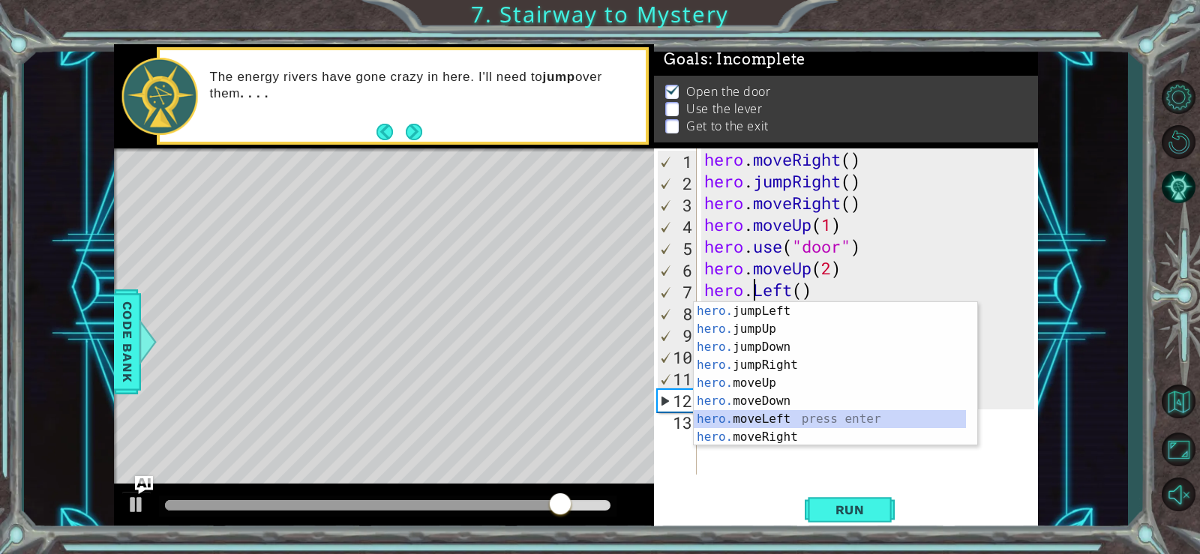
click at [792, 415] on div "hero. jumpLeft press enter hero. jumpUp press enter hero. jumpDown press enter …" at bounding box center [830, 392] width 272 height 180
type textarea "hero.moveLeft(1)"
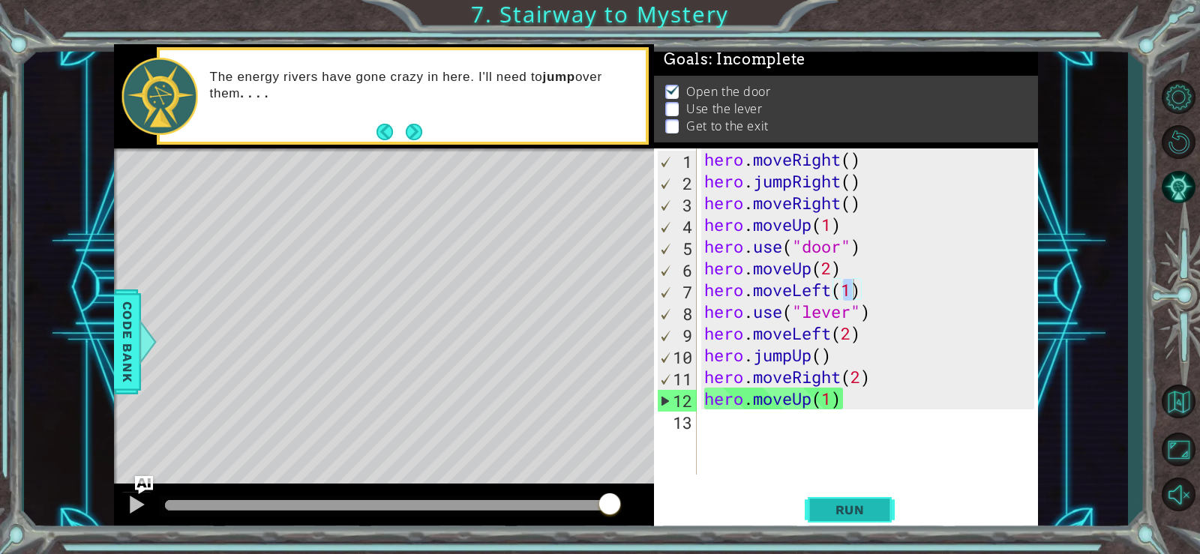
click at [822, 502] on button "Run" at bounding box center [850, 510] width 90 height 38
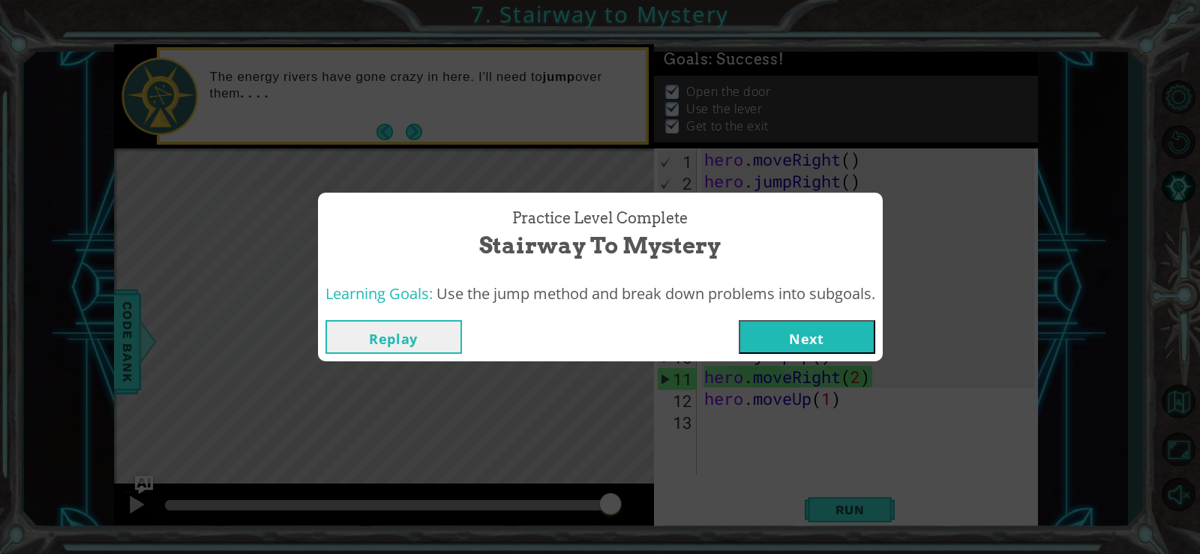
click at [766, 344] on button "Next" at bounding box center [807, 337] width 137 height 34
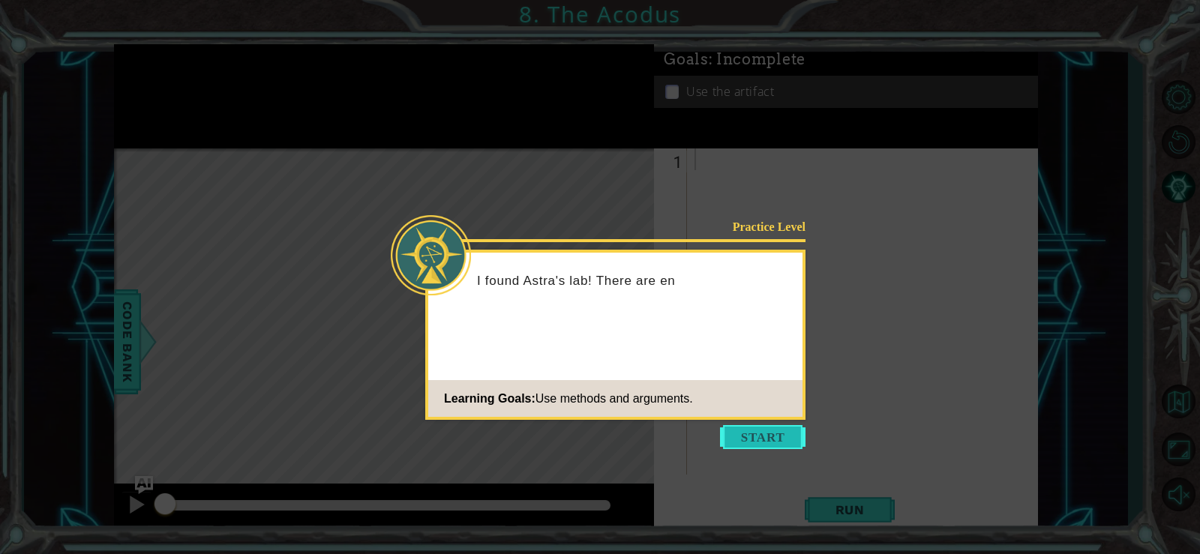
click at [749, 443] on button "Start" at bounding box center [763, 437] width 86 height 24
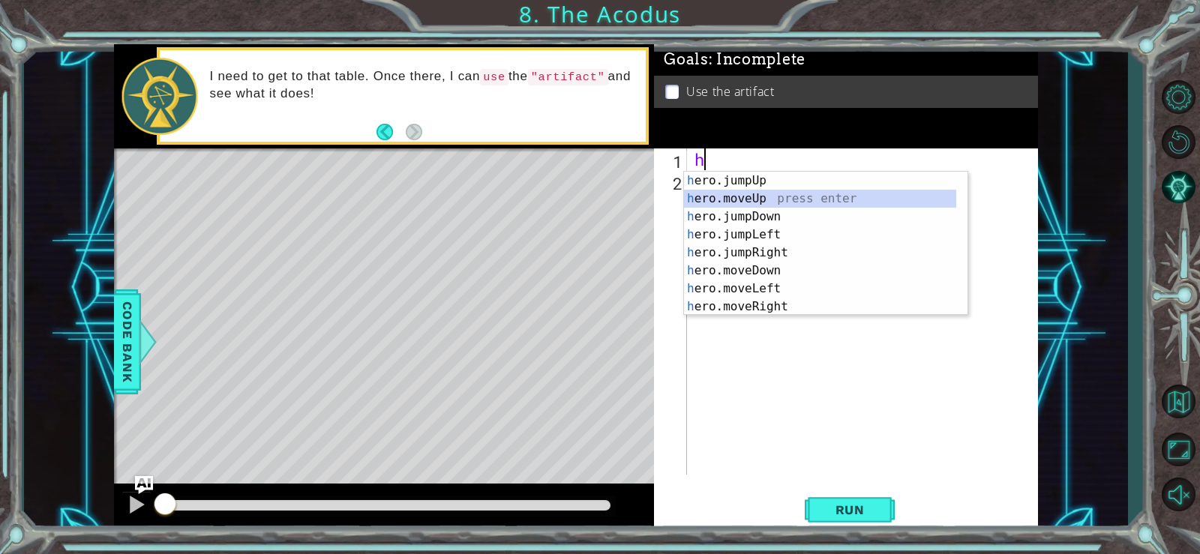
click at [772, 199] on div "h ero.jumpUp press enter h ero.moveUp press enter h ero.jumpDown press enter h …" at bounding box center [820, 262] width 272 height 180
type textarea "hero.moveUp(1)"
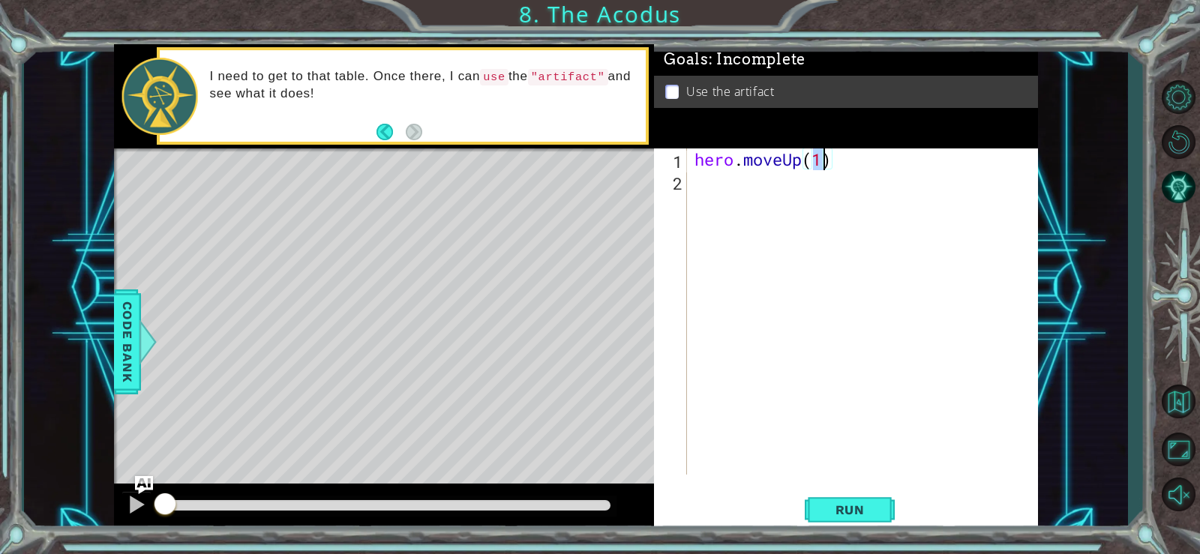
click at [745, 192] on div "hero . moveUp ( 1 )" at bounding box center [867, 334] width 350 height 370
click at [822, 165] on div "hero . moveUp ( 1 )" at bounding box center [867, 334] width 350 height 370
type textarea "hero.moveUp(2)"
click at [813, 185] on div "hero . moveUp ( 2 )" at bounding box center [867, 334] width 350 height 370
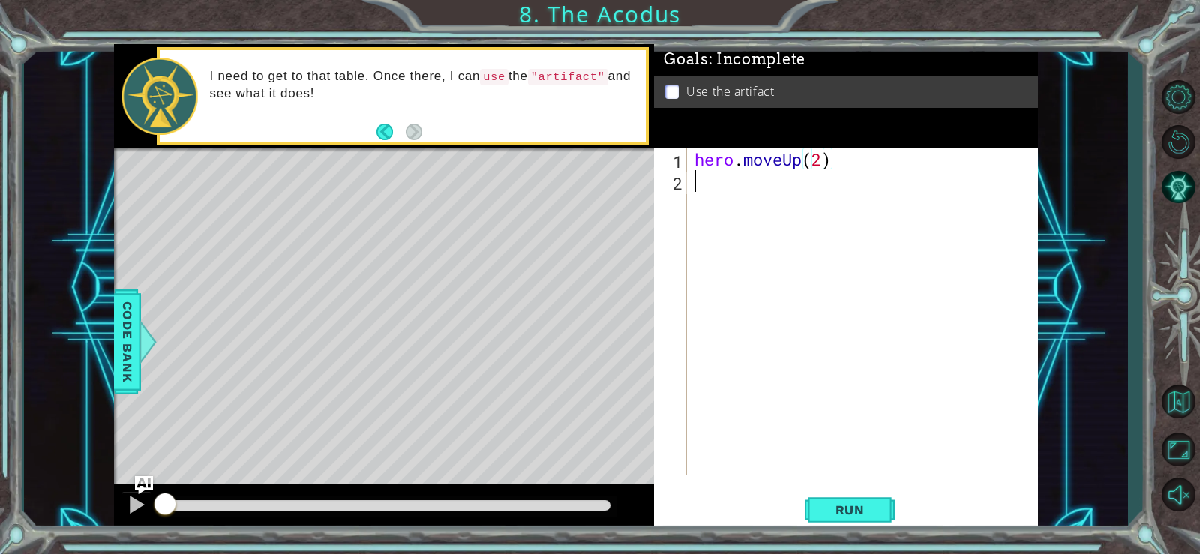
scroll to position [0, 0]
type textarea "h"
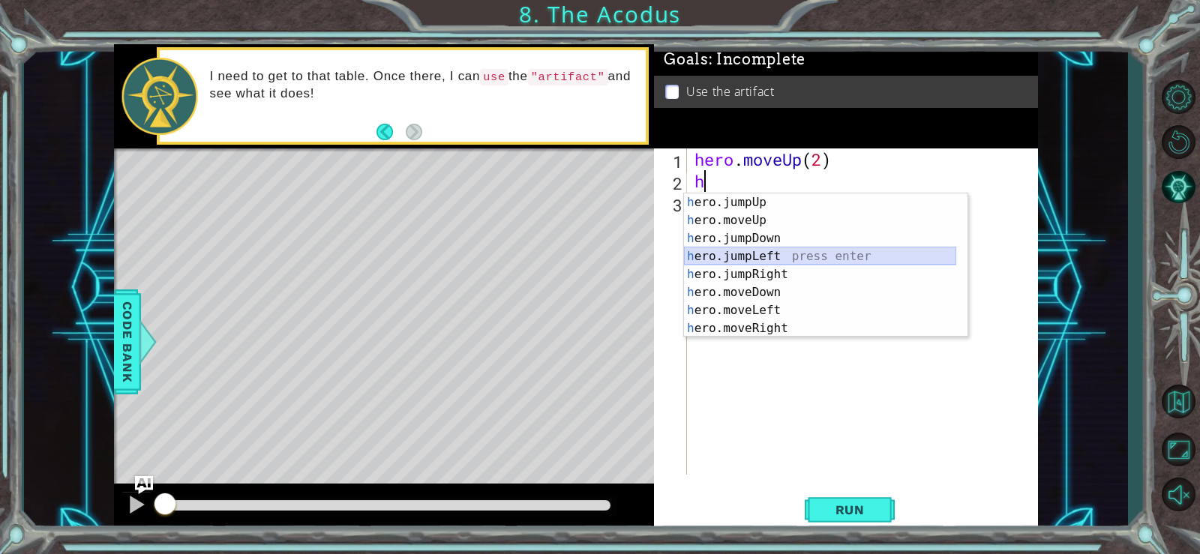
click at [794, 255] on div "h ero.jumpUp press enter h ero.moveUp press enter h ero.jumpDown press enter h …" at bounding box center [820, 284] width 272 height 180
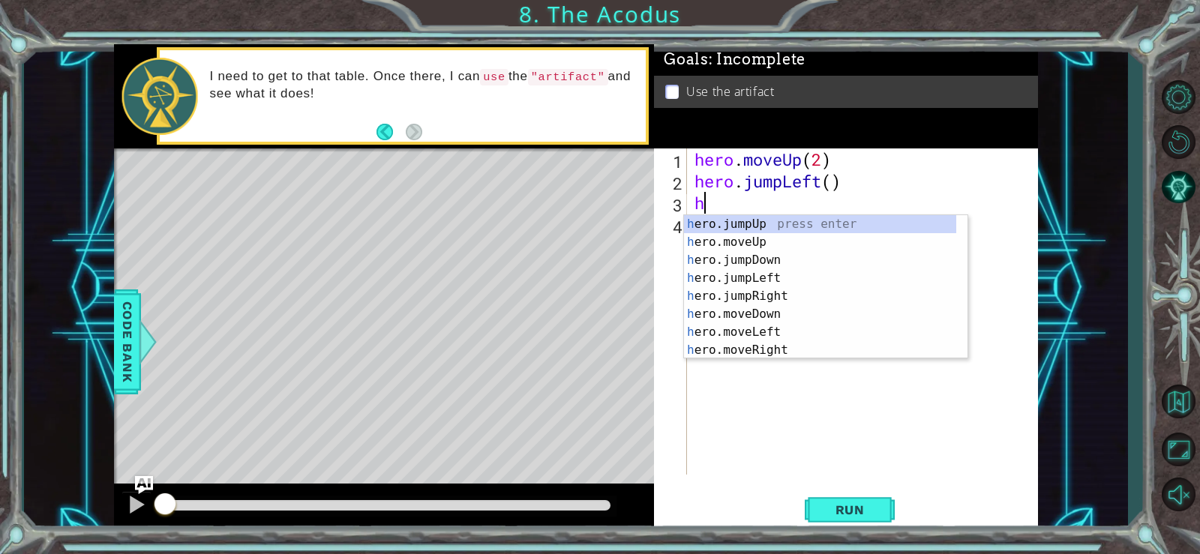
click at [779, 185] on div "hero . moveUp ( 2 ) hero . jumpLeft ( ) h" at bounding box center [867, 334] width 350 height 370
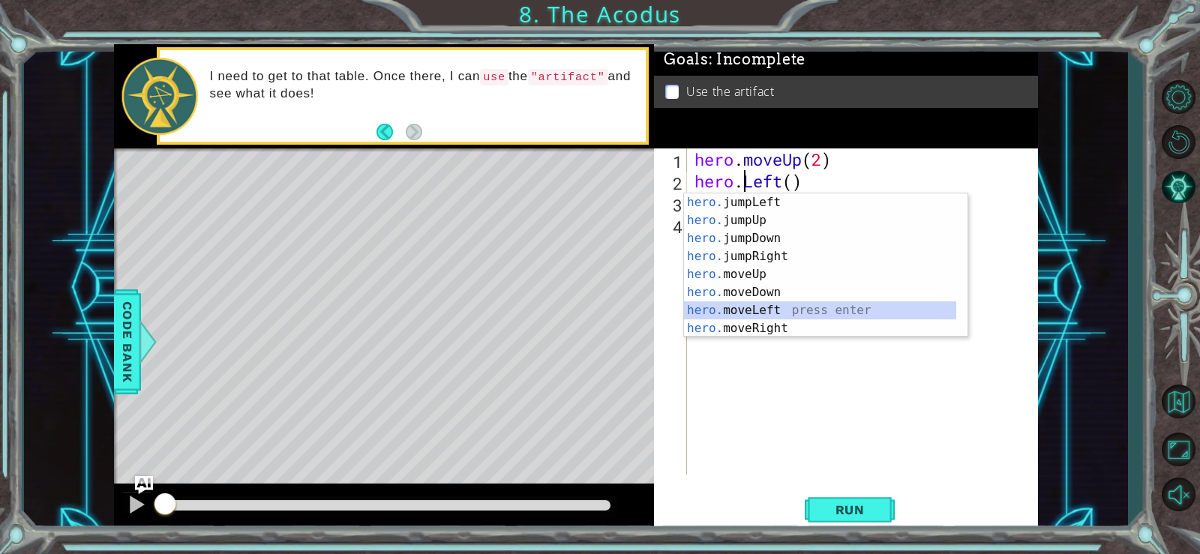
click at [749, 308] on div "hero. jumpLeft press enter hero. jumpUp press enter hero. jumpDown press enter …" at bounding box center [820, 284] width 272 height 180
type textarea "hero.moveLeft(1)"
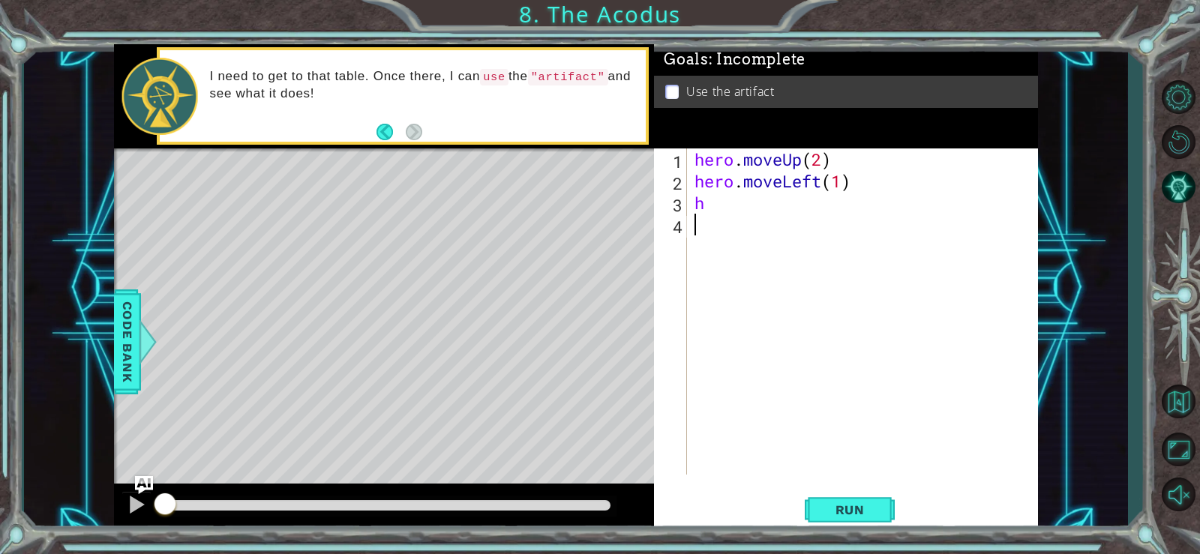
click at [725, 215] on div "hero . moveUp ( 2 ) hero . moveLeft ( 1 ) h" at bounding box center [867, 334] width 350 height 370
click at [724, 207] on div "hero . moveUp ( 2 ) hero . moveLeft ( 1 ) h" at bounding box center [867, 334] width 350 height 370
type textarea "h"
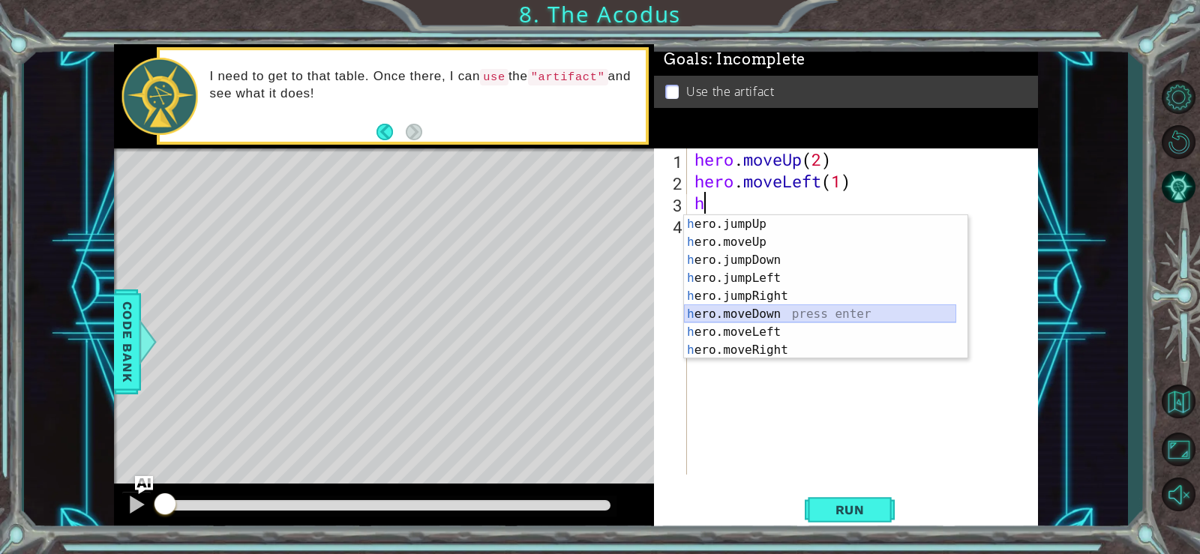
click at [752, 312] on div "h ero.jumpUp press enter h ero.moveUp press enter h ero.jumpDown press enter h …" at bounding box center [820, 305] width 272 height 180
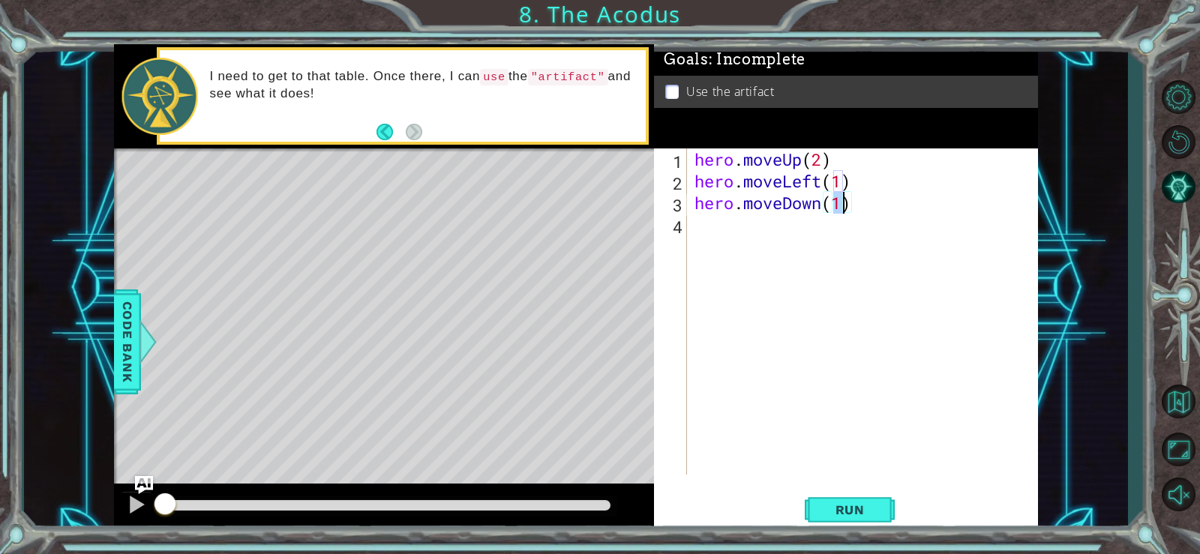
type textarea "hero.moveDown(2)"
click at [807, 240] on div "hero . moveUp ( 2 ) hero . moveLeft ( 1 ) hero . moveDown ( 2 )" at bounding box center [867, 334] width 350 height 370
type textarea "h"
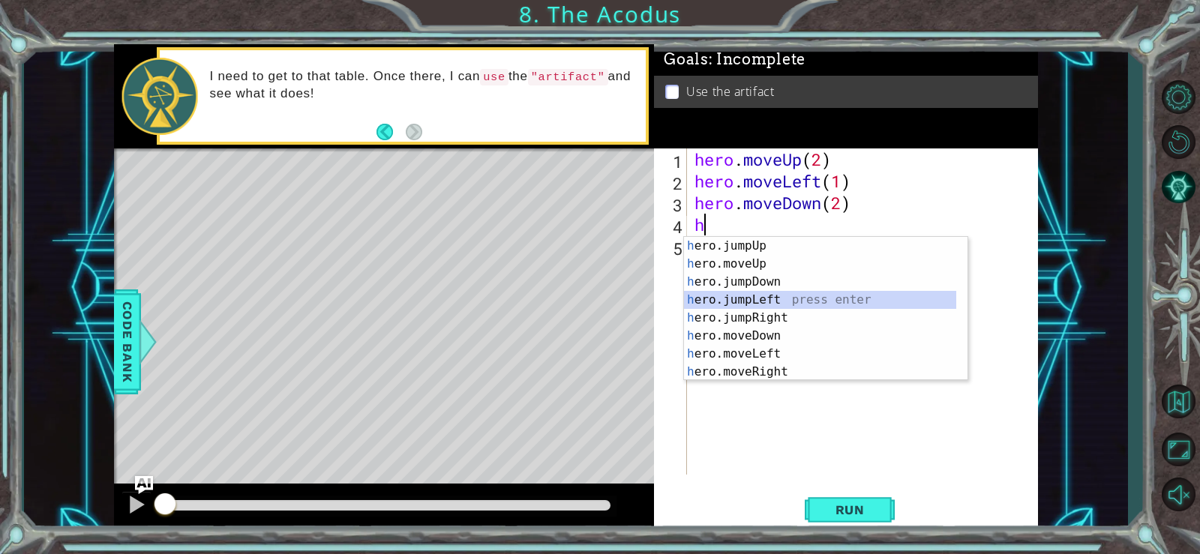
click at [769, 299] on div "h ero.jumpUp press enter h ero.moveUp press enter h ero.jumpDown press enter h …" at bounding box center [820, 327] width 272 height 180
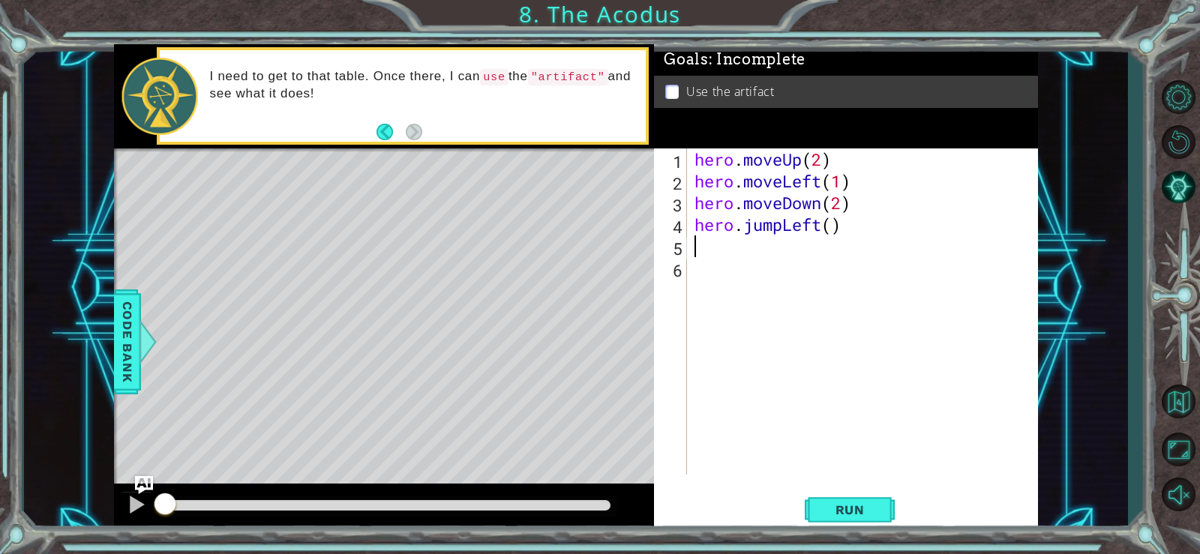
click at [734, 250] on div "hero . moveUp ( 2 ) hero . moveLeft ( 1 ) hero . moveDown ( 2 ) hero . jumpLeft…" at bounding box center [867, 334] width 350 height 370
click at [830, 226] on div "hero . moveUp ( 2 ) hero . moveLeft ( 1 ) hero . moveDown ( 2 ) hero . jumpLeft…" at bounding box center [867, 334] width 350 height 370
type textarea "hero.jumpLeft()"
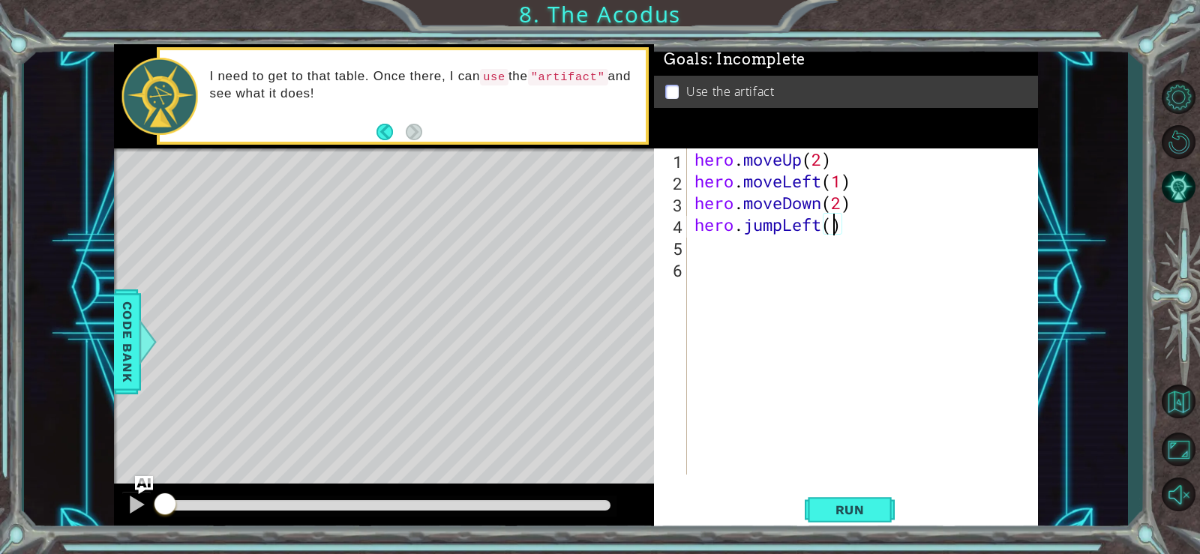
click at [819, 249] on div "hero . moveUp ( 2 ) hero . moveLeft ( 1 ) hero . moveDown ( 2 ) hero . jumpLeft…" at bounding box center [867, 334] width 350 height 370
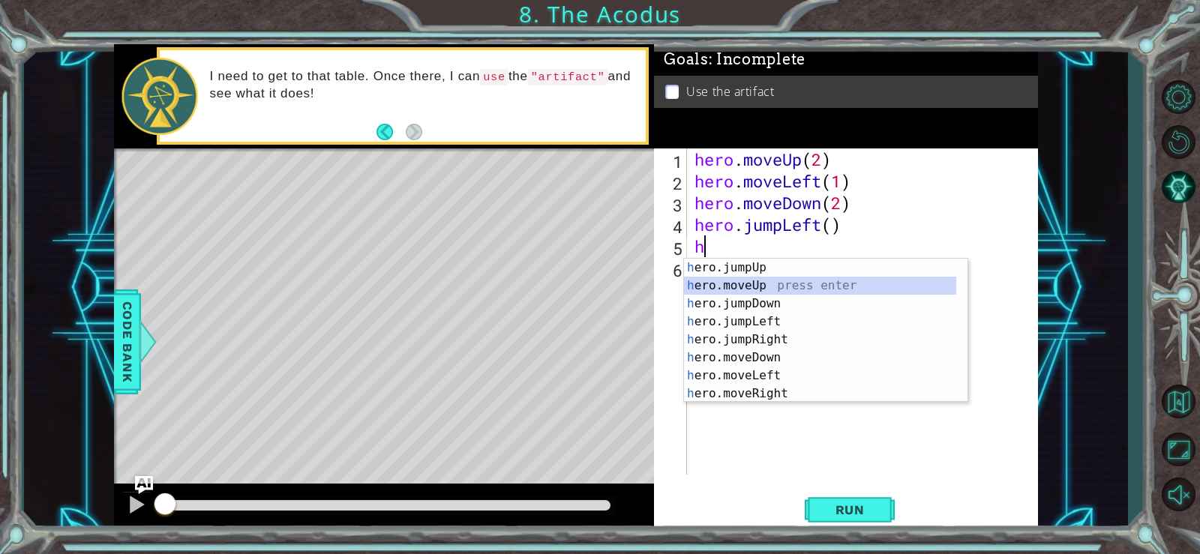
click at [737, 286] on div "h ero.jumpUp press enter h ero.moveUp press enter h ero.jumpDown press enter h …" at bounding box center [820, 349] width 272 height 180
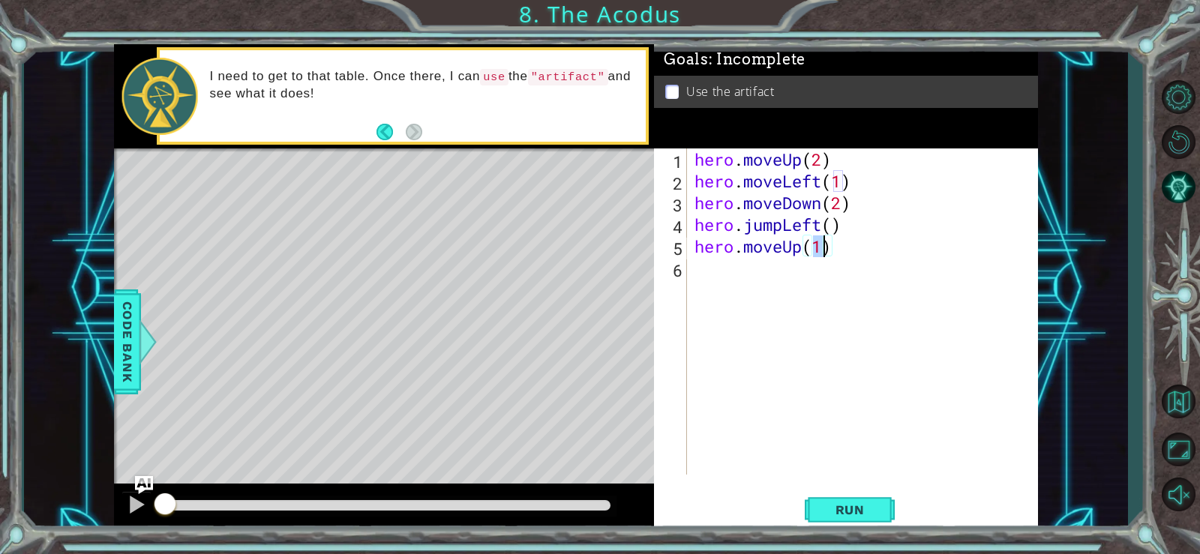
type textarea "hero.moveUp(2)"
click at [807, 271] on div "hero . moveUp ( 2 ) hero . moveLeft ( 1 ) hero . moveDown ( 2 ) hero . jumpLeft…" at bounding box center [867, 334] width 350 height 370
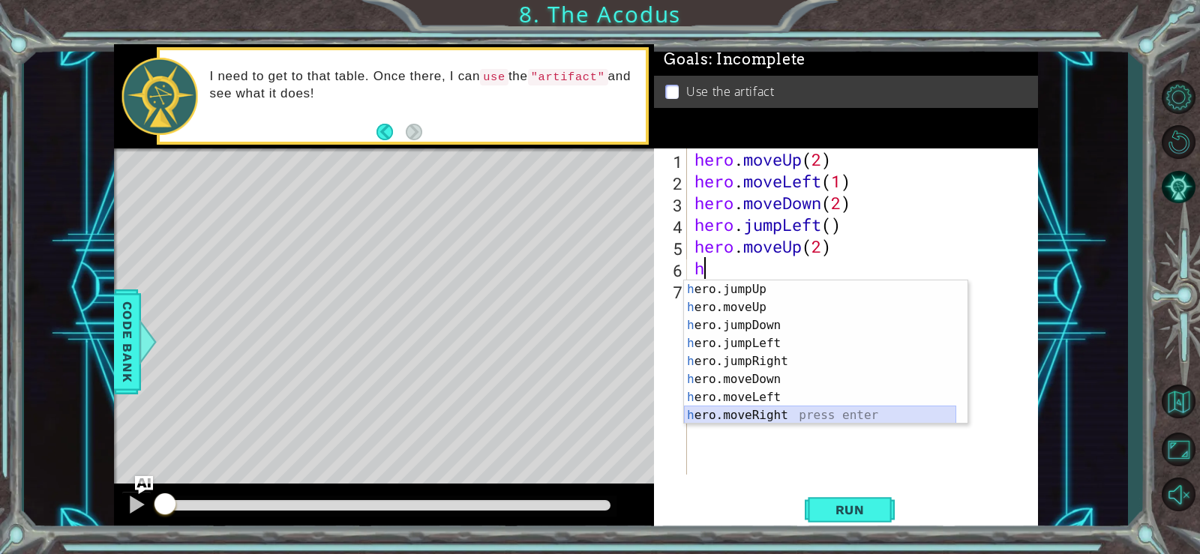
click at [804, 408] on div "h ero.jumpUp press enter h ero.moveUp press enter h ero.jumpDown press enter h …" at bounding box center [820, 371] width 272 height 180
type textarea "hero.moveRight(1)"
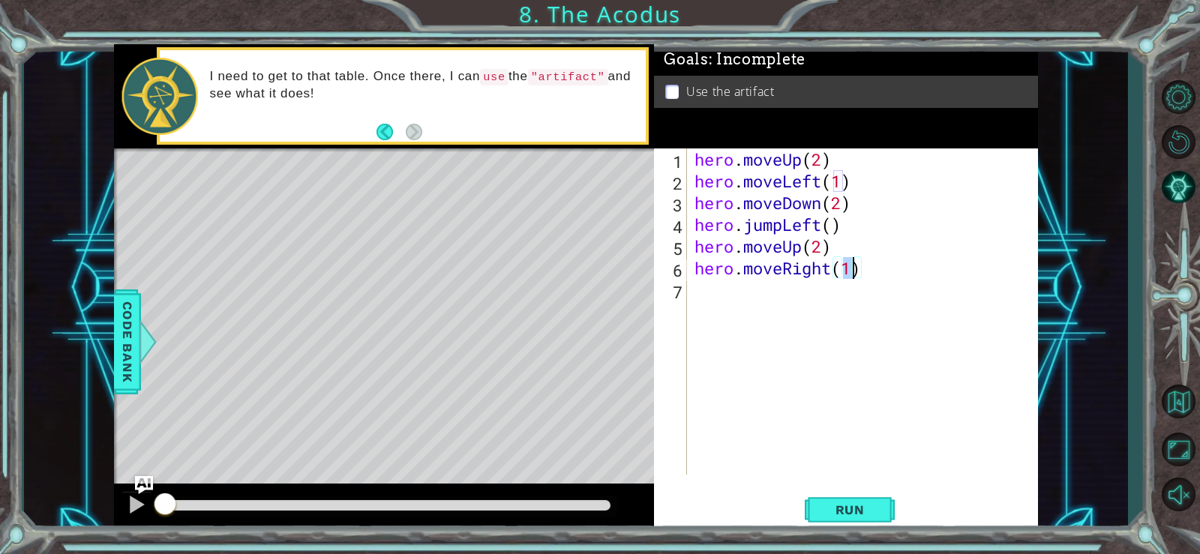
click at [716, 302] on div "hero . moveUp ( 2 ) hero . moveLeft ( 1 ) hero . moveDown ( 2 ) hero . jumpLeft…" at bounding box center [867, 334] width 350 height 370
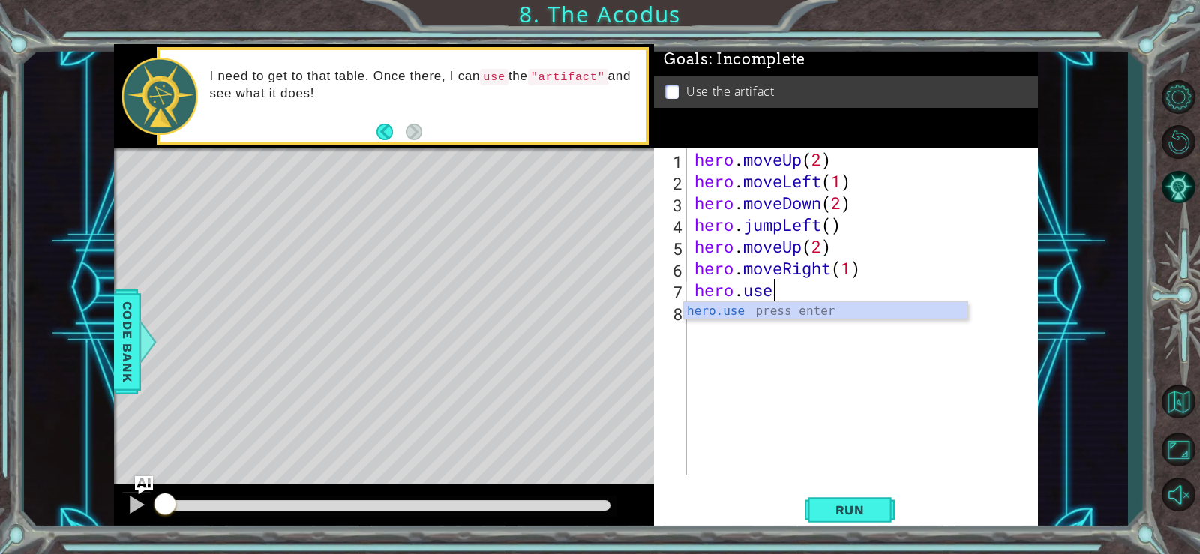
scroll to position [0, 3]
click at [699, 307] on div "hero.use press enter" at bounding box center [826, 329] width 284 height 54
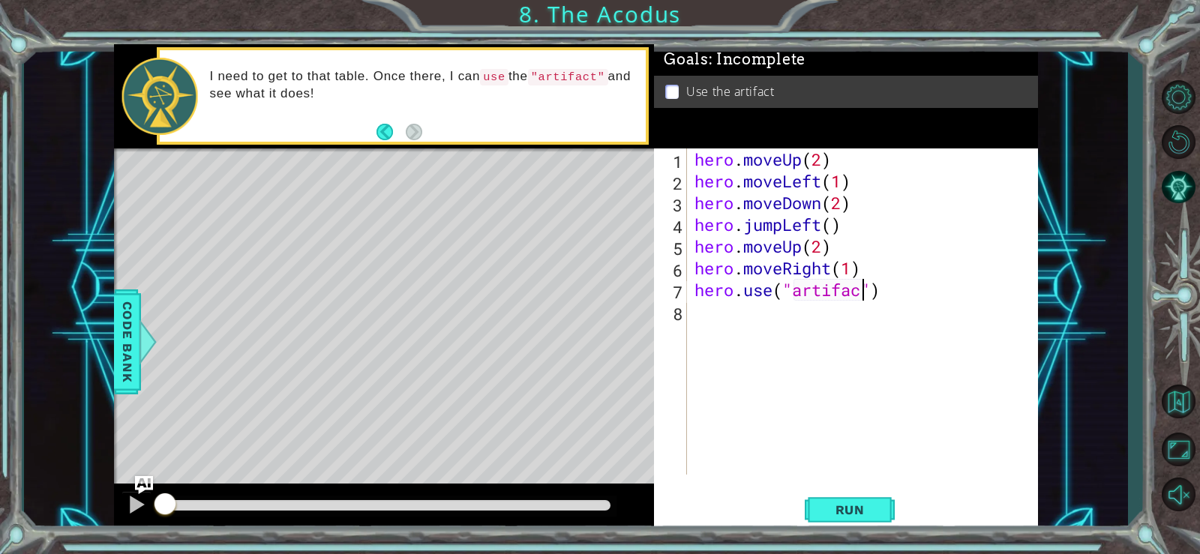
scroll to position [0, 8]
type textarea "hero.use("artifact")"
click at [833, 509] on span "Run" at bounding box center [850, 510] width 59 height 15
